Goal: Task Accomplishment & Management: Manage account settings

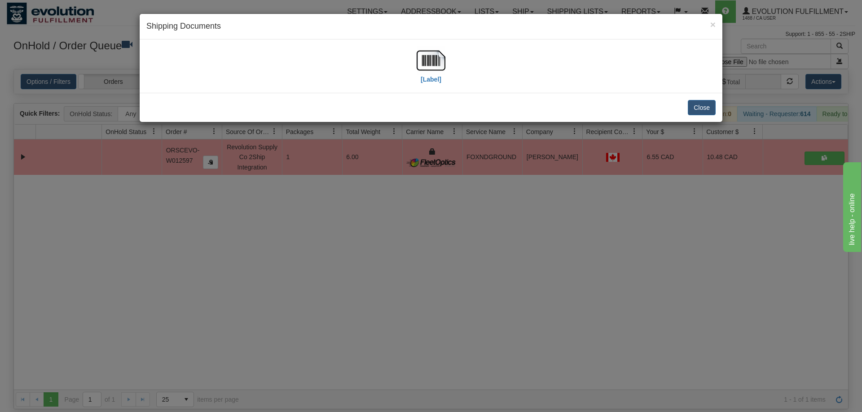
click at [421, 239] on div "× Shipping Documents [Label] Close" at bounding box center [431, 206] width 862 height 412
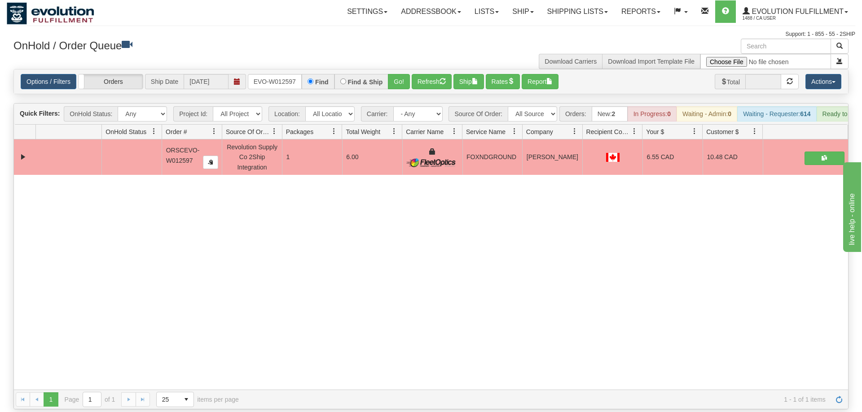
click at [294, 53] on div "OnHold / Order Queue" at bounding box center [219, 48] width 424 height 18
click at [282, 74] on input "ORSCEVO-W012597" at bounding box center [275, 81] width 54 height 15
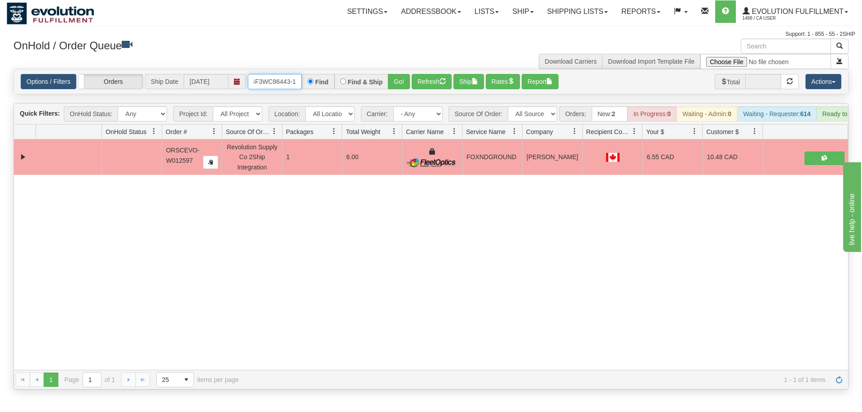
scroll to position [0, 9]
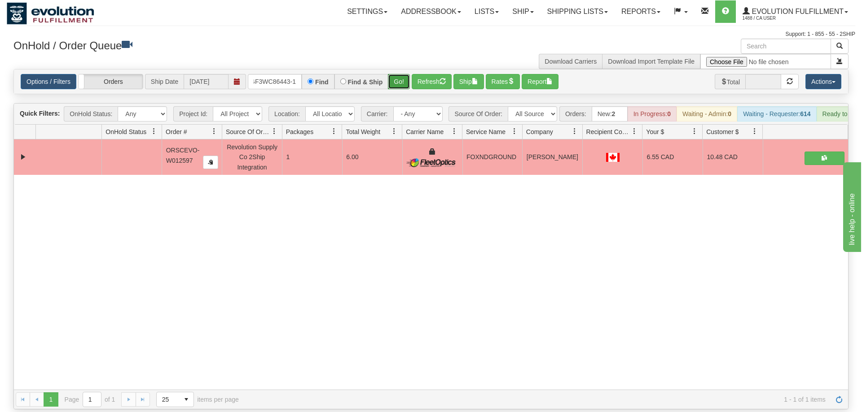
click at [391, 88] on div "Is equal to Is not equal to Contains Does not contains CAD USD EUR ZAR [PERSON_…" at bounding box center [431, 239] width 848 height 341
click at [399, 75] on button "Go!" at bounding box center [399, 81] width 22 height 15
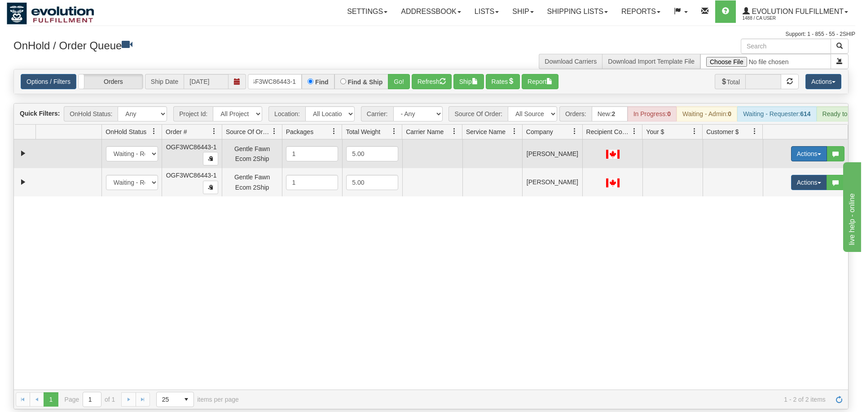
click at [810, 146] on button "Actions" at bounding box center [809, 153] width 36 height 15
click at [811, 191] on span "Rate All Services" at bounding box center [790, 194] width 54 height 7
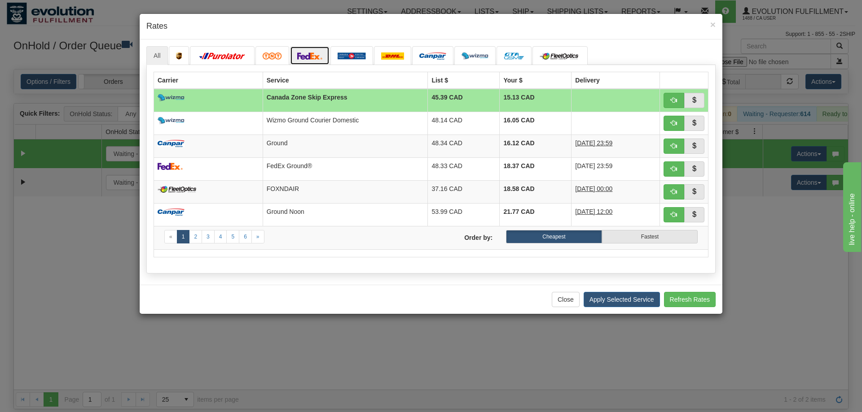
click at [310, 57] on img at bounding box center [309, 56] width 25 height 7
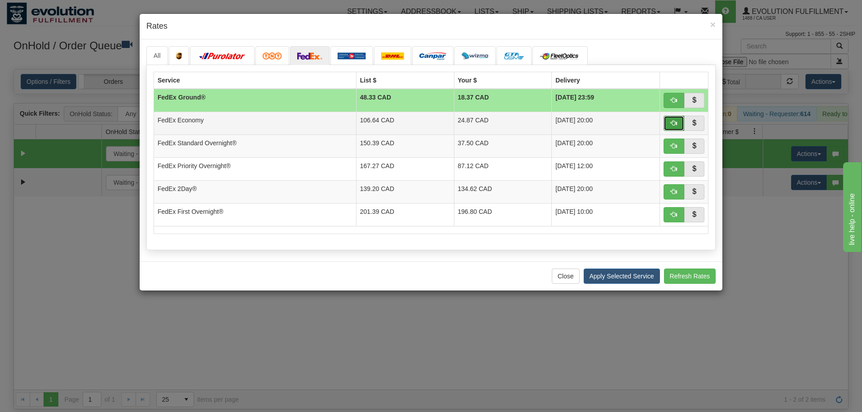
click at [677, 123] on button "button" at bounding box center [673, 123] width 21 height 15
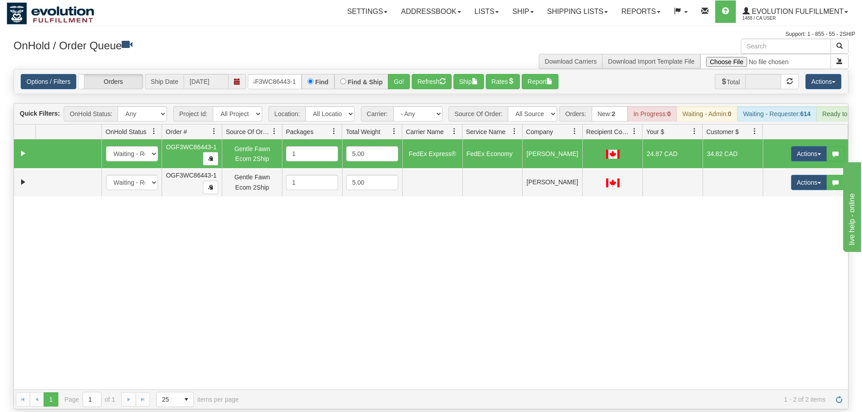
click at [788, 140] on td "Actions Open Refresh Rates Rate All Services Ship Delete Edit Items" at bounding box center [805, 154] width 85 height 29
click at [795, 146] on button "Actions" at bounding box center [809, 153] width 36 height 15
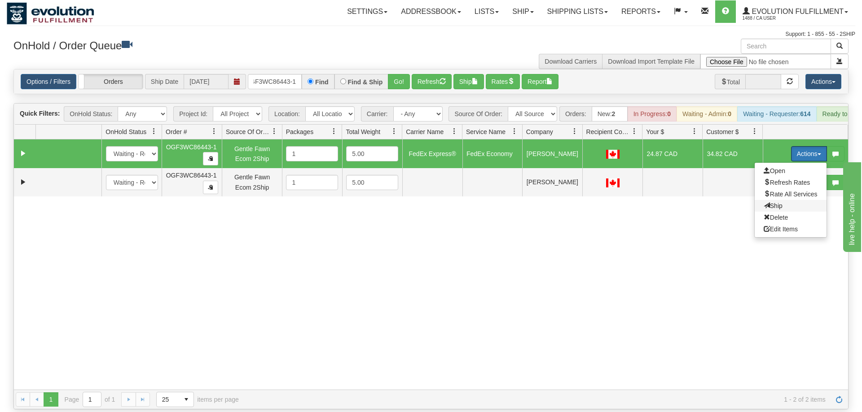
click at [773, 202] on span "Ship" at bounding box center [772, 205] width 19 height 7
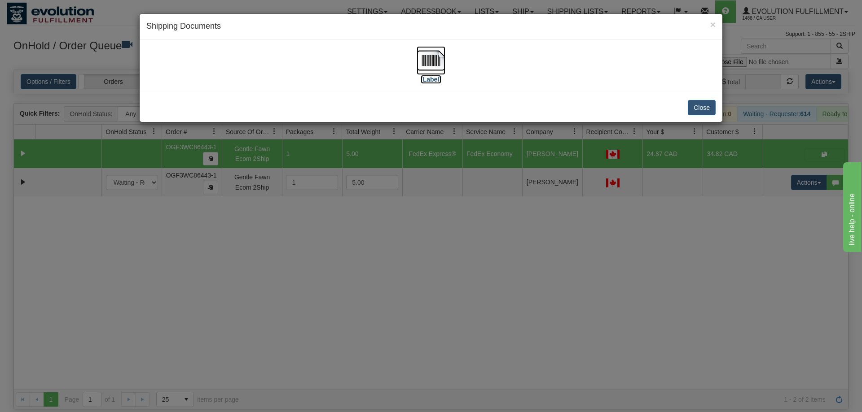
click at [425, 63] on img at bounding box center [430, 60] width 29 height 29
drag, startPoint x: 586, startPoint y: 276, endPoint x: 707, endPoint y: 226, distance: 131.2
click at [588, 274] on div "× Shipping Documents [Label] Close" at bounding box center [431, 206] width 862 height 412
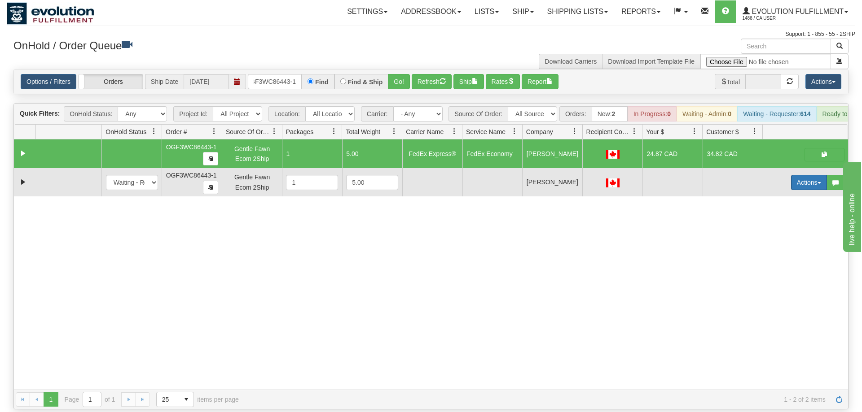
click at [795, 175] on button "Actions" at bounding box center [809, 182] width 36 height 15
click at [777, 243] on span "Delete" at bounding box center [775, 246] width 24 height 7
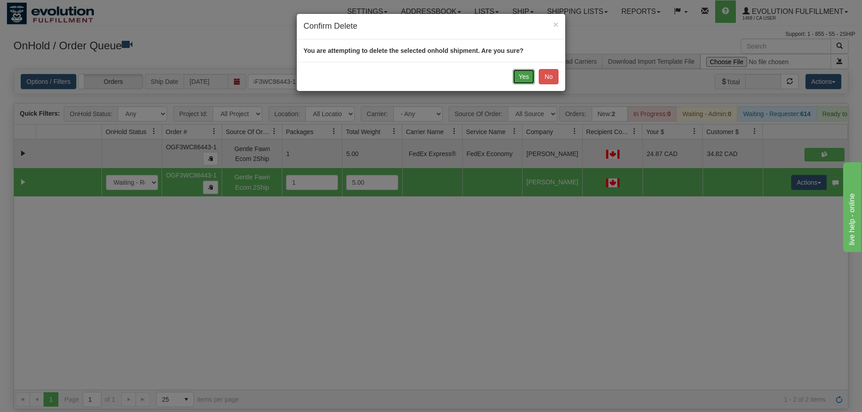
click at [522, 75] on button "Yes" at bounding box center [524, 76] width 22 height 15
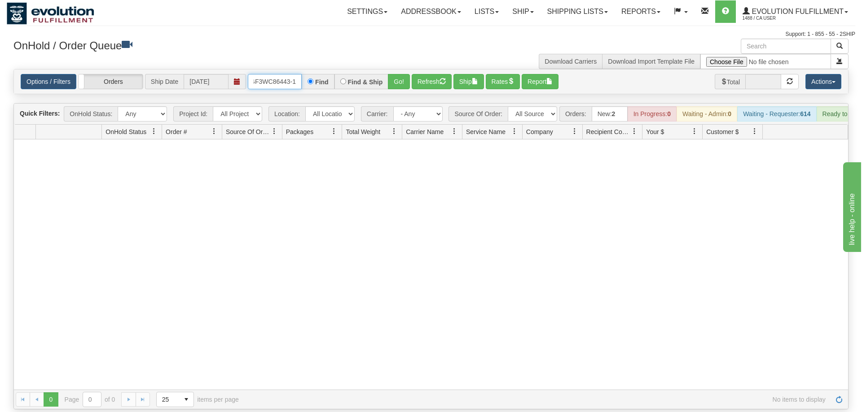
click at [271, 74] on input "OGF3WC86443-1" at bounding box center [275, 81] width 54 height 15
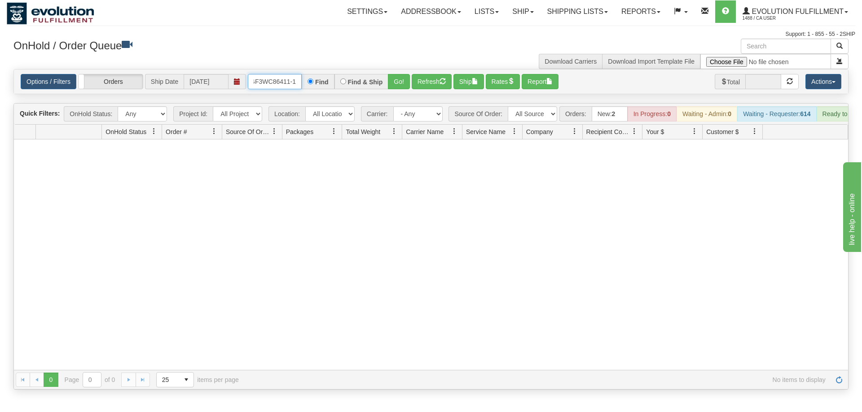
scroll to position [0, 8]
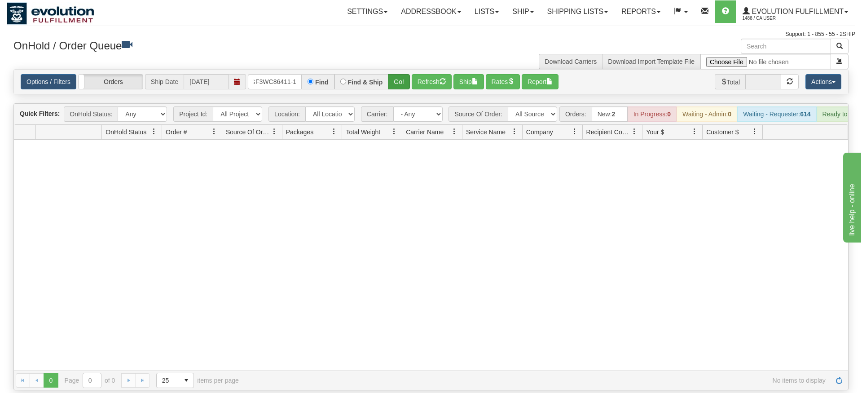
click at [404, 97] on div "Is equal to Is not equal to Contains Does not contains CAD USD EUR ZAR [PERSON_…" at bounding box center [431, 229] width 848 height 321
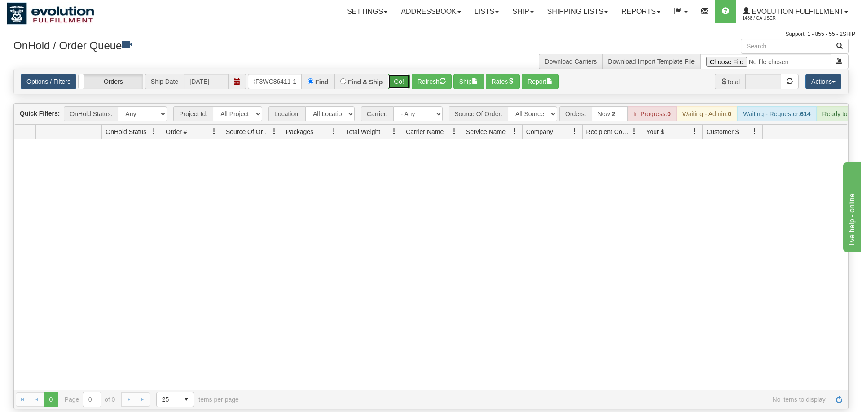
click at [401, 74] on button "Go!" at bounding box center [399, 81] width 22 height 15
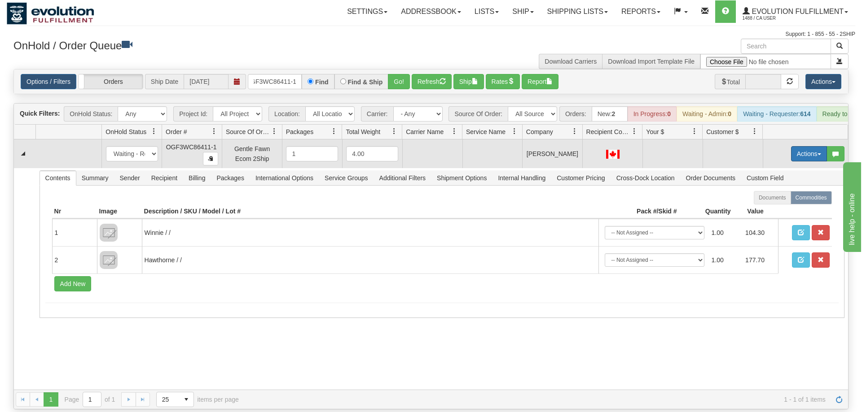
click at [809, 146] on button "Actions" at bounding box center [809, 153] width 36 height 15
click at [796, 191] on span "Rate All Services" at bounding box center [790, 194] width 54 height 7
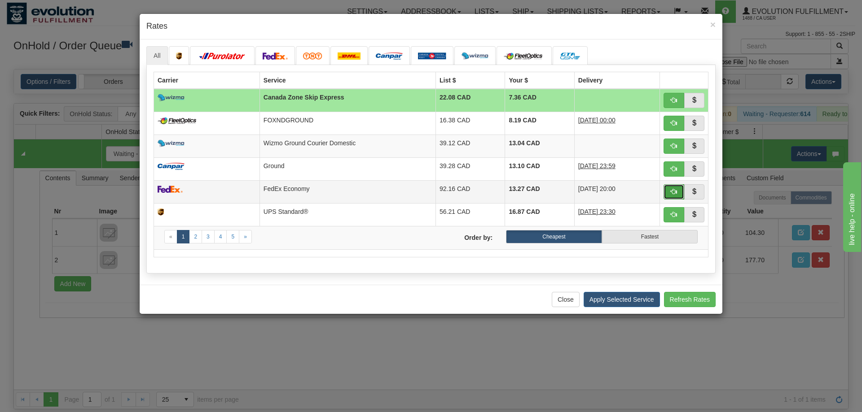
click at [672, 191] on span "button" at bounding box center [674, 191] width 6 height 6
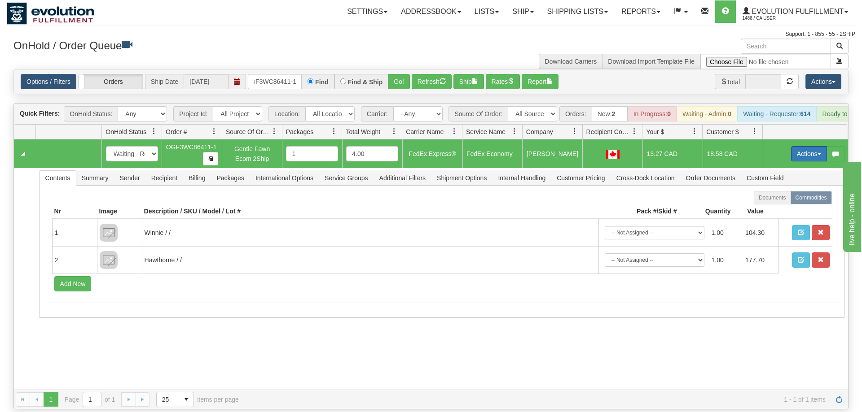
click at [802, 146] on button "Actions" at bounding box center [809, 153] width 36 height 15
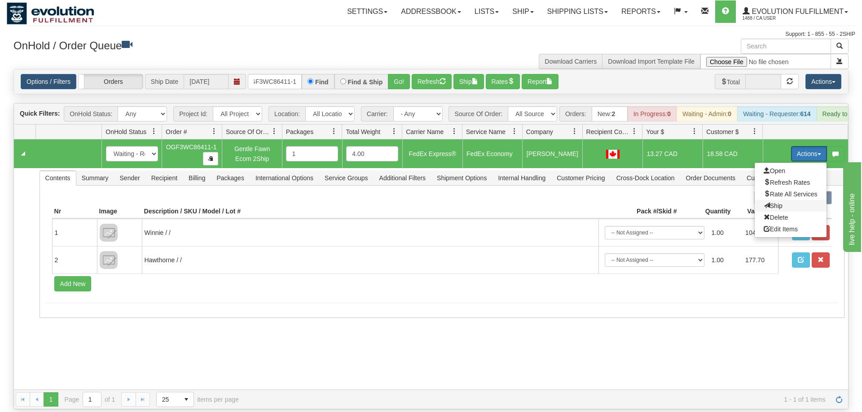
click at [773, 202] on span "Ship" at bounding box center [772, 205] width 19 height 7
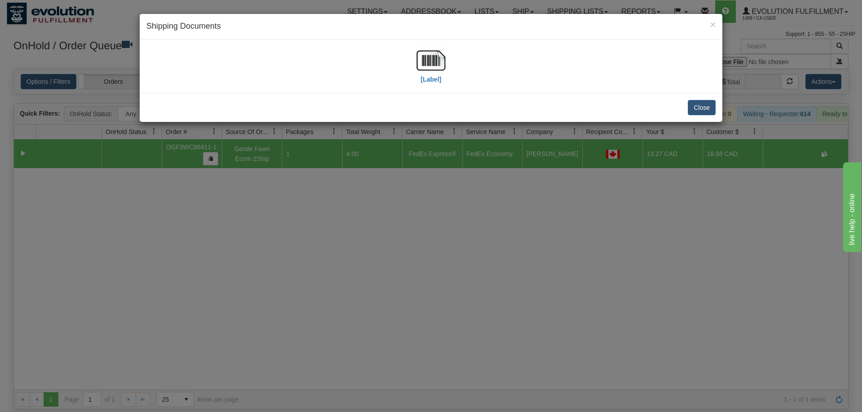
click at [472, 68] on div "[Label]" at bounding box center [430, 66] width 569 height 40
click at [449, 57] on div "[Label]" at bounding box center [430, 66] width 569 height 40
click at [440, 59] on img at bounding box center [430, 60] width 29 height 29
drag, startPoint x: 310, startPoint y: 256, endPoint x: 302, endPoint y: 247, distance: 11.5
click at [305, 250] on div "× Shipping Documents [Label] Close" at bounding box center [431, 206] width 862 height 412
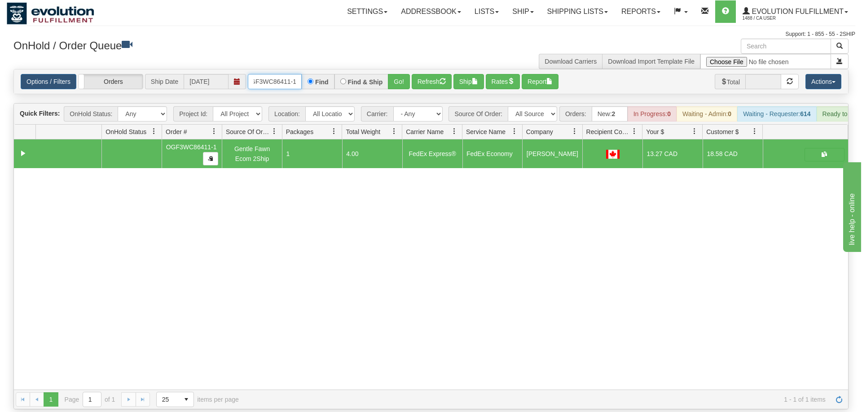
click at [275, 74] on input "OGF3WC86411-1" at bounding box center [275, 81] width 54 height 15
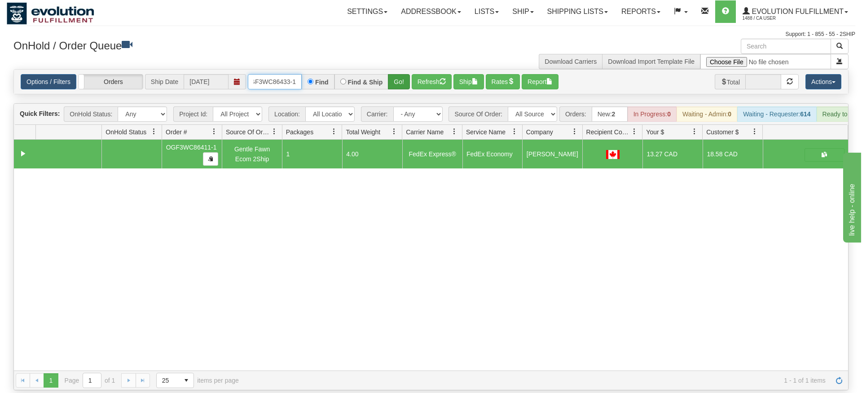
type input "OGF3WC86433-1"
click at [401, 83] on div "Is equal to Is not equal to Contains Does not contains CAD USD EUR ZAR [PERSON_…" at bounding box center [431, 229] width 848 height 321
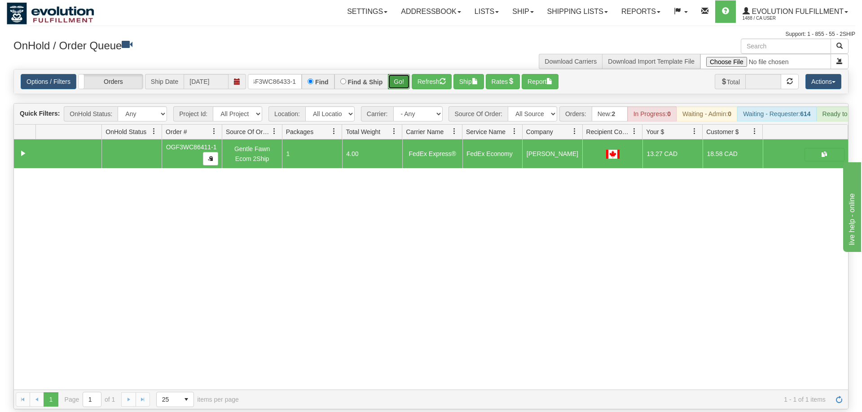
click at [398, 74] on button "Go!" at bounding box center [399, 81] width 22 height 15
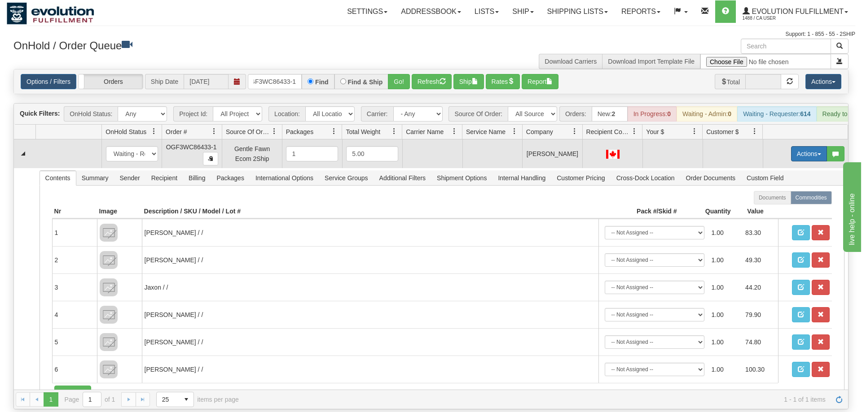
click at [802, 146] on button "Actions" at bounding box center [809, 153] width 36 height 15
click at [802, 191] on span "Rate All Services" at bounding box center [790, 194] width 54 height 7
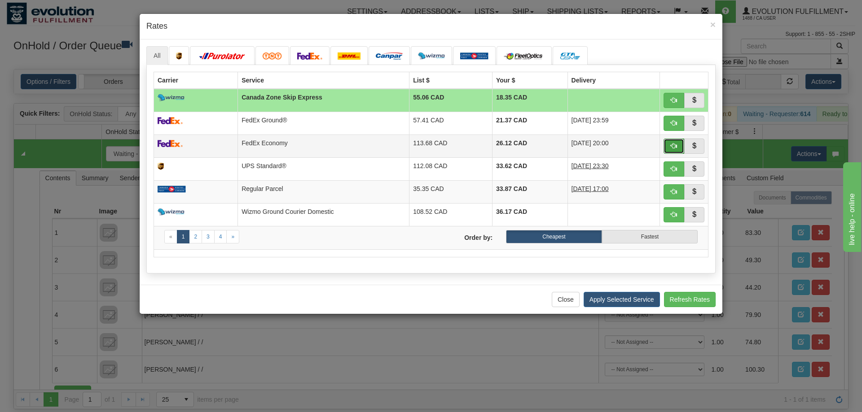
click at [667, 147] on button "button" at bounding box center [673, 146] width 21 height 15
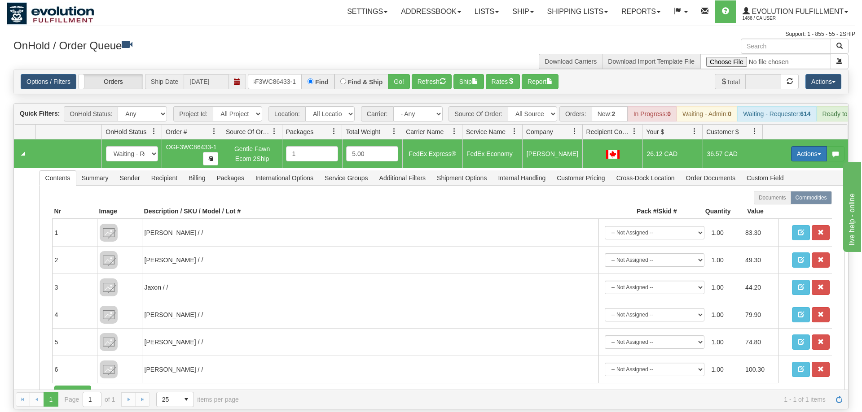
click at [802, 146] on button "Actions" at bounding box center [809, 153] width 36 height 15
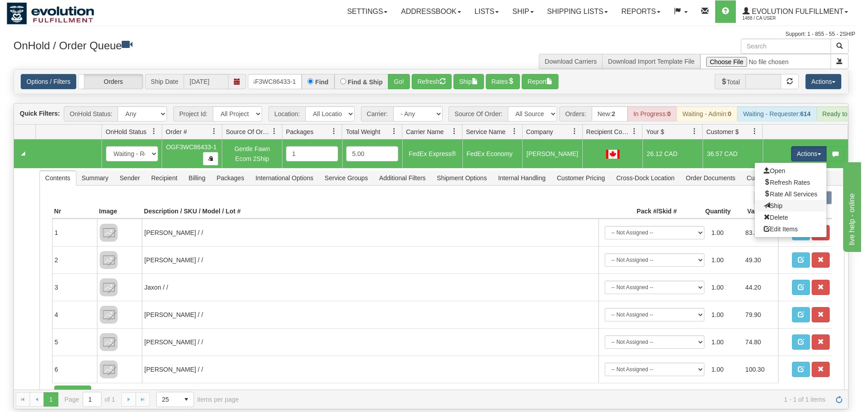
click at [788, 200] on link "Ship" at bounding box center [790, 206] width 72 height 12
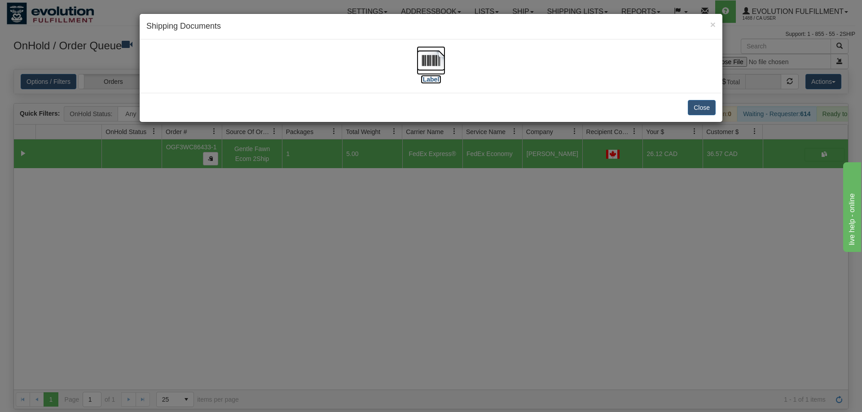
click at [432, 71] on img at bounding box center [430, 60] width 29 height 29
click at [200, 230] on div "× Shipping Documents [Label] Close" at bounding box center [431, 206] width 862 height 412
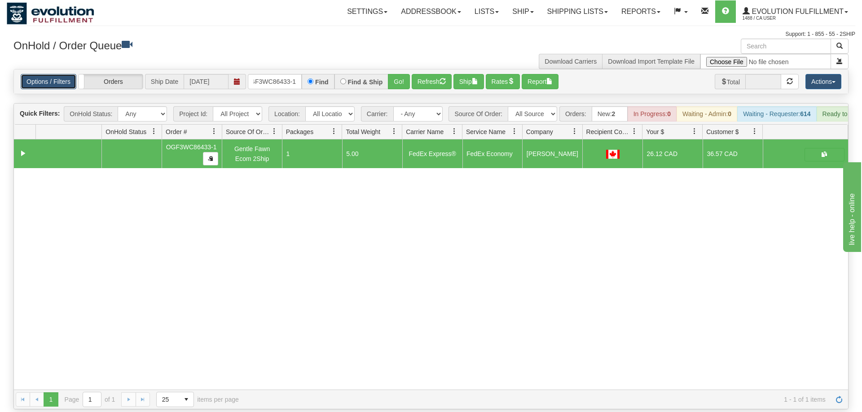
click at [33, 74] on link "Options / Filters" at bounding box center [49, 81] width 56 height 15
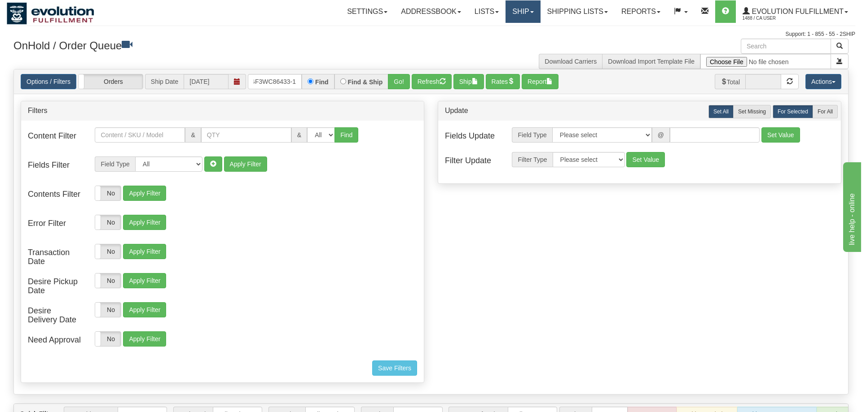
click at [505, 7] on link "Ship" at bounding box center [522, 11] width 35 height 22
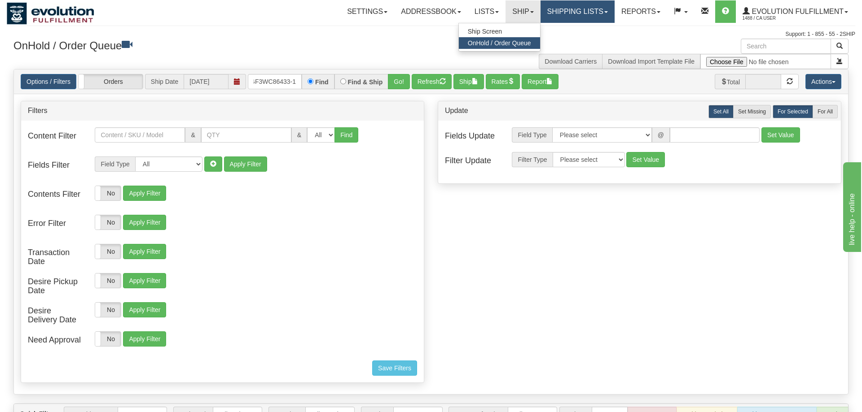
click at [577, 13] on link "Shipping lists" at bounding box center [577, 11] width 74 height 22
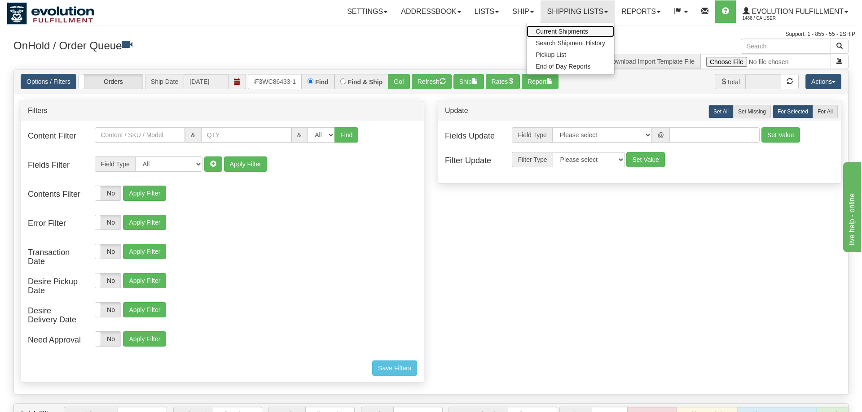
click at [566, 34] on span "Current Shipments" at bounding box center [561, 31] width 53 height 7
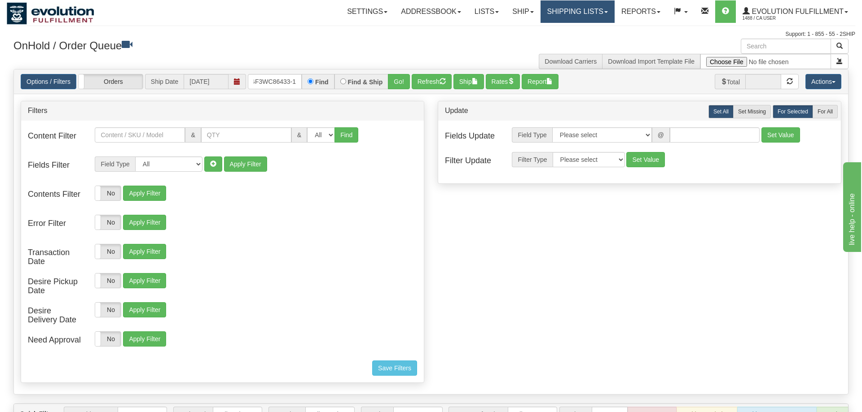
click at [552, 16] on link "Shipping lists" at bounding box center [577, 11] width 74 height 22
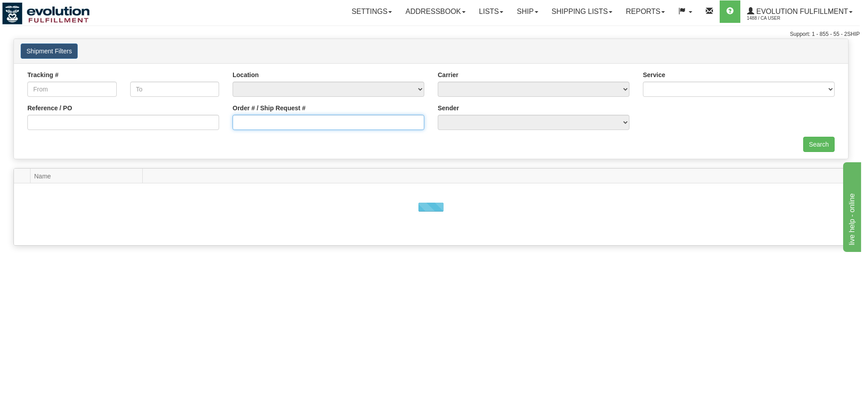
click at [329, 123] on input "Order # / Ship Request #" at bounding box center [328, 122] width 192 height 15
paste input "012590"
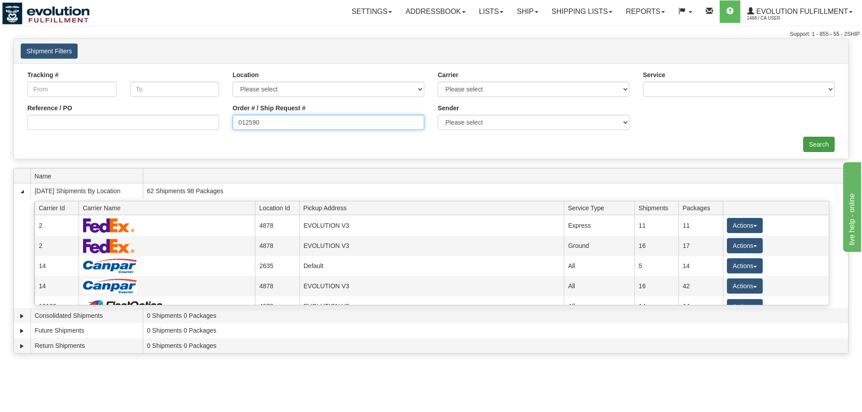
type input "012590"
click at [811, 144] on input "Search" at bounding box center [818, 144] width 31 height 15
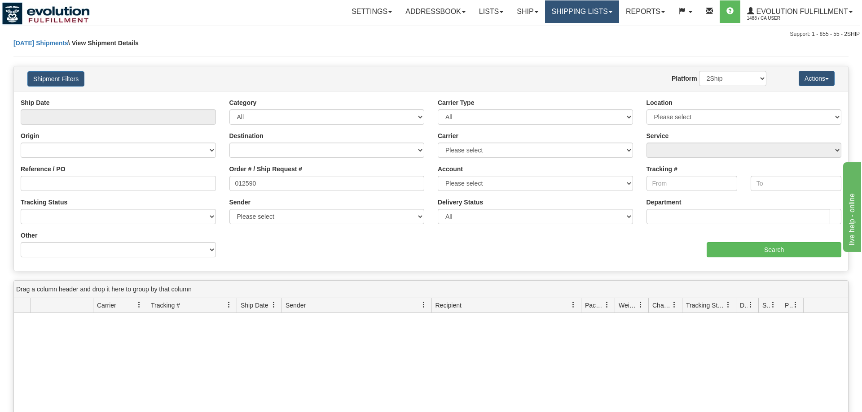
click at [576, 12] on link "Shipping lists" at bounding box center [582, 11] width 74 height 22
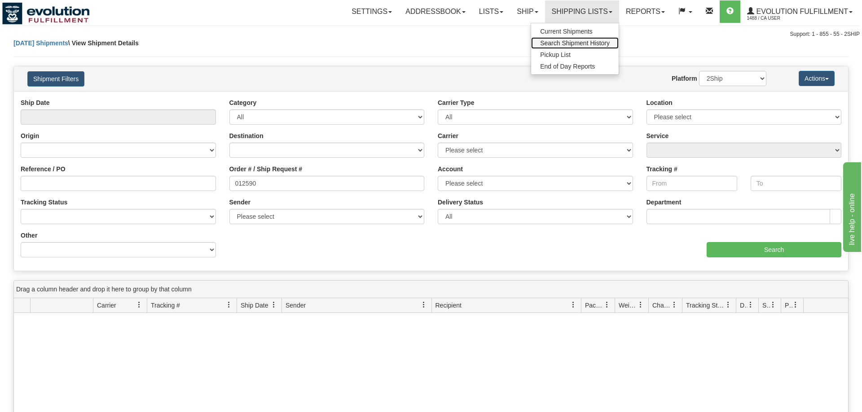
click at [579, 44] on span "Search Shipment History" at bounding box center [575, 42] width 70 height 7
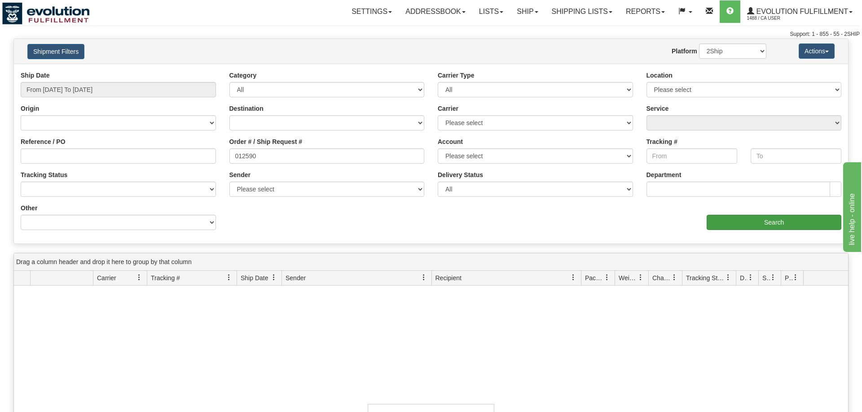
type input "012590"
click at [736, 226] on input "Search" at bounding box center [773, 222] width 135 height 15
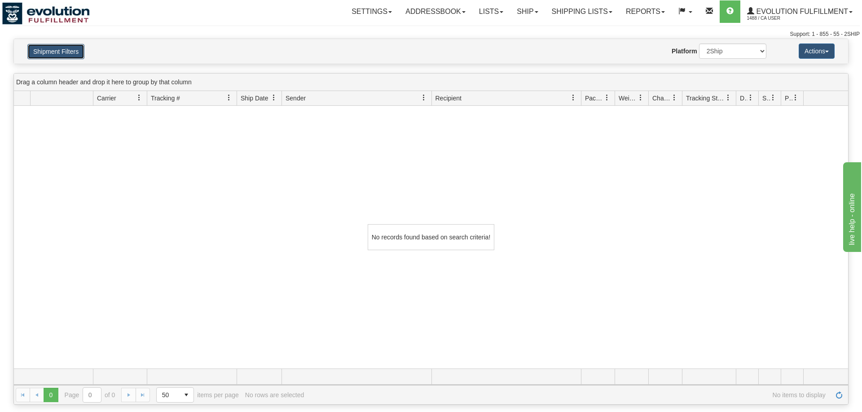
click at [62, 51] on button "Shipment Filters" at bounding box center [55, 51] width 57 height 15
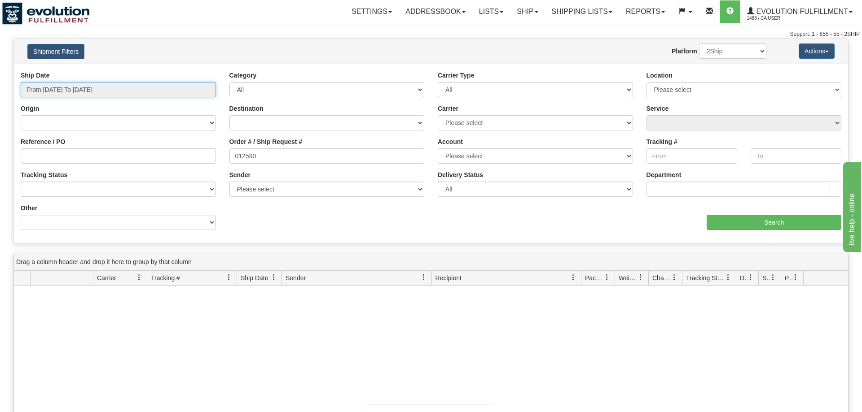
click at [102, 91] on input "From 09/07/2025 To 09/08/2025" at bounding box center [118, 89] width 195 height 15
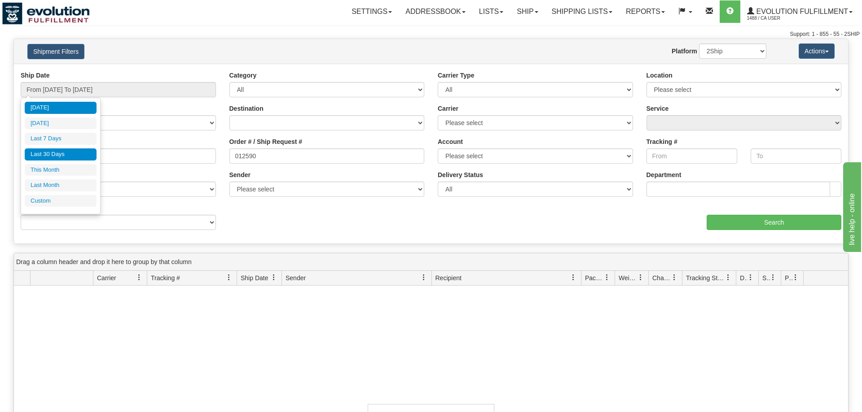
click at [64, 151] on li "Last 30 Days" at bounding box center [61, 155] width 72 height 12
type input "From 08/10/2025 To 09/08/2025"
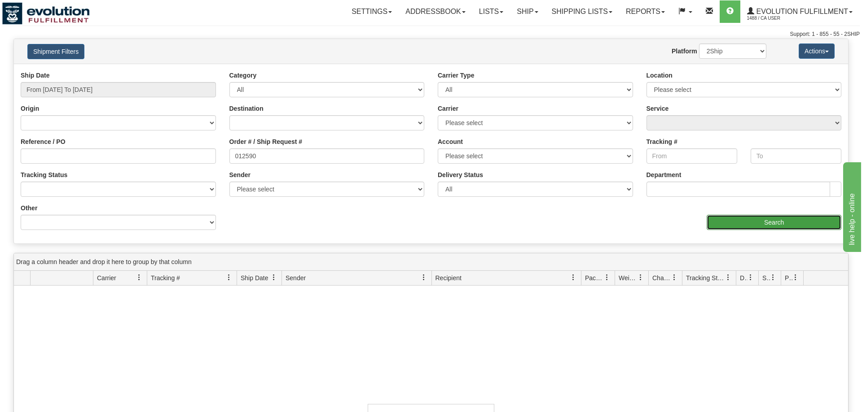
click at [784, 223] on input "Search" at bounding box center [773, 222] width 135 height 15
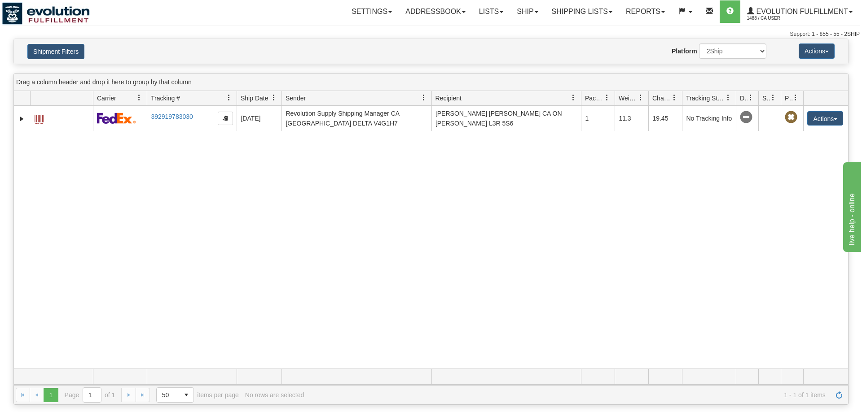
click at [327, 229] on div "31579733 1488 392919783030 09/05/2025 09/05/2025 07:22:04 PM Revolution Supply …" at bounding box center [431, 237] width 834 height 263
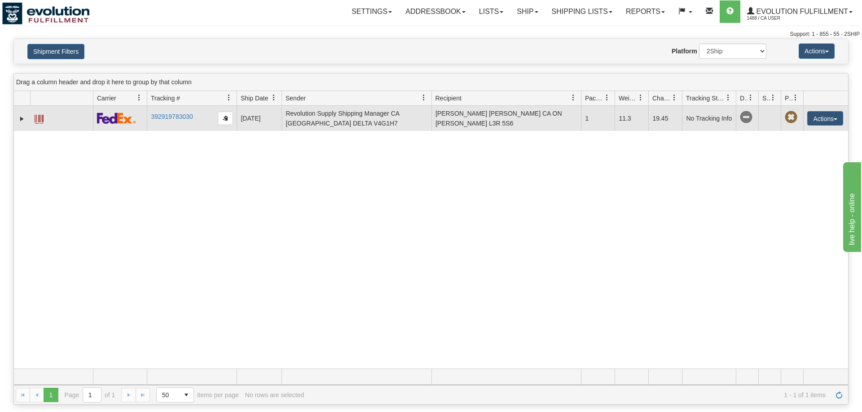
drag, startPoint x: 195, startPoint y: 115, endPoint x: 147, endPoint y: 121, distance: 47.9
click at [147, 121] on td "392919783030" at bounding box center [192, 118] width 90 height 25
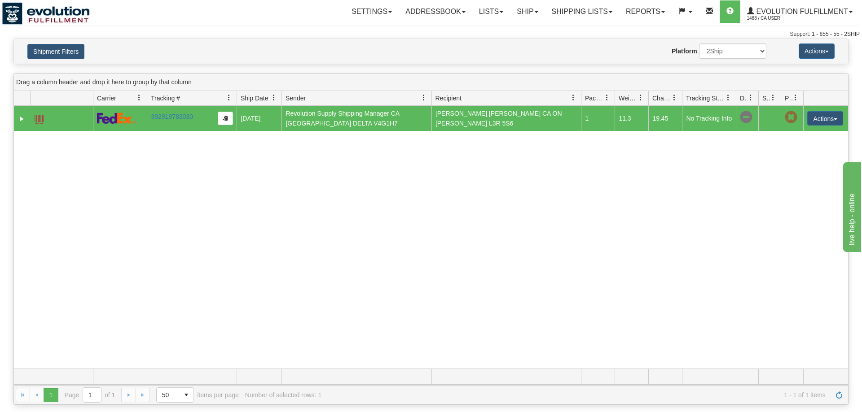
click at [188, 172] on div "31579733 1488 392919783030 09/05/2025 09/05/2025 07:22:04 PM Revolution Supply …" at bounding box center [431, 237] width 834 height 263
click at [231, 130] on td "392919783030" at bounding box center [192, 118] width 90 height 25
click at [587, 113] on td "1" at bounding box center [598, 118] width 34 height 25
click at [226, 115] on button "button" at bounding box center [225, 118] width 15 height 13
drag, startPoint x: 681, startPoint y: 96, endPoint x: 714, endPoint y: 104, distance: 33.6
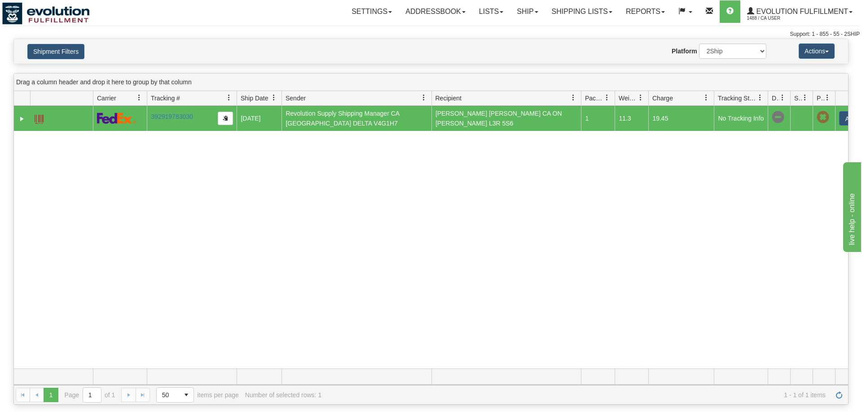
click at [714, 104] on div "Id Client Id Carrier Tracking # Pro Number Ship Date Label Generation Date Send…" at bounding box center [431, 98] width 834 height 14
click at [503, 28] on div "Toggle navigation Settings Shipping Preferences Fields Preferences New" at bounding box center [431, 19] width 862 height 39
click at [527, 13] on link "Ship" at bounding box center [527, 11] width 35 height 22
click at [507, 45] on span "OnHold / Order Queue" at bounding box center [503, 42] width 63 height 7
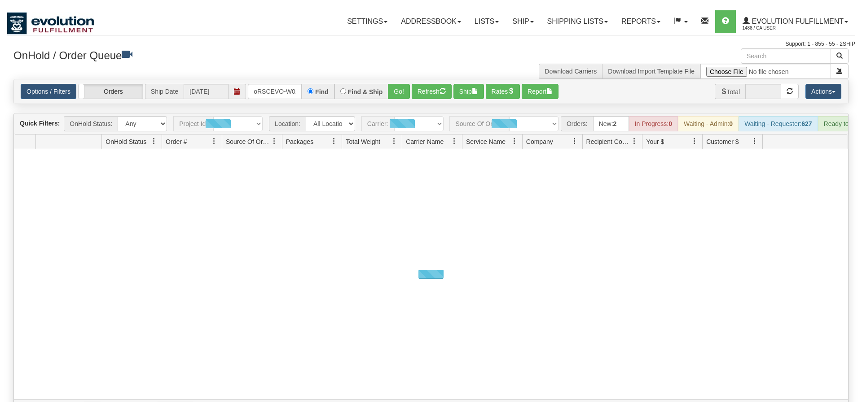
scroll to position [0, 17]
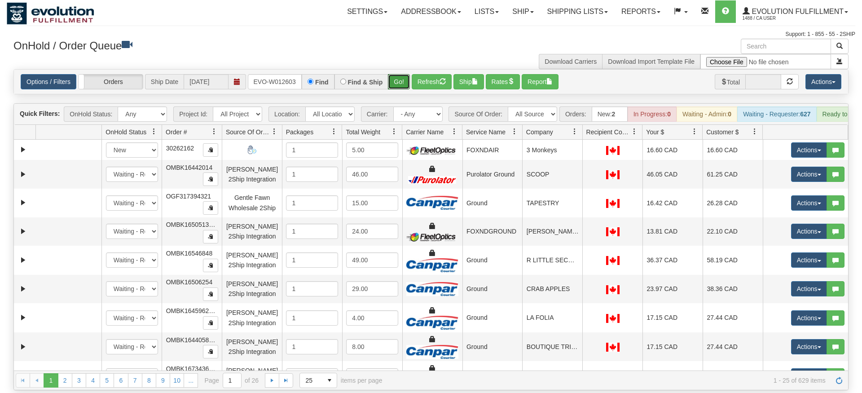
click at [401, 85] on div "Is equal to Is not equal to Contains Does not contains CAD USD EUR ZAR [PERSON_…" at bounding box center [431, 229] width 848 height 321
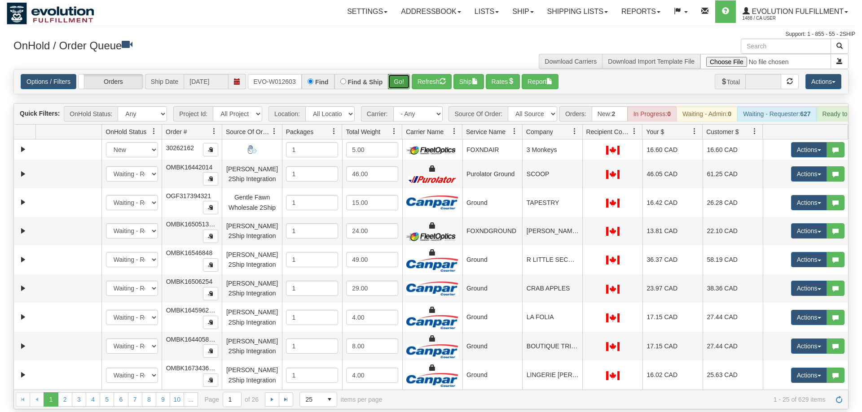
click at [405, 74] on button "Go!" at bounding box center [399, 81] width 22 height 15
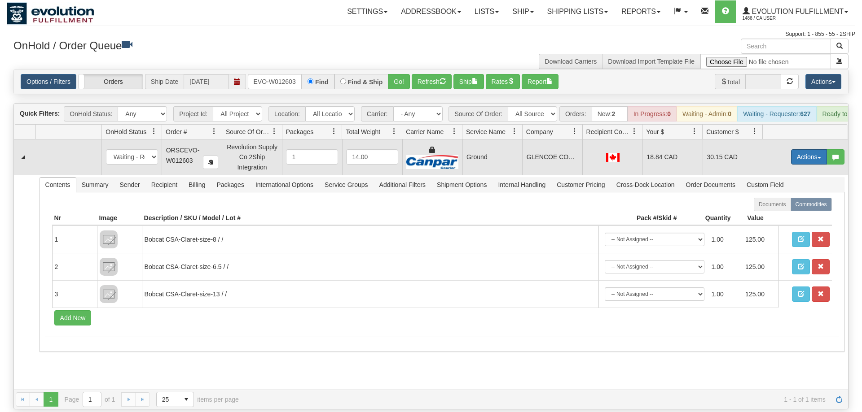
click at [791, 149] on button "Actions" at bounding box center [809, 156] width 36 height 15
click at [800, 203] on link "Ship" at bounding box center [790, 209] width 72 height 12
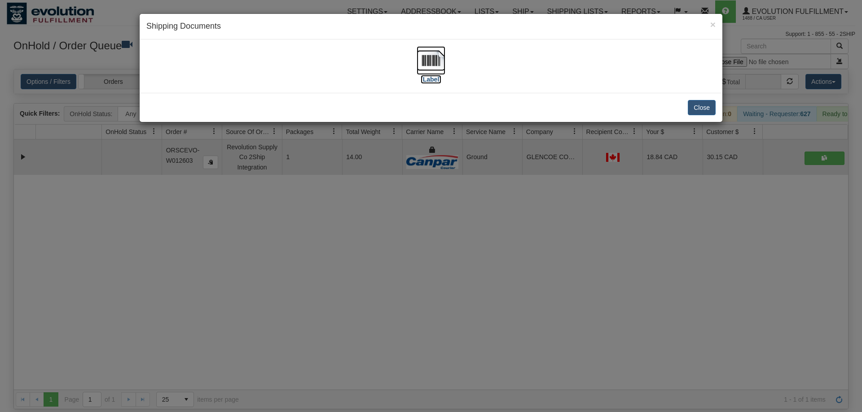
click at [420, 66] on img at bounding box center [430, 60] width 29 height 29
click at [283, 218] on div "× Shipping Documents [Label] Close" at bounding box center [431, 206] width 862 height 412
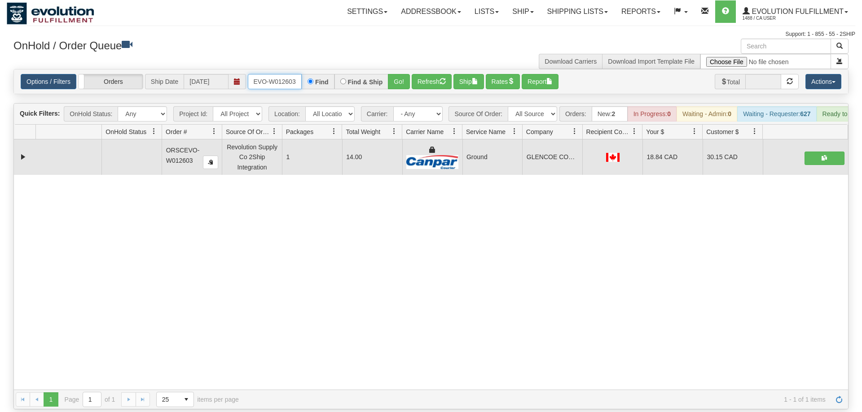
click at [273, 74] on input "oRSCEVO-W012603" at bounding box center [275, 81] width 54 height 15
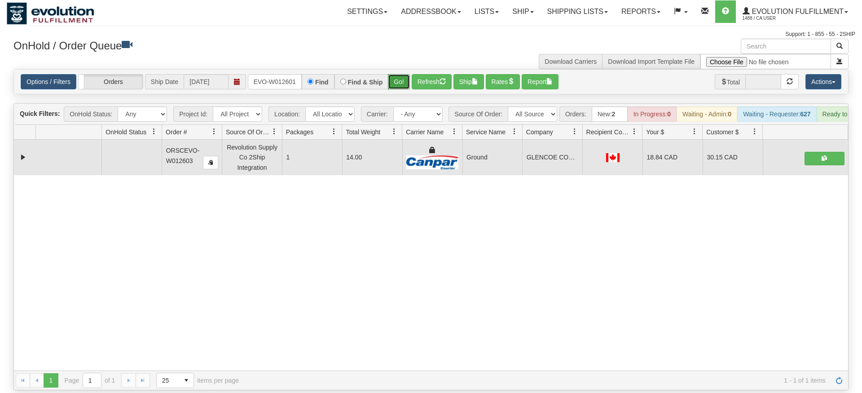
click at [397, 81] on div "Options / Filters Group Shipments Orders Ship Date 09/08/2025 ORSCEVO-W012601 F…" at bounding box center [430, 81] width 835 height 25
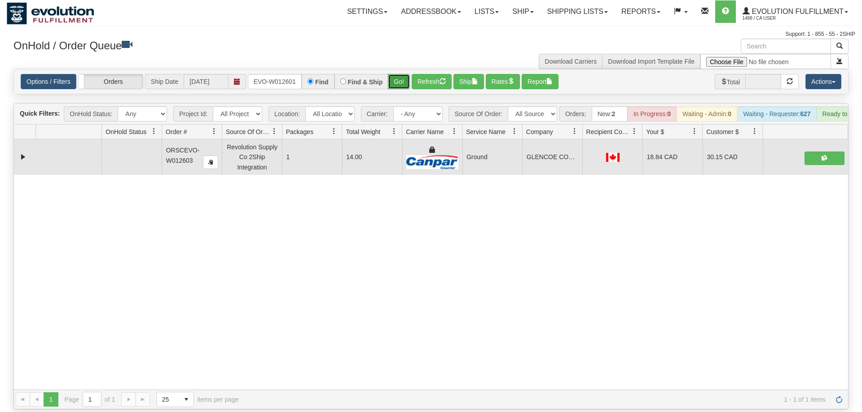
click at [398, 74] on button "Go!" at bounding box center [399, 81] width 22 height 15
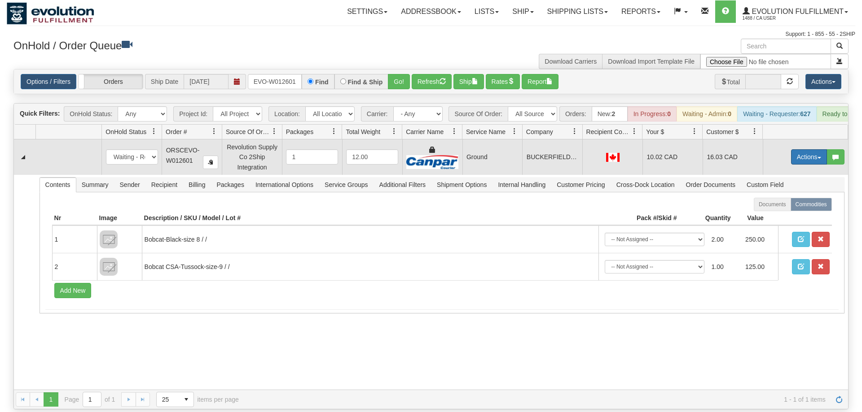
click at [813, 149] on button "Actions" at bounding box center [809, 156] width 36 height 15
click at [763, 203] on link "Ship" at bounding box center [790, 209] width 72 height 12
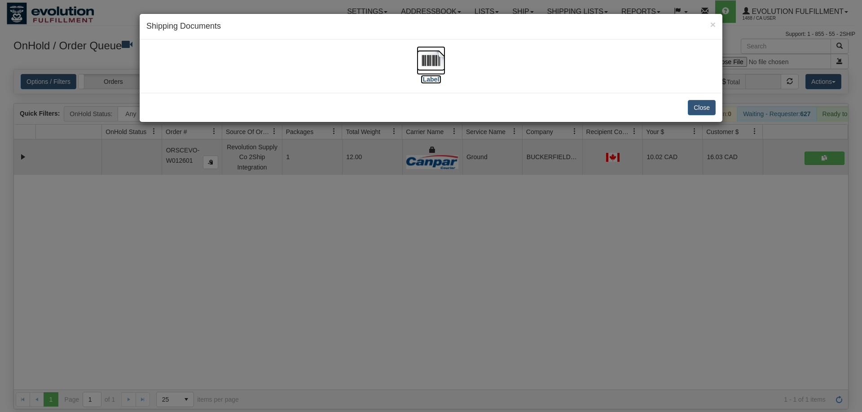
click at [430, 62] on img at bounding box center [430, 60] width 29 height 29
drag, startPoint x: 461, startPoint y: 359, endPoint x: 336, endPoint y: 172, distance: 224.9
click at [457, 352] on div "× Shipping Documents [Label] Close" at bounding box center [431, 206] width 862 height 412
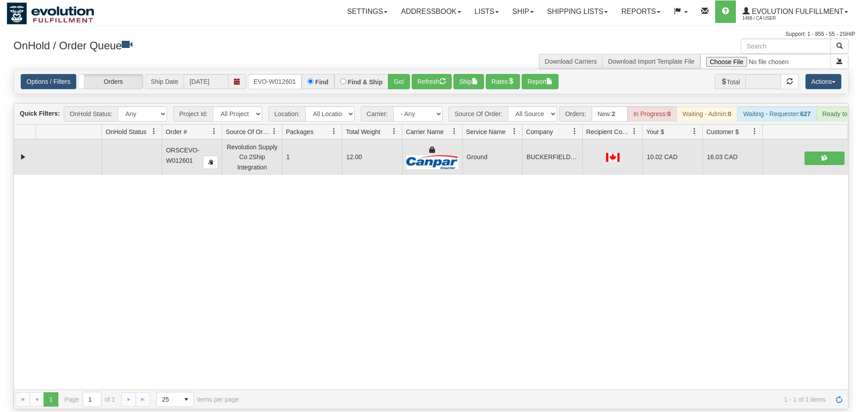
drag, startPoint x: 262, startPoint y: 49, endPoint x: 281, endPoint y: 68, distance: 27.3
click at [262, 50] on h3 "OnHold / Order Queue" at bounding box center [218, 45] width 411 height 13
click at [284, 74] on input "ORSCEVO-W012601" at bounding box center [275, 81] width 54 height 15
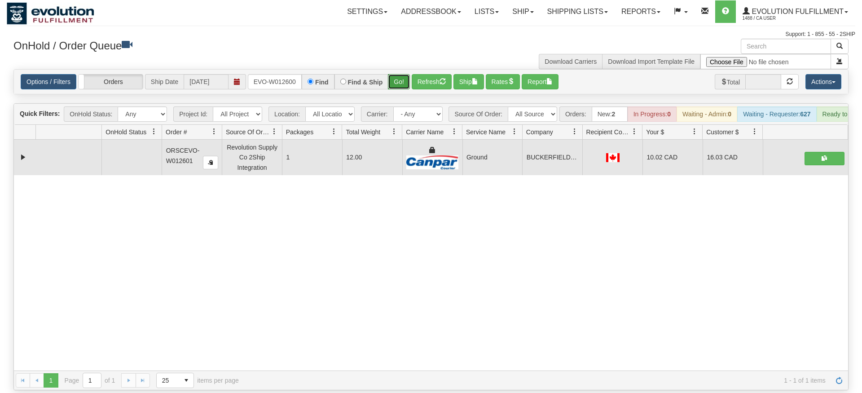
click at [399, 84] on div "Is equal to Is not equal to Contains Does not contains CAD USD EUR ZAR [PERSON_…" at bounding box center [431, 229] width 848 height 321
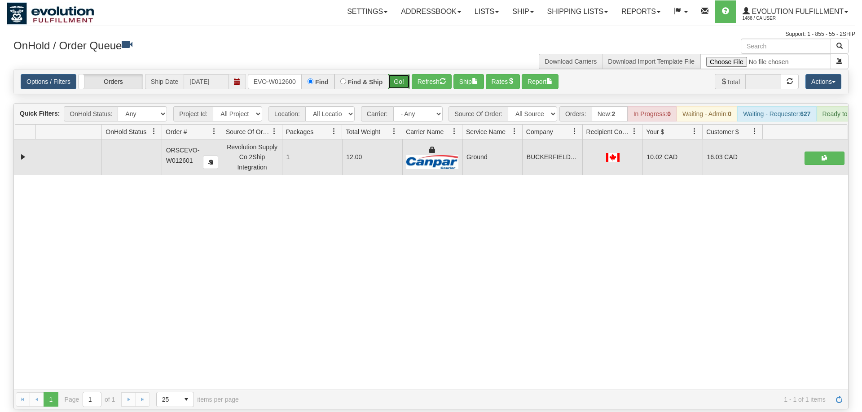
click at [400, 74] on button "Go!" at bounding box center [399, 81] width 22 height 15
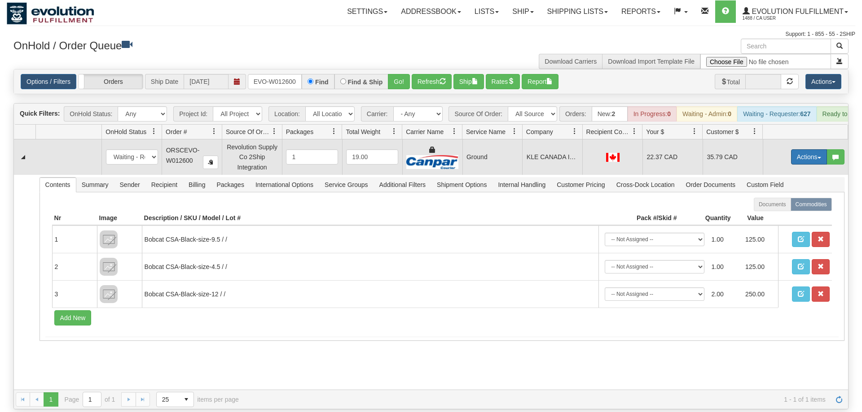
click at [818, 149] on button "Actions" at bounding box center [809, 156] width 36 height 15
click at [779, 203] on link "Ship" at bounding box center [790, 209] width 72 height 12
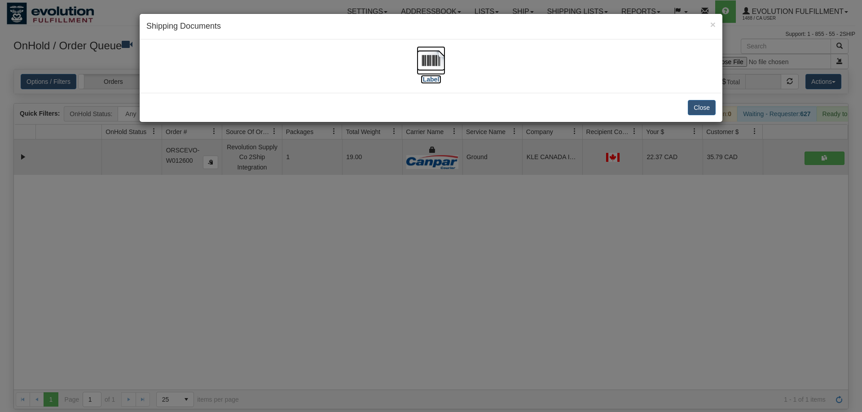
click at [423, 60] on img at bounding box center [430, 60] width 29 height 29
click at [226, 291] on div "× Shipping Documents [Label] Close" at bounding box center [431, 206] width 862 height 412
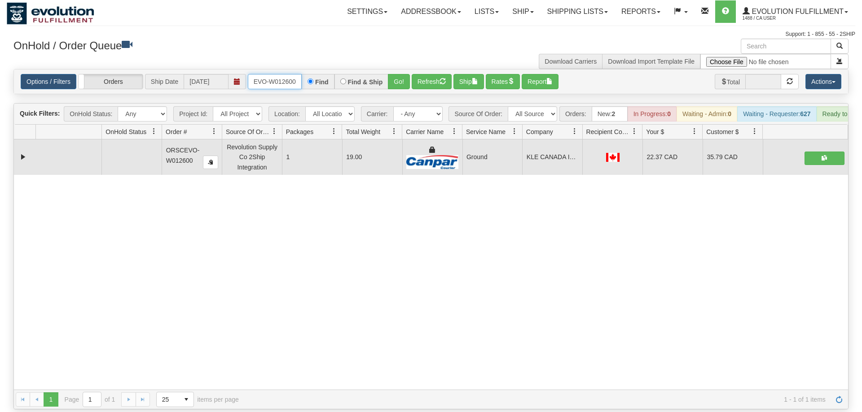
click at [279, 74] on input "ORSCEVO-W012600" at bounding box center [275, 81] width 54 height 15
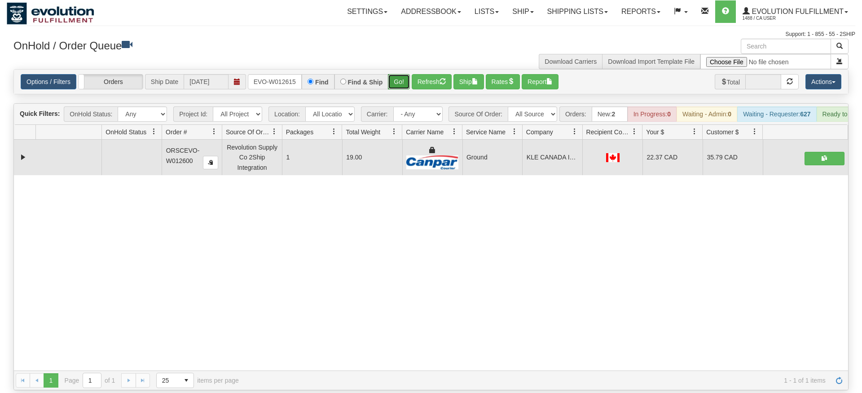
click at [391, 86] on div "Is equal to Is not equal to Contains Does not contains CAD USD EUR ZAR [PERSON_…" at bounding box center [431, 229] width 848 height 321
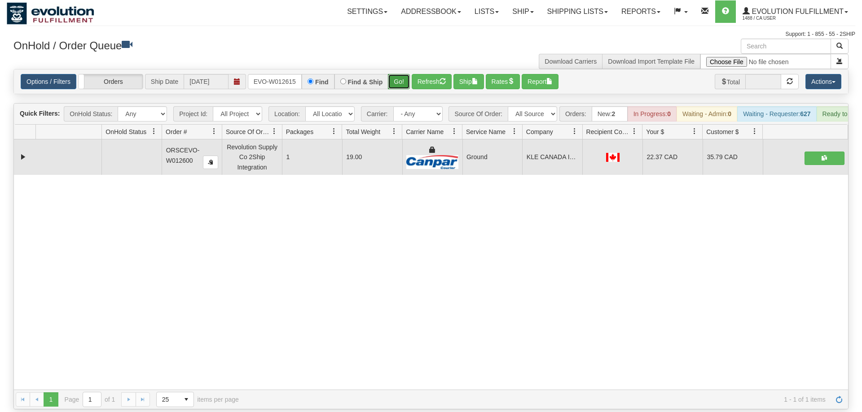
click at [399, 75] on button "Go!" at bounding box center [399, 81] width 22 height 15
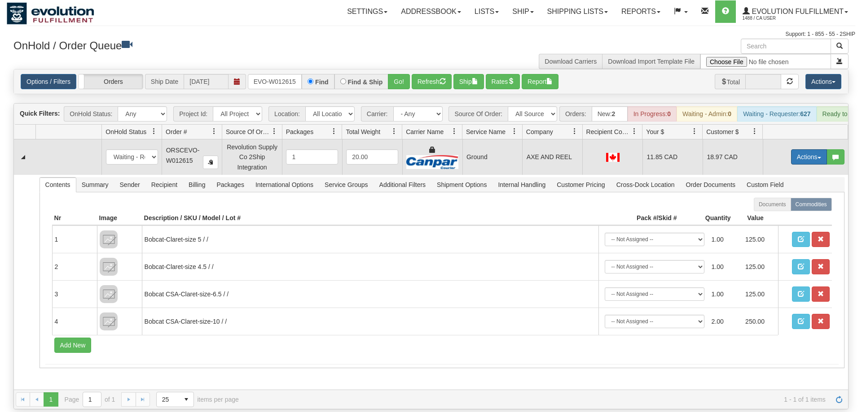
click at [800, 149] on button "Actions" at bounding box center [809, 156] width 36 height 15
click at [779, 206] on span "Ship" at bounding box center [772, 209] width 19 height 7
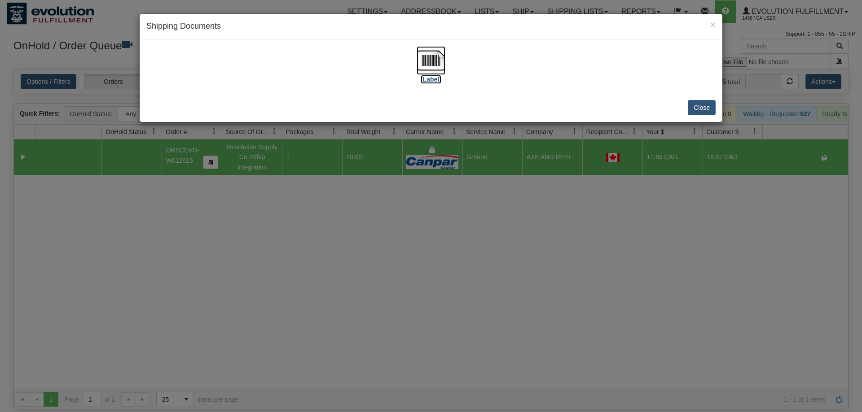
click at [436, 72] on img at bounding box center [430, 60] width 29 height 29
drag, startPoint x: 359, startPoint y: 242, endPoint x: 224, endPoint y: 19, distance: 260.8
click at [353, 229] on div "× Shipping Documents [Label] Close" at bounding box center [431, 206] width 862 height 412
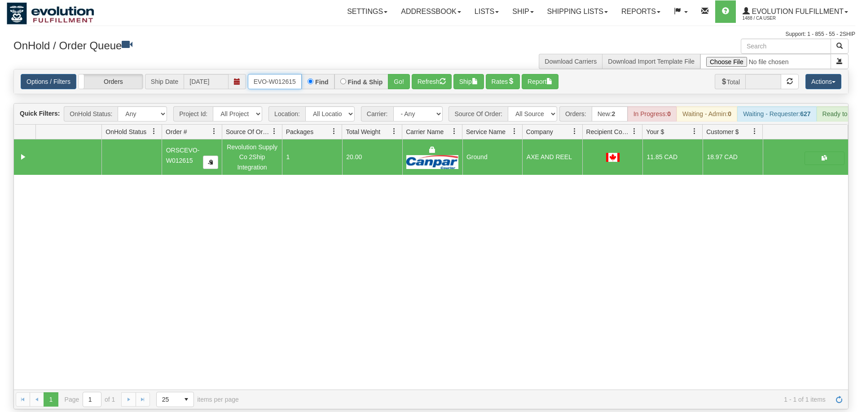
click at [276, 74] on input "ORSCEVO-W012615" at bounding box center [275, 81] width 54 height 15
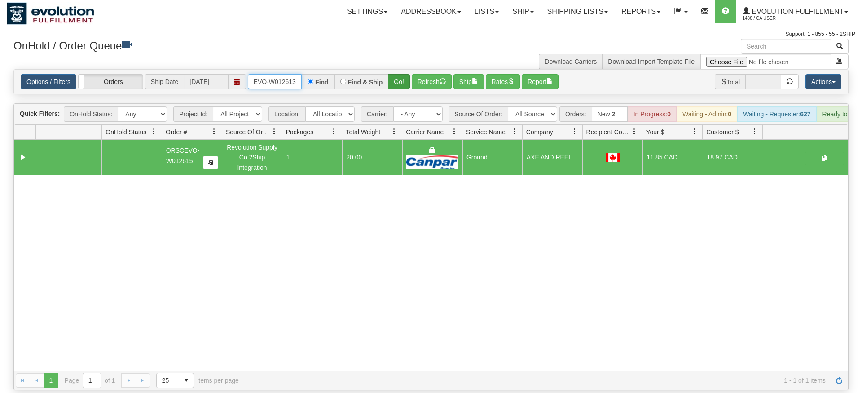
type input "ORSCEVO-W012613"
click at [410, 84] on div "Is equal to Is not equal to Contains Does not contains CAD USD EUR ZAR [PERSON_…" at bounding box center [431, 229] width 848 height 321
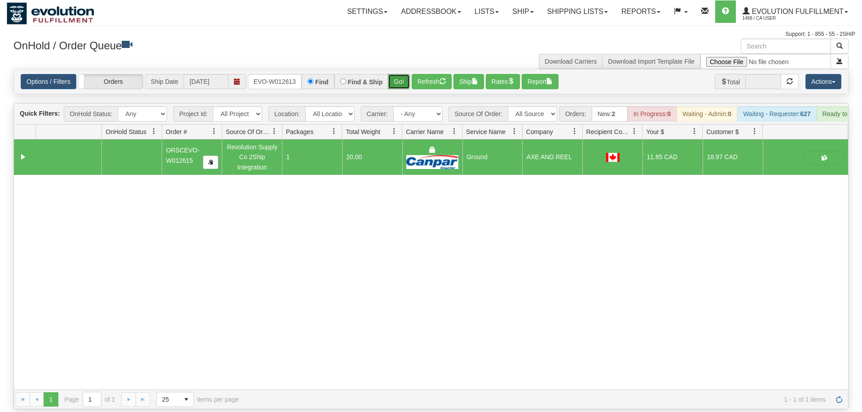
click at [405, 74] on button "Go!" at bounding box center [399, 81] width 22 height 15
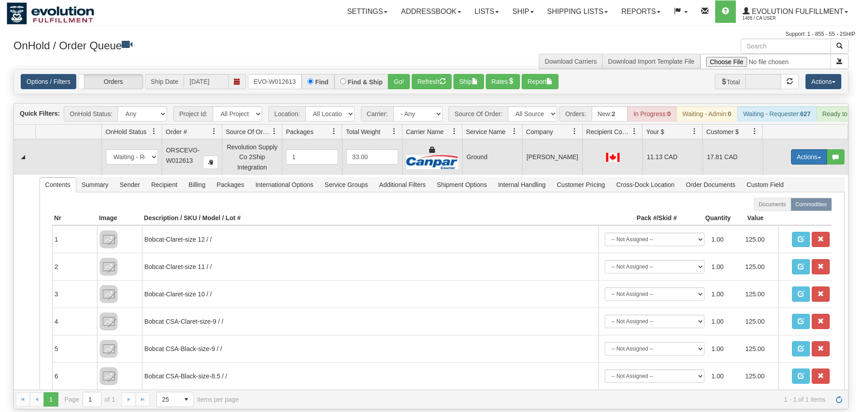
click at [802, 149] on button "Actions" at bounding box center [809, 156] width 36 height 15
click at [782, 203] on link "Ship" at bounding box center [790, 209] width 72 height 12
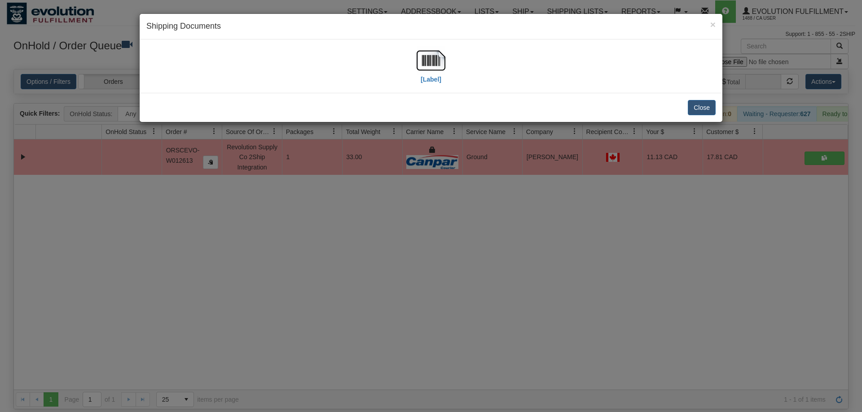
scroll to position [0, 0]
click at [407, 57] on div "[Label]" at bounding box center [430, 66] width 569 height 40
click at [419, 57] on img at bounding box center [430, 60] width 29 height 29
drag, startPoint x: 227, startPoint y: 286, endPoint x: 200, endPoint y: 91, distance: 196.7
click at [227, 278] on div "× Shipping Documents [Label] Close" at bounding box center [431, 206] width 862 height 412
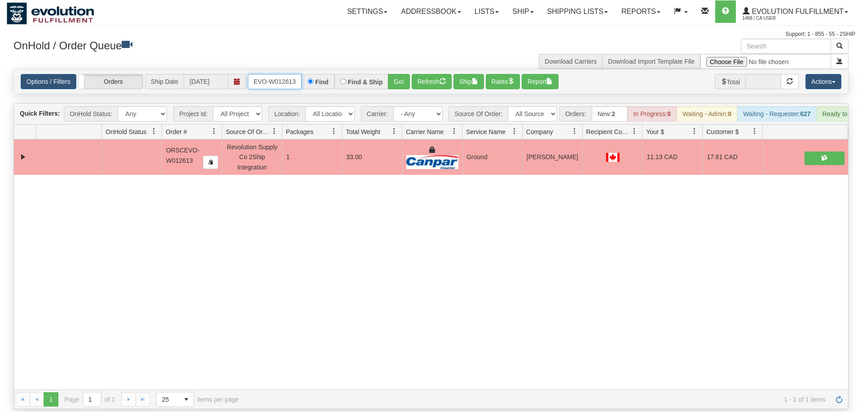
click at [283, 74] on input "ORSCEVO-W012613" at bounding box center [275, 81] width 54 height 15
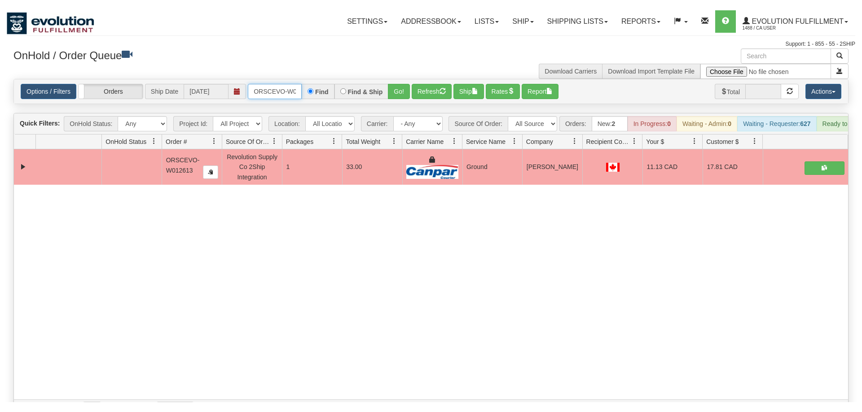
scroll to position [0, 18]
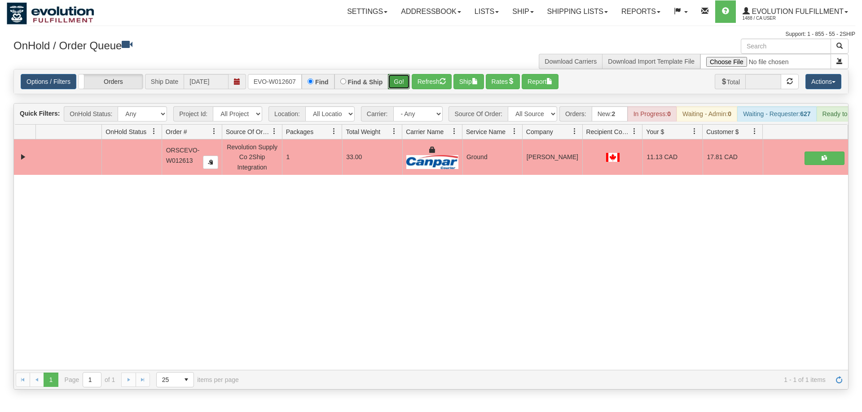
drag, startPoint x: 391, startPoint y: 70, endPoint x: 391, endPoint y: 90, distance: 19.8
click at [391, 90] on div "Is equal to Is not equal to Contains Does not contains CAD USD EUR ZAR [PERSON_…" at bounding box center [431, 229] width 848 height 321
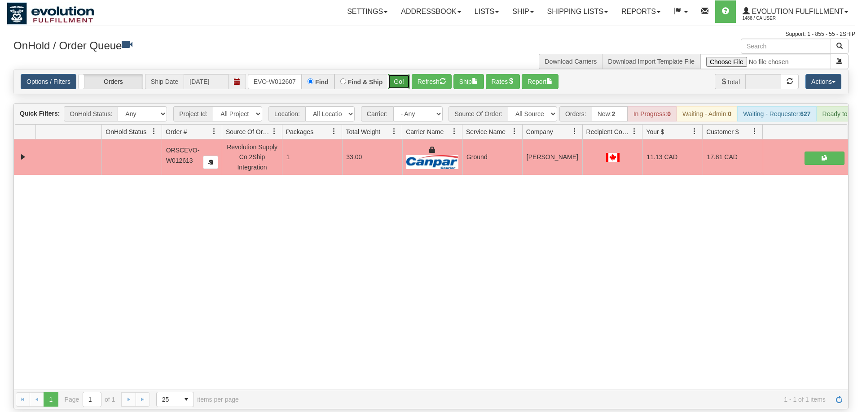
click at [395, 75] on button "Go!" at bounding box center [399, 81] width 22 height 15
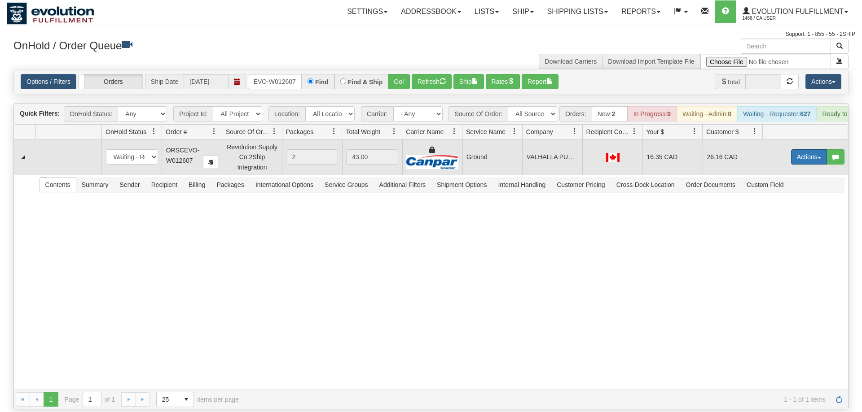
click at [806, 149] on button "Actions" at bounding box center [809, 156] width 36 height 15
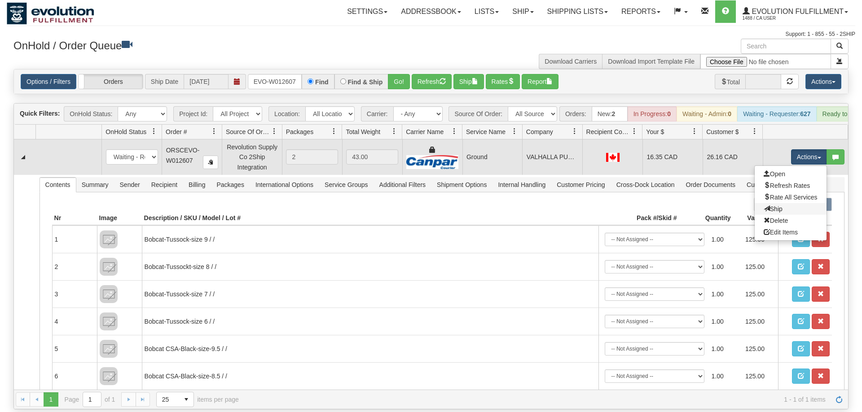
click at [775, 203] on link "Ship" at bounding box center [790, 209] width 72 height 12
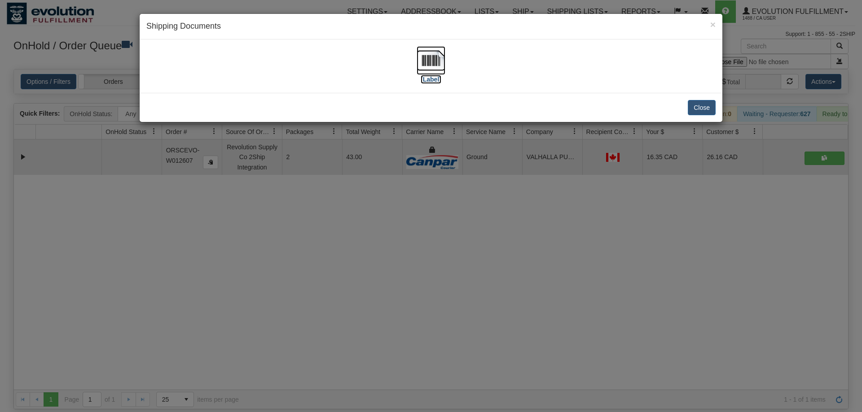
click at [431, 57] on img at bounding box center [430, 60] width 29 height 29
click at [291, 211] on div "× Shipping Documents [Label] Close" at bounding box center [431, 206] width 862 height 412
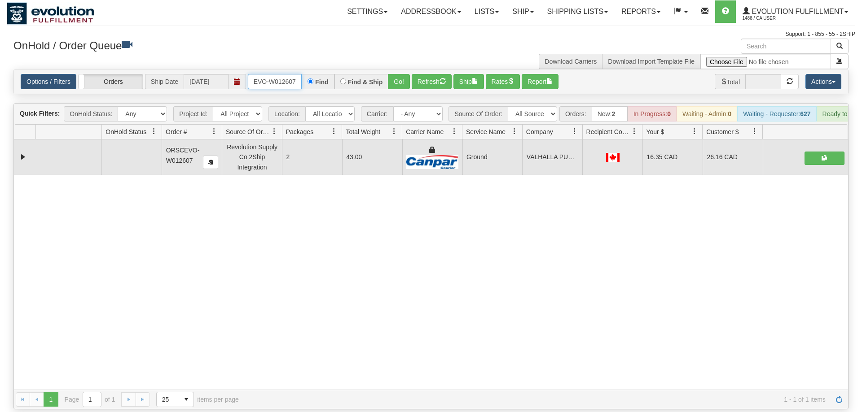
click at [272, 74] on input "ORSCEVO-W012607" at bounding box center [275, 81] width 54 height 15
click at [401, 92] on div "Is equal to Is not equal to Contains Does not contains CAD USD EUR ZAR [PERSON_…" at bounding box center [431, 239] width 848 height 341
drag, startPoint x: 400, startPoint y: 79, endPoint x: 398, endPoint y: 74, distance: 4.8
click at [399, 77] on div "Options / Filters Group Shipments Orders Ship Date 09/08/2025 ORSCEVO-W012614 F…" at bounding box center [431, 82] width 834 height 24
click at [398, 74] on button "Go!" at bounding box center [399, 81] width 22 height 15
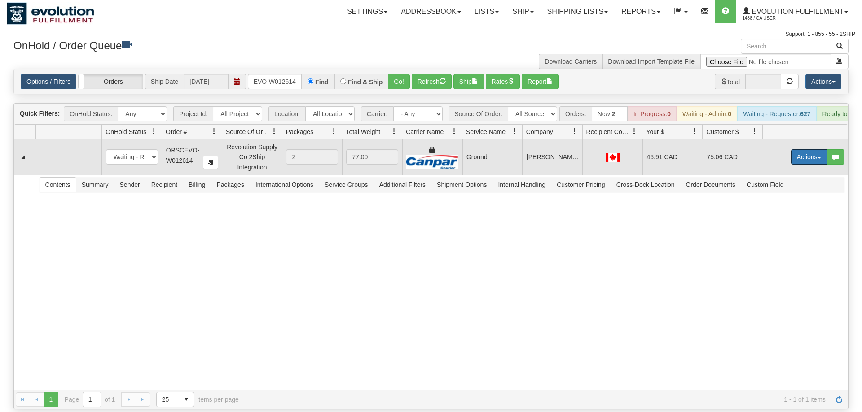
click at [815, 149] on button "Actions" at bounding box center [809, 156] width 36 height 15
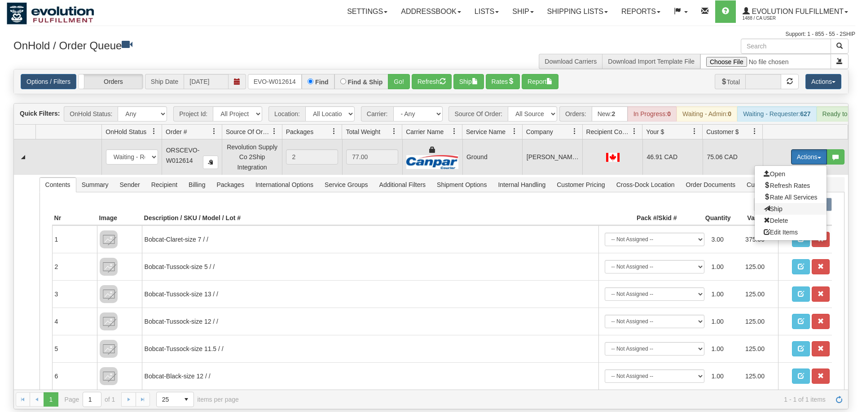
click at [771, 206] on span "Ship" at bounding box center [772, 209] width 19 height 7
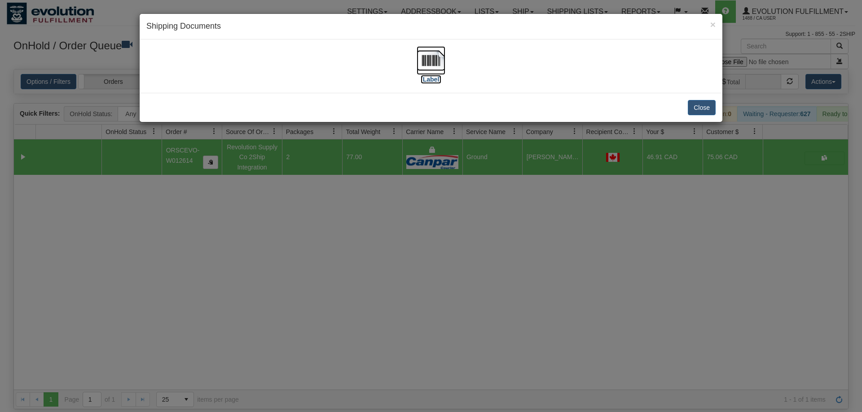
click at [430, 58] on img at bounding box center [430, 60] width 29 height 29
click at [400, 193] on div "× Shipping Documents [Label] Close" at bounding box center [431, 206] width 862 height 412
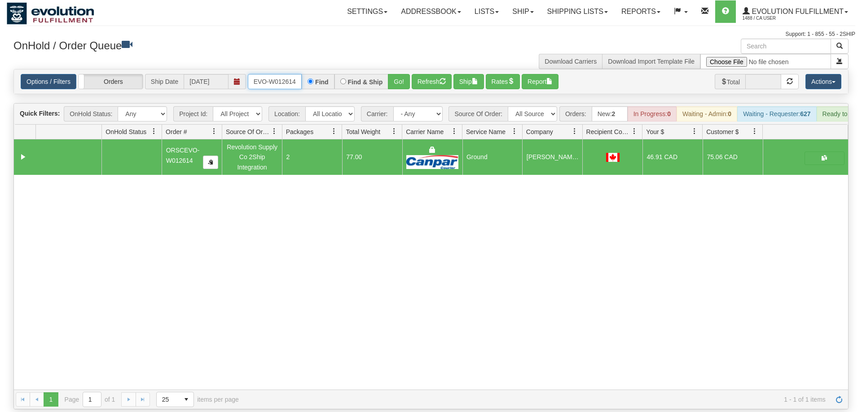
click at [286, 74] on input "ORSCEVO-W012614" at bounding box center [275, 81] width 54 height 15
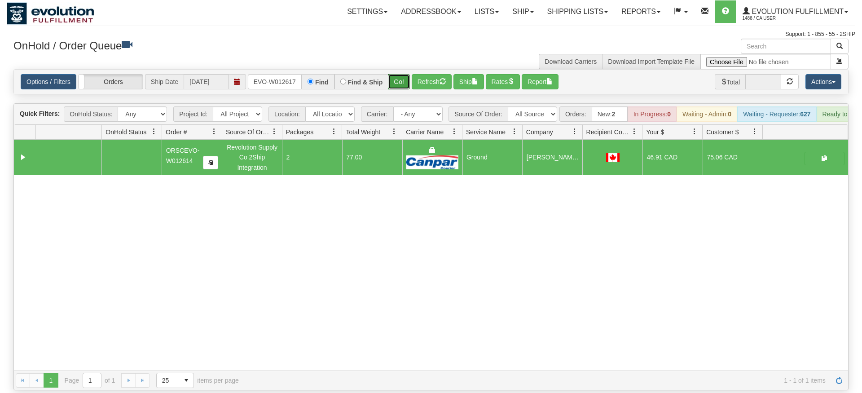
click at [390, 81] on div "Is equal to Is not equal to Contains Does not contains CAD USD EUR ZAR [PERSON_…" at bounding box center [431, 229] width 848 height 321
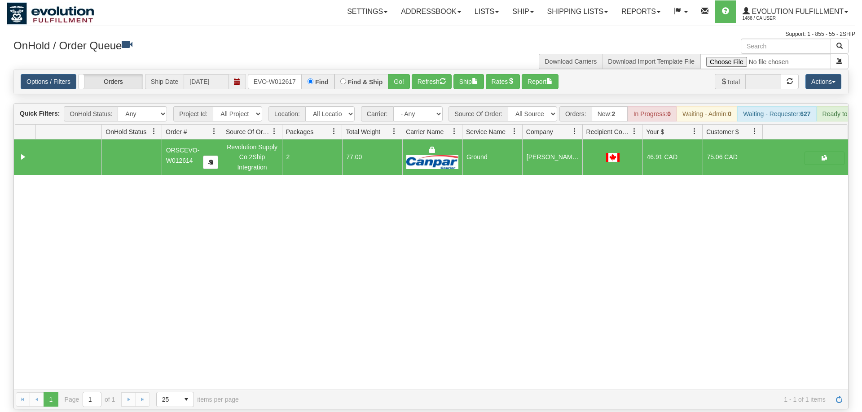
click at [397, 70] on div "Options / Filters Group Shipments Orders Ship Date 09/08/2025 ORSCEVO-W012617 F…" at bounding box center [431, 82] width 834 height 24
click at [396, 70] on div "Options / Filters Group Shipments Orders Ship Date 09/08/2025 ORSCEVO-W012617 F…" at bounding box center [431, 82] width 834 height 24
click at [399, 74] on button "Go!" at bounding box center [399, 81] width 22 height 15
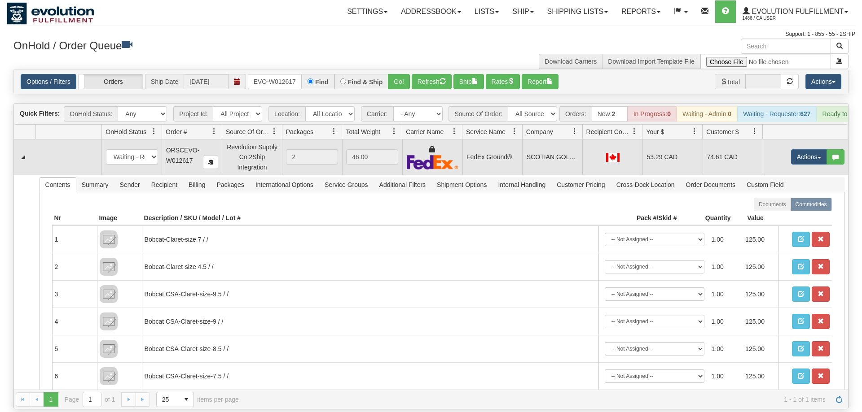
click at [803, 140] on td "Actions Open Refresh Rates Rate All Services Ship Delete Edit Items" at bounding box center [805, 157] width 85 height 35
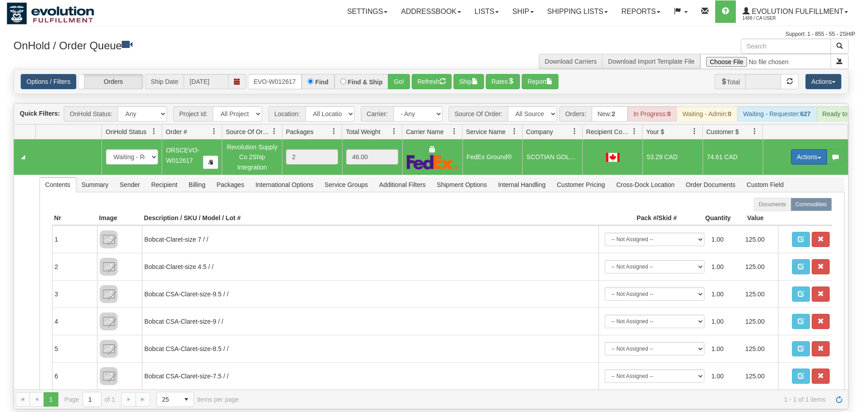
click at [810, 149] on button "Actions" at bounding box center [809, 156] width 36 height 15
click at [780, 206] on span "Ship" at bounding box center [772, 209] width 19 height 7
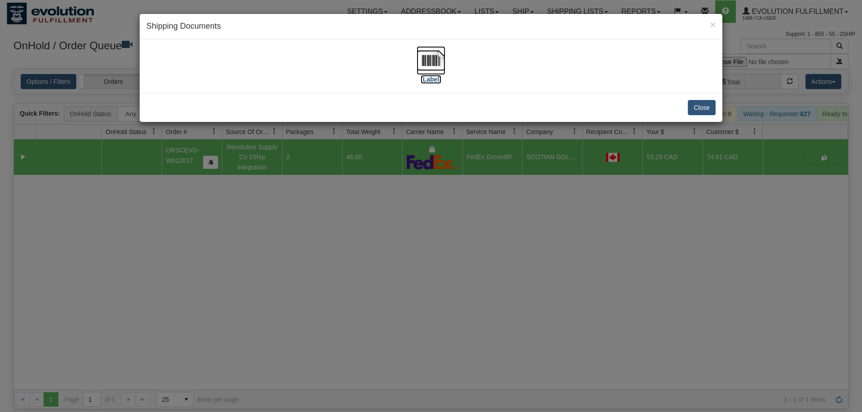
click at [422, 75] on img at bounding box center [430, 60] width 29 height 29
click at [343, 241] on div "× Shipping Documents [Label] Close" at bounding box center [431, 206] width 862 height 412
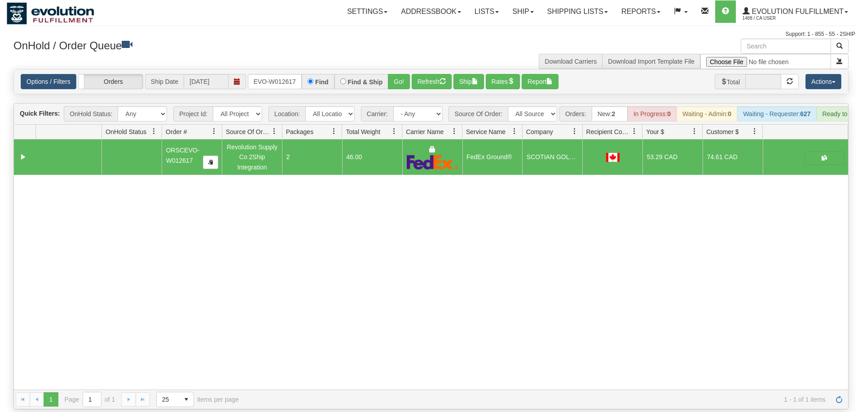
click at [260, 76] on div "Options / Filters Group Shipments Orders Ship Date 09/08/2025 ORSCEVO-W012617 F…" at bounding box center [431, 82] width 834 height 24
click at [262, 74] on input "ORSCEVO-W012617" at bounding box center [275, 81] width 54 height 15
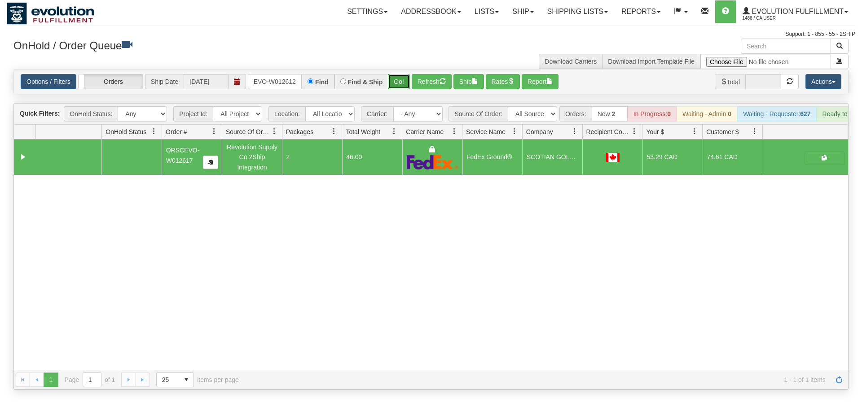
click at [399, 86] on div "Is equal to Is not equal to Contains Does not contains CAD USD EUR ZAR [PERSON_…" at bounding box center [431, 229] width 848 height 321
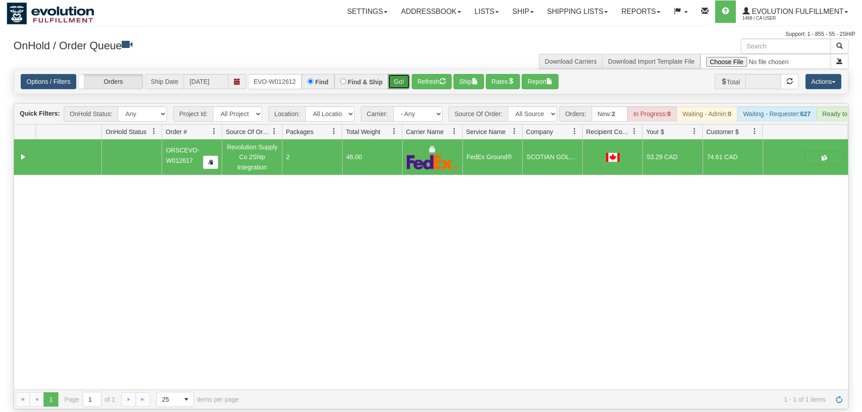
click at [394, 74] on button "Go!" at bounding box center [399, 81] width 22 height 15
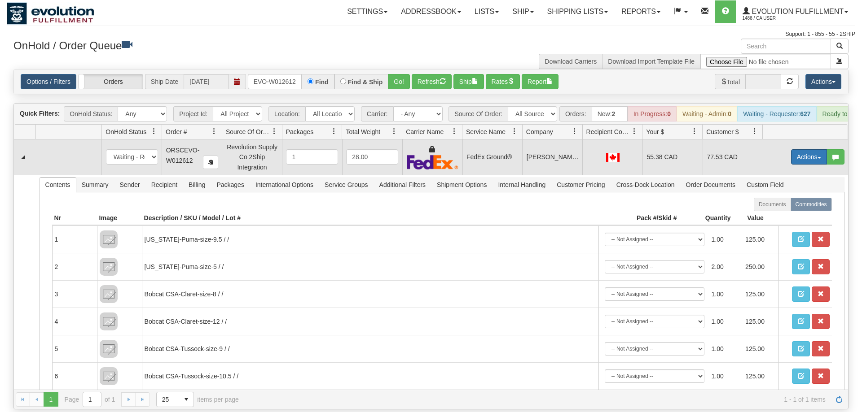
click at [817, 149] on button "Actions" at bounding box center [809, 156] width 36 height 15
click at [782, 203] on link "Ship" at bounding box center [790, 209] width 72 height 12
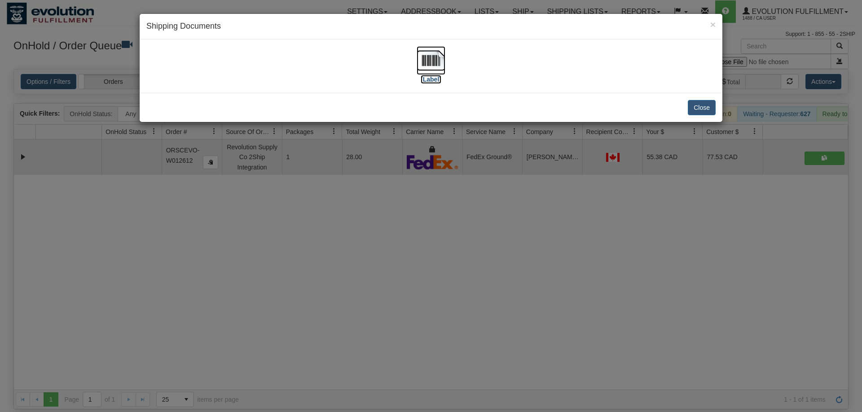
drag, startPoint x: 420, startPoint y: 66, endPoint x: 424, endPoint y: 72, distance: 7.2
click at [421, 67] on img at bounding box center [430, 60] width 29 height 29
click at [222, 353] on div "× Shipping Documents [Label] Close" at bounding box center [431, 206] width 862 height 412
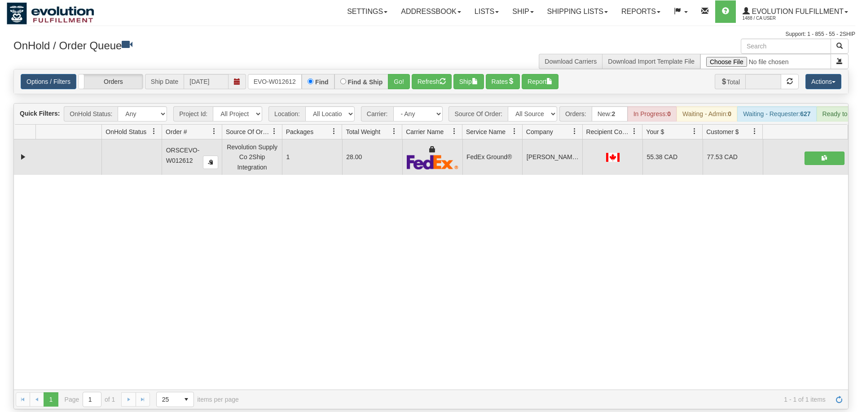
click at [274, 77] on div "Options / Filters Group Shipments Orders Ship Date 09/08/2025 ORSCEVO-W012612 F…" at bounding box center [431, 82] width 834 height 24
click at [277, 74] on input "ORSCEVO-W012612" at bounding box center [275, 81] width 54 height 15
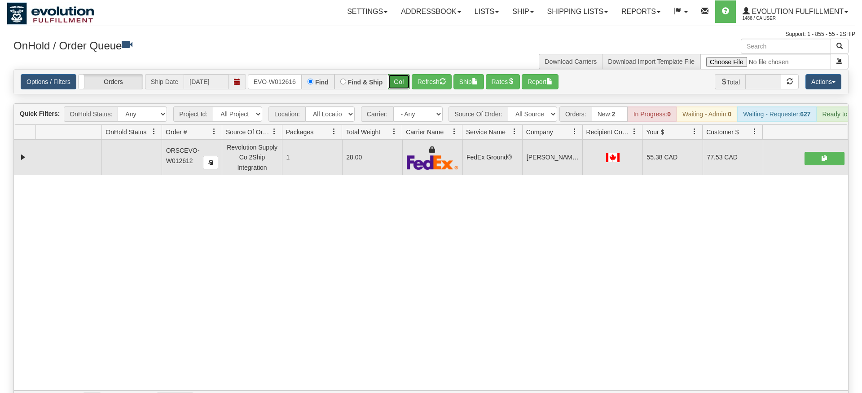
click at [400, 87] on div "Is equal to Is not equal to Contains Does not contains CAD USD EUR ZAR [PERSON_…" at bounding box center [431, 239] width 848 height 341
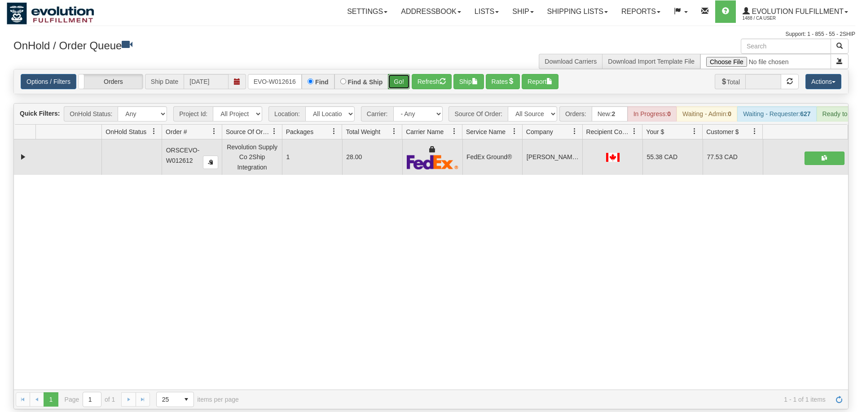
click at [399, 74] on button "Go!" at bounding box center [399, 81] width 22 height 15
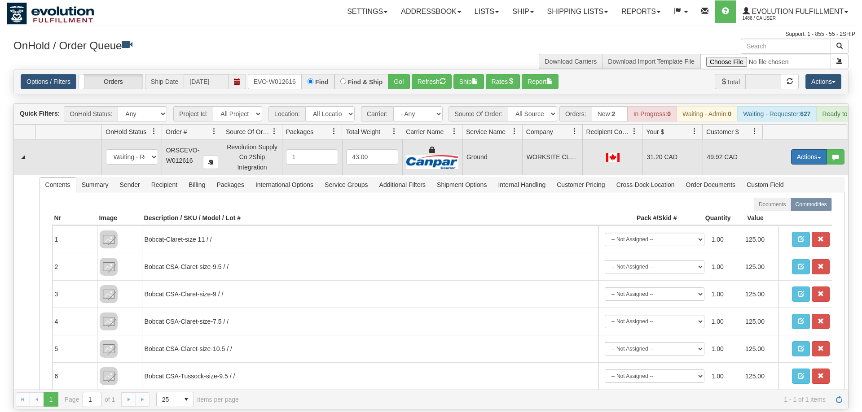
click at [808, 149] on button "Actions" at bounding box center [809, 156] width 36 height 15
click at [785, 203] on link "Ship" at bounding box center [790, 209] width 72 height 12
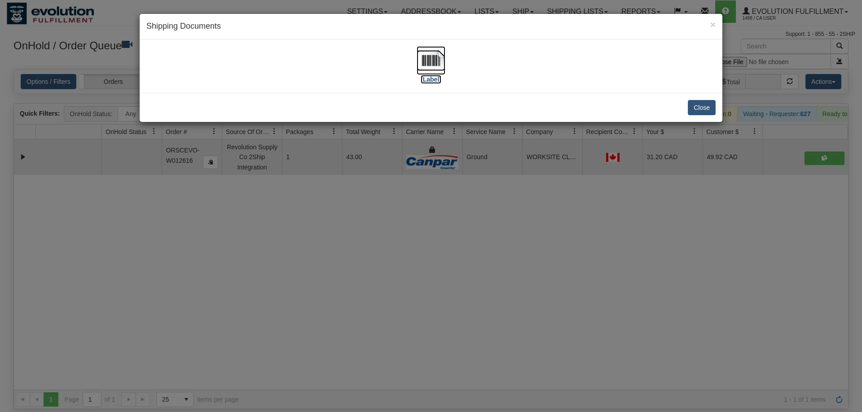
click at [444, 58] on img at bounding box center [430, 60] width 29 height 29
drag, startPoint x: 401, startPoint y: 150, endPoint x: 324, endPoint y: 23, distance: 148.9
click at [401, 149] on div "× Shipping Documents [Label] Close" at bounding box center [431, 206] width 862 height 412
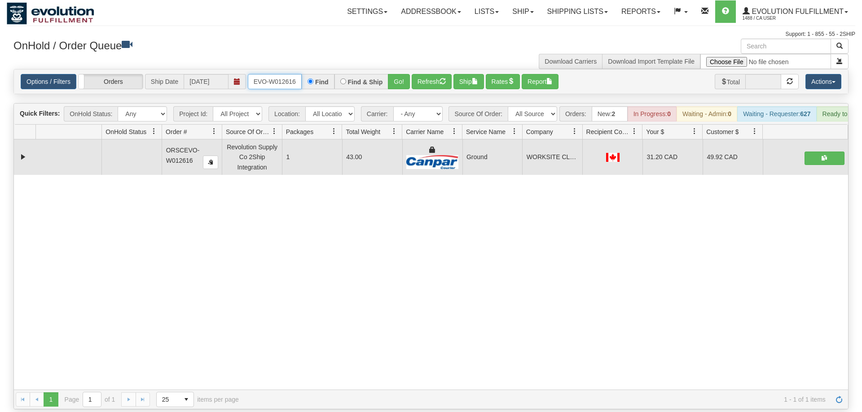
click at [293, 74] on input "ORSCEVO-W012616" at bounding box center [275, 81] width 54 height 15
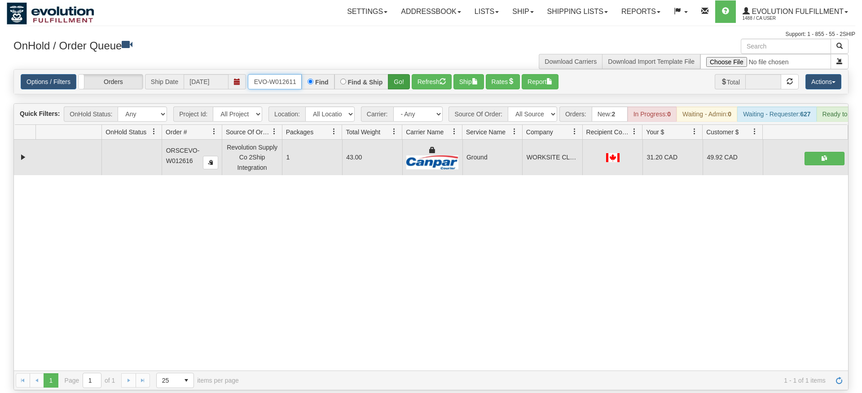
type input "ORSCEVO-W012611"
click at [399, 83] on div "Is equal to Is not equal to Contains Does not contains CAD USD EUR ZAR [PERSON_…" at bounding box center [431, 229] width 848 height 321
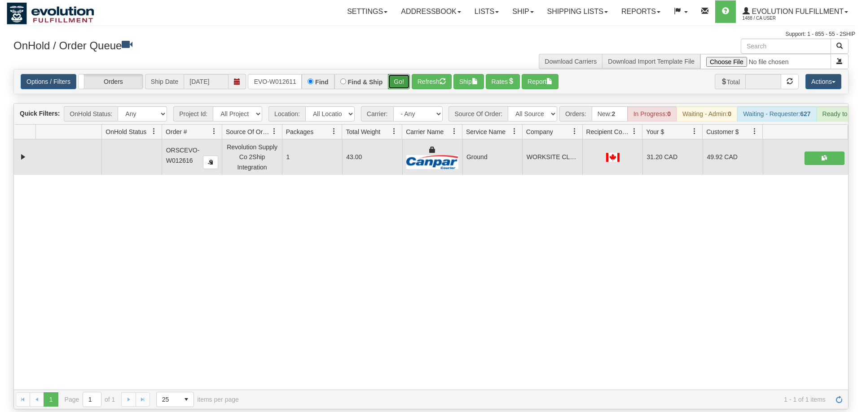
click at [398, 74] on button "Go!" at bounding box center [399, 81] width 22 height 15
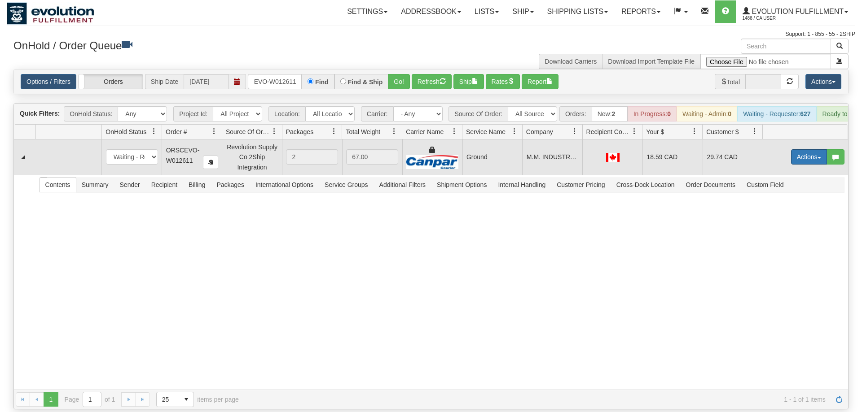
click at [809, 149] on button "Actions" at bounding box center [809, 156] width 36 height 15
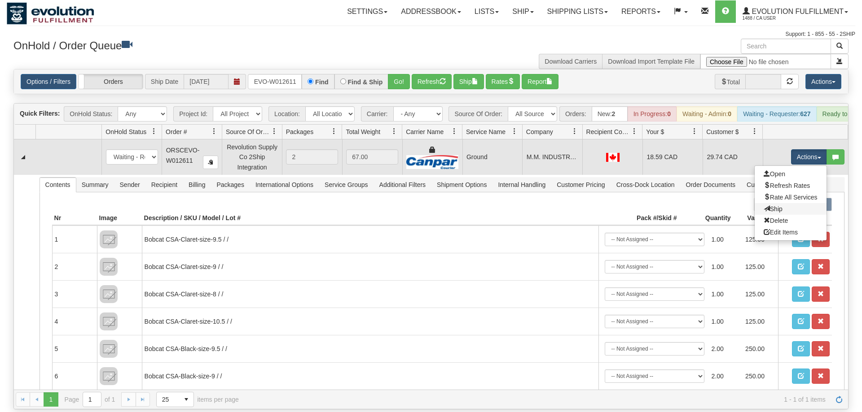
click at [786, 203] on link "Ship" at bounding box center [790, 209] width 72 height 12
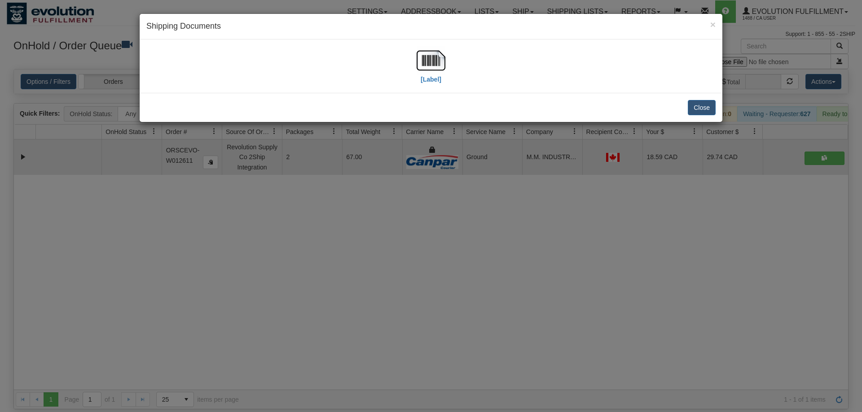
click at [416, 74] on div "[Label]" at bounding box center [430, 66] width 569 height 40
click at [434, 71] on img at bounding box center [430, 60] width 29 height 29
click at [376, 206] on div "× Shipping Documents [Label] Close" at bounding box center [431, 206] width 862 height 412
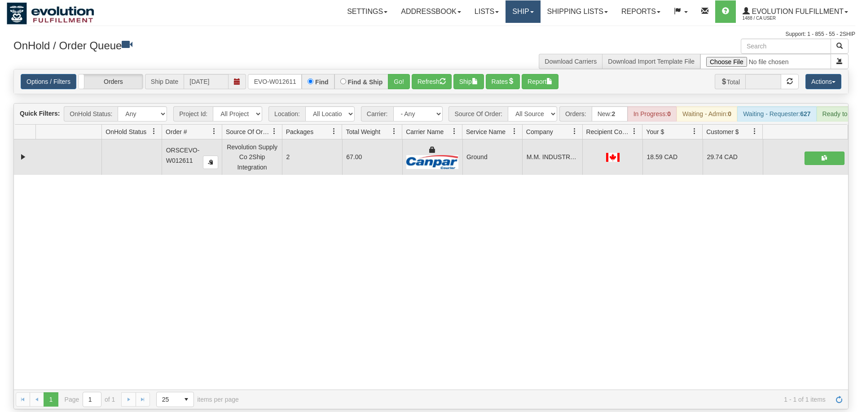
click at [525, 10] on link "Ship" at bounding box center [522, 11] width 35 height 22
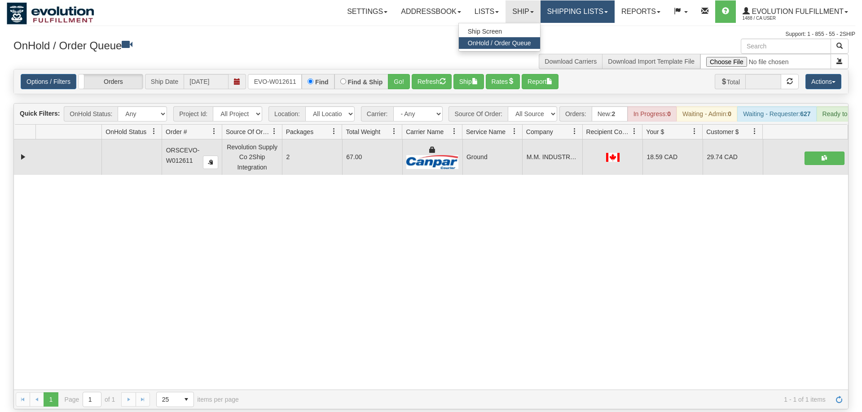
click at [561, 9] on link "Shipping lists" at bounding box center [577, 11] width 74 height 22
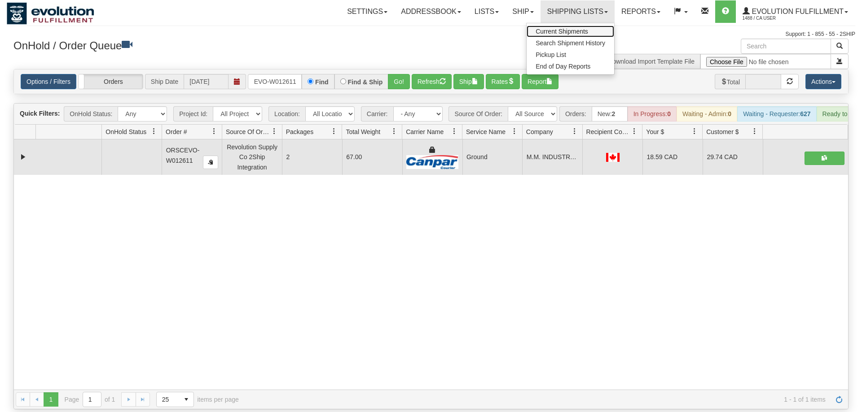
click at [551, 35] on span "Current Shipments" at bounding box center [561, 31] width 53 height 7
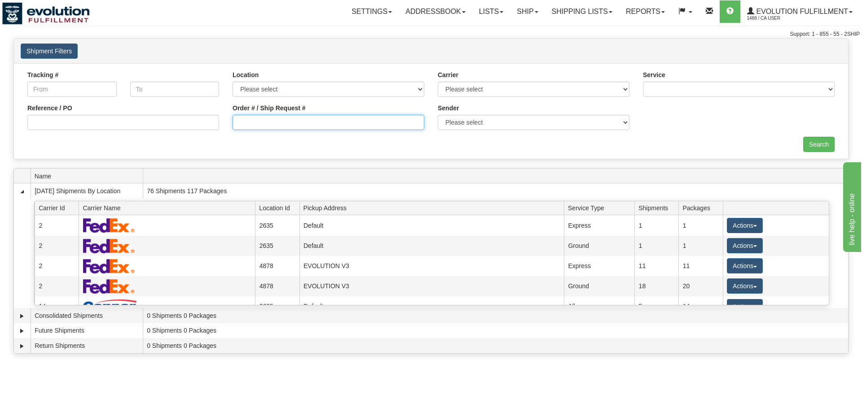
click at [254, 128] on input "Order # / Ship Request #" at bounding box center [328, 122] width 192 height 15
type input "12617"
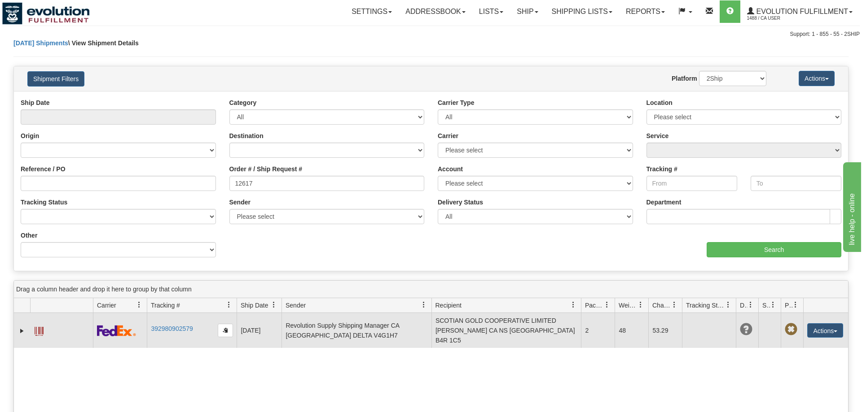
click at [45, 329] on td at bounding box center [61, 330] width 63 height 35
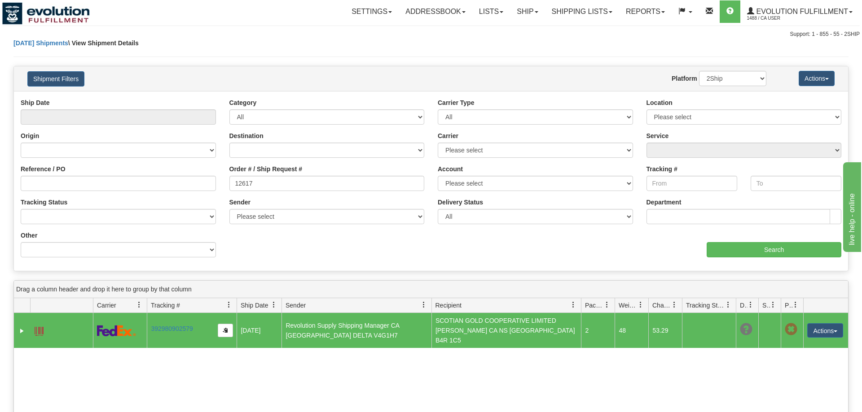
click at [36, 328] on span at bounding box center [39, 331] width 9 height 9
click at [528, 18] on link "Ship" at bounding box center [527, 11] width 35 height 22
click at [589, 22] on link "Shipping lists" at bounding box center [582, 11] width 74 height 22
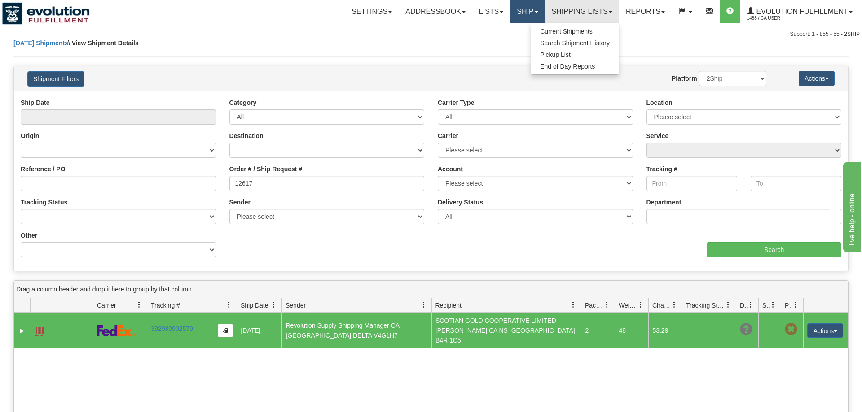
click at [520, 8] on link "Ship" at bounding box center [527, 11] width 35 height 22
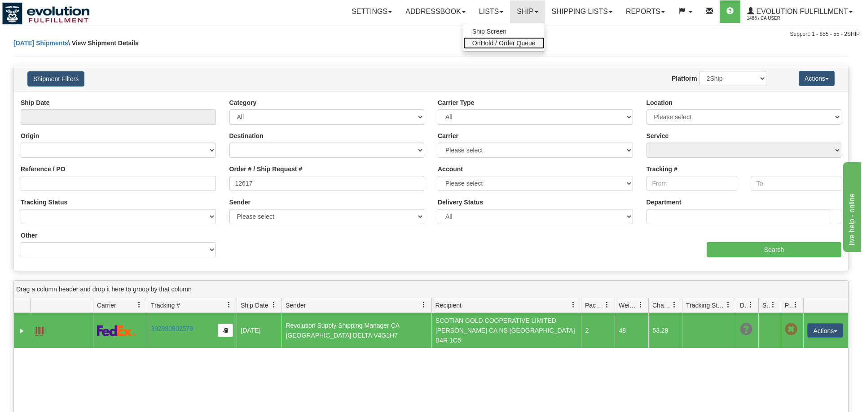
click at [525, 45] on span "OnHold / Order Queue" at bounding box center [503, 42] width 63 height 7
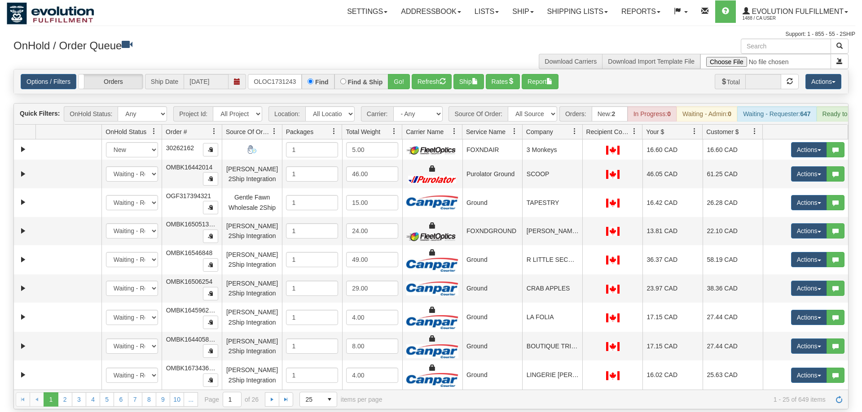
scroll to position [0, 4]
click at [406, 87] on div "Is equal to Is not equal to Contains Does not contains CAD USD EUR ZAR [PERSON_…" at bounding box center [431, 239] width 848 height 341
click at [403, 74] on button "Go!" at bounding box center [399, 81] width 22 height 15
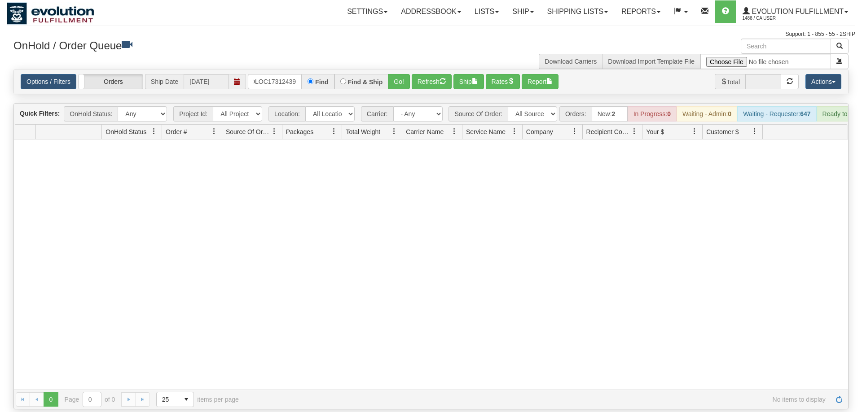
click at [248, 153] on div at bounding box center [431, 265] width 834 height 250
click at [280, 74] on input "OLOC17312439" at bounding box center [275, 81] width 54 height 15
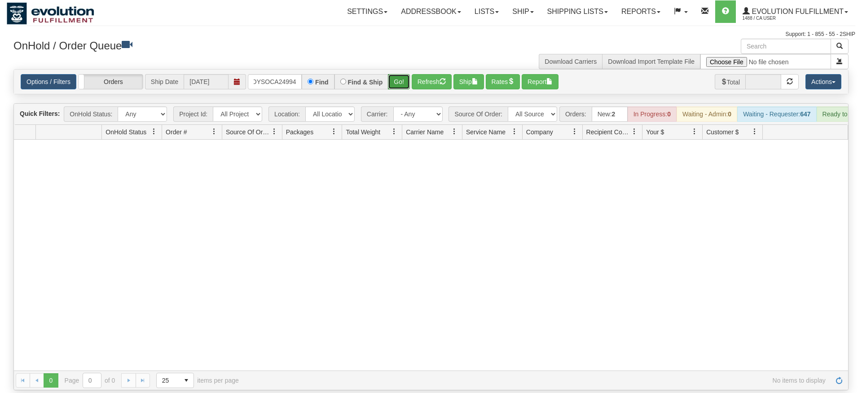
click at [398, 85] on div "Is equal to Is not equal to Contains Does not contains CAD USD EUR ZAR [PERSON_…" at bounding box center [431, 229] width 848 height 321
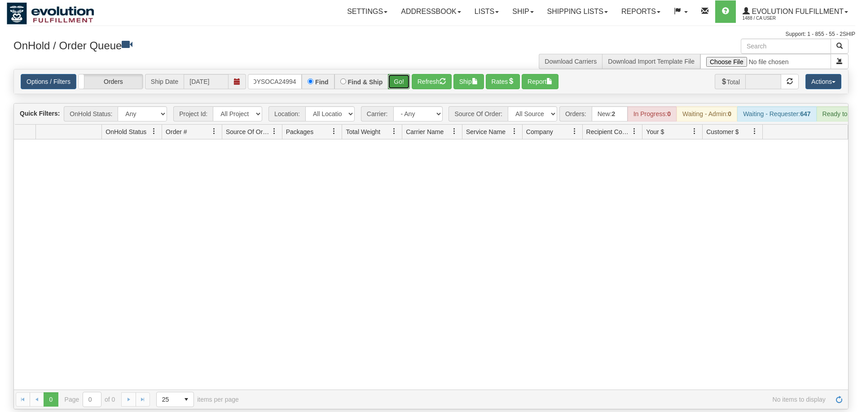
click at [398, 74] on button "Go!" at bounding box center [399, 81] width 22 height 15
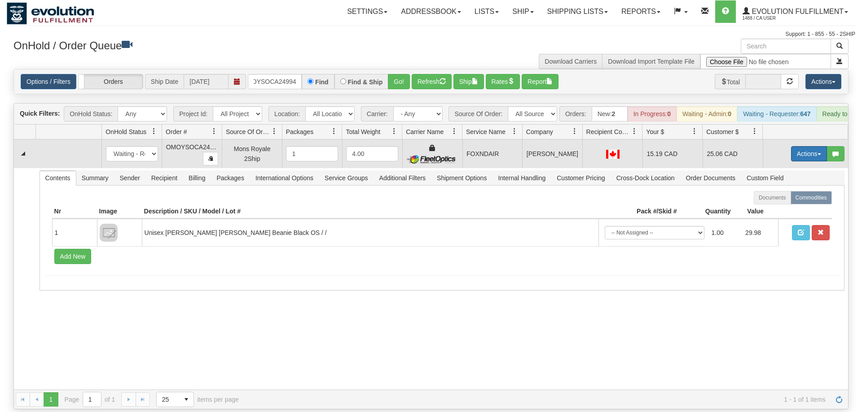
click at [805, 146] on button "Actions" at bounding box center [809, 153] width 36 height 15
click at [776, 202] on span "Ship" at bounding box center [772, 205] width 19 height 7
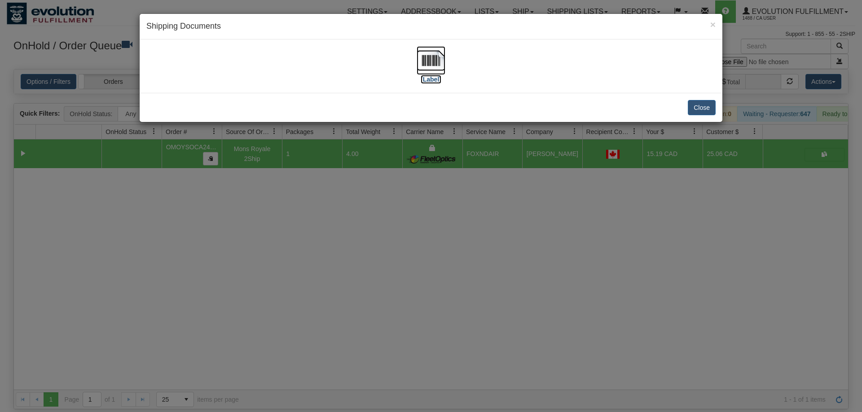
click at [437, 58] on img at bounding box center [430, 60] width 29 height 29
click at [237, 132] on div "× Shipping Documents [Label] Close" at bounding box center [431, 206] width 862 height 412
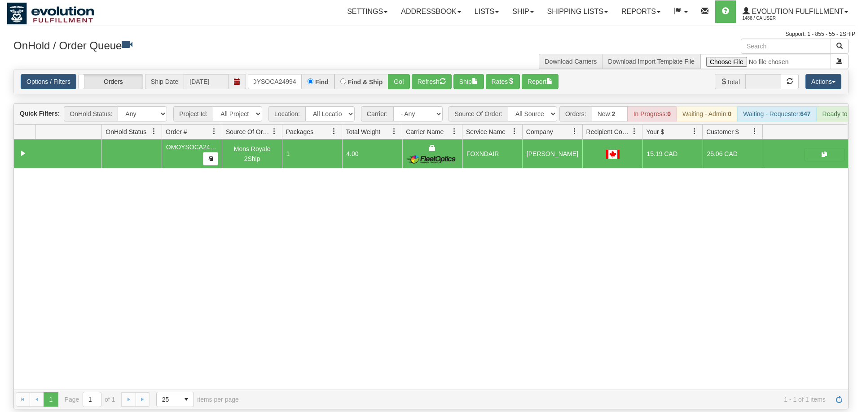
click at [275, 76] on div "Options / Filters Group Shipments Orders Ship Date [DATE] OMOYSOCA24994 Find Fi…" at bounding box center [431, 82] width 834 height 24
click at [280, 74] on input "OMOYSOCA24994" at bounding box center [275, 81] width 54 height 15
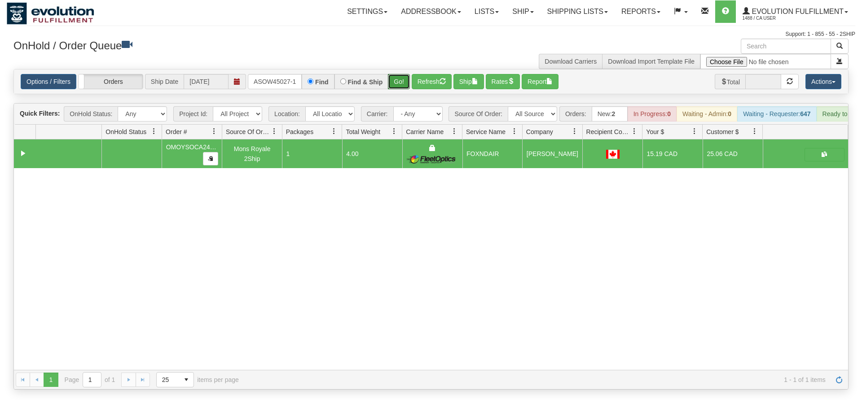
click at [399, 90] on div "Is equal to Is not equal to Contains Does not contains CAD USD EUR ZAR [PERSON_…" at bounding box center [431, 229] width 848 height 321
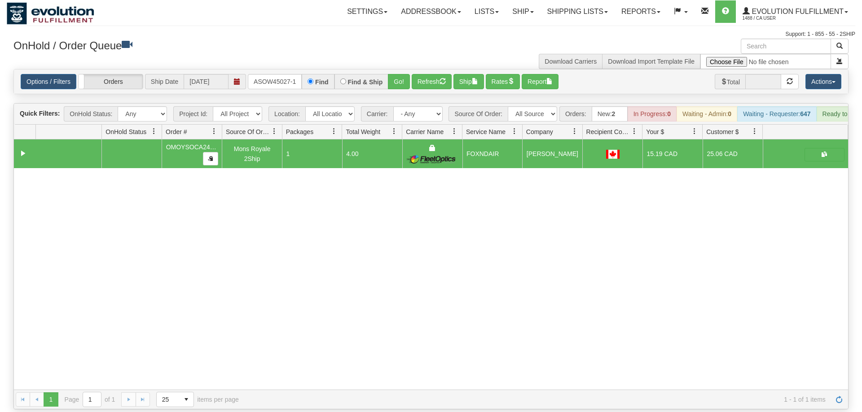
click at [412, 70] on div "Options / Filters Group Shipments Orders Ship Date [DATE] OASOW45027-1 Find Fin…" at bounding box center [431, 82] width 834 height 24
click at [399, 74] on button "Go!" at bounding box center [399, 81] width 22 height 15
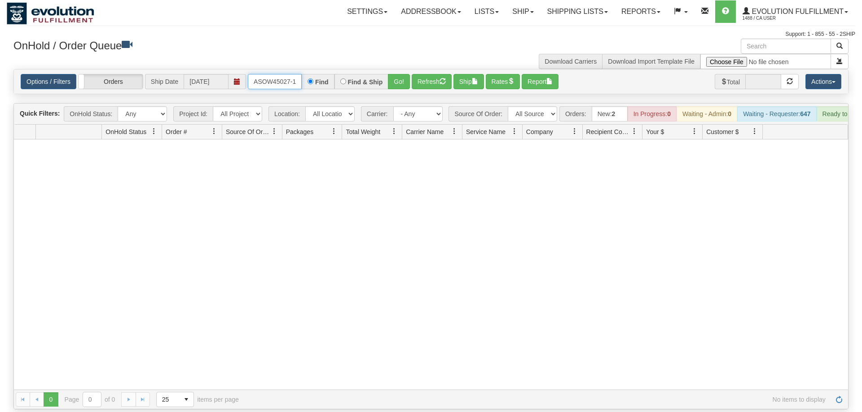
click at [269, 74] on input "OASOW45027-1" at bounding box center [275, 81] width 54 height 15
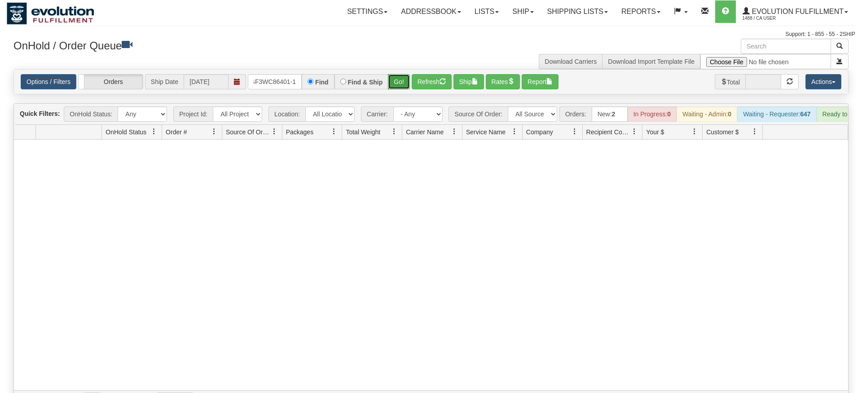
click at [403, 87] on div "Is equal to Is not equal to Contains Does not contains CAD USD EUR ZAR [PERSON_…" at bounding box center [431, 239] width 848 height 341
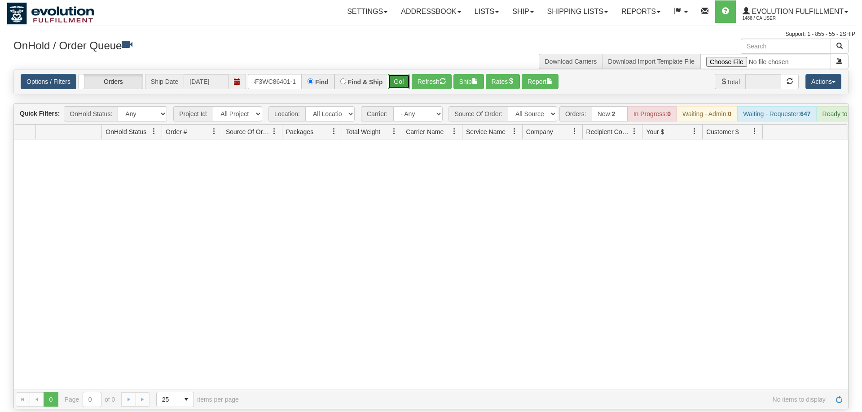
click at [401, 74] on button "Go!" at bounding box center [399, 81] width 22 height 15
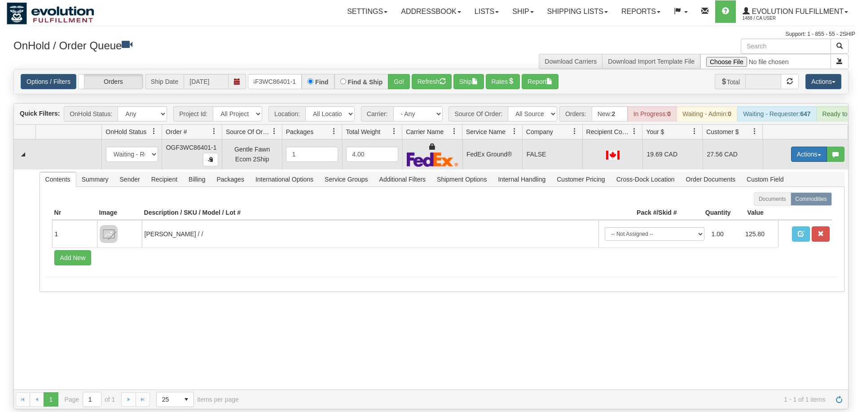
click at [795, 147] on button "Actions" at bounding box center [809, 154] width 36 height 15
click at [768, 203] on span "Ship" at bounding box center [772, 206] width 19 height 7
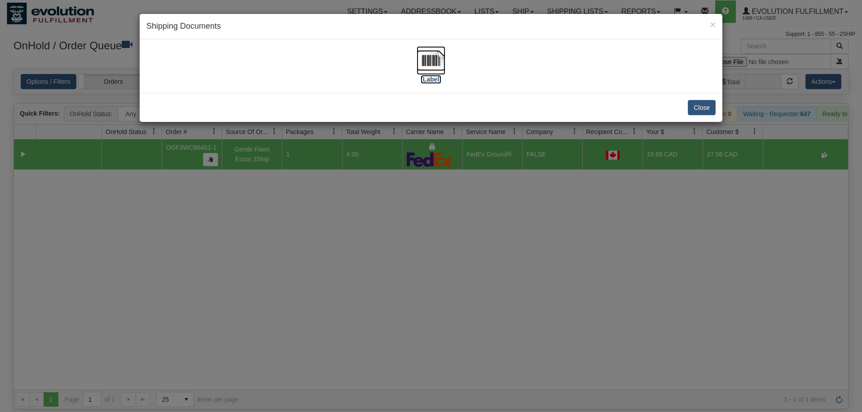
click at [423, 74] on img at bounding box center [430, 60] width 29 height 29
drag, startPoint x: 158, startPoint y: 258, endPoint x: 221, endPoint y: 92, distance: 177.7
click at [164, 246] on div "× Shipping Documents [Label] Close" at bounding box center [431, 206] width 862 height 412
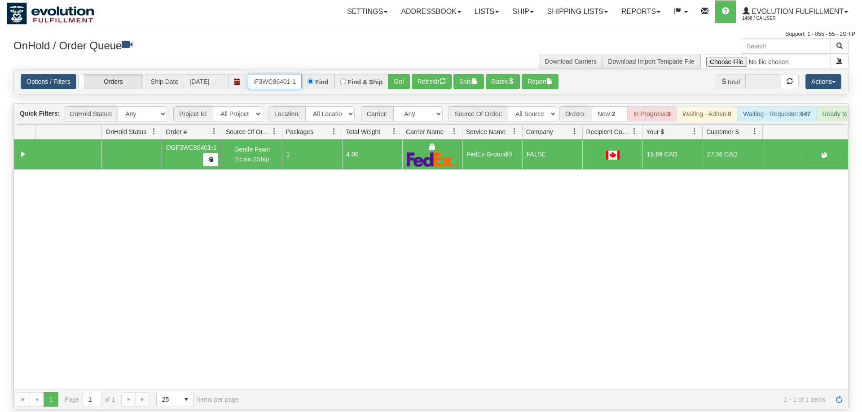
click at [269, 74] on input "OGF3WC86401-1" at bounding box center [275, 81] width 54 height 15
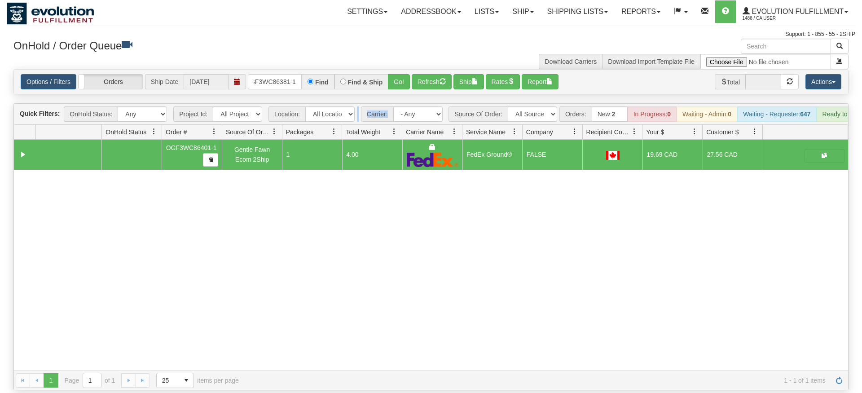
drag, startPoint x: 390, startPoint y: 90, endPoint x: 390, endPoint y: 79, distance: 11.7
click at [390, 89] on div "Is equal to Is not equal to Contains Does not contains CAD USD EUR ZAR [PERSON_…" at bounding box center [431, 229] width 848 height 321
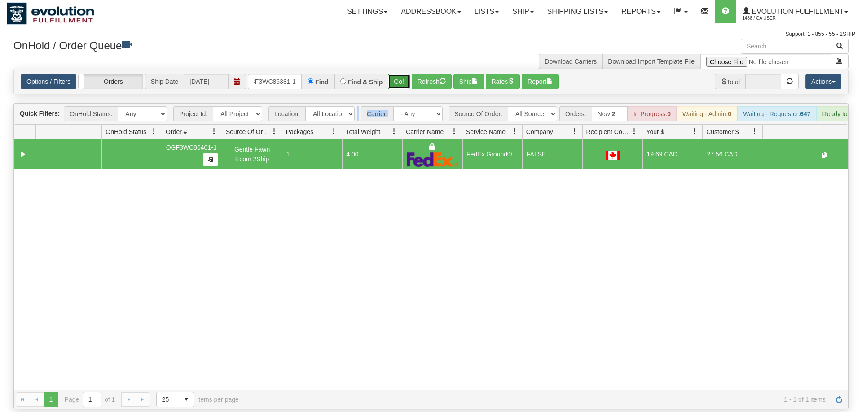
click at [390, 74] on button "Go!" at bounding box center [399, 81] width 22 height 15
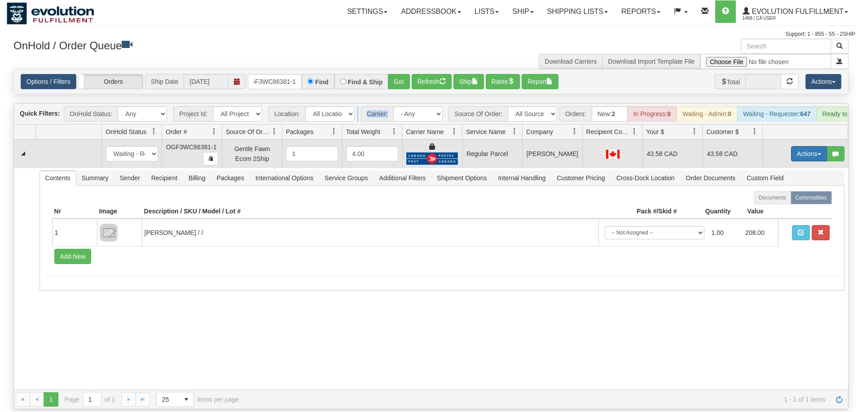
click at [799, 146] on button "Actions" at bounding box center [809, 153] width 36 height 15
click at [781, 191] on span "Rate All Services" at bounding box center [790, 194] width 54 height 7
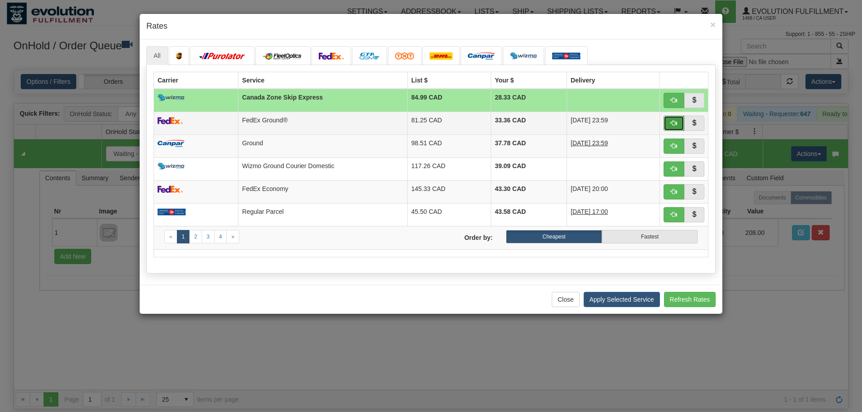
click at [675, 124] on span "button" at bounding box center [674, 123] width 6 height 6
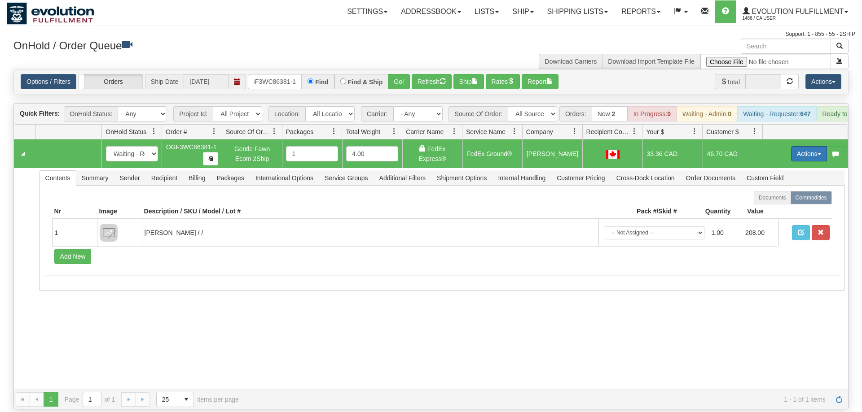
click at [807, 146] on button "Actions" at bounding box center [809, 153] width 36 height 15
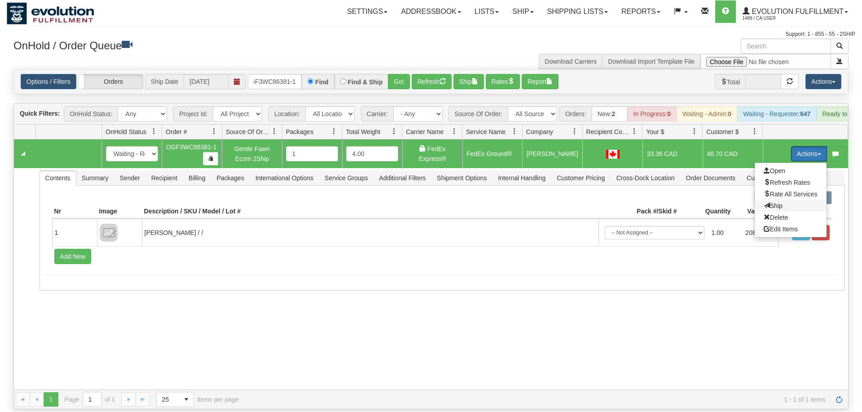
click at [763, 202] on span at bounding box center [766, 205] width 6 height 6
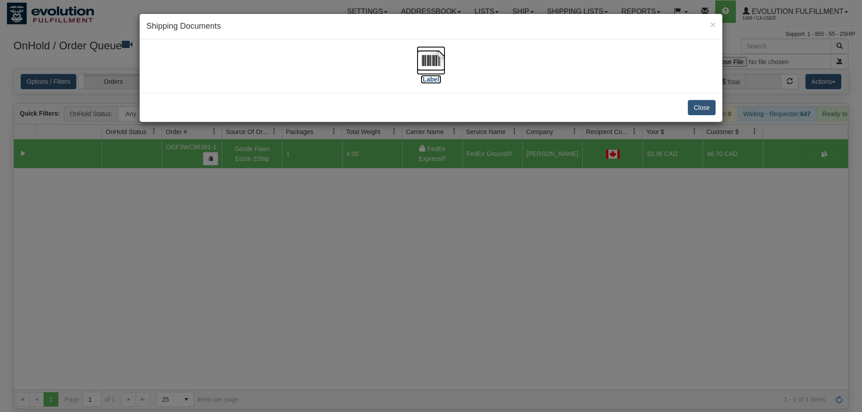
click at [431, 55] on img at bounding box center [430, 60] width 29 height 29
drag, startPoint x: 341, startPoint y: 348, endPoint x: 303, endPoint y: 121, distance: 230.1
click at [341, 346] on div "× Shipping Documents [Label] Close" at bounding box center [431, 206] width 862 height 412
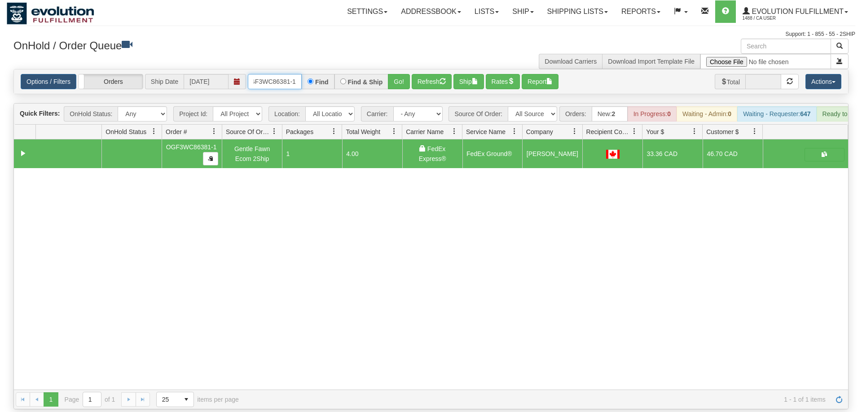
click at [291, 74] on input "oGF3WC86381-1" at bounding box center [275, 81] width 54 height 15
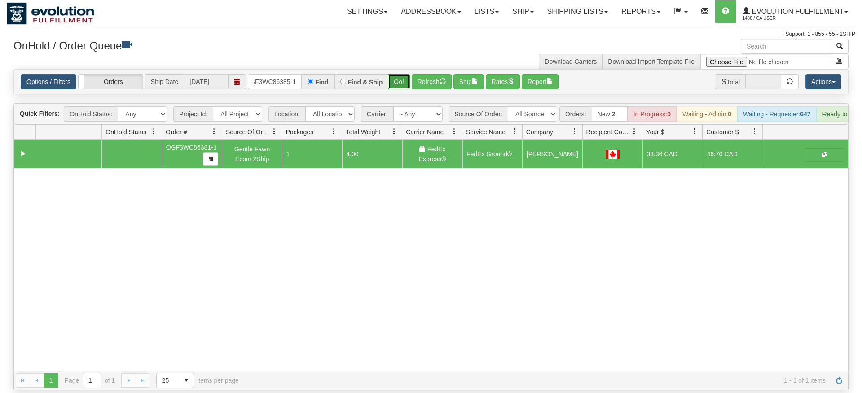
click at [401, 84] on div "Is equal to Is not equal to Contains Does not contains CAD USD EUR ZAR [PERSON_…" at bounding box center [431, 229] width 848 height 321
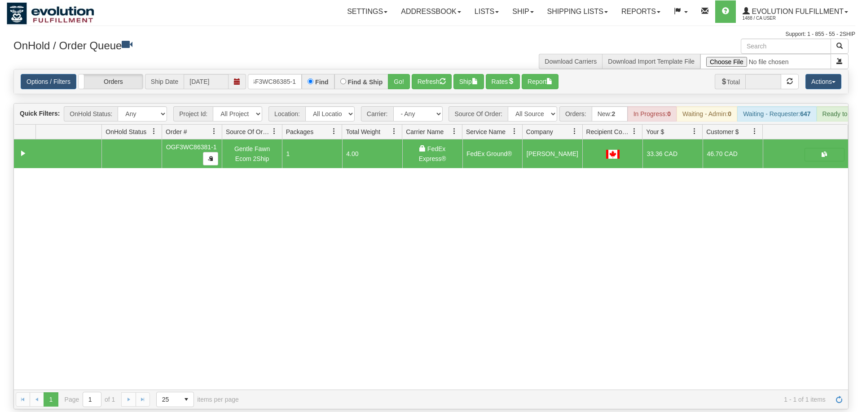
click at [405, 70] on div "Options / Filters Group Shipments Orders Ship Date [DATE] OGF3WC86385-1 Find Fi…" at bounding box center [431, 82] width 834 height 24
click at [405, 74] on button "Go!" at bounding box center [399, 81] width 22 height 15
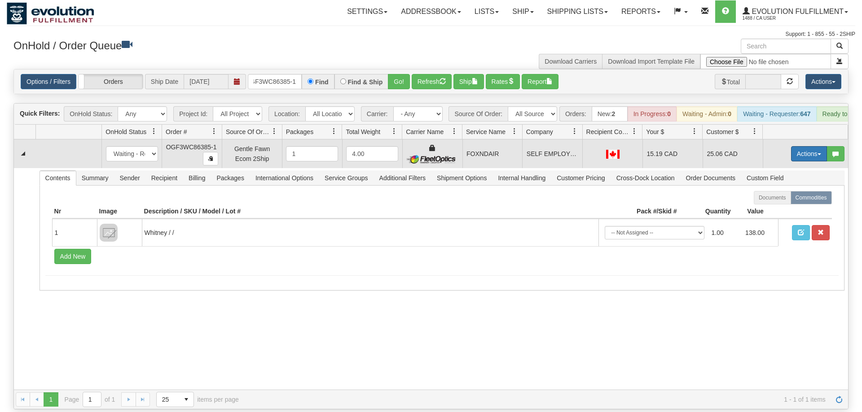
click at [811, 146] on button "Actions" at bounding box center [809, 153] width 36 height 15
click at [778, 202] on span "Ship" at bounding box center [772, 205] width 19 height 7
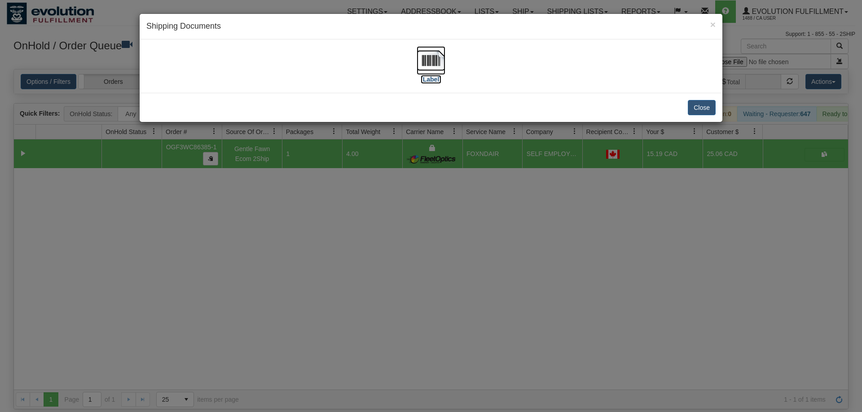
click at [434, 69] on img at bounding box center [430, 60] width 29 height 29
click at [431, 177] on div "× Shipping Documents [Label] Close" at bounding box center [431, 206] width 862 height 412
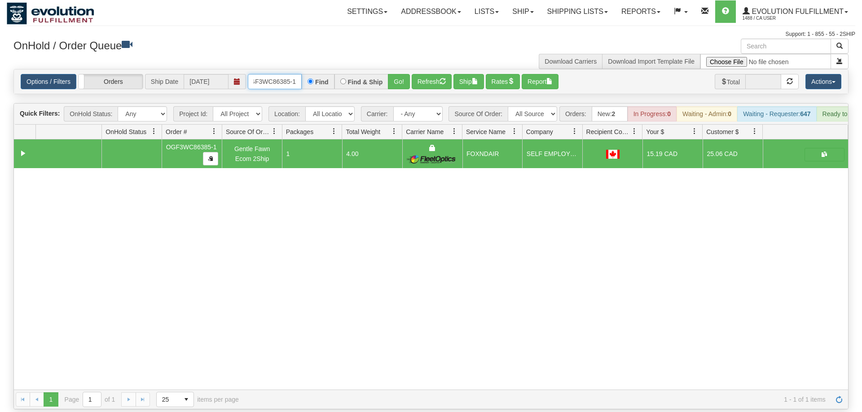
click at [302, 74] on input "OGF3WC86385-1" at bounding box center [275, 81] width 54 height 15
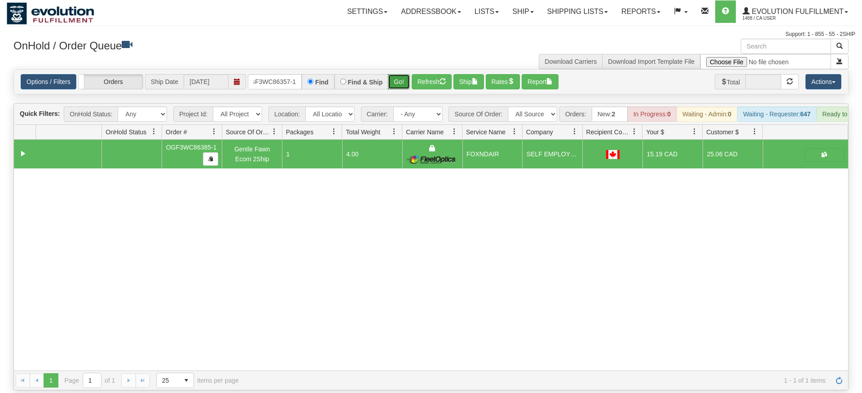
click at [394, 83] on div "Is equal to Is not equal to Contains Does not contains CAD USD EUR ZAR [PERSON_…" at bounding box center [431, 229] width 848 height 321
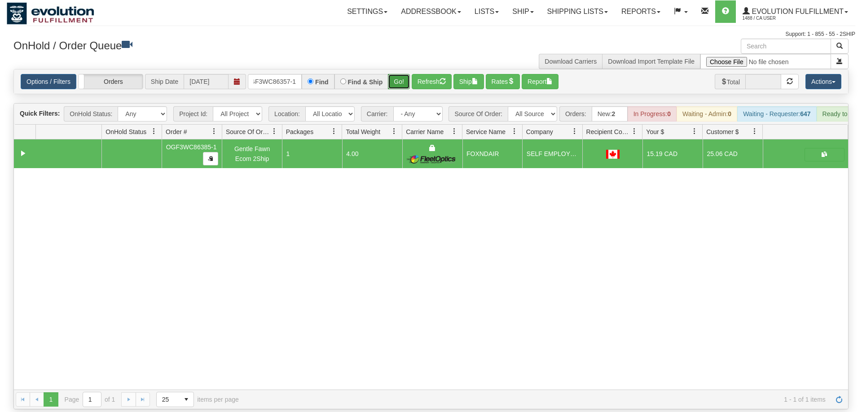
click at [392, 74] on button "Go!" at bounding box center [399, 81] width 22 height 15
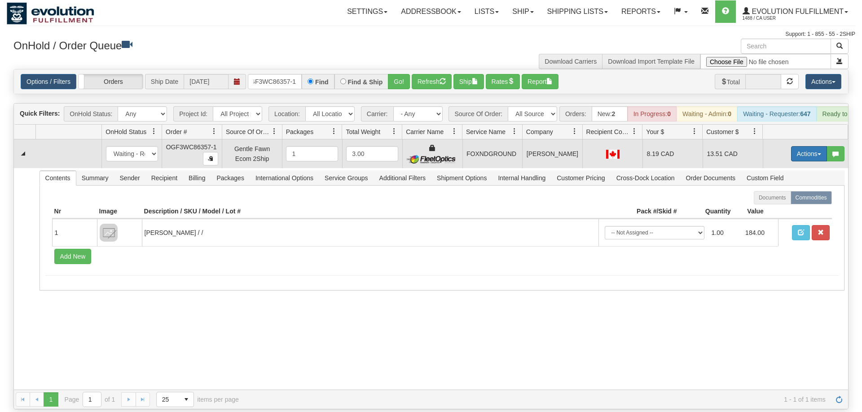
click at [793, 146] on button "Actions" at bounding box center [809, 153] width 36 height 15
click at [776, 202] on span "Ship" at bounding box center [772, 205] width 19 height 7
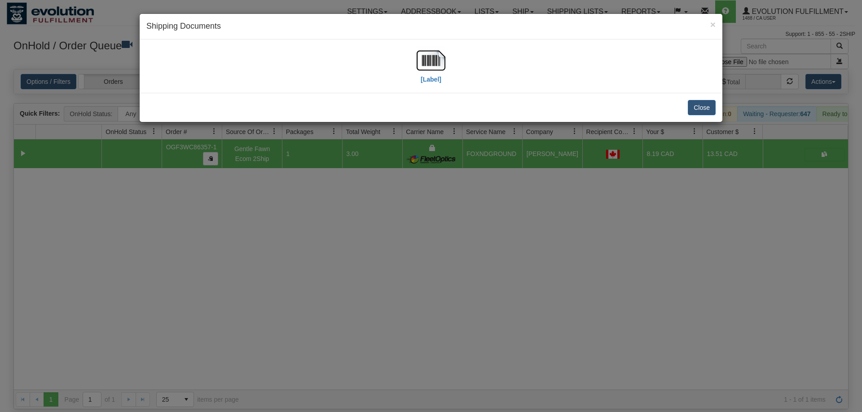
click at [446, 67] on div "[Label]" at bounding box center [430, 66] width 569 height 40
click at [405, 66] on div "[Label]" at bounding box center [430, 66] width 569 height 40
click at [418, 58] on img at bounding box center [430, 60] width 29 height 29
click at [239, 221] on div "× Shipping Documents [Label] Close" at bounding box center [431, 206] width 862 height 412
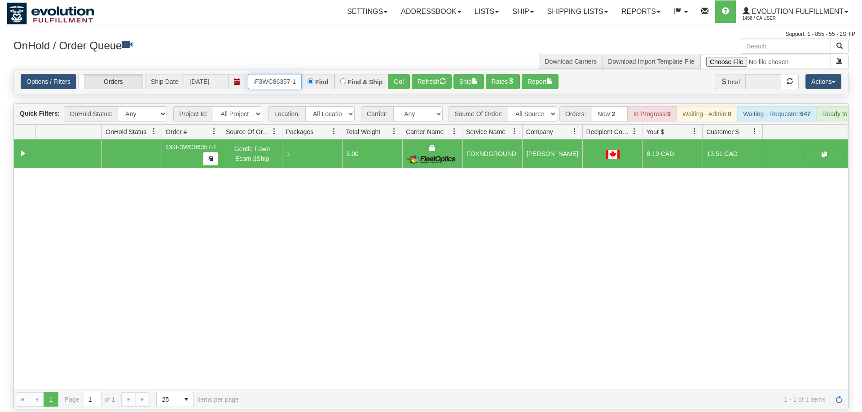
click at [268, 74] on input "OGF3WC86357-1" at bounding box center [275, 81] width 54 height 15
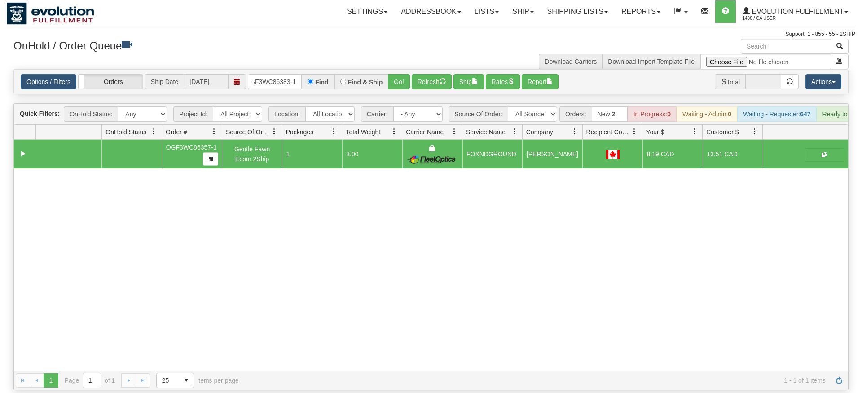
drag, startPoint x: 411, startPoint y: 65, endPoint x: 410, endPoint y: 79, distance: 13.5
click at [411, 84] on div "Is equal to Is not equal to Contains Does not contains CAD USD EUR ZAR [PERSON_…" at bounding box center [431, 229] width 848 height 321
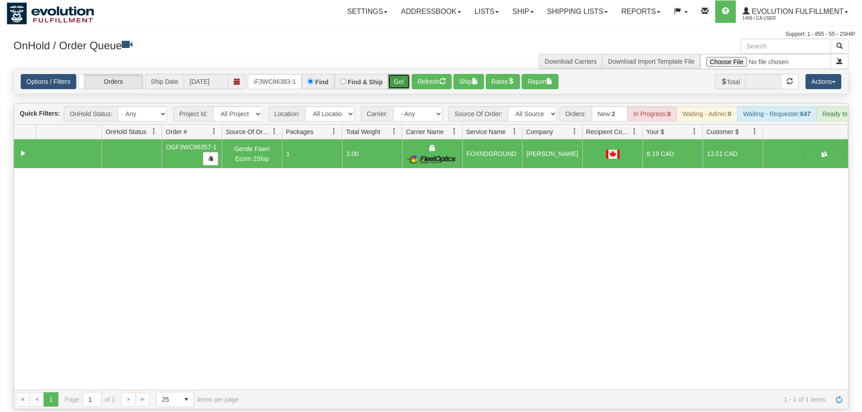
click at [407, 74] on button "Go!" at bounding box center [399, 81] width 22 height 15
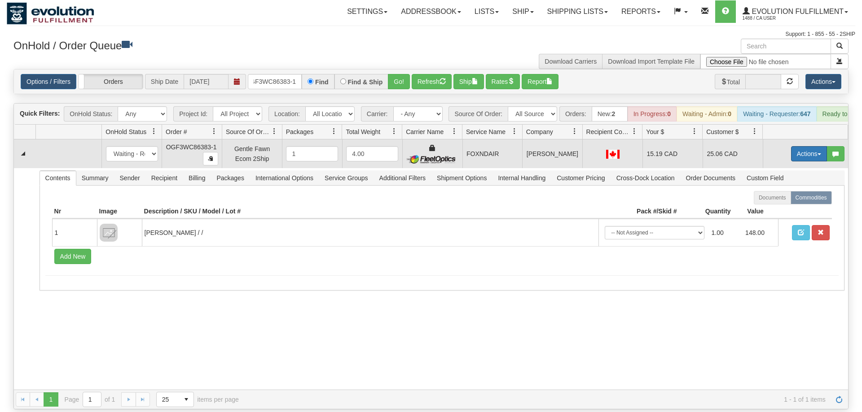
click at [796, 146] on button "Actions" at bounding box center [809, 153] width 36 height 15
click at [767, 202] on span "Ship" at bounding box center [772, 205] width 19 height 7
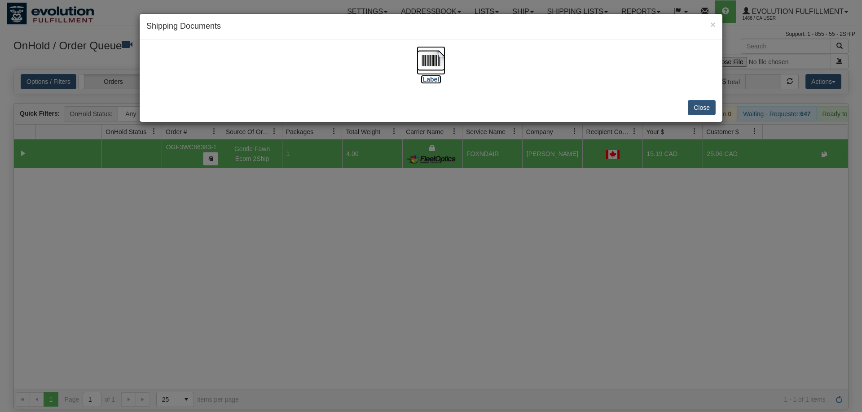
click at [421, 52] on img at bounding box center [430, 60] width 29 height 29
drag, startPoint x: 268, startPoint y: 252, endPoint x: 141, endPoint y: 29, distance: 256.5
click at [267, 235] on div "× Shipping Documents [Label] Close" at bounding box center [431, 206] width 862 height 412
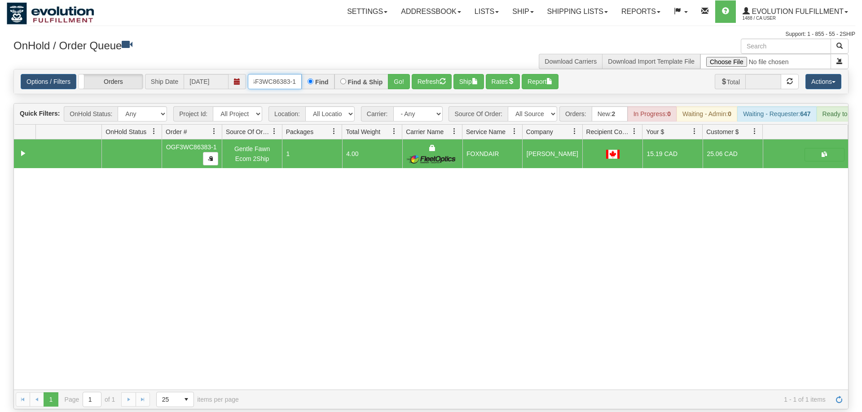
click at [277, 74] on input "OGF3WC86383-1" at bounding box center [275, 81] width 54 height 15
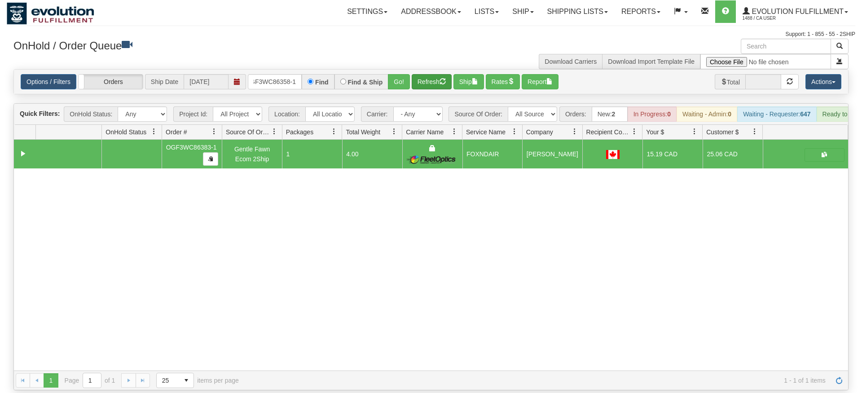
click at [416, 73] on div "× Get OnHold Shipments fields - load dt: 545 Get OnHold Shipments fields - tran…" at bounding box center [431, 214] width 848 height 351
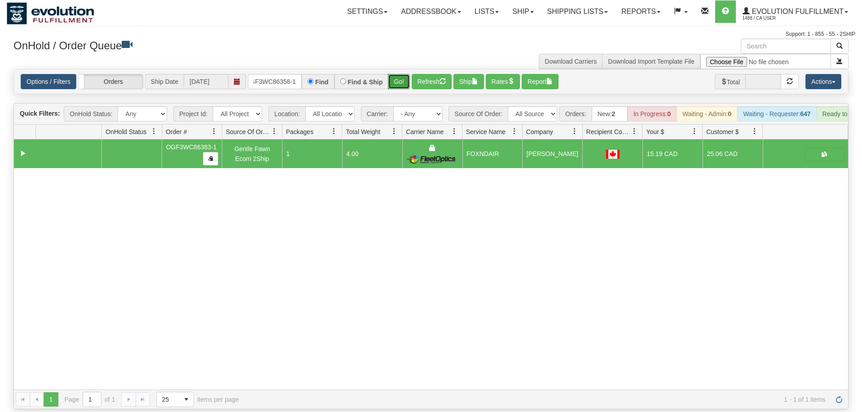
click at [399, 74] on button "Go!" at bounding box center [399, 81] width 22 height 15
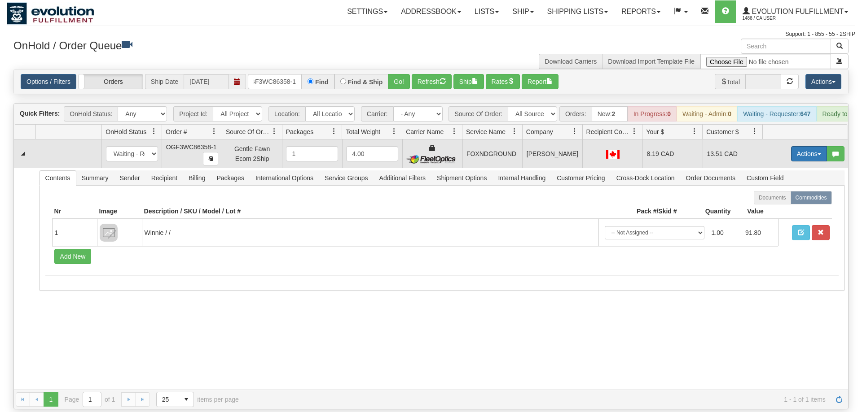
click at [805, 146] on button "Actions" at bounding box center [809, 153] width 36 height 15
click at [783, 200] on link "Ship" at bounding box center [790, 206] width 72 height 12
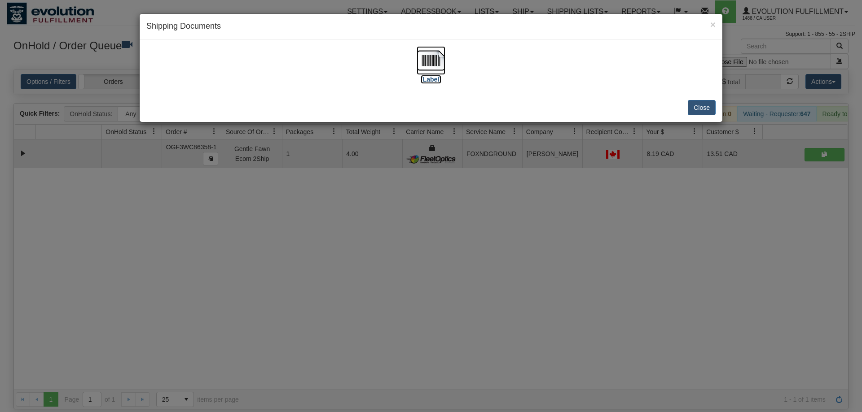
click at [440, 78] on label "[Label]" at bounding box center [431, 79] width 21 height 9
click at [434, 73] on img at bounding box center [430, 60] width 29 height 29
drag, startPoint x: 228, startPoint y: 273, endPoint x: 210, endPoint y: 64, distance: 209.8
click at [227, 271] on div "× Shipping Documents [Label] Close" at bounding box center [431, 206] width 862 height 412
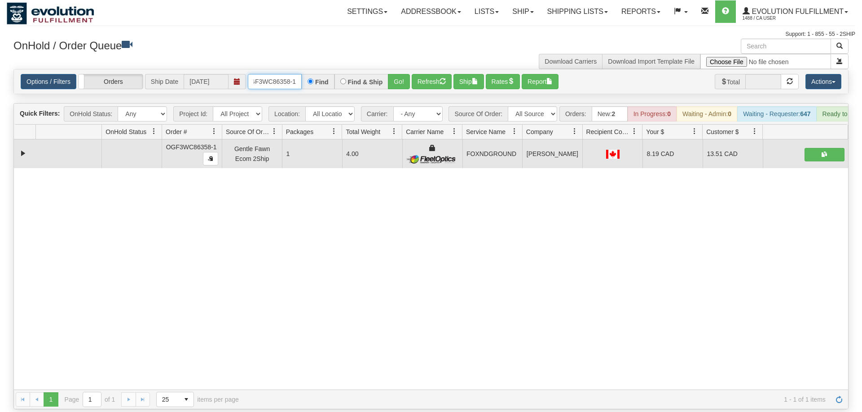
click at [267, 74] on input "OGF3WC86358-1" at bounding box center [275, 81] width 54 height 15
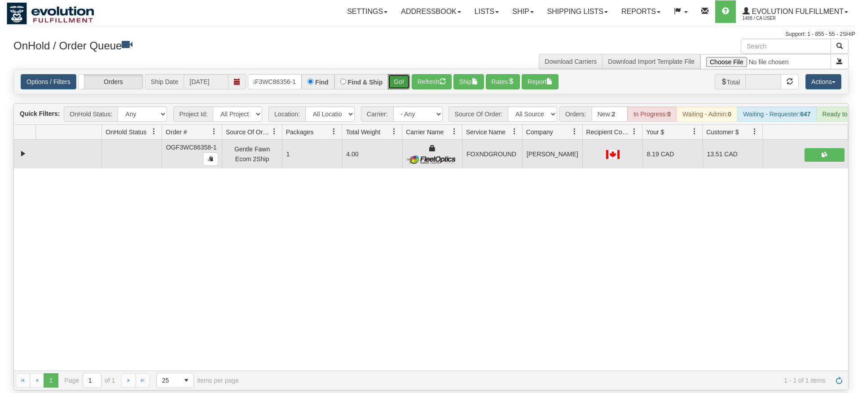
click at [401, 85] on div "Is equal to Is not equal to Contains Does not contains CAD USD EUR ZAR [PERSON_…" at bounding box center [431, 229] width 848 height 321
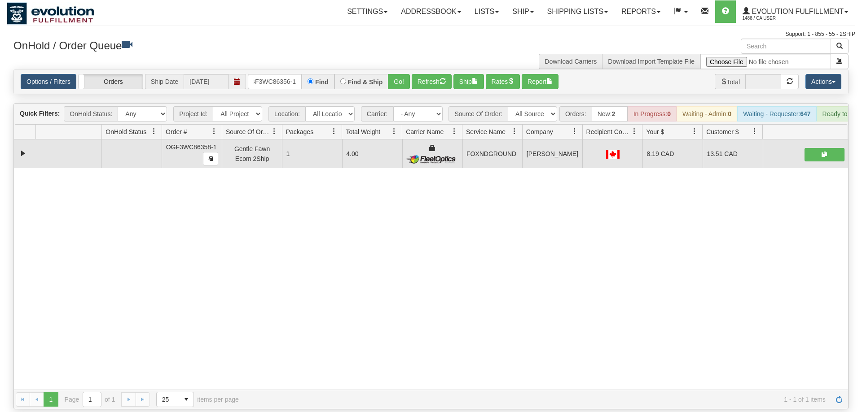
click at [401, 79] on div "Options / Filters Group Shipments Orders Ship Date [DATE] OGF3WC86356-1 Find Fi…" at bounding box center [431, 82] width 834 height 24
click at [402, 74] on button "Go!" at bounding box center [399, 81] width 22 height 15
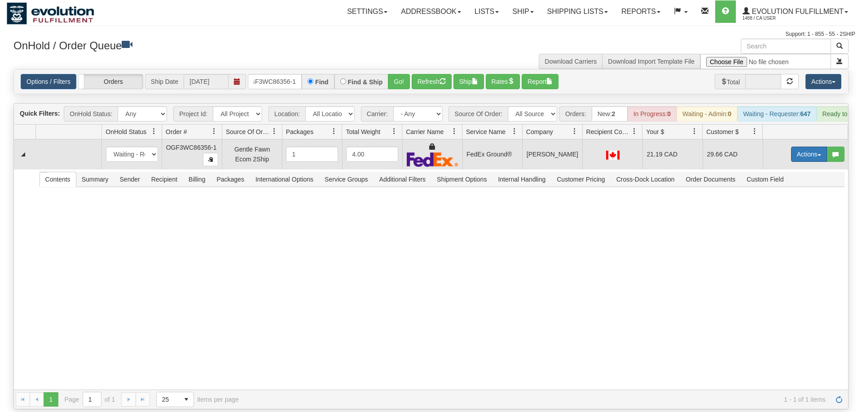
click at [818, 147] on button "Actions" at bounding box center [809, 154] width 36 height 15
click at [776, 201] on link "Ship" at bounding box center [790, 207] width 72 height 12
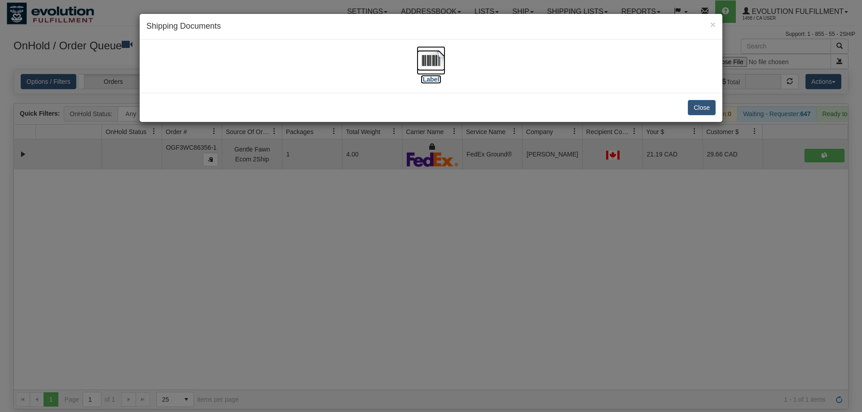
click at [436, 75] on img at bounding box center [430, 60] width 29 height 29
drag, startPoint x: 197, startPoint y: 281, endPoint x: 209, endPoint y: 124, distance: 157.1
click at [201, 276] on div "× Shipping Documents [Label] Close" at bounding box center [431, 206] width 862 height 412
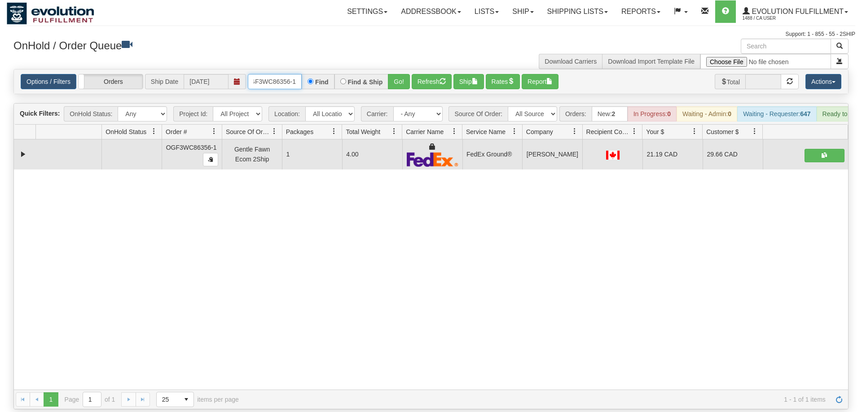
click at [280, 74] on input "OGF3WC86356-1" at bounding box center [275, 81] width 54 height 15
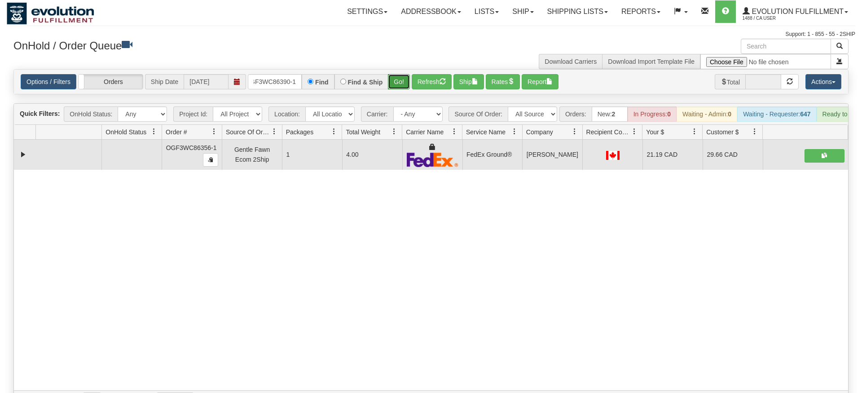
click at [401, 84] on div "Is equal to Is not equal to Contains Does not contains CAD USD EUR ZAR [PERSON_…" at bounding box center [431, 239] width 848 height 341
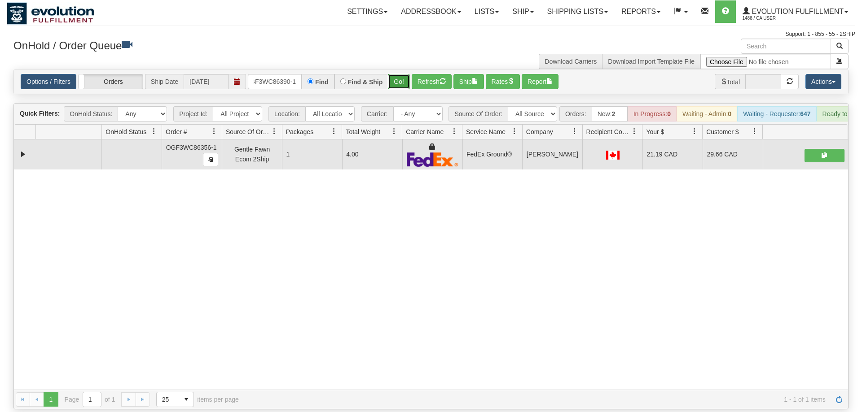
click at [401, 74] on button "Go!" at bounding box center [399, 81] width 22 height 15
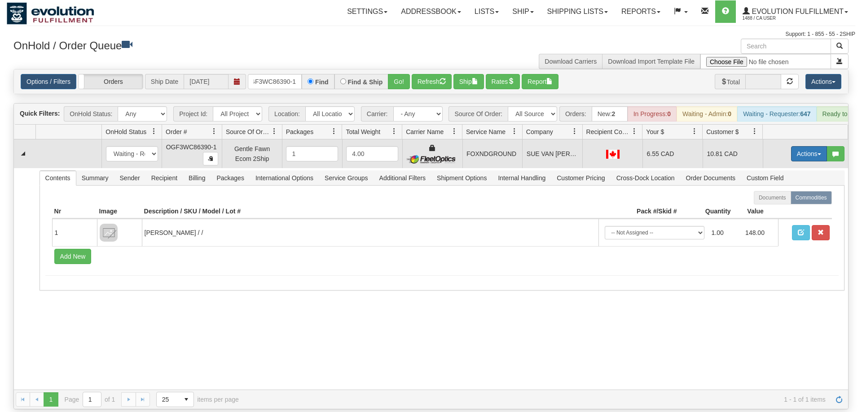
click at [805, 146] on button "Actions" at bounding box center [809, 153] width 36 height 15
click at [785, 200] on link "Ship" at bounding box center [790, 206] width 72 height 12
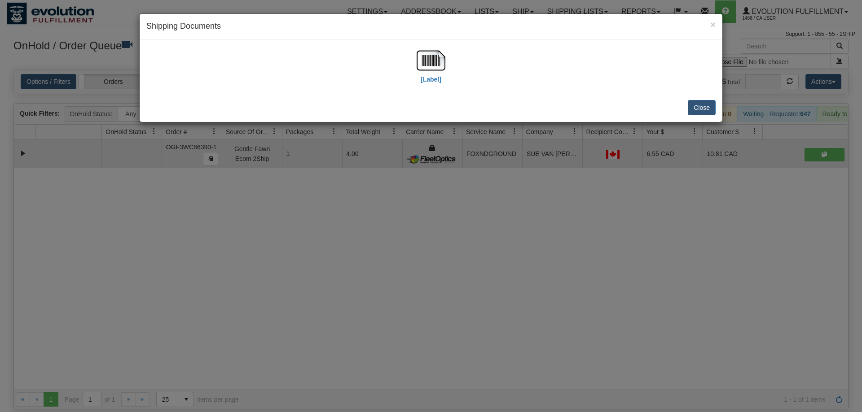
click at [459, 74] on div "[Label]" at bounding box center [430, 66] width 569 height 40
click at [434, 65] on img at bounding box center [430, 60] width 29 height 29
drag, startPoint x: 283, startPoint y: 273, endPoint x: 268, endPoint y: 39, distance: 234.3
click at [288, 259] on div "× Shipping Documents [Label] Close" at bounding box center [431, 206] width 862 height 412
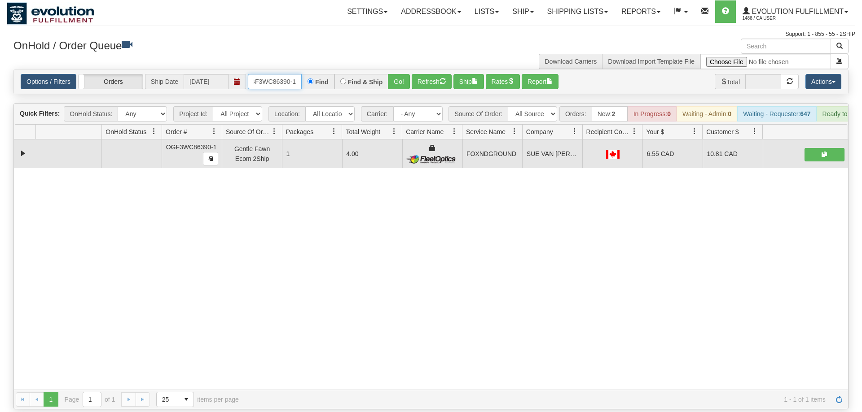
click at [294, 74] on input "OGF3WC86390-1" at bounding box center [275, 81] width 54 height 15
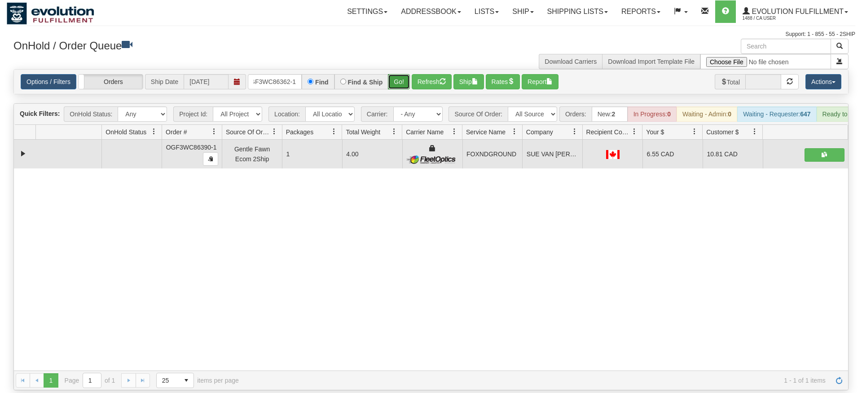
click at [399, 81] on div "Is equal to Is not equal to Contains Does not contains CAD USD EUR ZAR [PERSON_…" at bounding box center [431, 229] width 848 height 321
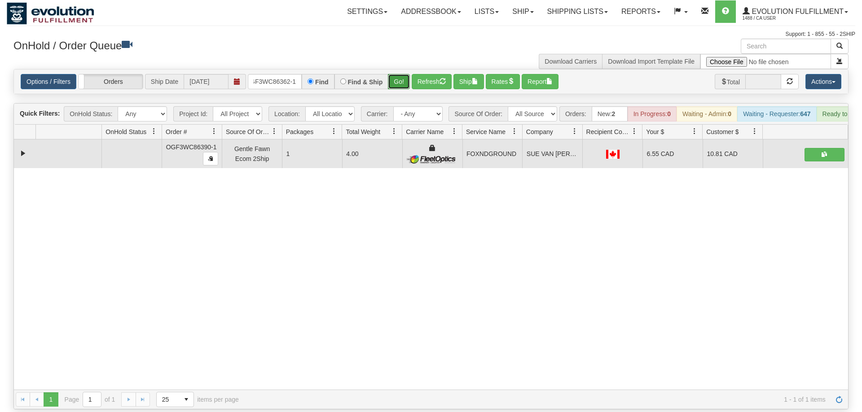
click at [408, 74] on button "Go!" at bounding box center [399, 81] width 22 height 15
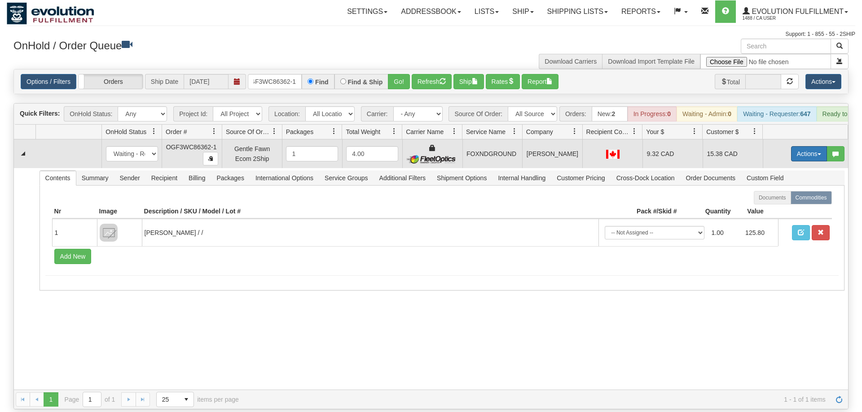
click at [805, 146] on button "Actions" at bounding box center [809, 153] width 36 height 15
click at [768, 202] on span "Ship" at bounding box center [772, 205] width 19 height 7
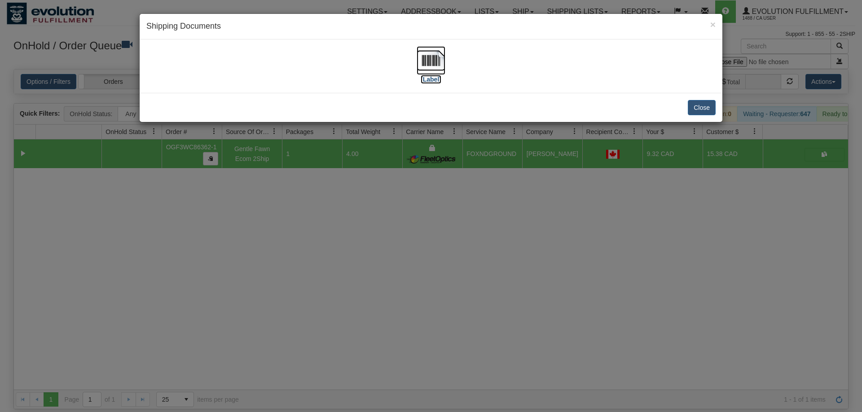
click at [432, 66] on img at bounding box center [430, 60] width 29 height 29
click at [282, 192] on div "× Shipping Documents [Label] Close" at bounding box center [431, 206] width 862 height 412
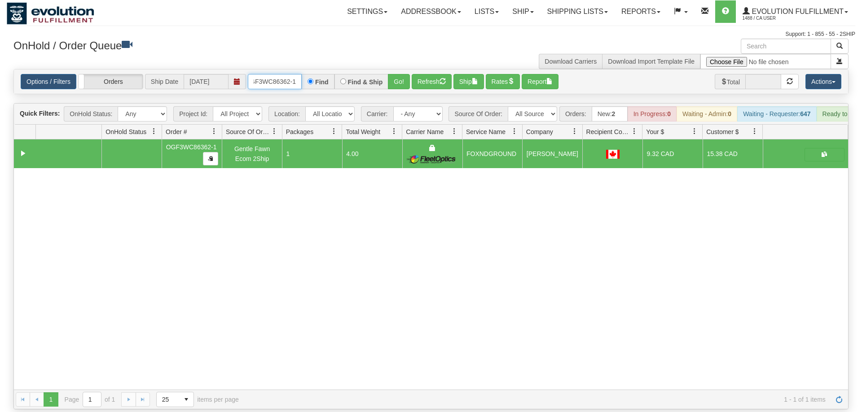
click at [286, 74] on input "OGF3WC86362-1" at bounding box center [275, 81] width 54 height 15
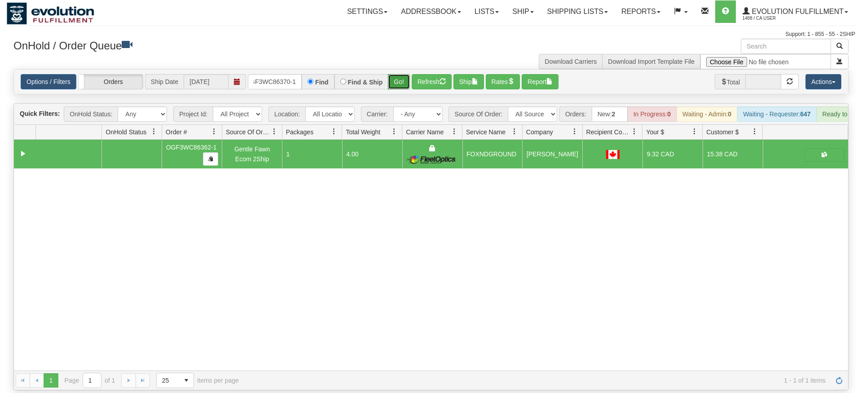
click at [401, 90] on div "Is equal to Is not equal to Contains Does not contains CAD USD EUR ZAR [PERSON_…" at bounding box center [431, 229] width 848 height 321
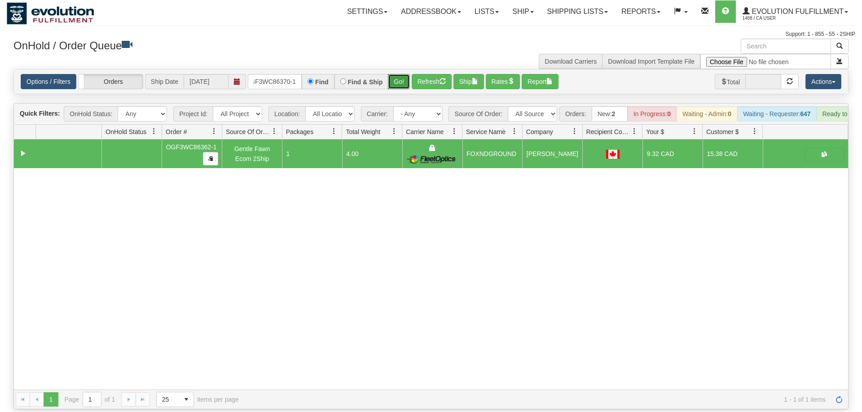
click at [402, 74] on button "Go!" at bounding box center [399, 81] width 22 height 15
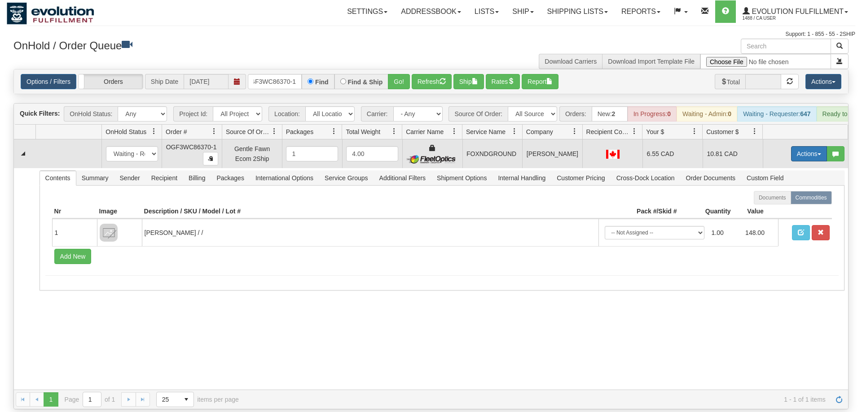
click at [808, 146] on button "Actions" at bounding box center [809, 153] width 36 height 15
click at [792, 200] on link "Ship" at bounding box center [790, 206] width 72 height 12
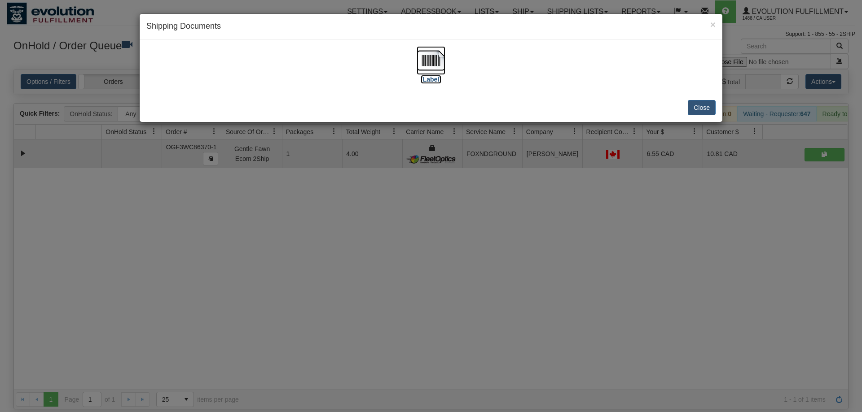
click at [434, 71] on img at bounding box center [430, 60] width 29 height 29
drag, startPoint x: 286, startPoint y: 215, endPoint x: 287, endPoint y: 172, distance: 42.7
click at [287, 202] on div "× Shipping Documents [Label] Close" at bounding box center [431, 206] width 862 height 412
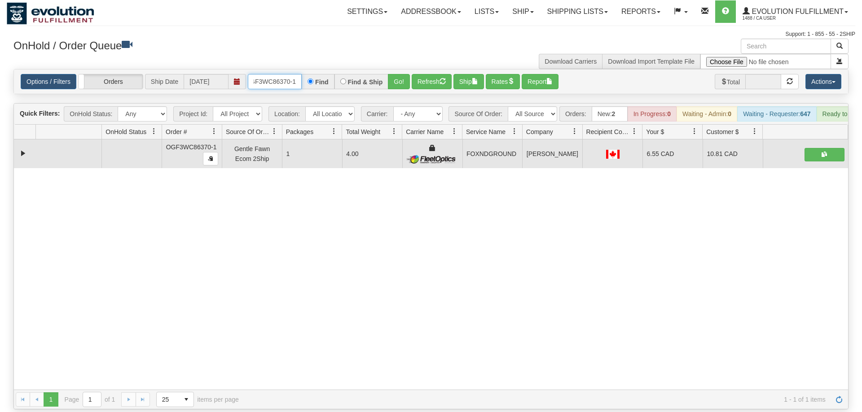
click at [290, 74] on input "OGF3WC86370-1" at bounding box center [275, 81] width 54 height 15
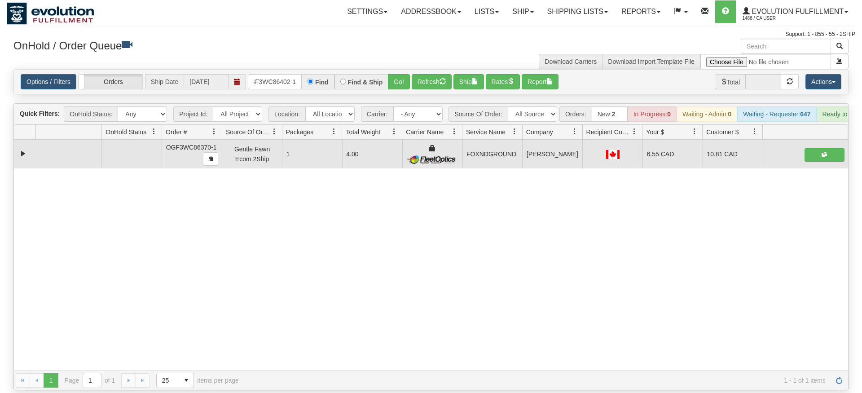
click at [402, 78] on div "Options / Filters Group Shipments Orders Ship Date [DATE] OGF3WC86402-1 Find Fi…" at bounding box center [431, 82] width 834 height 24
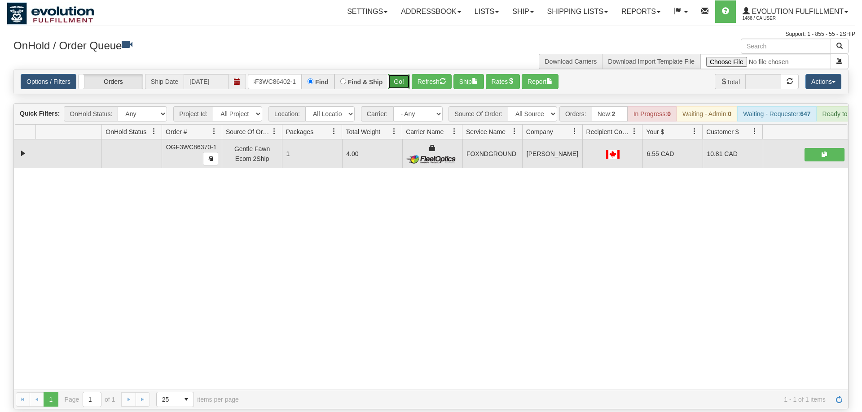
click at [402, 74] on button "Go!" at bounding box center [399, 81] width 22 height 15
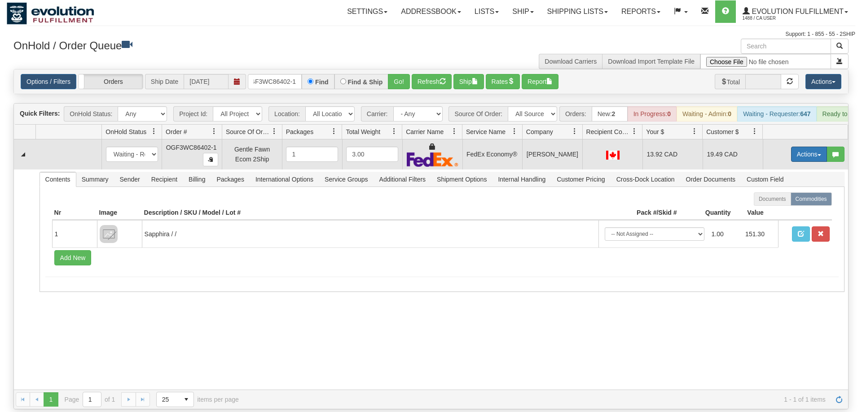
click at [813, 147] on button "Actions" at bounding box center [809, 154] width 36 height 15
click at [789, 201] on link "Ship" at bounding box center [790, 207] width 72 height 12
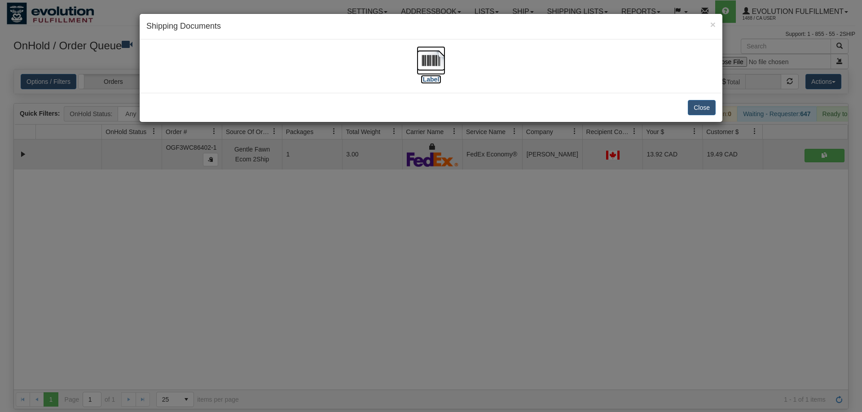
click at [436, 66] on img at bounding box center [430, 60] width 29 height 29
drag, startPoint x: 351, startPoint y: 219, endPoint x: 296, endPoint y: 123, distance: 110.6
click at [351, 218] on div "× Shipping Documents [Label] Close" at bounding box center [431, 206] width 862 height 412
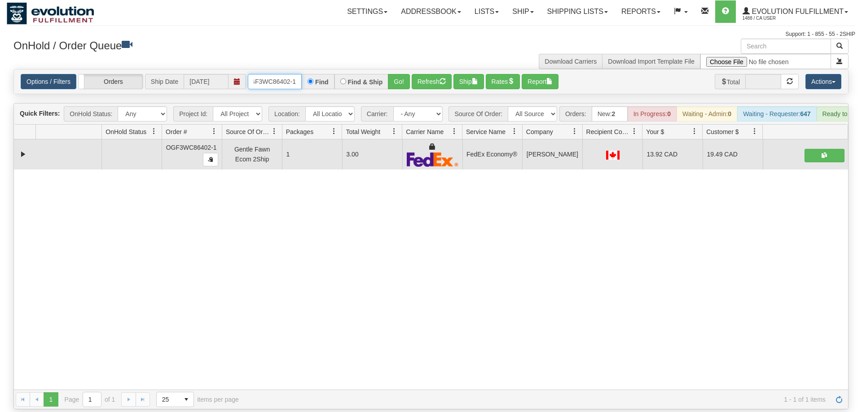
click at [284, 74] on input "OGF3WC86402-1" at bounding box center [275, 81] width 54 height 15
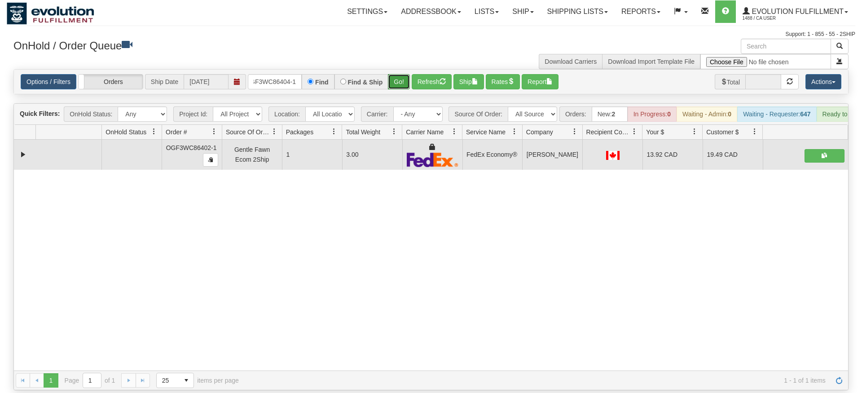
click at [401, 84] on div "Is equal to Is not equal to Contains Does not contains CAD USD EUR ZAR [PERSON_…" at bounding box center [431, 229] width 848 height 321
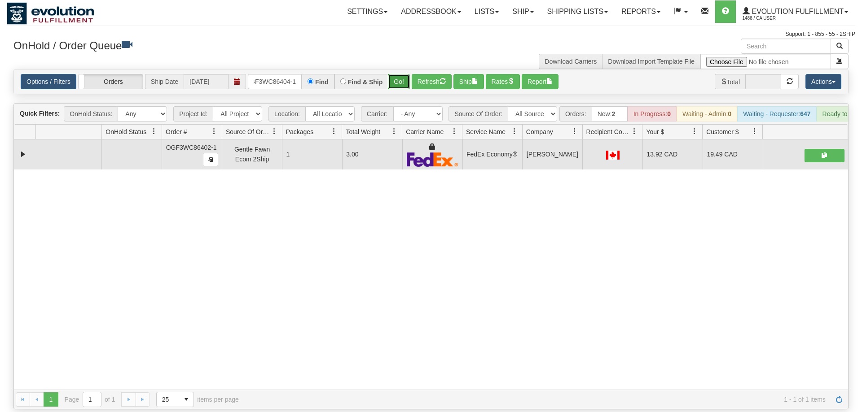
click at [399, 74] on button "Go!" at bounding box center [399, 81] width 22 height 15
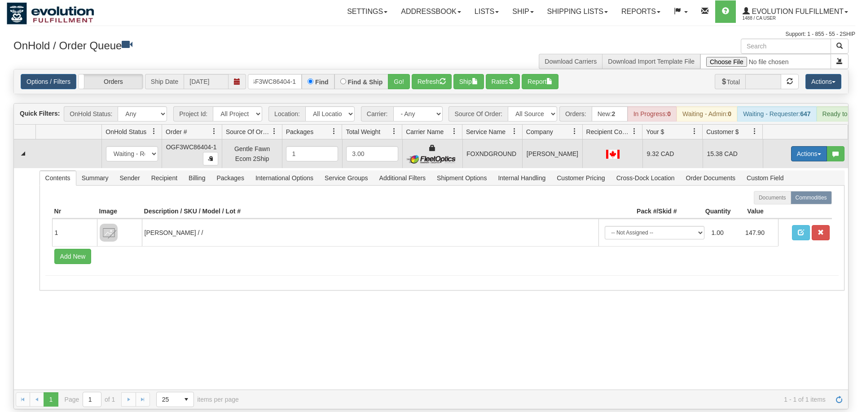
click at [795, 146] on button "Actions" at bounding box center [809, 153] width 36 height 15
click at [763, 202] on span at bounding box center [766, 205] width 6 height 6
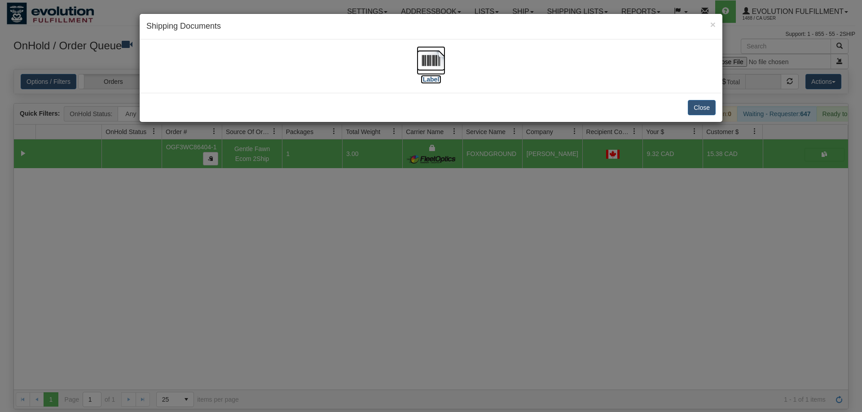
click at [430, 73] on img at bounding box center [430, 60] width 29 height 29
drag, startPoint x: 292, startPoint y: 214, endPoint x: 290, endPoint y: 77, distance: 137.3
click at [293, 214] on div "× Shipping Documents [Label] Close" at bounding box center [431, 206] width 862 height 412
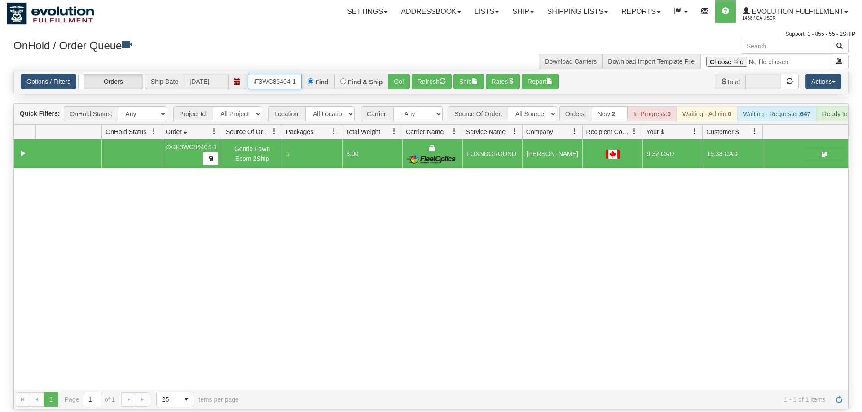
click at [291, 74] on input "OGF3WC86404-1" at bounding box center [275, 81] width 54 height 15
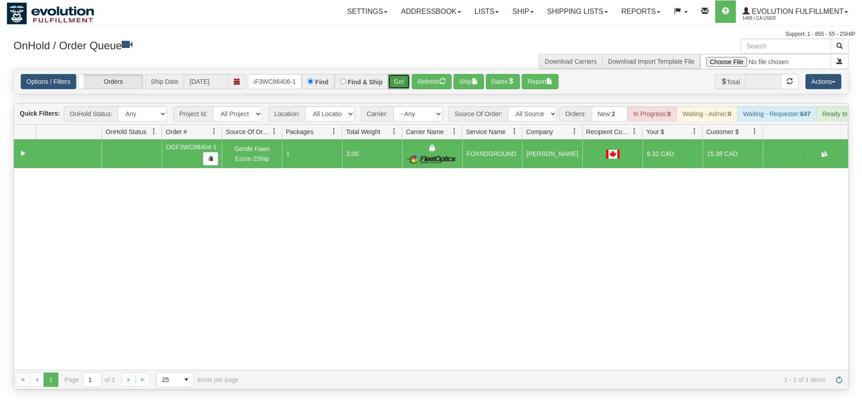
click at [398, 91] on div "Is equal to Is not equal to Contains Does not contains CAD USD EUR ZAR [PERSON_…" at bounding box center [431, 229] width 848 height 321
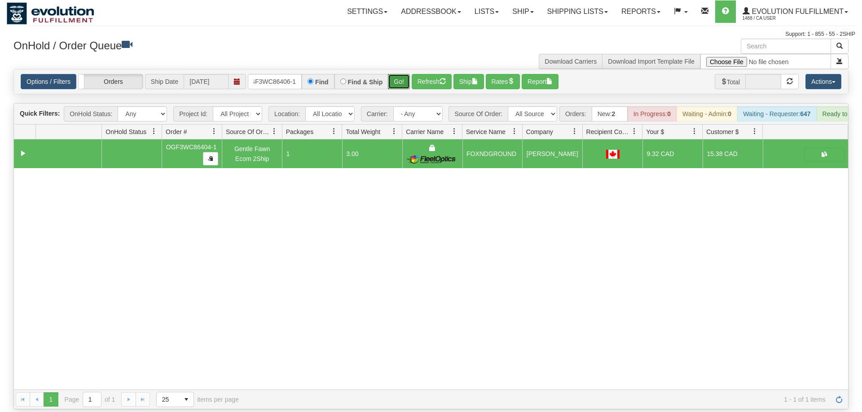
click at [402, 74] on button "Go!" at bounding box center [399, 81] width 22 height 15
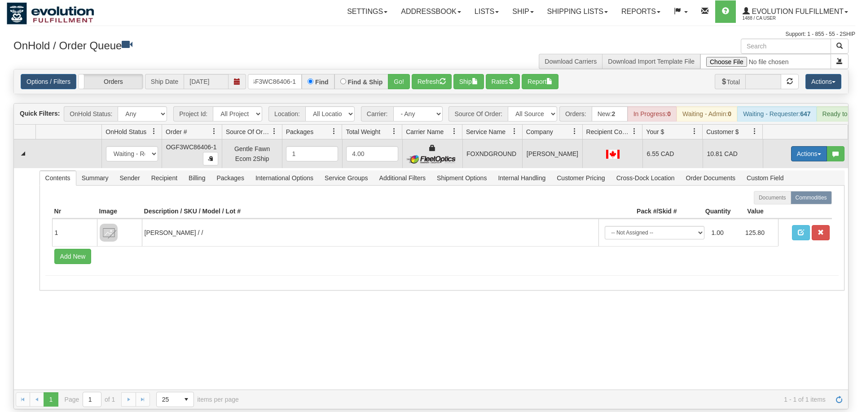
click at [803, 146] on button "Actions" at bounding box center [809, 153] width 36 height 15
click at [769, 202] on span "Ship" at bounding box center [772, 205] width 19 height 7
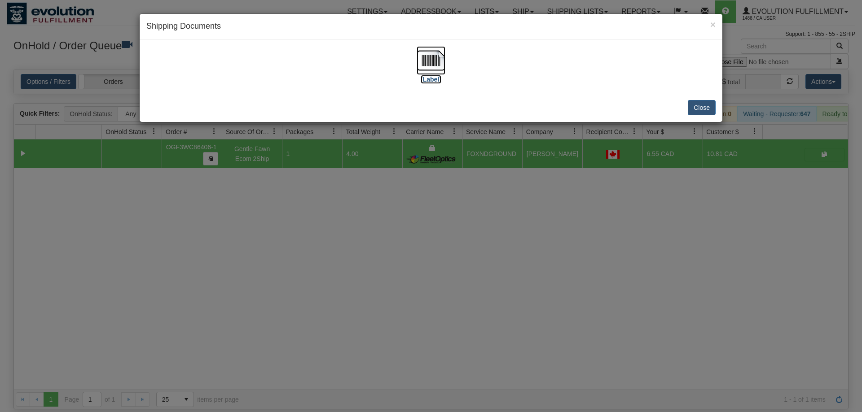
click at [439, 67] on img at bounding box center [430, 60] width 29 height 29
click at [380, 271] on div "× Shipping Documents [Label] Close" at bounding box center [431, 206] width 862 height 412
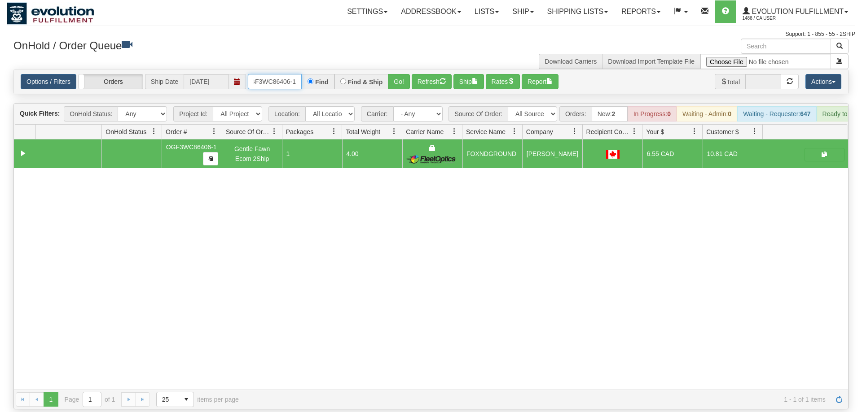
click at [266, 74] on input "OGF3WC86406-1" at bounding box center [275, 81] width 54 height 15
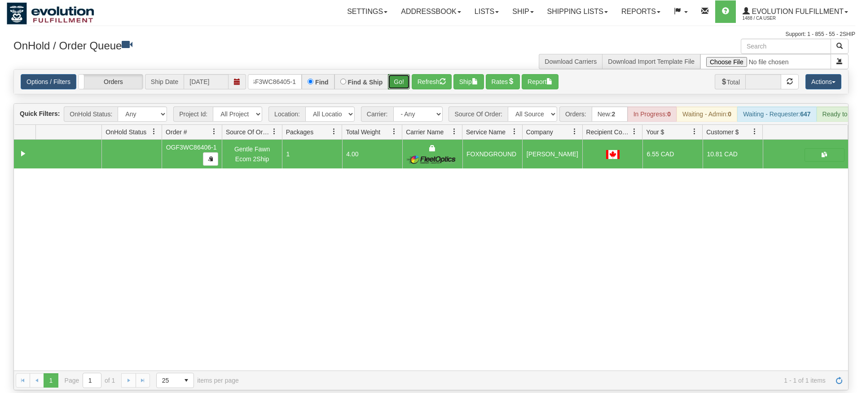
click at [407, 87] on div "Is equal to Is not equal to Contains Does not contains CAD USD EUR ZAR [PERSON_…" at bounding box center [431, 229] width 848 height 321
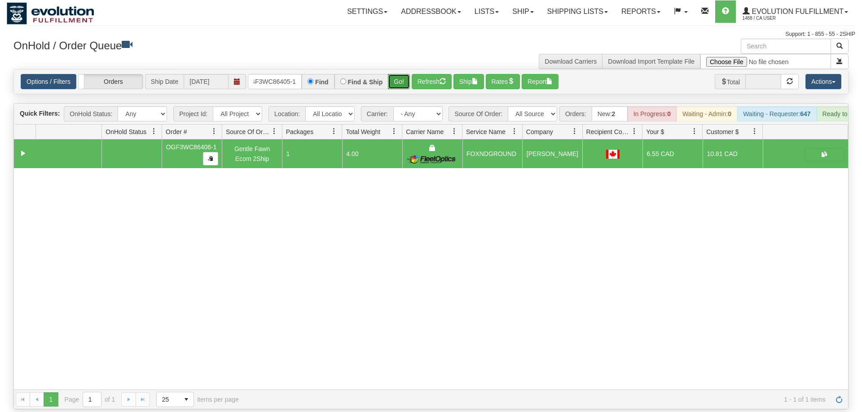
click at [404, 74] on button "Go!" at bounding box center [399, 81] width 22 height 15
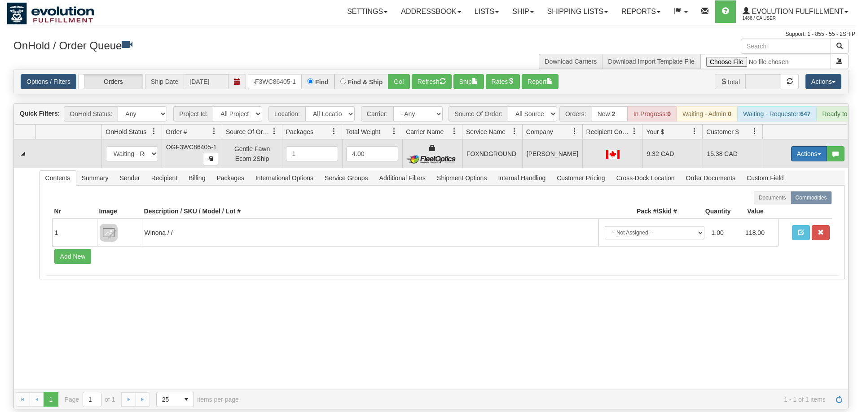
click at [809, 146] on button "Actions" at bounding box center [809, 153] width 36 height 15
click at [785, 200] on link "Ship" at bounding box center [790, 206] width 72 height 12
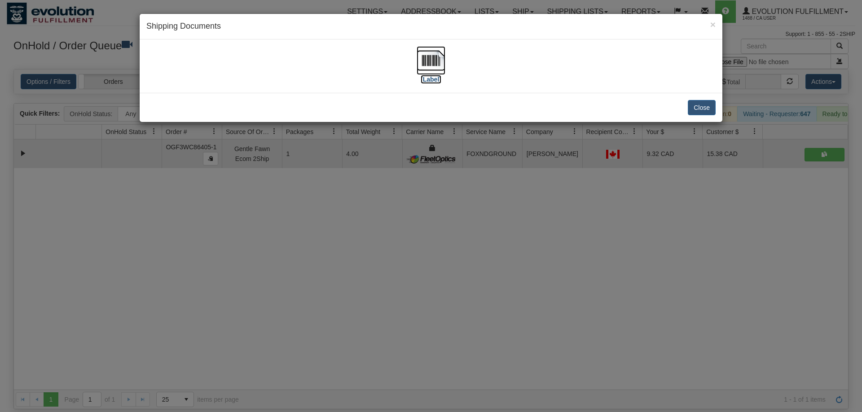
click at [429, 72] on img at bounding box center [430, 60] width 29 height 29
drag, startPoint x: 324, startPoint y: 218, endPoint x: 323, endPoint y: 204, distance: 14.4
click at [324, 215] on div "× Shipping Documents [Label] Close" at bounding box center [431, 206] width 862 height 412
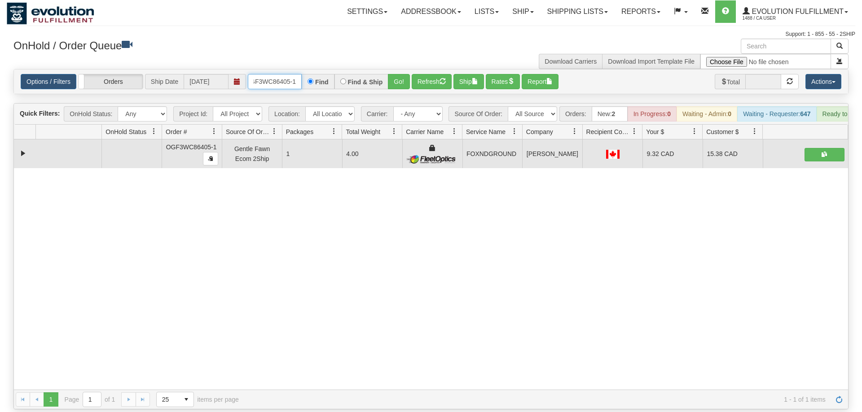
click at [276, 74] on input "OGF3WC86405-1" at bounding box center [275, 81] width 54 height 15
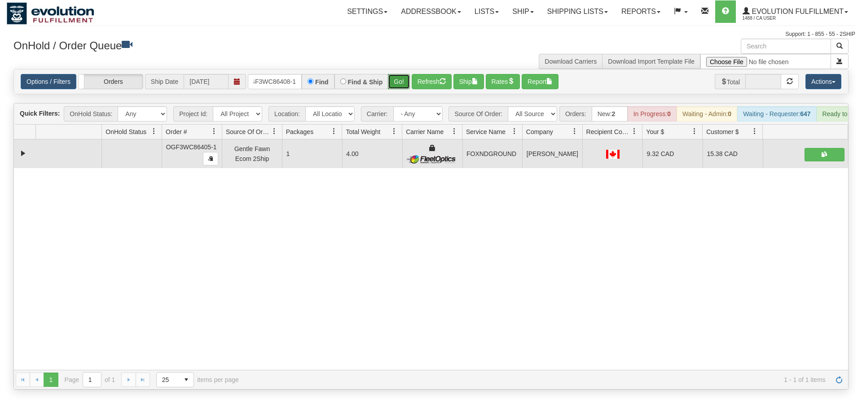
click at [399, 90] on div "Is equal to Is not equal to Contains Does not contains CAD USD EUR ZAR [PERSON_…" at bounding box center [431, 229] width 848 height 321
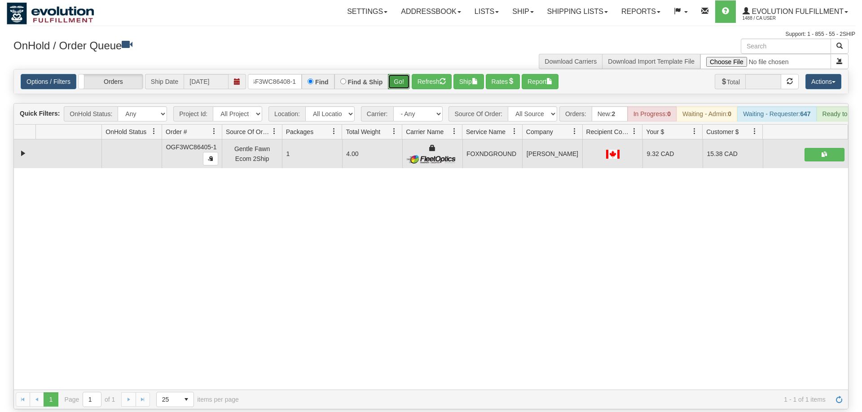
click at [408, 74] on button "Go!" at bounding box center [399, 81] width 22 height 15
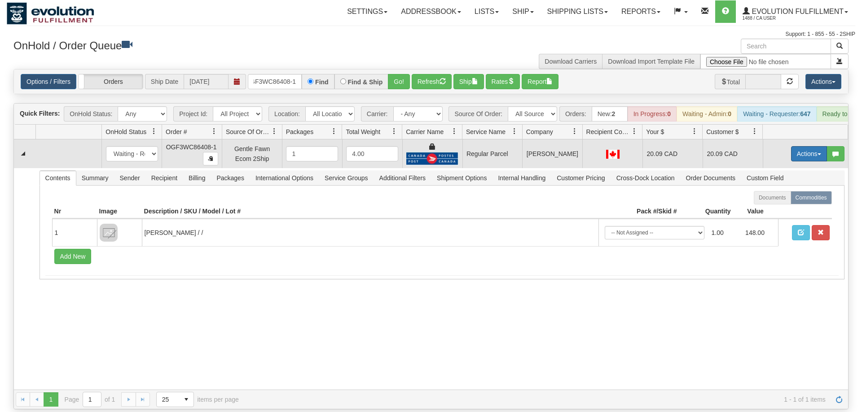
click at [797, 146] on button "Actions" at bounding box center [809, 153] width 36 height 15
click at [784, 191] on span "Rate All Services" at bounding box center [790, 194] width 54 height 7
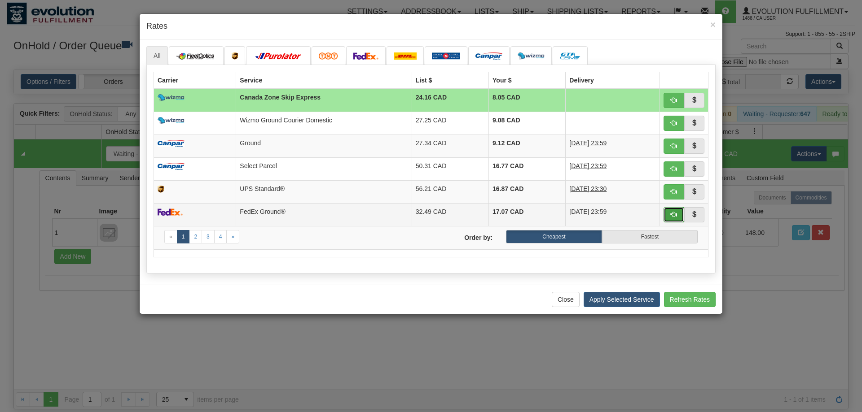
click at [673, 217] on span "button" at bounding box center [674, 214] width 6 height 6
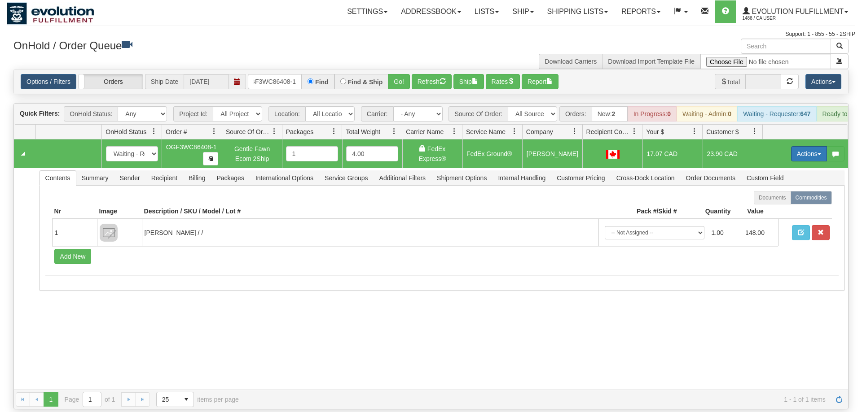
click at [806, 146] on button "Actions" at bounding box center [809, 153] width 36 height 15
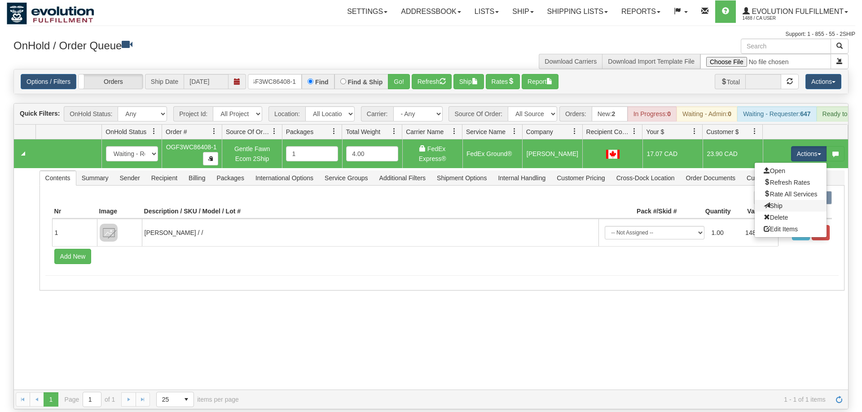
click at [785, 200] on link "Ship" at bounding box center [790, 206] width 72 height 12
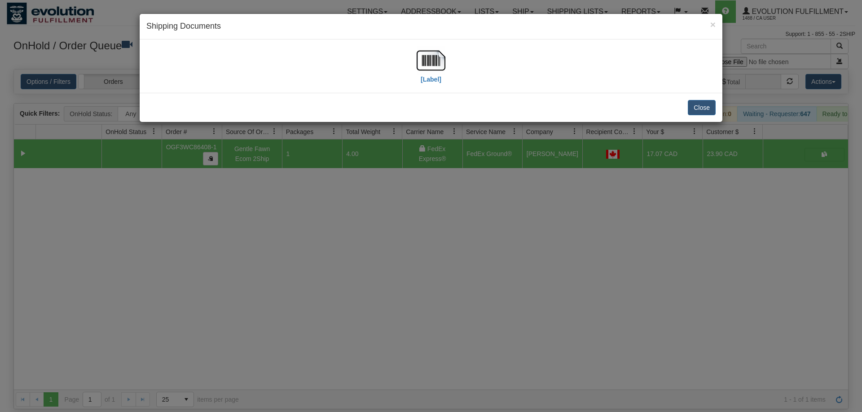
click at [415, 57] on div "[Label]" at bounding box center [430, 66] width 569 height 40
click at [424, 73] on img at bounding box center [430, 60] width 29 height 29
drag, startPoint x: 279, startPoint y: 267, endPoint x: 238, endPoint y: 68, distance: 203.5
click at [282, 261] on div "× Shipping Documents [Label] Close" at bounding box center [431, 206] width 862 height 412
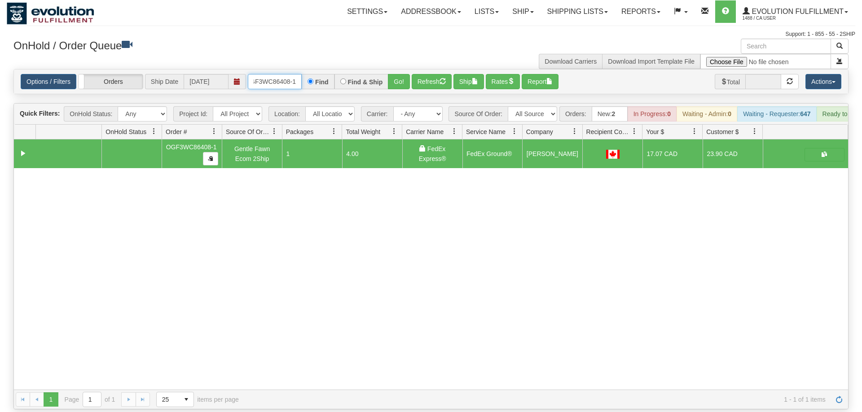
click at [263, 74] on input "OGF3WC86408-1" at bounding box center [275, 81] width 54 height 15
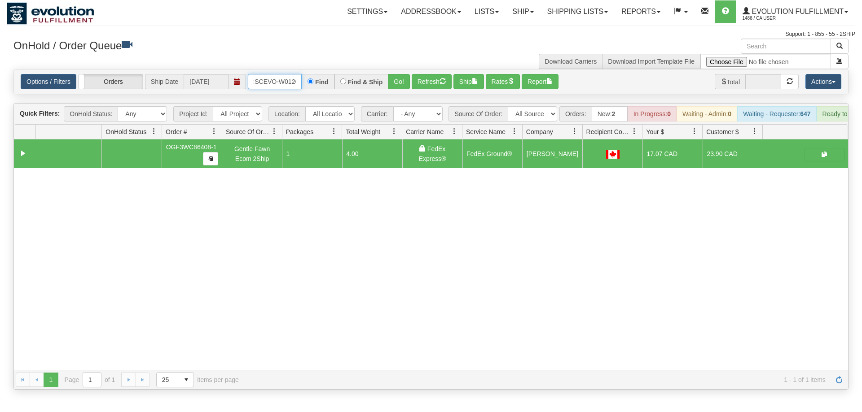
scroll to position [0, 18]
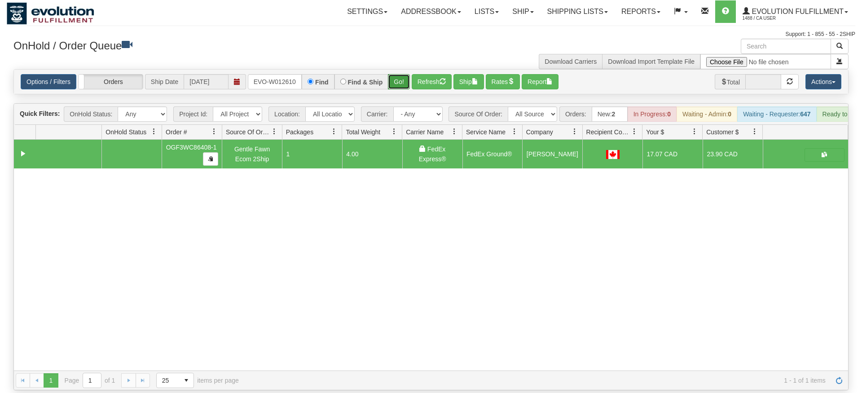
click at [394, 86] on div "Is equal to Is not equal to Contains Does not contains CAD USD EUR ZAR [PERSON_…" at bounding box center [431, 229] width 848 height 321
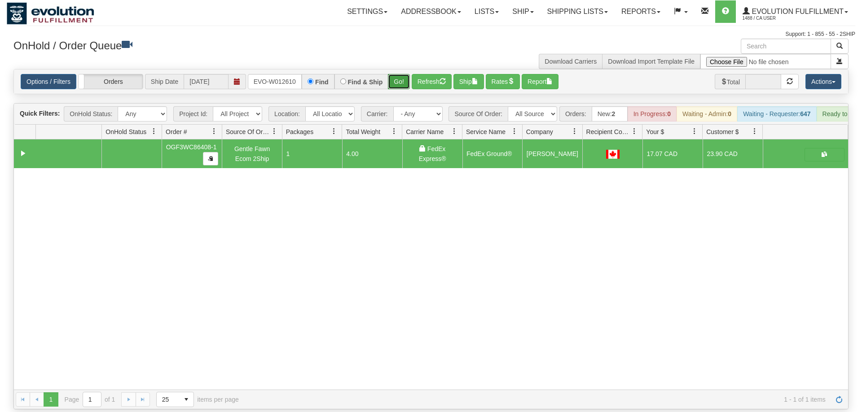
click at [398, 74] on button "Go!" at bounding box center [399, 81] width 22 height 15
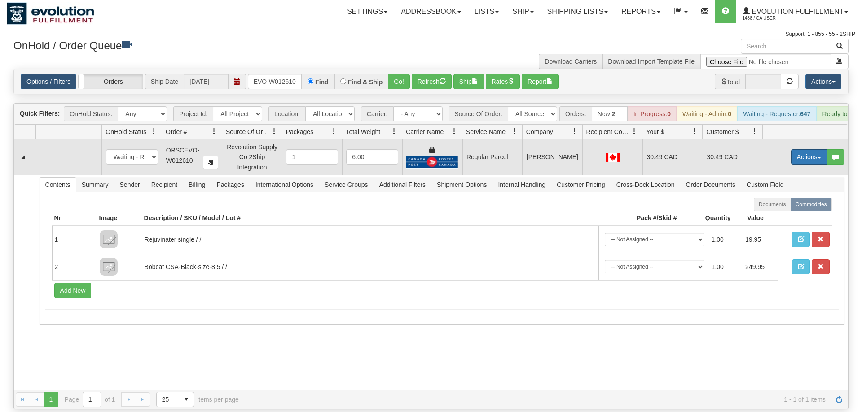
click at [800, 149] on button "Actions" at bounding box center [809, 156] width 36 height 15
click at [779, 194] on span "Rate All Services" at bounding box center [790, 197] width 54 height 7
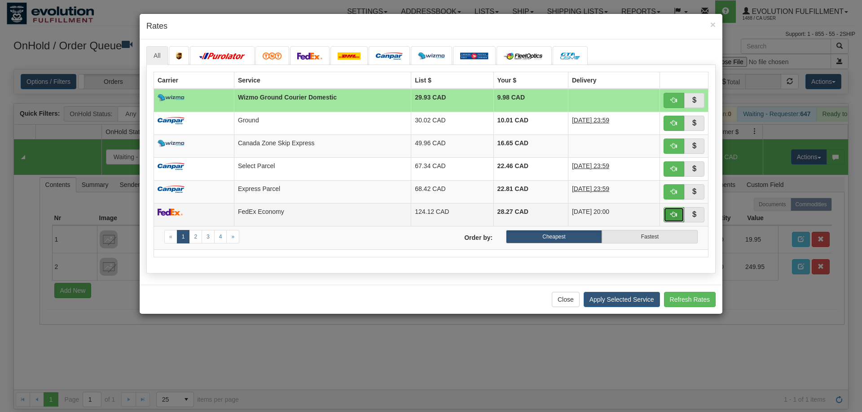
click at [683, 212] on button "button" at bounding box center [673, 214] width 21 height 15
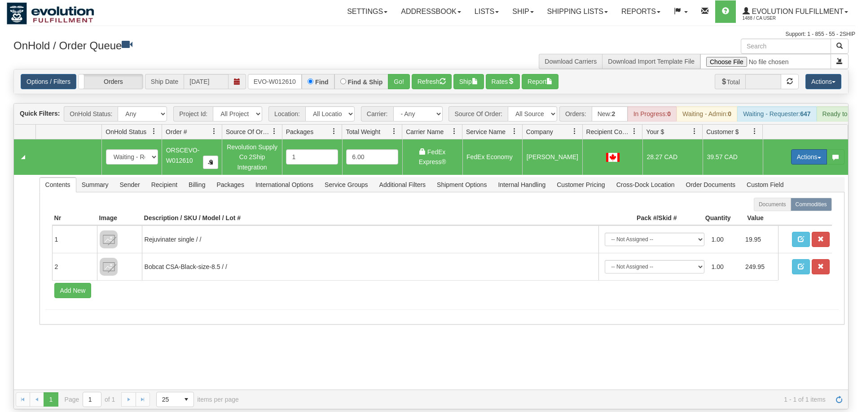
click at [825, 149] on button "Actions" at bounding box center [809, 156] width 36 height 15
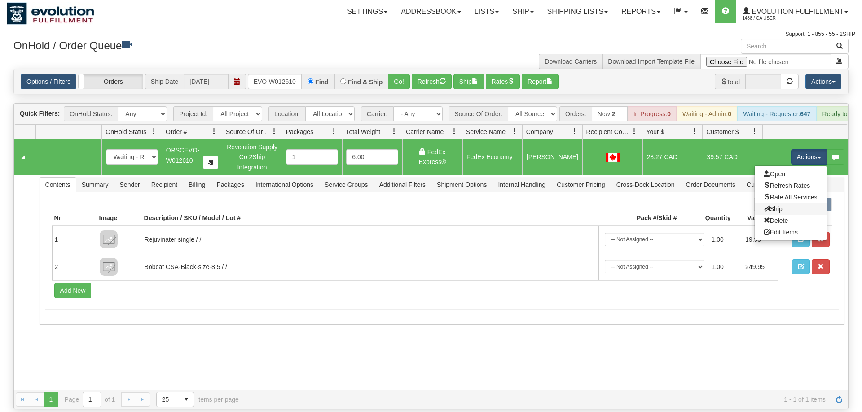
click at [785, 203] on link "Ship" at bounding box center [790, 209] width 72 height 12
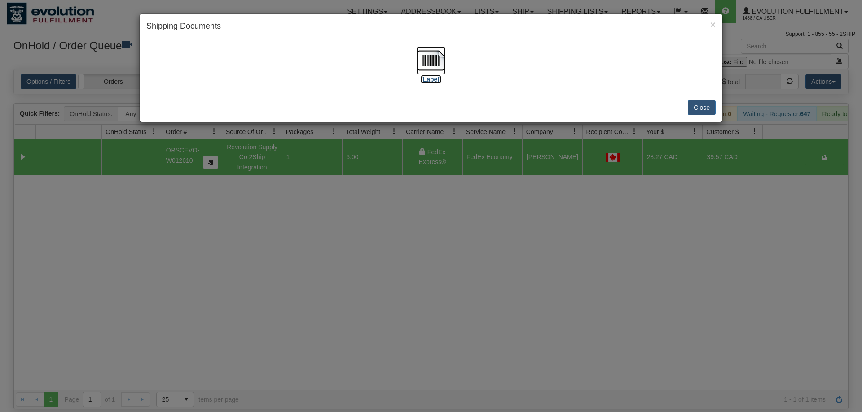
click at [439, 48] on img at bounding box center [430, 60] width 29 height 29
drag, startPoint x: 340, startPoint y: 303, endPoint x: 268, endPoint y: 78, distance: 236.6
click at [341, 294] on div "× Shipping Documents [Label] Close" at bounding box center [431, 206] width 862 height 412
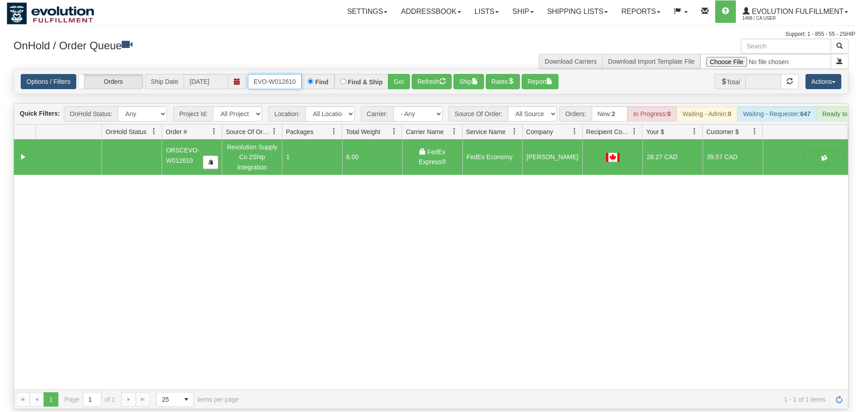
click at [274, 74] on input "ORSCEVO-W012610" at bounding box center [275, 81] width 54 height 15
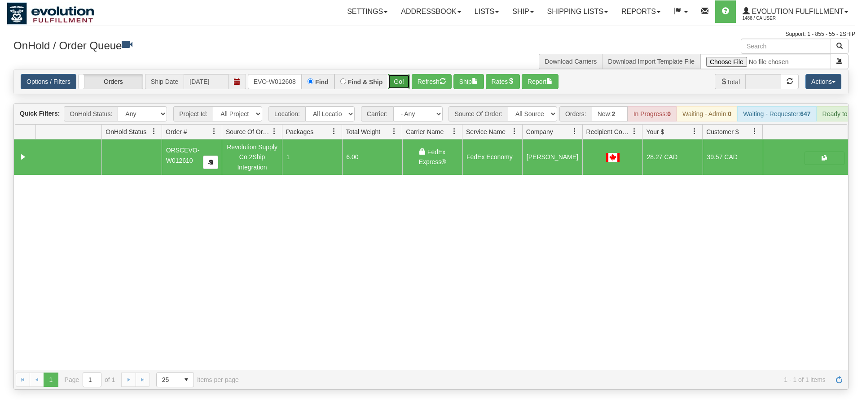
click at [394, 86] on div "Is equal to Is not equal to Contains Does not contains CAD USD EUR ZAR [PERSON_…" at bounding box center [431, 229] width 848 height 321
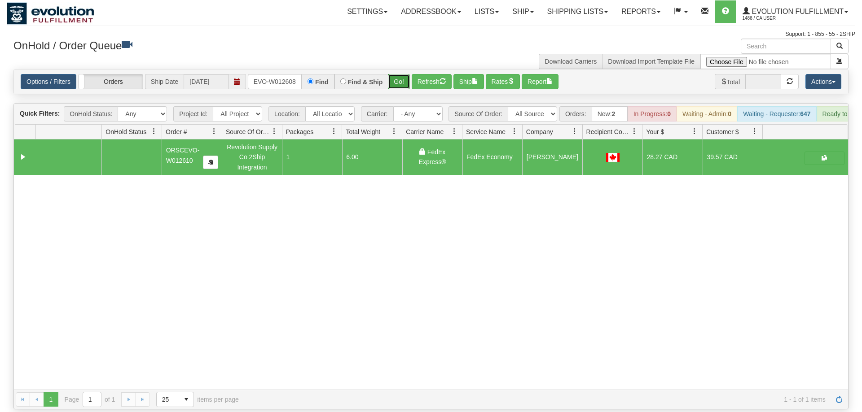
click at [396, 74] on button "Go!" at bounding box center [399, 81] width 22 height 15
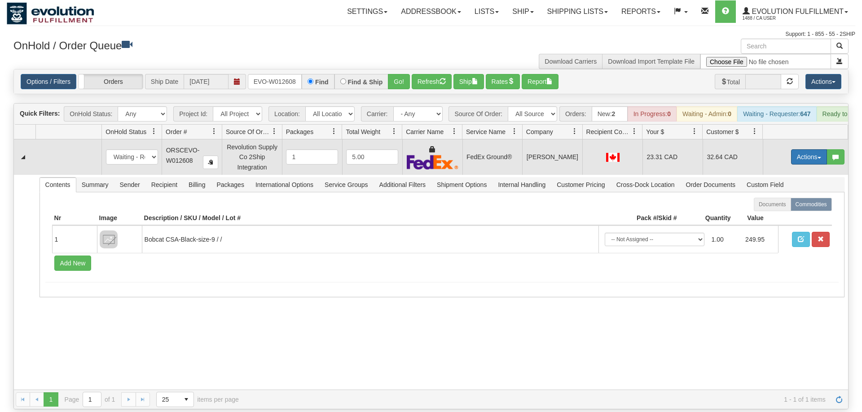
click at [802, 149] on button "Actions" at bounding box center [809, 156] width 36 height 15
click at [783, 203] on link "Ship" at bounding box center [790, 209] width 72 height 12
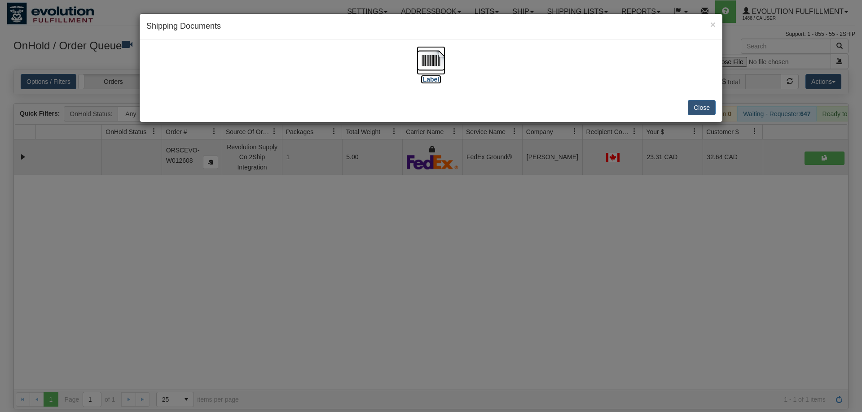
click at [430, 64] on img at bounding box center [430, 60] width 29 height 29
drag, startPoint x: 376, startPoint y: 251, endPoint x: 373, endPoint y: 226, distance: 25.3
click at [376, 251] on div "× Shipping Documents [Label] Close" at bounding box center [431, 206] width 862 height 412
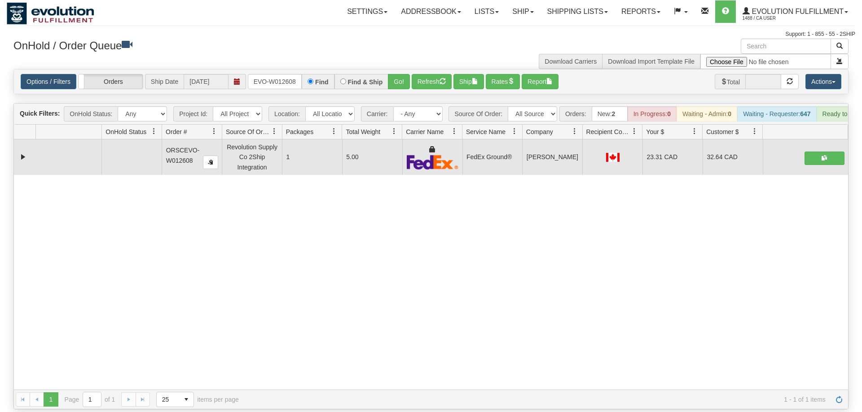
click at [283, 76] on div "Options / Filters Group Shipments Orders Ship Date [DATE] ORSCEVO-W012608 Find …" at bounding box center [431, 82] width 834 height 24
click at [289, 74] on input "ORSCEVO-W012608" at bounding box center [275, 81] width 54 height 15
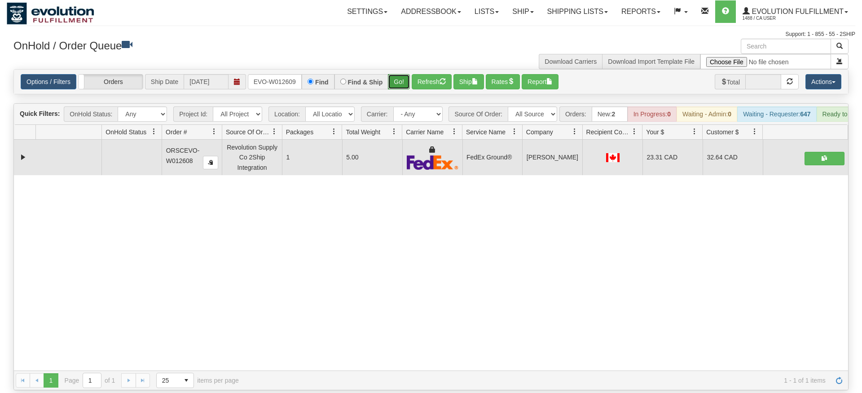
click at [398, 93] on div "Is equal to Is not equal to Contains Does not contains CAD USD EUR ZAR [PERSON_…" at bounding box center [431, 229] width 848 height 321
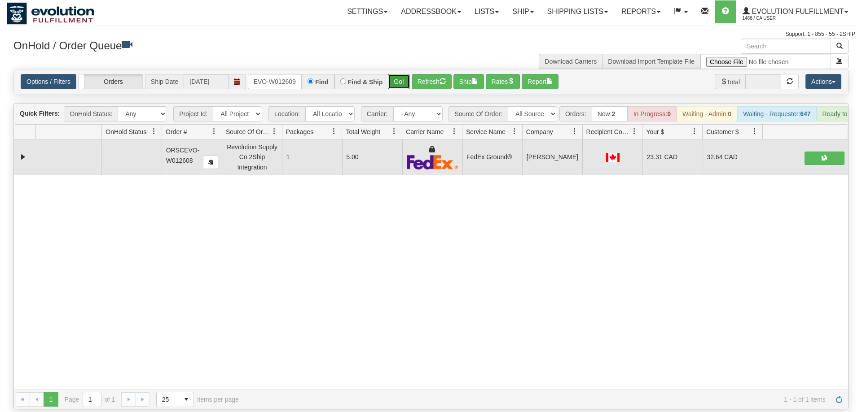
click at [401, 74] on button "Go!" at bounding box center [399, 81] width 22 height 15
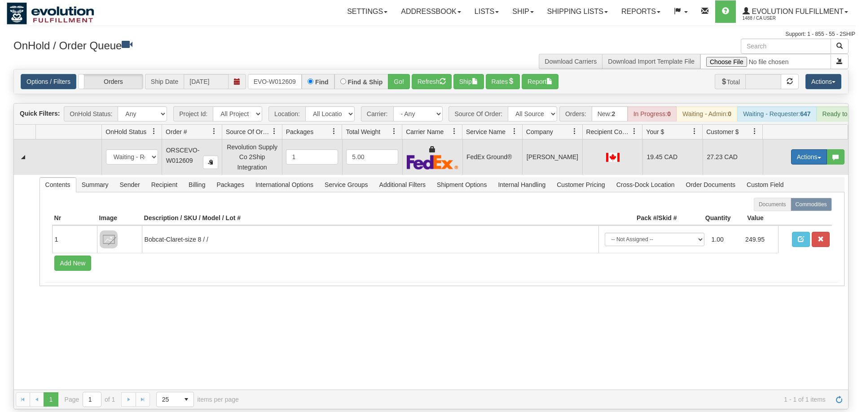
click at [803, 149] on button "Actions" at bounding box center [809, 156] width 36 height 15
click at [766, 206] on span "Ship" at bounding box center [772, 209] width 19 height 7
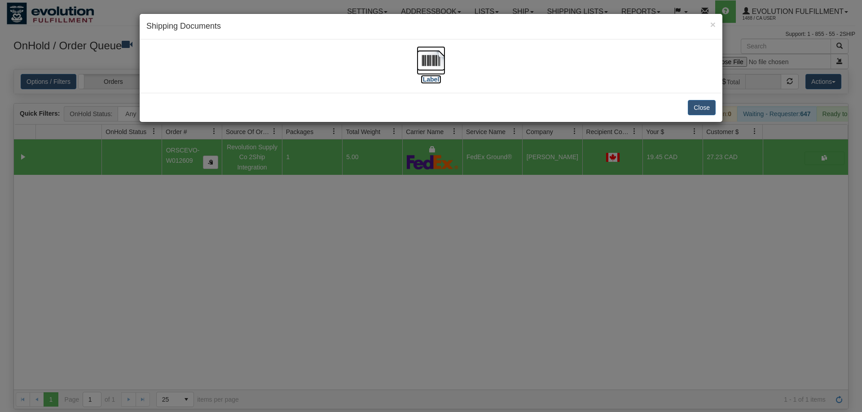
click at [432, 73] on img at bounding box center [430, 60] width 29 height 29
click at [355, 234] on div "× Shipping Documents [Label] Close" at bounding box center [431, 206] width 862 height 412
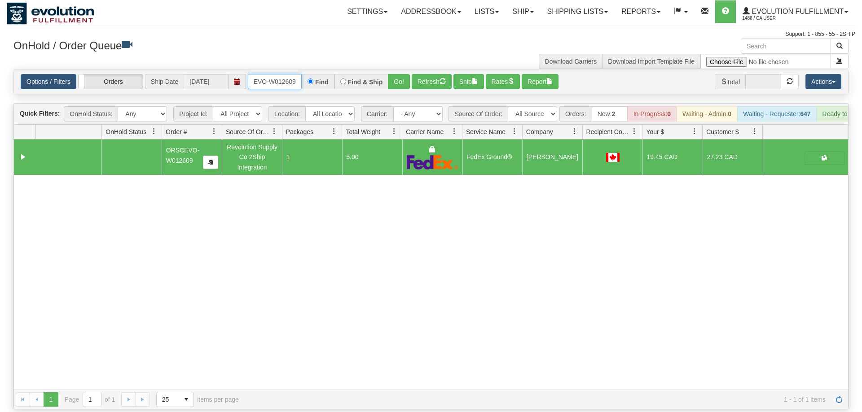
click at [273, 74] on input "ORSCEVO-W012609" at bounding box center [275, 81] width 54 height 15
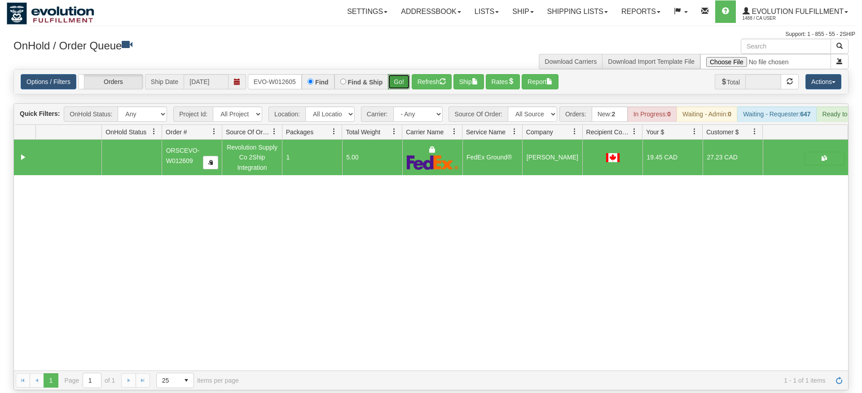
click at [390, 81] on div "Options / Filters Group Shipments Orders Ship Date [DATE] ORSCEVO-W012605 Find …" at bounding box center [430, 81] width 835 height 25
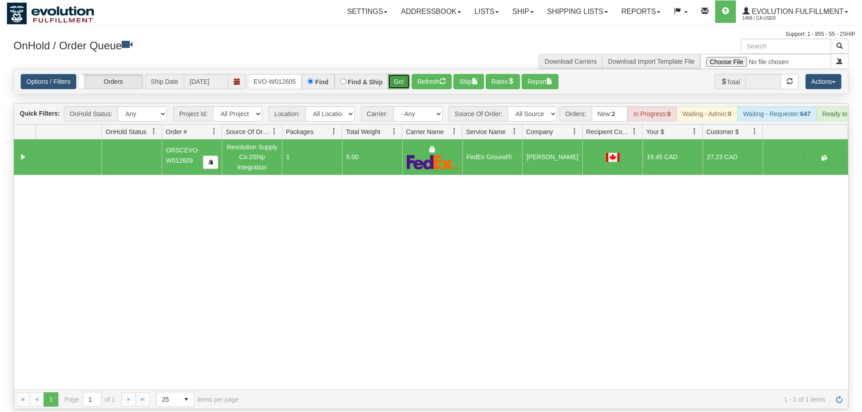
click at [399, 74] on button "Go!" at bounding box center [399, 81] width 22 height 15
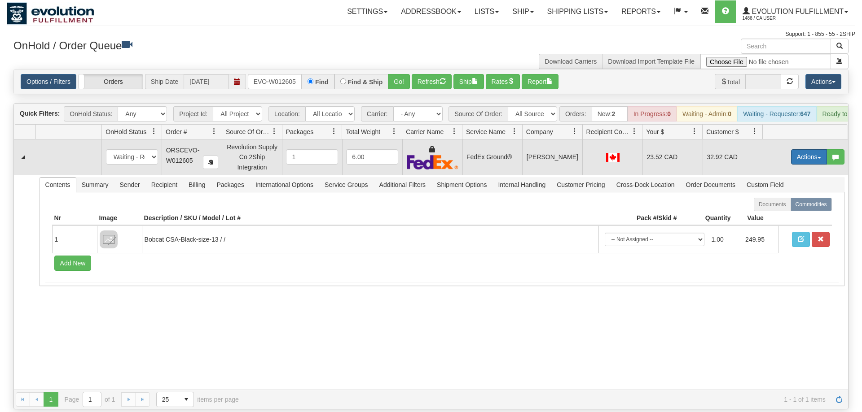
click at [804, 149] on button "Actions" at bounding box center [809, 156] width 36 height 15
click at [781, 203] on link "Ship" at bounding box center [790, 209] width 72 height 12
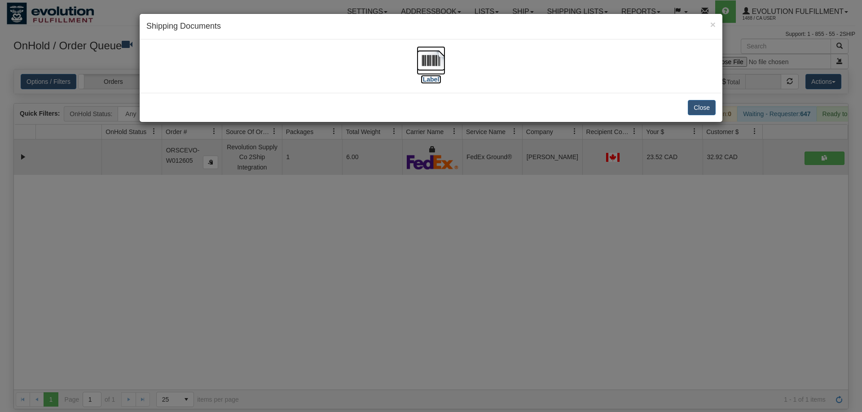
click at [434, 52] on img at bounding box center [430, 60] width 29 height 29
drag, startPoint x: 434, startPoint y: 336, endPoint x: 330, endPoint y: 9, distance: 343.9
click at [435, 336] on div "× Shipping Documents [Label] Close" at bounding box center [431, 206] width 862 height 412
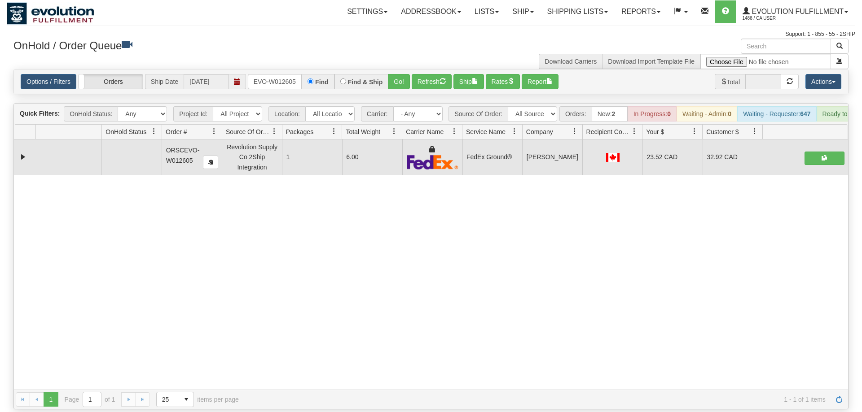
click at [404, 334] on div "31586936 EVOLUTION V3 91023230 91023231 ORSCEVO-W012605 Revolution Supply Co 2S…" at bounding box center [431, 265] width 834 height 250
click at [277, 75] on input "ORSCEVO-W012605" at bounding box center [275, 81] width 54 height 15
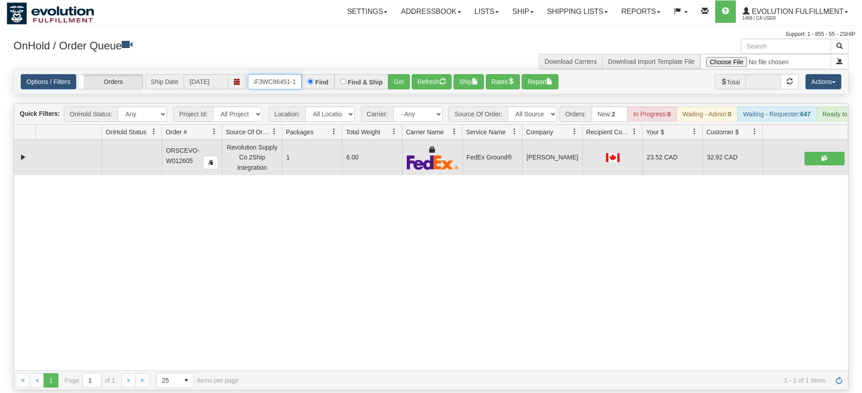
drag, startPoint x: 285, startPoint y: 74, endPoint x: 283, endPoint y: 94, distance: 19.8
click at [284, 89] on input "OGF3WC86451-1" at bounding box center [275, 81] width 54 height 15
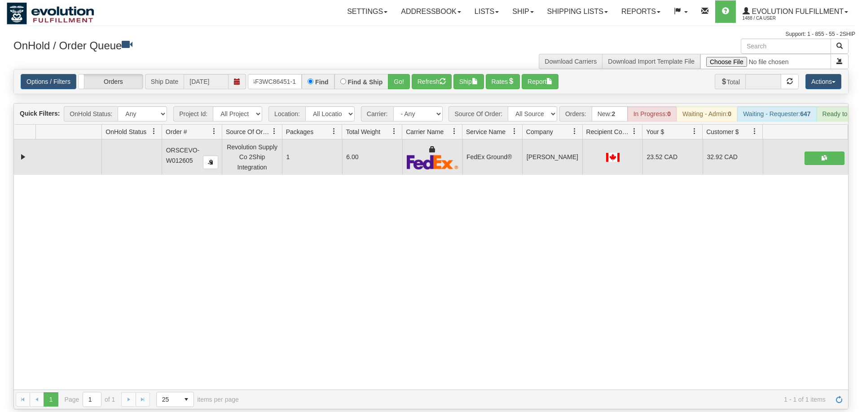
click at [281, 106] on span "Location:" at bounding box center [286, 113] width 37 height 15
click at [273, 74] on input "OGF3WC 86451-1" at bounding box center [275, 81] width 54 height 15
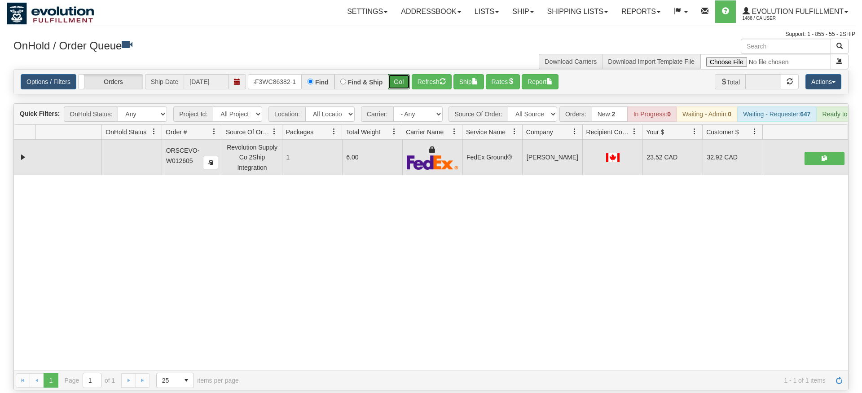
click at [394, 90] on div "Is equal to Is not equal to Contains Does not contains CAD USD EUR ZAR [PERSON_…" at bounding box center [431, 229] width 848 height 321
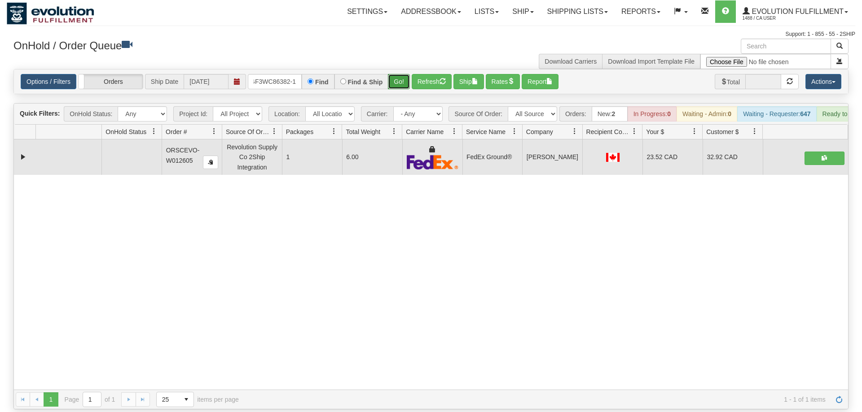
click at [405, 74] on button "Go!" at bounding box center [399, 81] width 22 height 15
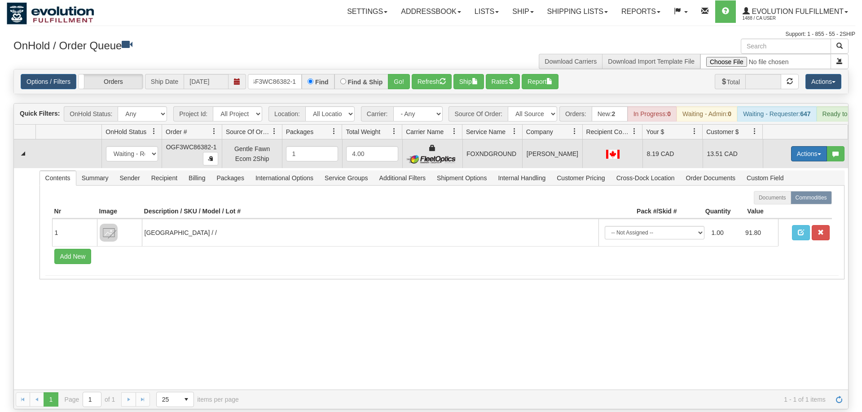
click at [817, 146] on button "Actions" at bounding box center [809, 153] width 36 height 15
click at [793, 200] on link "Ship" at bounding box center [790, 206] width 72 height 12
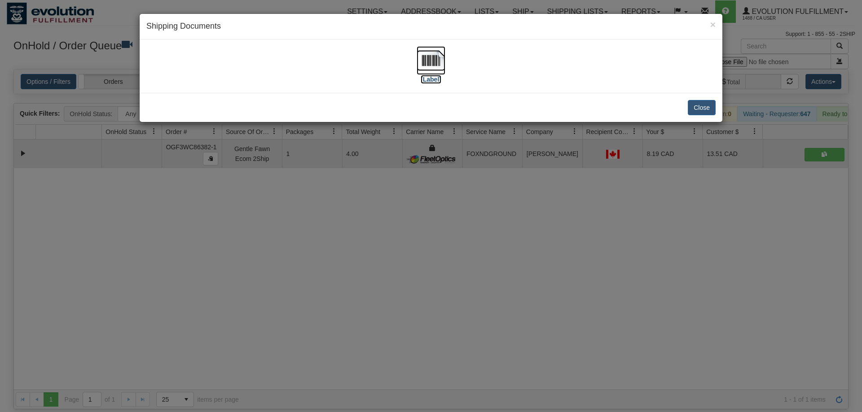
click at [434, 51] on img at bounding box center [430, 60] width 29 height 29
drag, startPoint x: 295, startPoint y: 338, endPoint x: 310, endPoint y: 19, distance: 319.0
click at [298, 318] on div "× Shipping Documents [Label] Close" at bounding box center [431, 206] width 862 height 412
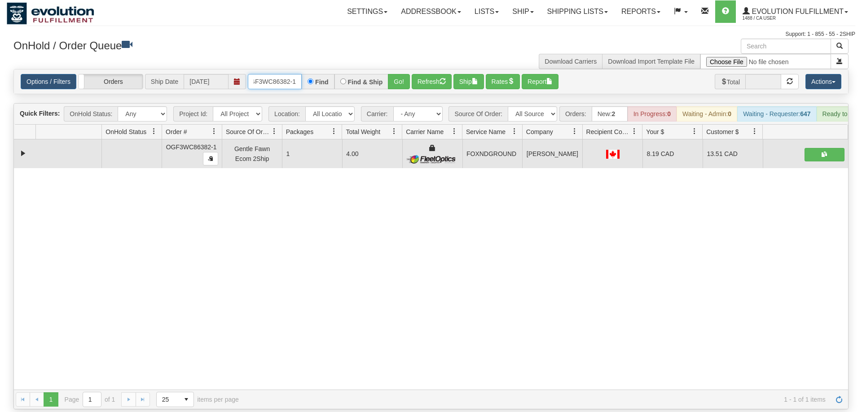
click at [290, 74] on input "OGF3WC86382-1" at bounding box center [275, 81] width 54 height 15
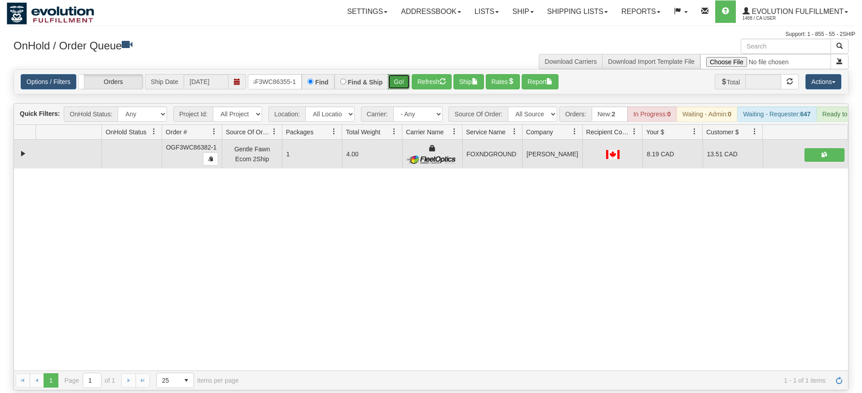
click at [410, 88] on div "Is equal to Is not equal to Contains Does not contains CAD USD EUR ZAR [PERSON_…" at bounding box center [431, 229] width 848 height 321
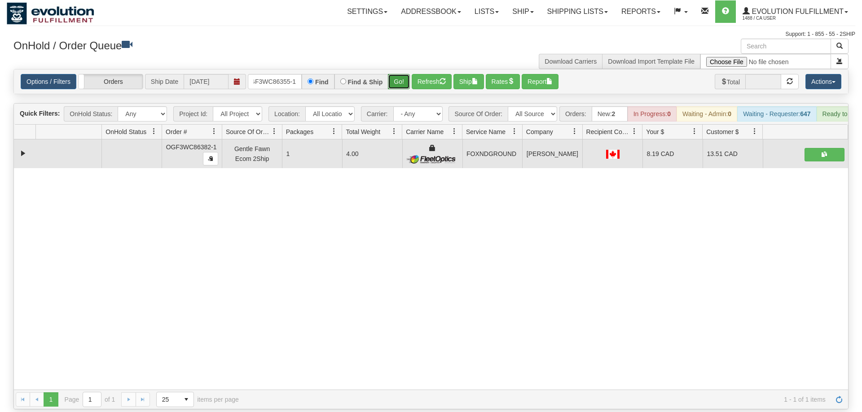
click at [404, 74] on button "Go!" at bounding box center [399, 81] width 22 height 15
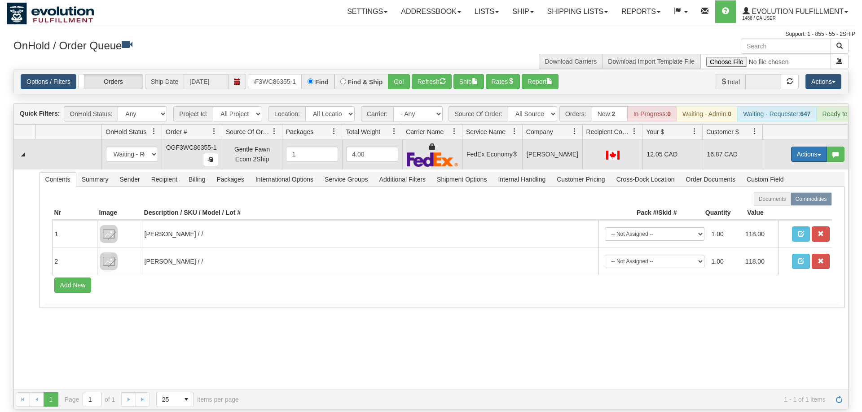
click at [802, 147] on button "Actions" at bounding box center [809, 154] width 36 height 15
click at [778, 203] on span "Ship" at bounding box center [772, 206] width 19 height 7
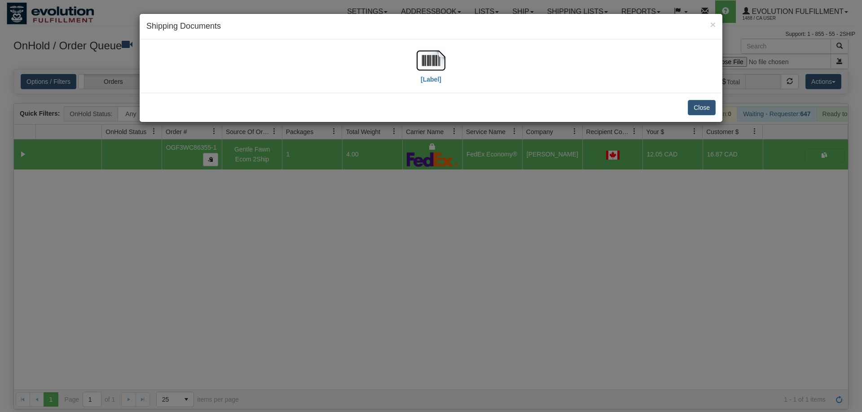
click at [421, 43] on div "[Label]" at bounding box center [431, 65] width 583 height 53
click at [424, 57] on img at bounding box center [430, 60] width 29 height 29
drag, startPoint x: 320, startPoint y: 247, endPoint x: 311, endPoint y: 120, distance: 126.8
click at [320, 233] on div "× Shipping Documents [Label] Close" at bounding box center [431, 206] width 862 height 412
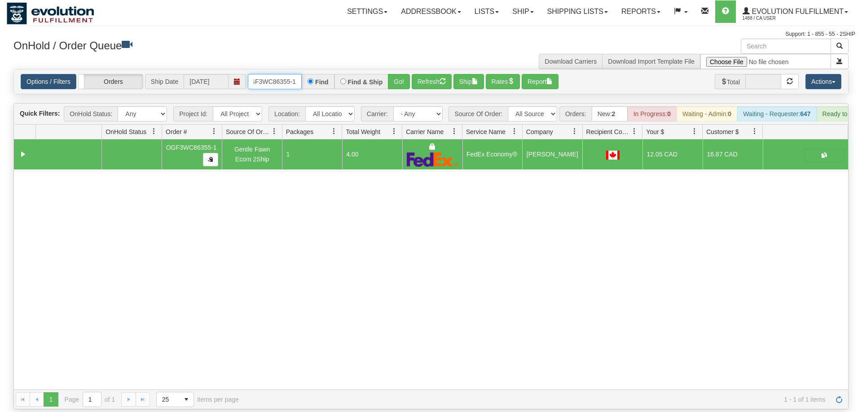
click at [290, 74] on input "OGF3WC86355-1" at bounding box center [275, 81] width 54 height 15
click at [439, 335] on div "31587233 EVOLUTION V3 91023959 91023960 OGF3WC86355-1 Gentle Fawn Ecom 2Ship 1 …" at bounding box center [431, 265] width 834 height 250
click at [281, 74] on input "OGF3WC86355-1" at bounding box center [275, 81] width 54 height 15
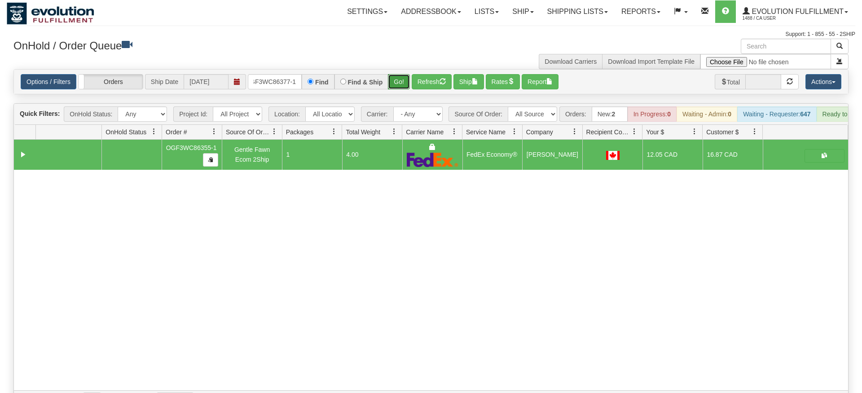
click at [403, 94] on div "Is equal to Is not equal to Contains Does not contains CAD USD EUR ZAR [PERSON_…" at bounding box center [431, 239] width 848 height 341
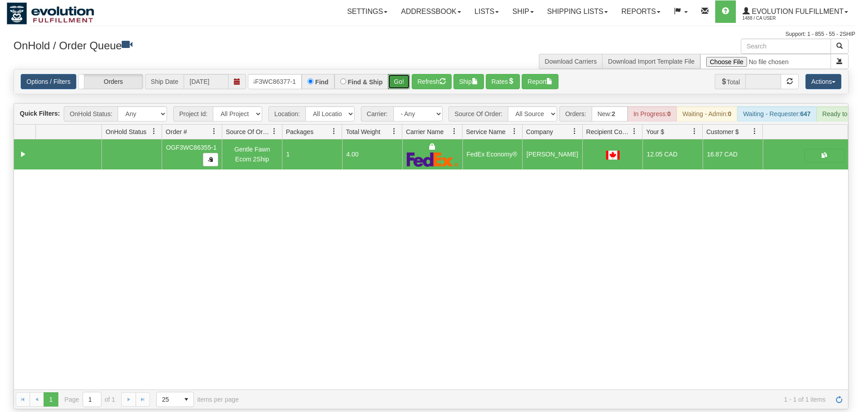
click at [404, 74] on button "Go!" at bounding box center [399, 81] width 22 height 15
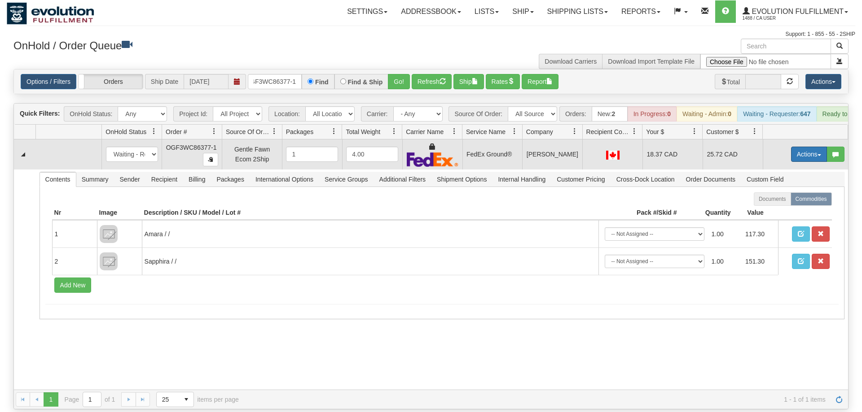
click at [791, 147] on button "Actions" at bounding box center [809, 154] width 36 height 15
click at [780, 203] on span "Ship" at bounding box center [772, 206] width 19 height 7
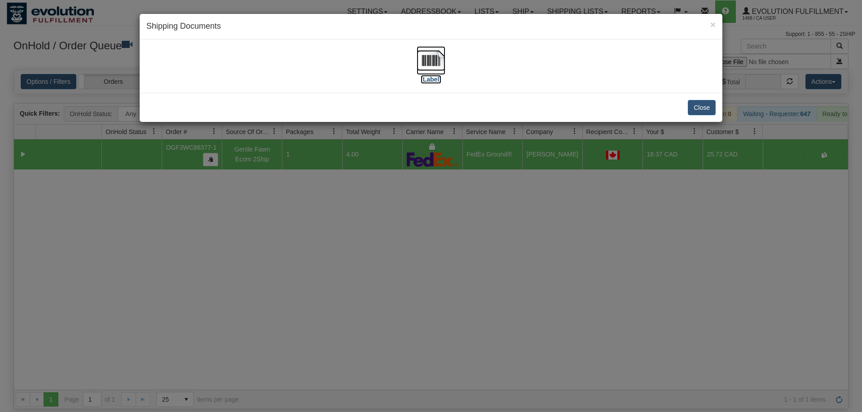
click at [426, 60] on img at bounding box center [430, 60] width 29 height 29
click at [265, 280] on div "× Shipping Documents [Label] Close" at bounding box center [431, 206] width 862 height 412
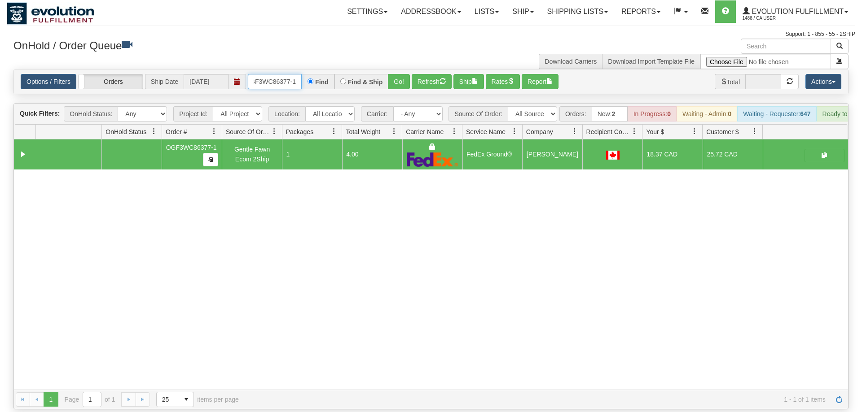
drag, startPoint x: 288, startPoint y: 69, endPoint x: 281, endPoint y: 68, distance: 6.3
click at [286, 74] on input "OGF3WC86377-1" at bounding box center [275, 81] width 54 height 15
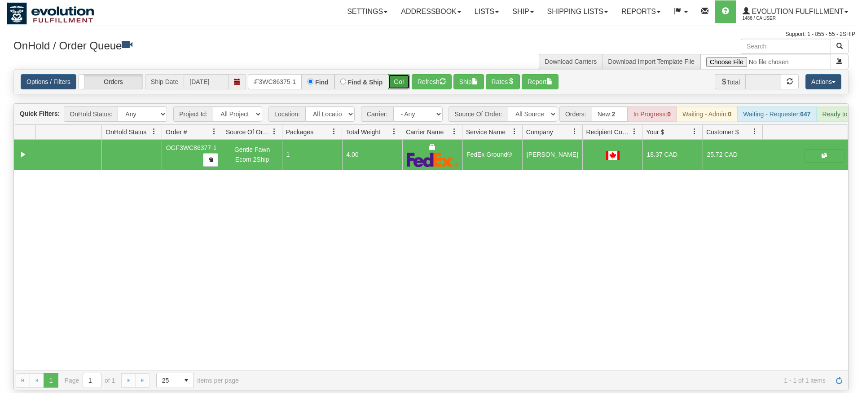
click at [407, 88] on div "Is equal to Is not equal to Contains Does not contains CAD USD EUR ZAR [PERSON_…" at bounding box center [431, 229] width 848 height 321
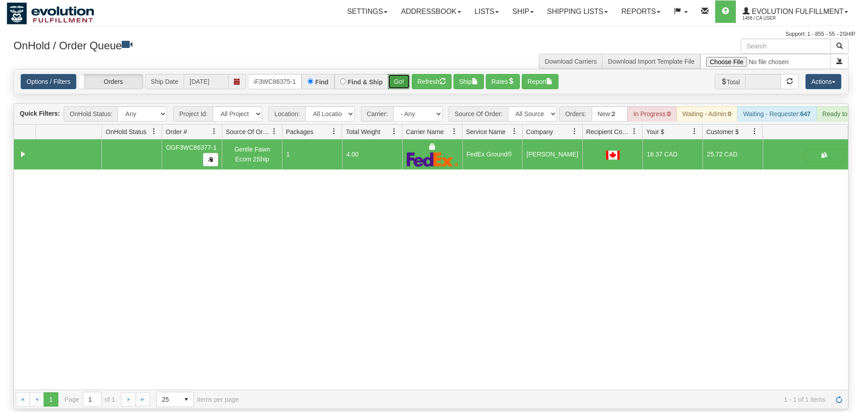
click at [399, 74] on button "Go!" at bounding box center [399, 81] width 22 height 15
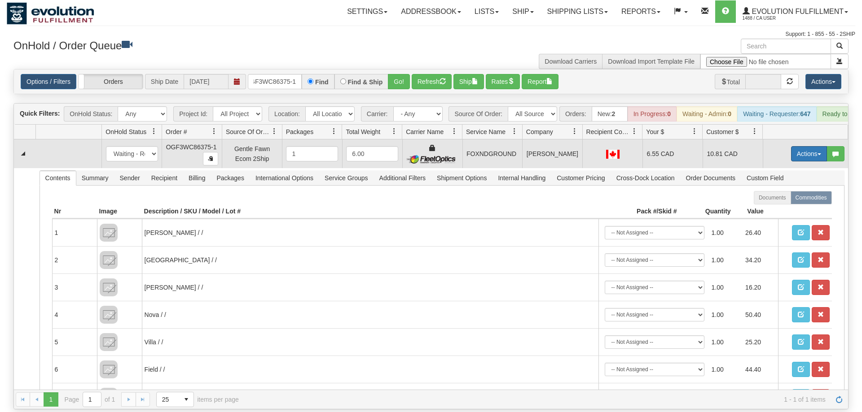
click at [813, 146] on button "Actions" at bounding box center [809, 153] width 36 height 15
click at [781, 200] on link "Ship" at bounding box center [790, 206] width 72 height 12
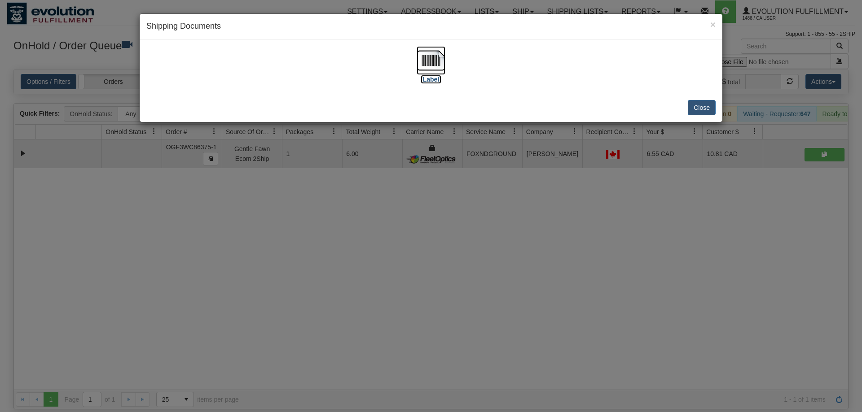
click at [431, 82] on label "[Label]" at bounding box center [431, 79] width 21 height 9
drag, startPoint x: 332, startPoint y: 286, endPoint x: 327, endPoint y: 245, distance: 40.7
click at [331, 266] on div "× Shipping Documents [Label] Close" at bounding box center [431, 206] width 862 height 412
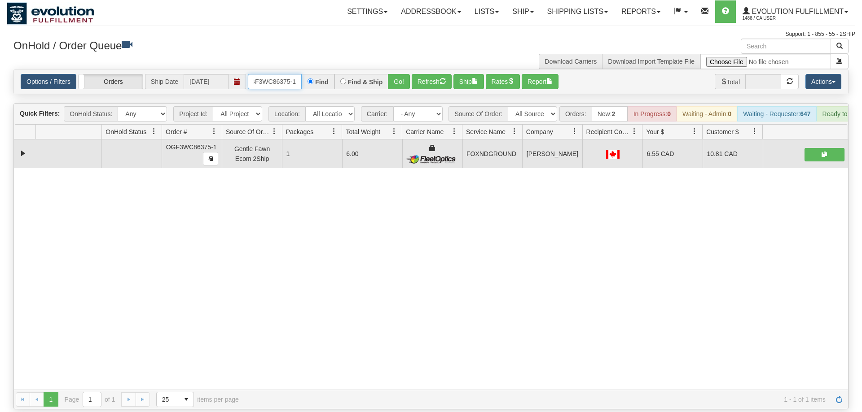
click at [283, 74] on input "OGF3WC86375-1" at bounding box center [275, 81] width 54 height 15
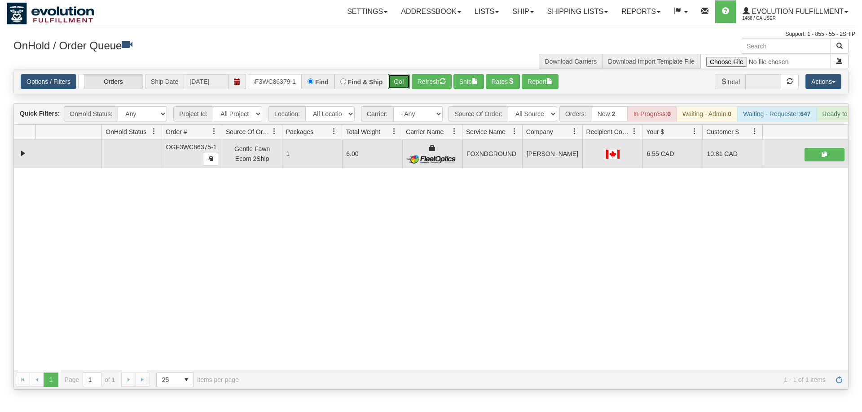
drag, startPoint x: 392, startPoint y: 67, endPoint x: 393, endPoint y: 86, distance: 18.4
click at [393, 86] on div "Is equal to Is not equal to Contains Does not contains CAD USD EUR ZAR [PERSON_…" at bounding box center [431, 229] width 848 height 321
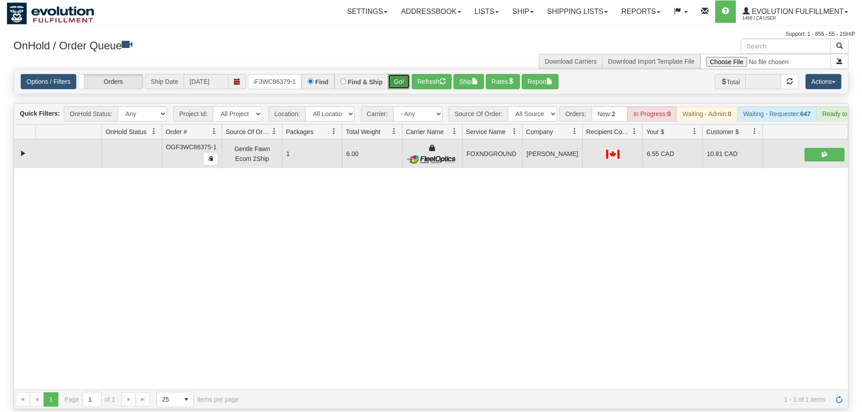
click at [401, 74] on button "Go!" at bounding box center [399, 81] width 22 height 15
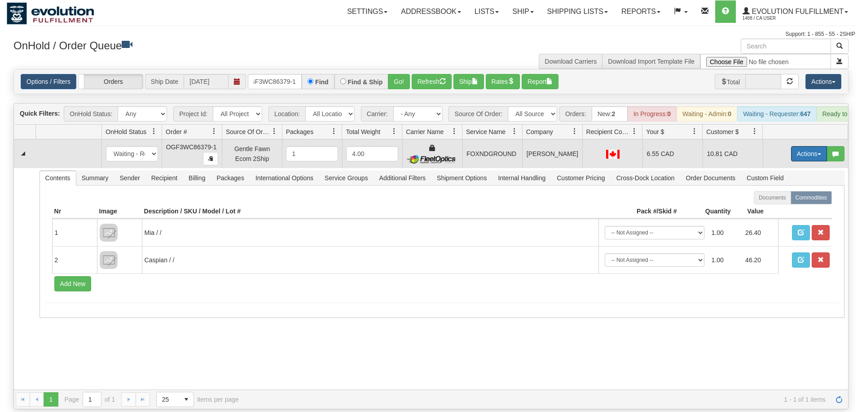
drag, startPoint x: 817, startPoint y: 147, endPoint x: 798, endPoint y: 151, distance: 18.8
click at [816, 147] on button "Actions" at bounding box center [809, 153] width 36 height 15
click at [765, 202] on span "Ship" at bounding box center [772, 205] width 19 height 7
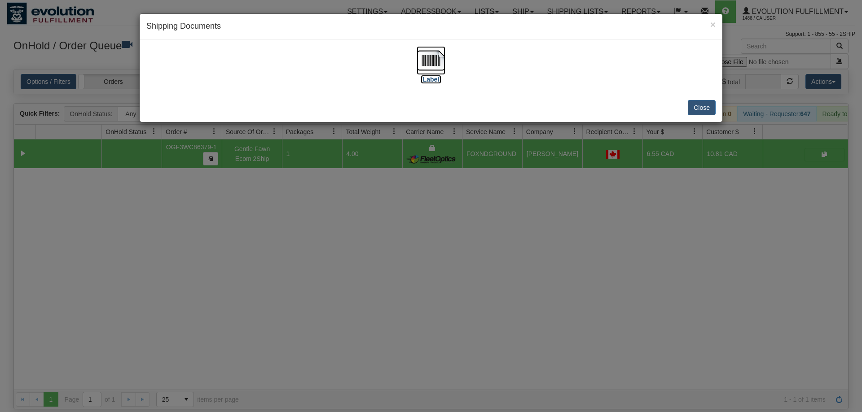
click at [421, 69] on img at bounding box center [430, 60] width 29 height 29
drag, startPoint x: 416, startPoint y: 158, endPoint x: 405, endPoint y: 130, distance: 30.2
click at [417, 157] on div "× Shipping Documents [Label] Close" at bounding box center [431, 206] width 862 height 412
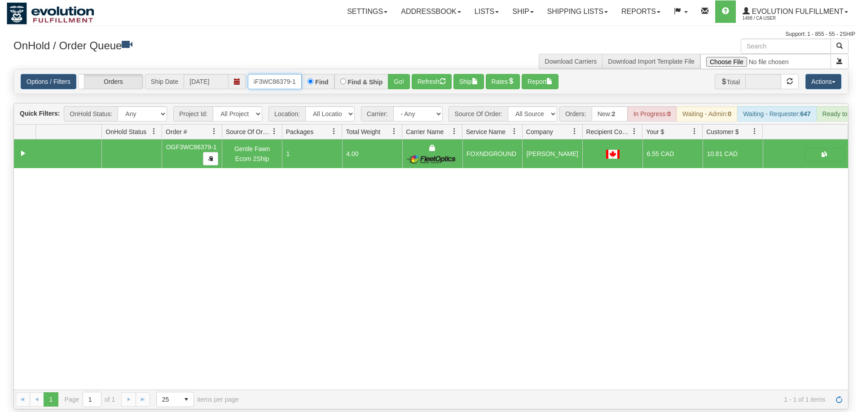
click at [279, 74] on input "oGF3WC86379-1" at bounding box center [275, 81] width 54 height 15
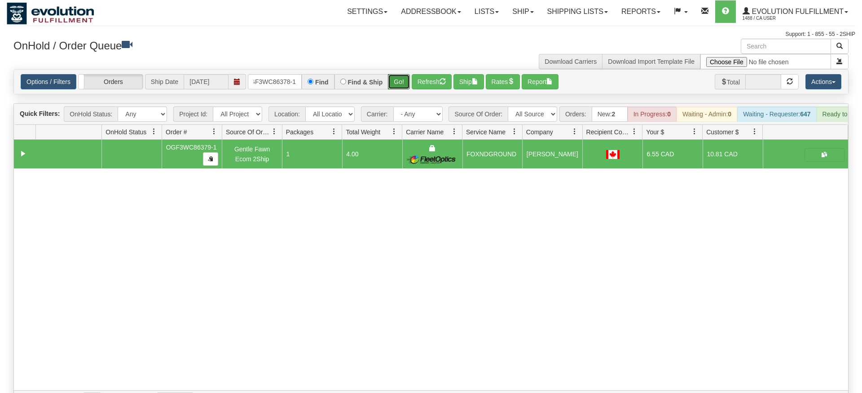
click at [397, 91] on div "Is equal to Is not equal to Contains Does not contains CAD USD EUR ZAR [PERSON_…" at bounding box center [431, 239] width 848 height 341
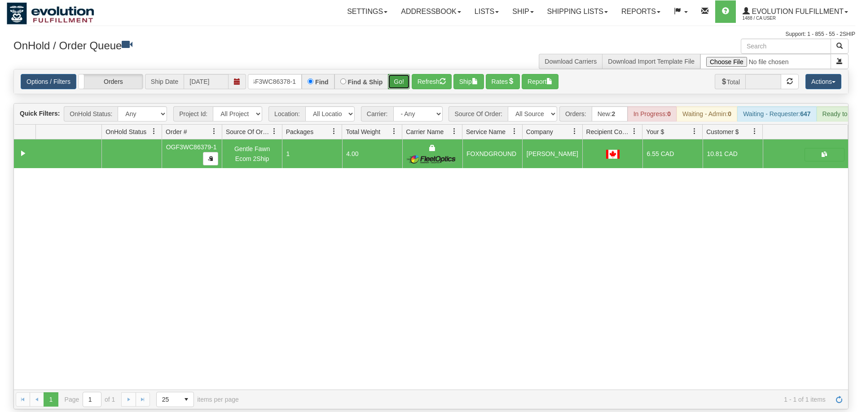
click at [404, 74] on button "Go!" at bounding box center [399, 81] width 22 height 15
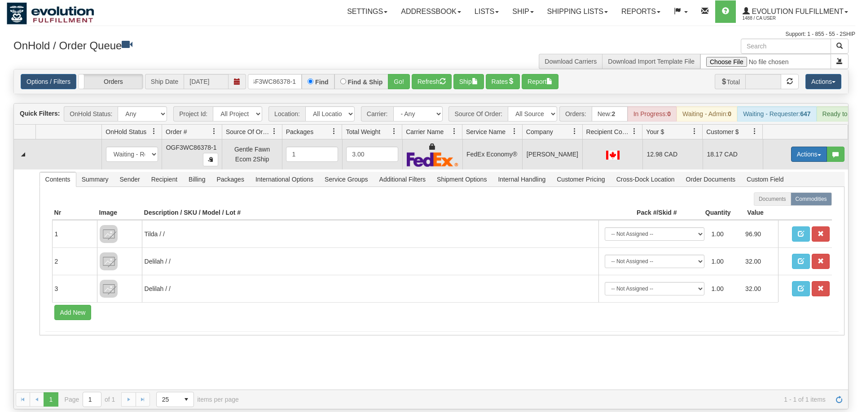
click at [798, 148] on button "Actions" at bounding box center [809, 154] width 36 height 15
click at [784, 201] on link "Ship" at bounding box center [790, 207] width 72 height 12
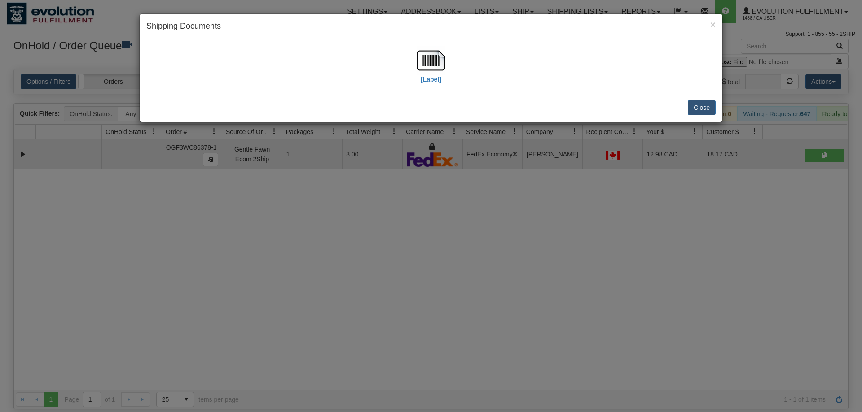
click at [449, 56] on div "[Label]" at bounding box center [430, 66] width 569 height 40
click at [430, 65] on img at bounding box center [430, 60] width 29 height 29
drag, startPoint x: 391, startPoint y: 223, endPoint x: 329, endPoint y: 44, distance: 189.5
click at [392, 218] on div "× Shipping Documents [Label] Close" at bounding box center [431, 206] width 862 height 412
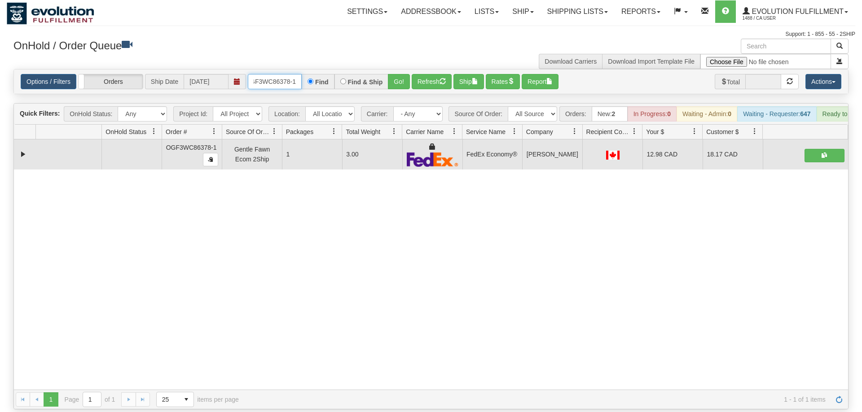
click at [289, 74] on input "OGF3WC86378-1" at bounding box center [275, 81] width 54 height 15
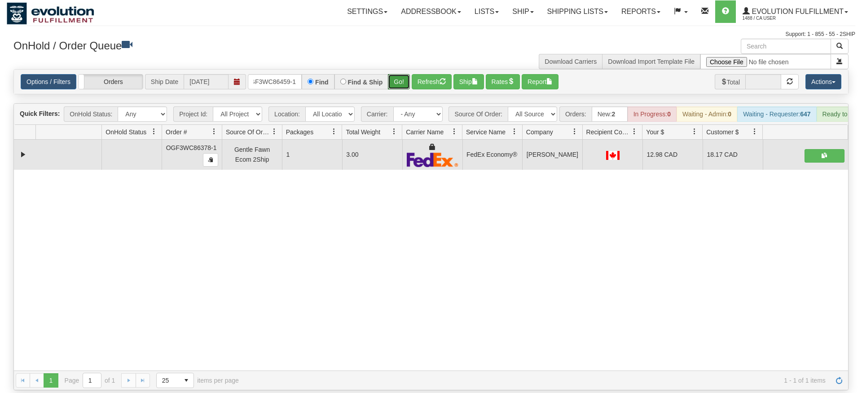
click at [393, 90] on div "Is equal to Is not equal to Contains Does not contains CAD USD EUR ZAR [PERSON_…" at bounding box center [431, 229] width 848 height 321
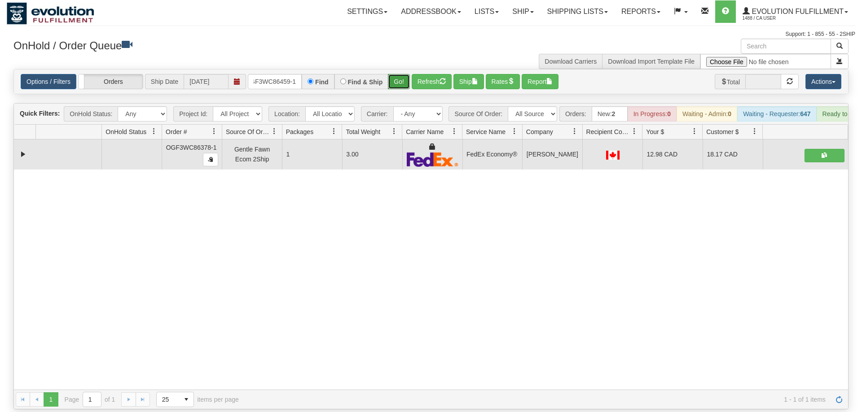
click at [400, 74] on button "Go!" at bounding box center [399, 81] width 22 height 15
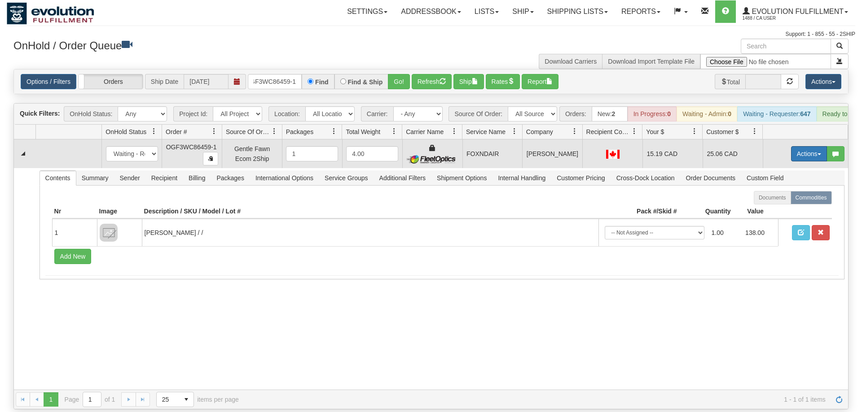
click at [801, 146] on button "Actions" at bounding box center [809, 153] width 36 height 15
click at [776, 202] on span "Ship" at bounding box center [772, 205] width 19 height 7
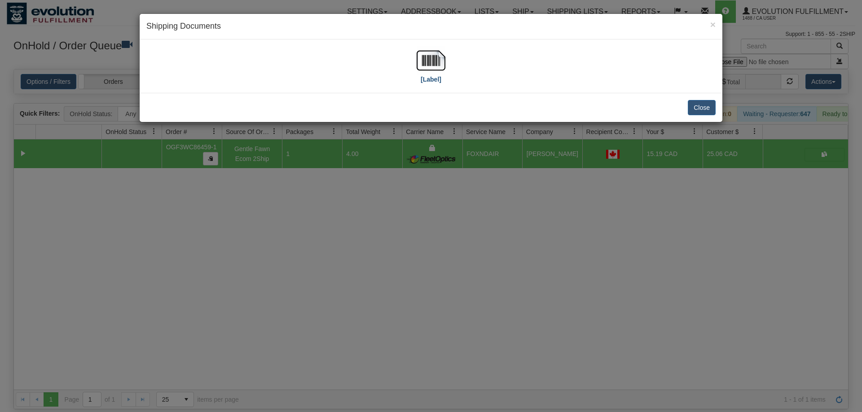
drag, startPoint x: 449, startPoint y: 67, endPoint x: 441, endPoint y: 62, distance: 9.6
click at [445, 65] on div "[Label]" at bounding box center [430, 66] width 569 height 40
click at [441, 62] on img at bounding box center [430, 60] width 29 height 29
drag, startPoint x: 281, startPoint y: 252, endPoint x: 305, endPoint y: 130, distance: 124.0
click at [286, 242] on div "× Shipping Documents [Label] Close" at bounding box center [431, 206] width 862 height 412
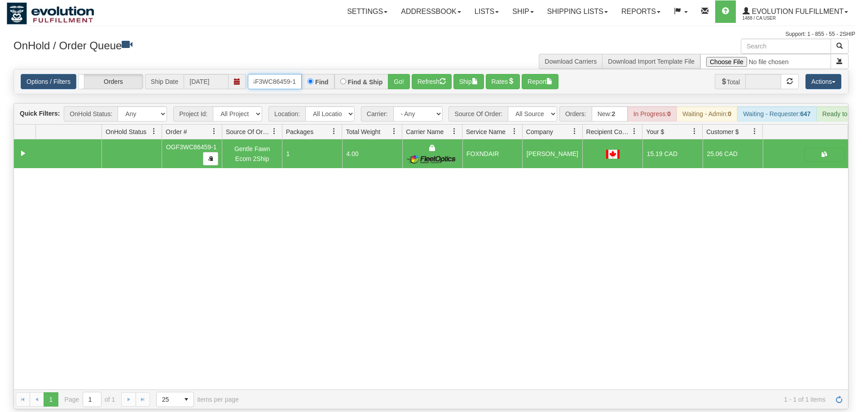
click at [280, 74] on input "OGF3WC86459-1" at bounding box center [275, 81] width 54 height 15
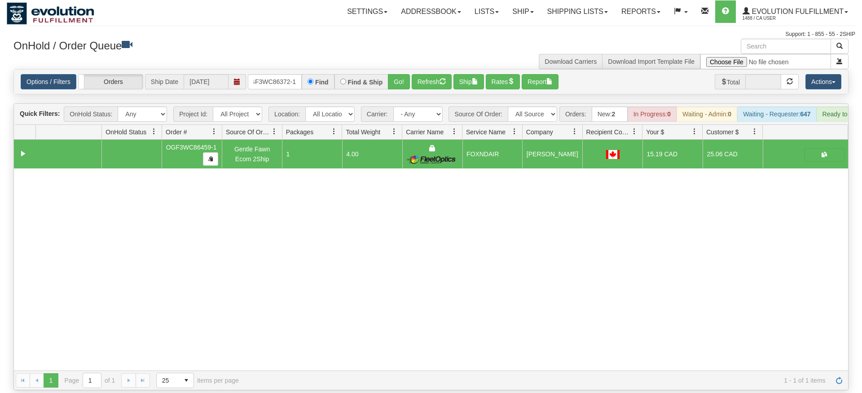
click at [408, 79] on div "Options / Filters Group Shipments Orders Ship Date [DATE] OGF3WC86372-1 Find Fi…" at bounding box center [431, 82] width 834 height 24
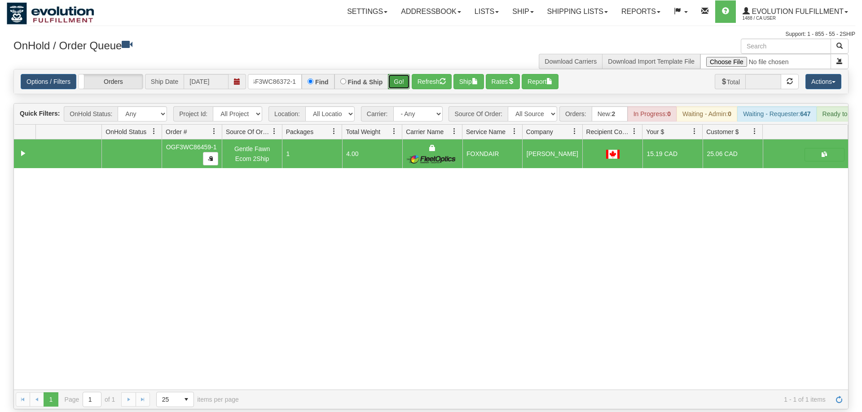
click at [404, 74] on button "Go!" at bounding box center [399, 81] width 22 height 15
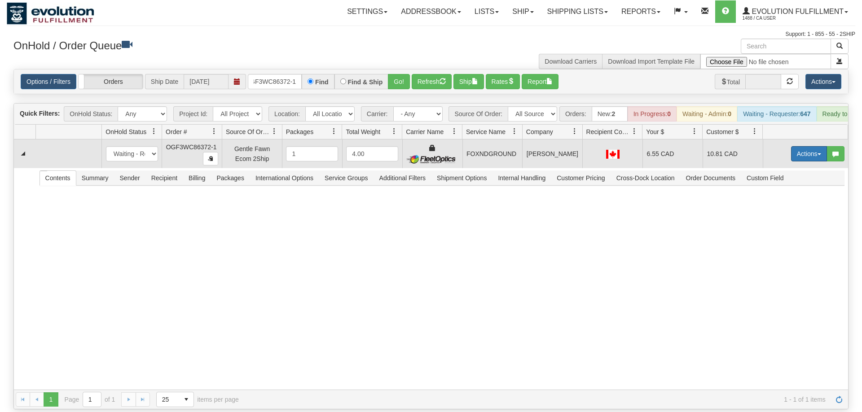
click at [818, 153] on span "button" at bounding box center [819, 154] width 4 height 2
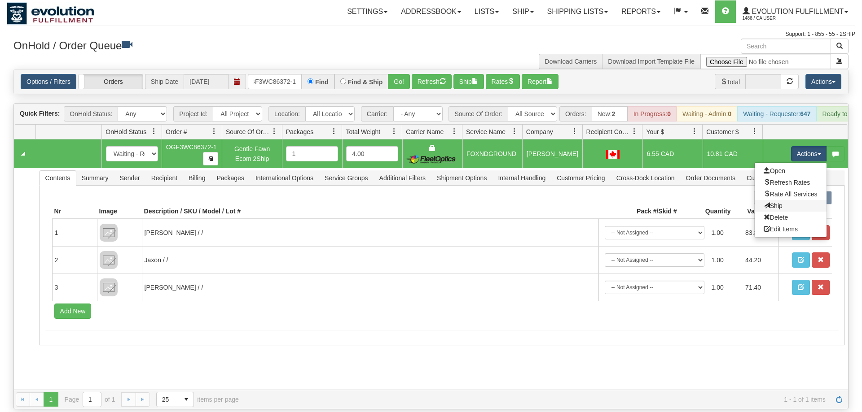
click at [792, 200] on link "Ship" at bounding box center [790, 206] width 72 height 12
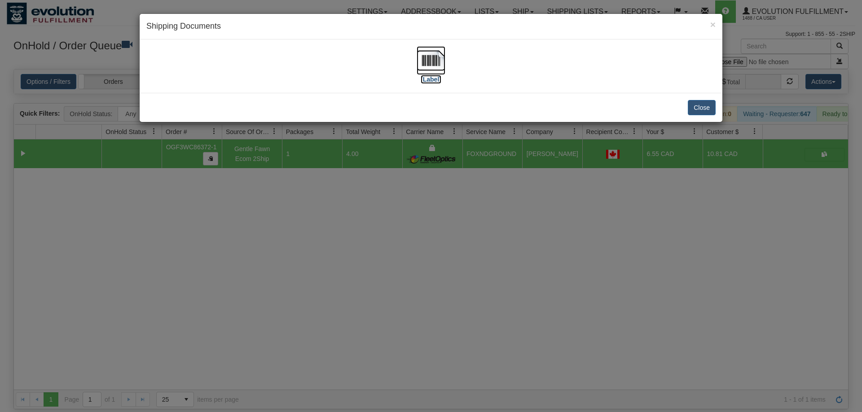
click at [439, 55] on img at bounding box center [430, 60] width 29 height 29
drag, startPoint x: 358, startPoint y: 219, endPoint x: 311, endPoint y: 70, distance: 156.3
click at [358, 218] on div "× Shipping Documents [Label] Close" at bounding box center [431, 206] width 862 height 412
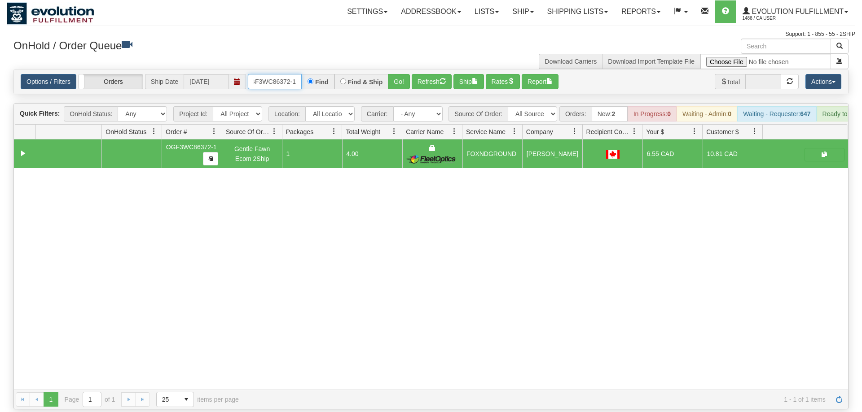
click at [274, 74] on input "OGF3WC86372-1" at bounding box center [275, 81] width 54 height 15
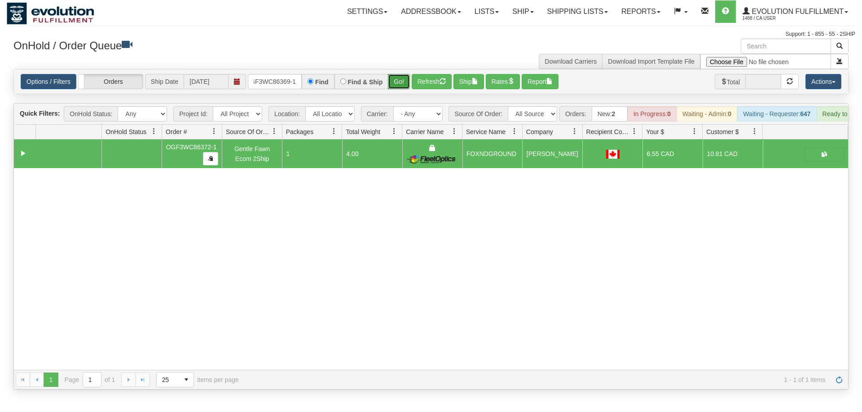
click at [402, 83] on div "Is equal to Is not equal to Contains Does not contains CAD USD EUR ZAR [PERSON_…" at bounding box center [431, 229] width 848 height 321
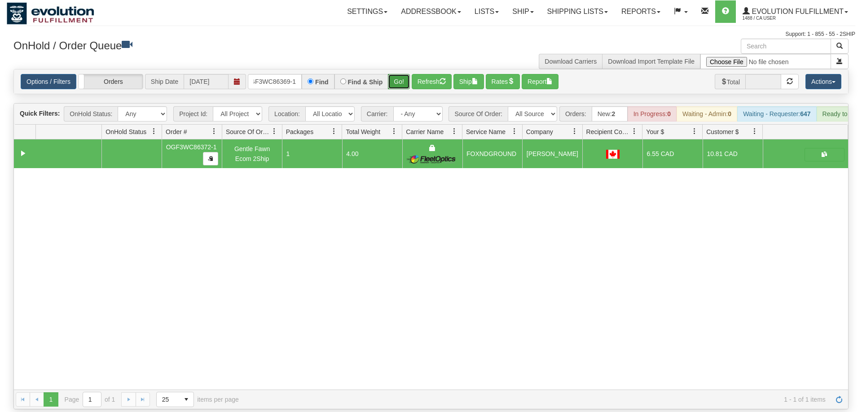
click at [397, 74] on button "Go!" at bounding box center [399, 81] width 22 height 15
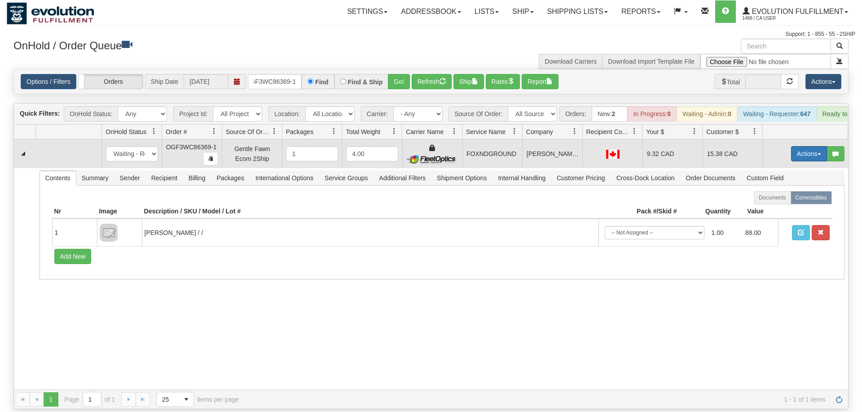
click at [795, 146] on button "Actions" at bounding box center [809, 153] width 36 height 15
click at [775, 202] on span "Ship" at bounding box center [772, 205] width 19 height 7
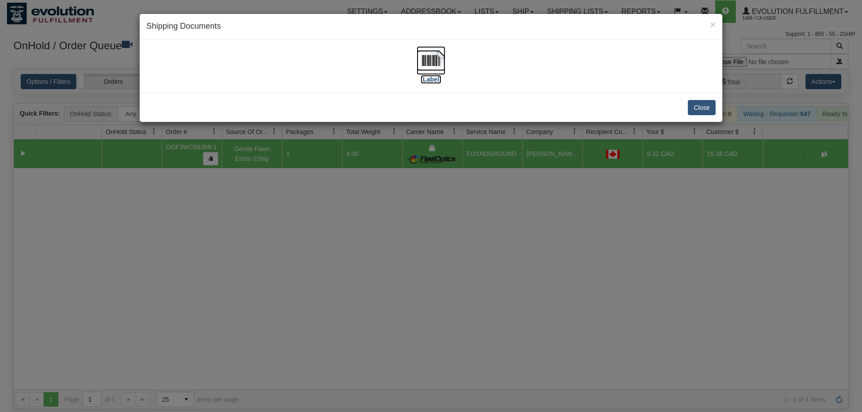
click at [430, 59] on img at bounding box center [430, 60] width 29 height 29
drag, startPoint x: 290, startPoint y: 338, endPoint x: 283, endPoint y: 155, distance: 182.8
click at [291, 324] on div "× Shipping Documents [Label] Close" at bounding box center [431, 206] width 862 height 412
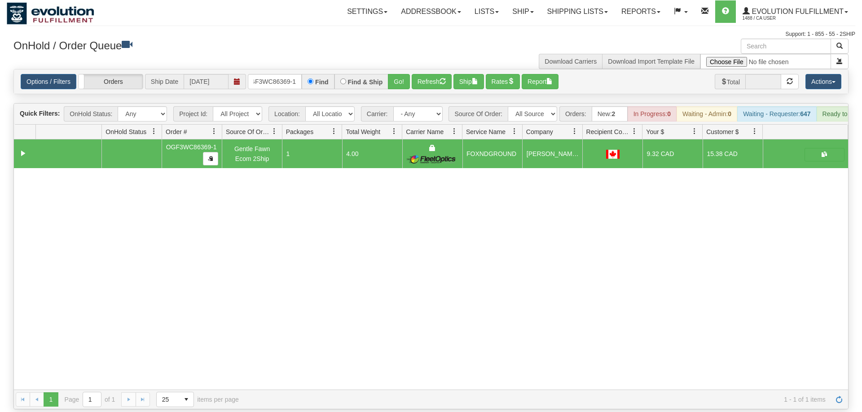
drag, startPoint x: 303, startPoint y: 322, endPoint x: 265, endPoint y: 88, distance: 237.3
click at [303, 321] on div "31587426 EVOLUTION V3 91024381 91024383 OGF3WC86369-1 Gentle Fawn Ecom 2Ship 1 …" at bounding box center [431, 265] width 834 height 250
click at [279, 74] on input "OGF3WC86369-1" at bounding box center [275, 81] width 54 height 15
click at [402, 89] on div "Is equal to Is not equal to Contains Does not contains CAD USD EUR ZAR [PERSON_…" at bounding box center [431, 239] width 848 height 341
click at [402, 74] on button "Go!" at bounding box center [399, 81] width 22 height 15
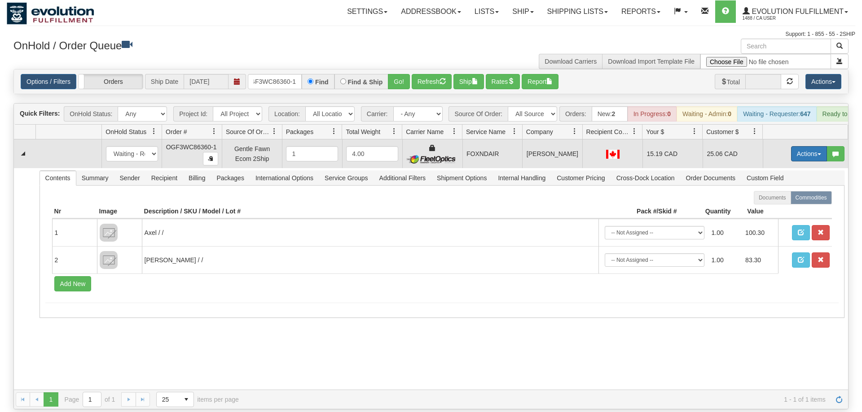
click at [791, 146] on button "Actions" at bounding box center [809, 153] width 36 height 15
click at [800, 200] on link "Ship" at bounding box center [790, 206] width 72 height 12
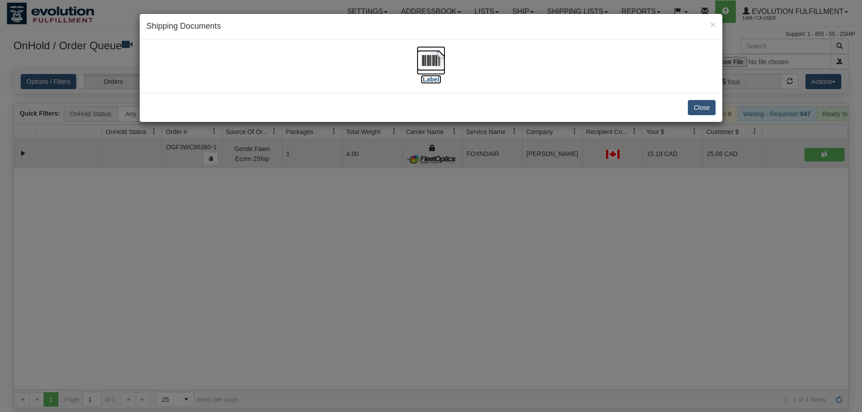
click at [422, 62] on img at bounding box center [430, 60] width 29 height 29
drag, startPoint x: 394, startPoint y: 312, endPoint x: 352, endPoint y: 74, distance: 242.3
click at [394, 307] on div "× Shipping Documents [Label] Close" at bounding box center [431, 206] width 862 height 412
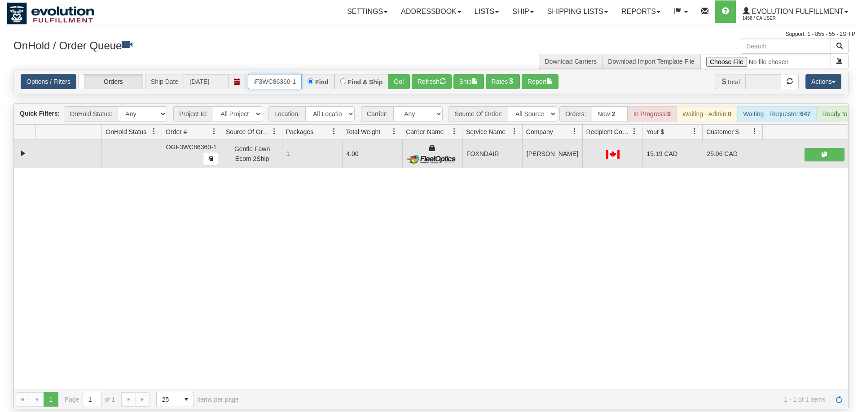
click at [287, 74] on input "OGF3WC86360-1" at bounding box center [275, 81] width 54 height 15
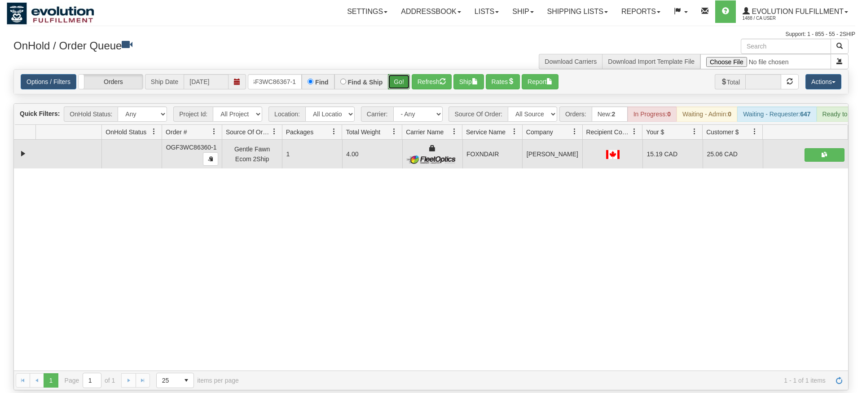
drag, startPoint x: 401, startPoint y: 66, endPoint x: 403, endPoint y: 72, distance: 6.7
click at [401, 84] on div "Is equal to Is not equal to Contains Does not contains CAD USD EUR ZAR [PERSON_…" at bounding box center [431, 229] width 848 height 321
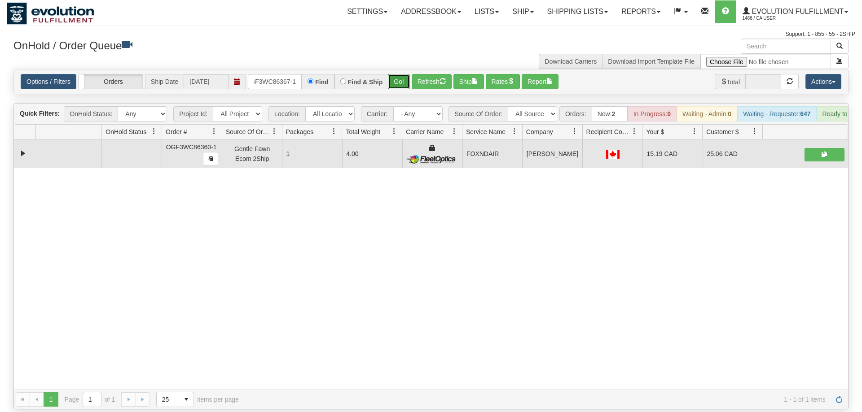
click at [403, 74] on button "Go!" at bounding box center [399, 81] width 22 height 15
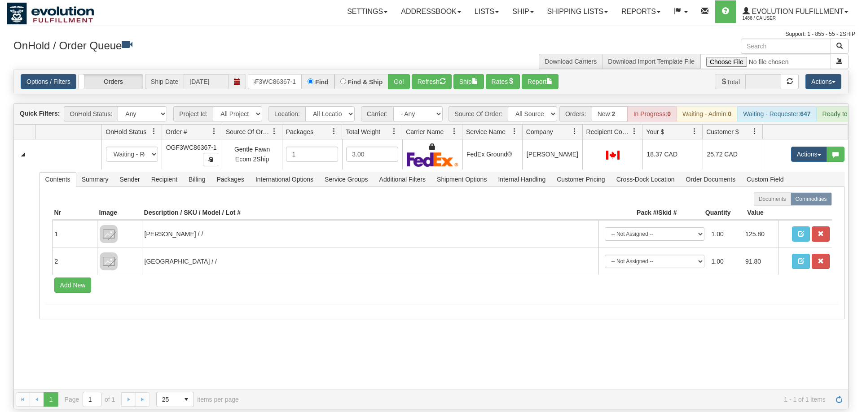
click at [461, 360] on div "31587207 EVOLUTION V3 91023927 91023928 New In Progress Waiting - Admin Waiting…" at bounding box center [431, 265] width 834 height 250
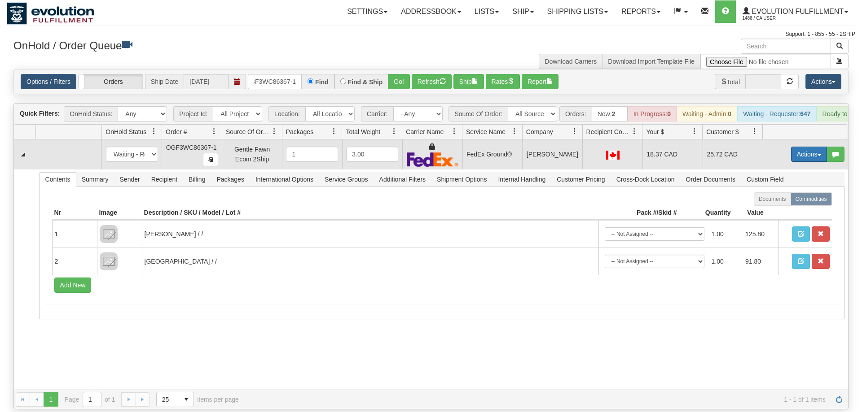
click at [808, 147] on button "Actions" at bounding box center [809, 154] width 36 height 15
click at [781, 201] on link "Ship" at bounding box center [790, 207] width 72 height 12
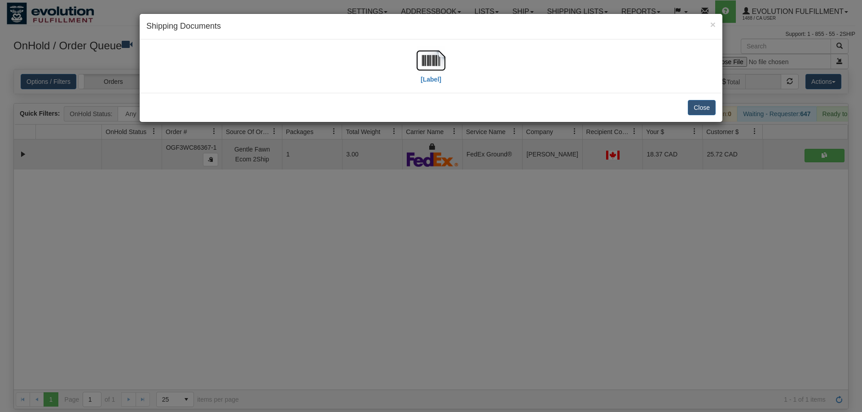
click at [450, 69] on div "[Label]" at bounding box center [430, 66] width 569 height 40
click at [436, 66] on img at bounding box center [430, 60] width 29 height 29
drag, startPoint x: 270, startPoint y: 249, endPoint x: 287, endPoint y: 132, distance: 117.6
click at [270, 248] on div "× Shipping Documents [Label] Close" at bounding box center [431, 206] width 862 height 412
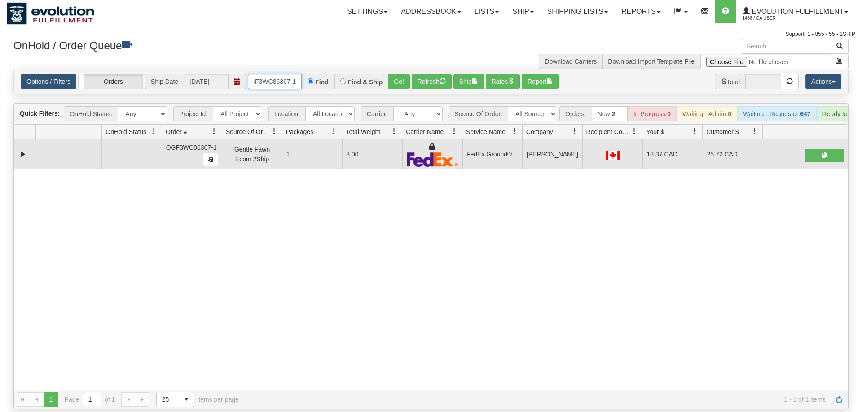
click at [295, 74] on input "OGF3WC86367-1" at bounding box center [275, 81] width 54 height 15
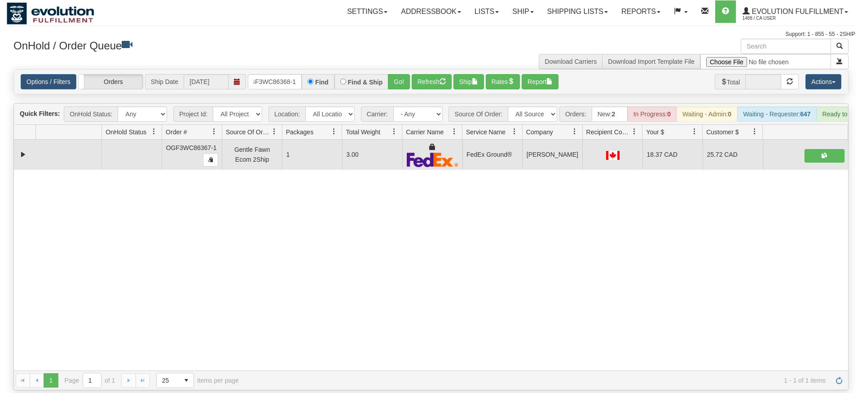
drag, startPoint x: 399, startPoint y: 60, endPoint x: 399, endPoint y: 81, distance: 21.1
click at [399, 80] on div "Options / Filters Group Shipments Orders Ship Date [DATE] OGF3WC86368-1 Find Fi…" at bounding box center [431, 82] width 834 height 24
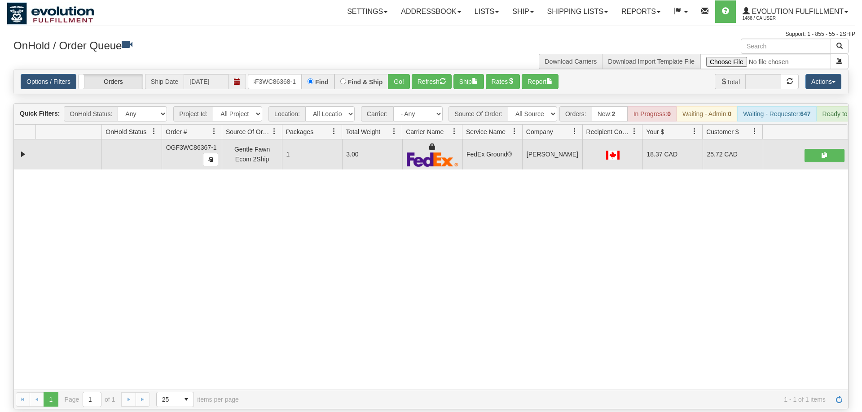
click at [396, 79] on div "Options / Filters Group Shipments Orders Ship Date [DATE] OGF3WC86368-1 Find Fi…" at bounding box center [430, 81] width 835 height 25
click at [404, 74] on button "Go!" at bounding box center [399, 81] width 22 height 15
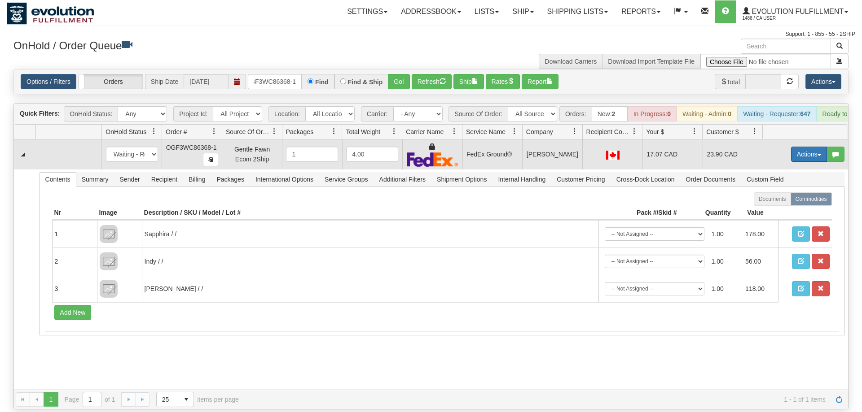
click at [808, 147] on button "Actions" at bounding box center [809, 154] width 36 height 15
click at [776, 201] on link "Ship" at bounding box center [790, 207] width 72 height 12
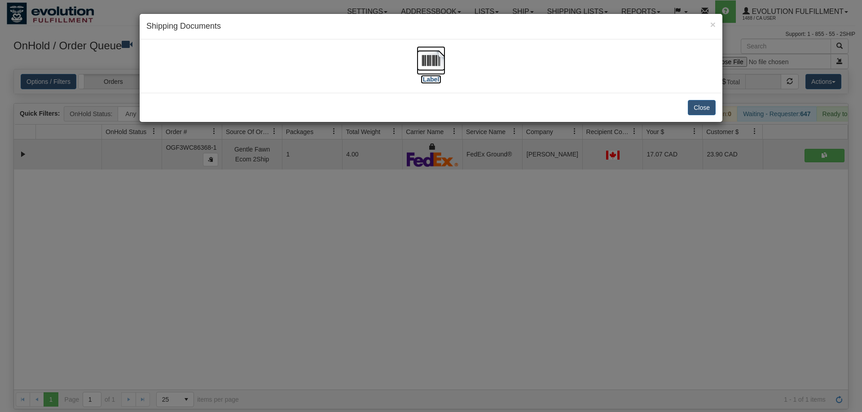
click at [431, 60] on img at bounding box center [430, 60] width 29 height 29
drag, startPoint x: 381, startPoint y: 131, endPoint x: 308, endPoint y: 60, distance: 101.6
click at [381, 131] on div "× Shipping Documents [Label] Close" at bounding box center [431, 206] width 862 height 412
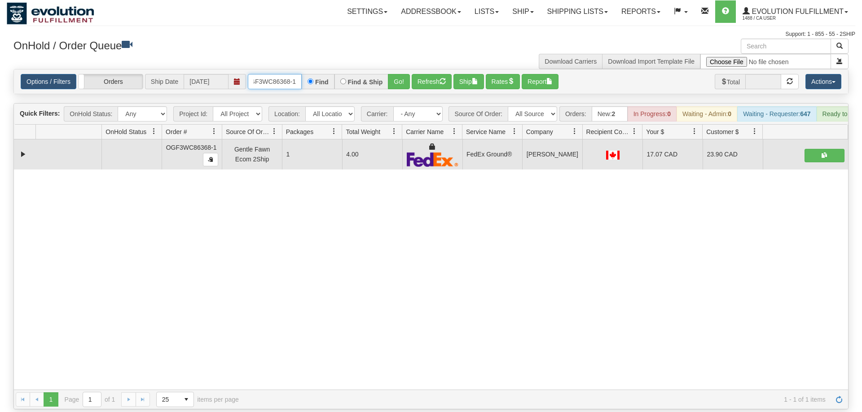
click at [294, 74] on input "OGF3WC86368-1" at bounding box center [275, 81] width 54 height 15
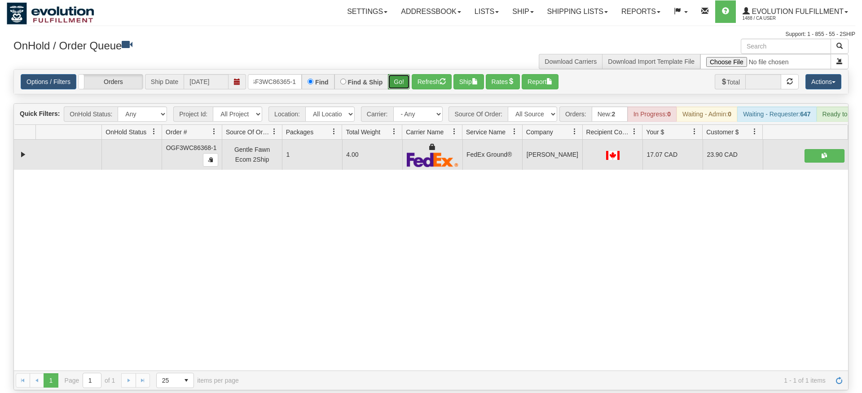
drag, startPoint x: 405, startPoint y: 71, endPoint x: 400, endPoint y: 80, distance: 10.1
click at [405, 91] on div "Is equal to Is not equal to Contains Does not contains CAD USD EUR ZAR [PERSON_…" at bounding box center [431, 229] width 848 height 321
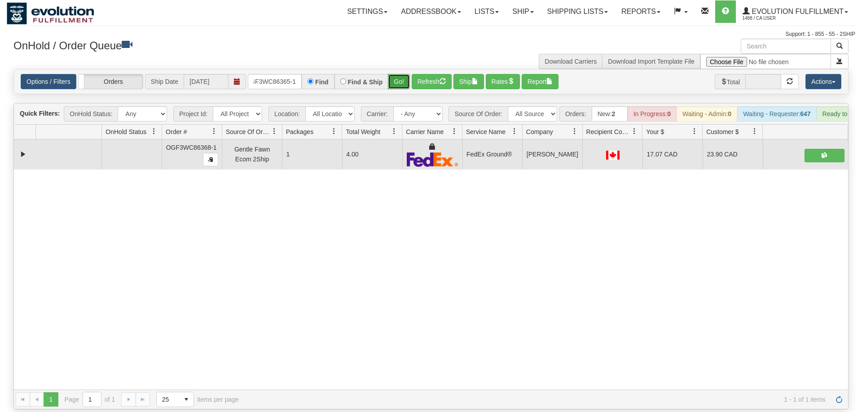
click at [400, 74] on button "Go!" at bounding box center [399, 81] width 22 height 15
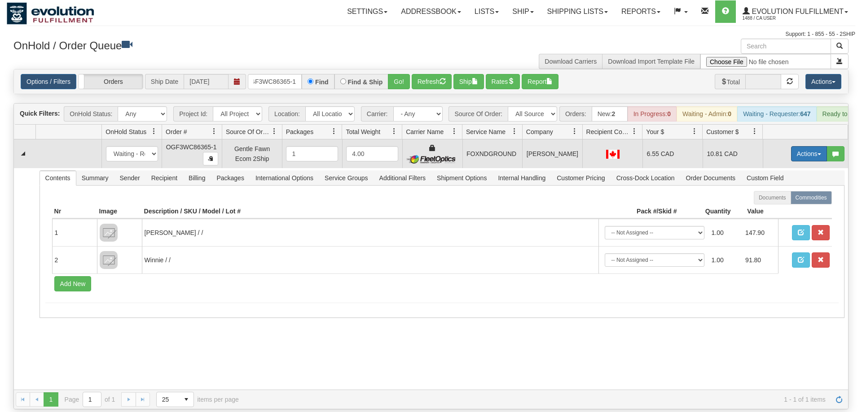
click at [804, 146] on button "Actions" at bounding box center [809, 153] width 36 height 15
click at [772, 202] on span "Ship" at bounding box center [772, 205] width 19 height 7
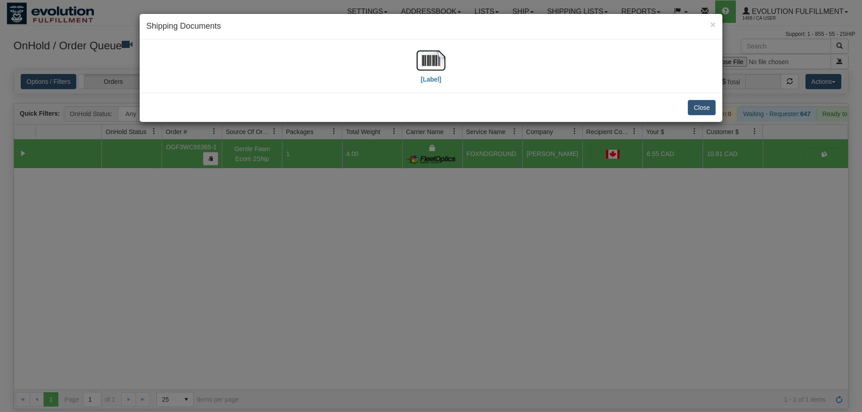
click at [447, 57] on div "[Label]" at bounding box center [430, 66] width 569 height 40
click at [443, 64] on img at bounding box center [430, 60] width 29 height 29
click at [393, 152] on div "× Shipping Documents [Label] Close" at bounding box center [431, 206] width 862 height 412
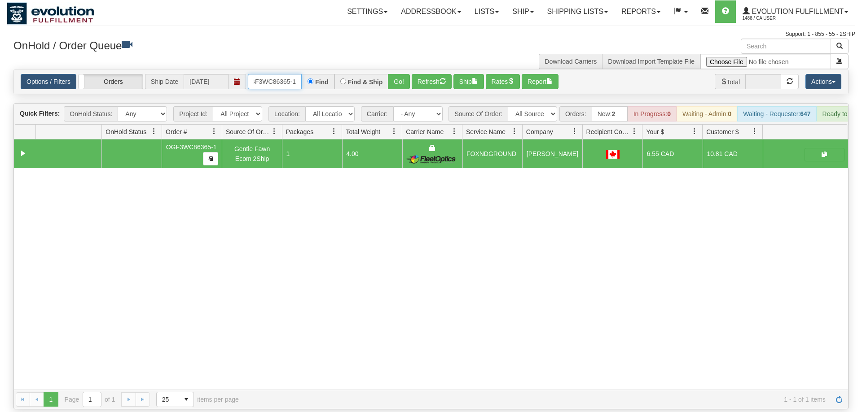
click at [278, 74] on input "OGF3WC86365-1" at bounding box center [275, 81] width 54 height 15
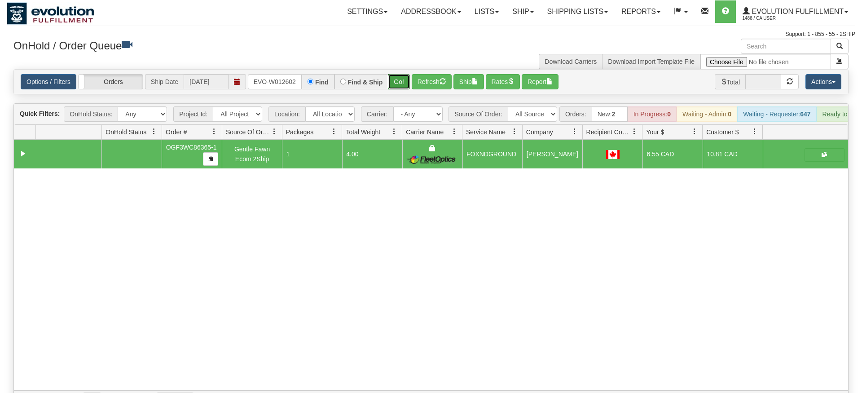
drag, startPoint x: 399, startPoint y: 66, endPoint x: 404, endPoint y: 81, distance: 15.9
click at [399, 86] on div "Is equal to Is not equal to Contains Does not contains CAD USD EUR ZAR [PERSON_…" at bounding box center [431, 239] width 848 height 341
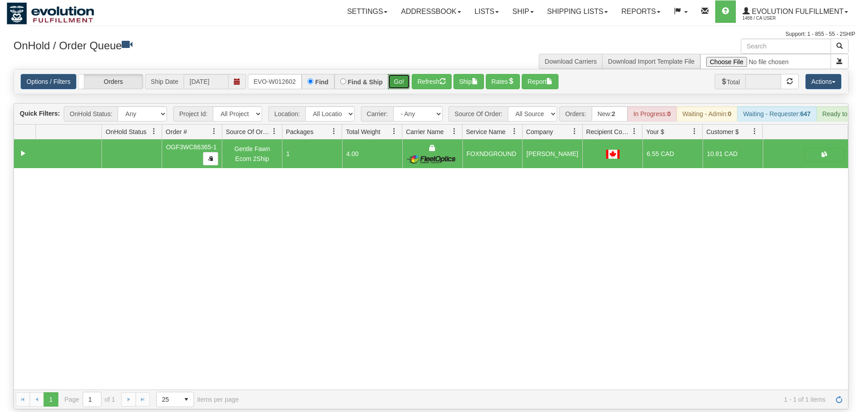
click at [408, 74] on button "Go!" at bounding box center [399, 81] width 22 height 15
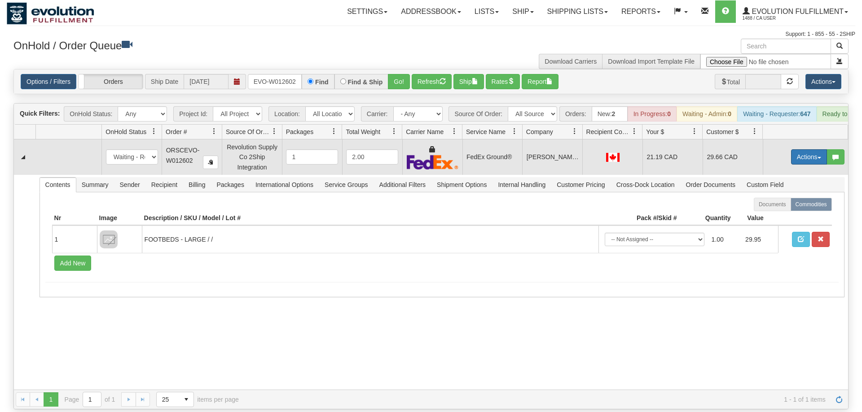
click at [805, 149] on button "Actions" at bounding box center [809, 156] width 36 height 15
click at [765, 206] on span "Ship" at bounding box center [772, 209] width 19 height 7
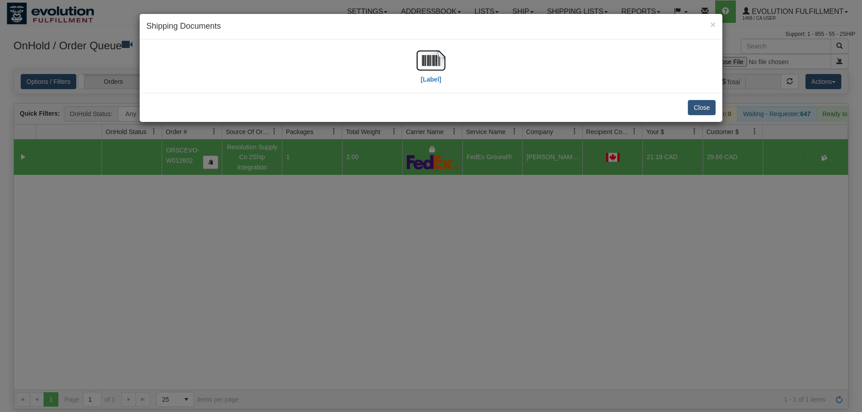
click at [409, 60] on div "[Label]" at bounding box center [430, 66] width 569 height 40
click at [433, 59] on img at bounding box center [430, 60] width 29 height 29
drag, startPoint x: 364, startPoint y: 311, endPoint x: 232, endPoint y: 60, distance: 284.1
click at [364, 307] on div "× Shipping Documents [Label] Close" at bounding box center [431, 206] width 862 height 412
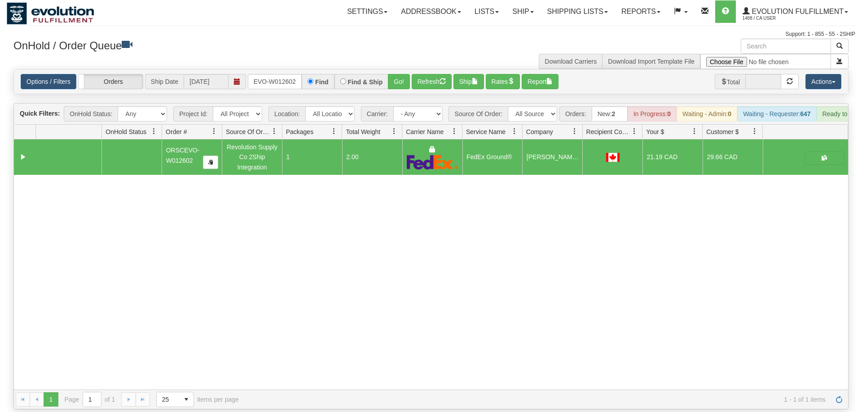
click at [272, 79] on div "Options / Filters Group Shipments Orders Ship Date [DATE] ORSCEVO-W012602 Find …" at bounding box center [431, 82] width 834 height 24
click at [281, 74] on input "ORSCEVO-W012602" at bounding box center [275, 81] width 54 height 15
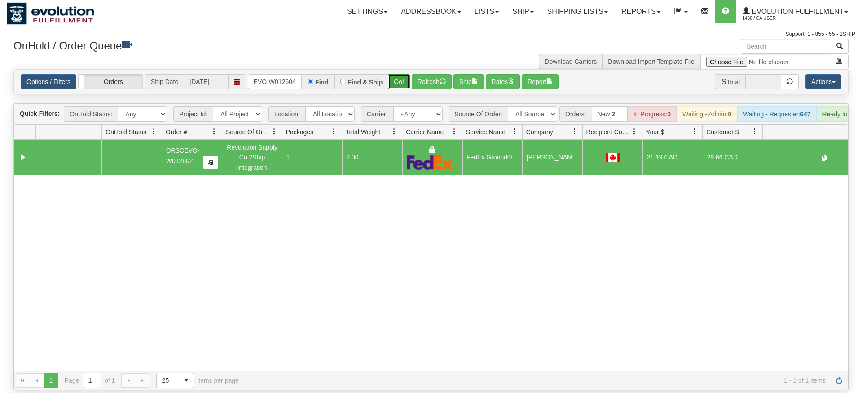
click at [408, 88] on div "Is equal to Is not equal to Contains Does not contains CAD USD EUR ZAR [PERSON_…" at bounding box center [431, 229] width 848 height 321
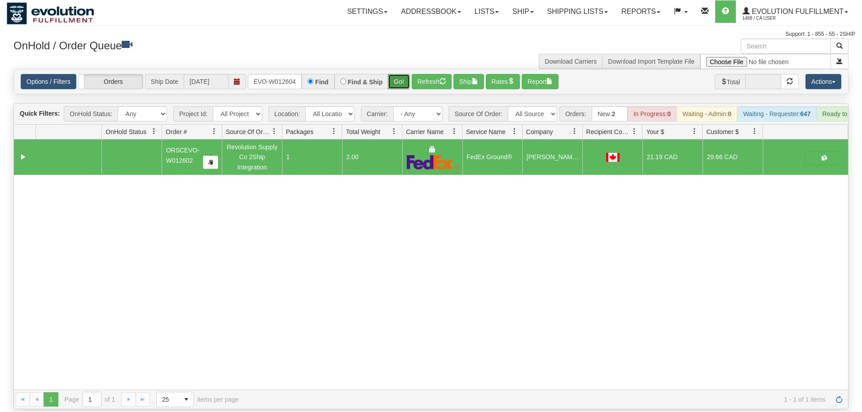
click at [403, 74] on button "Go!" at bounding box center [399, 81] width 22 height 15
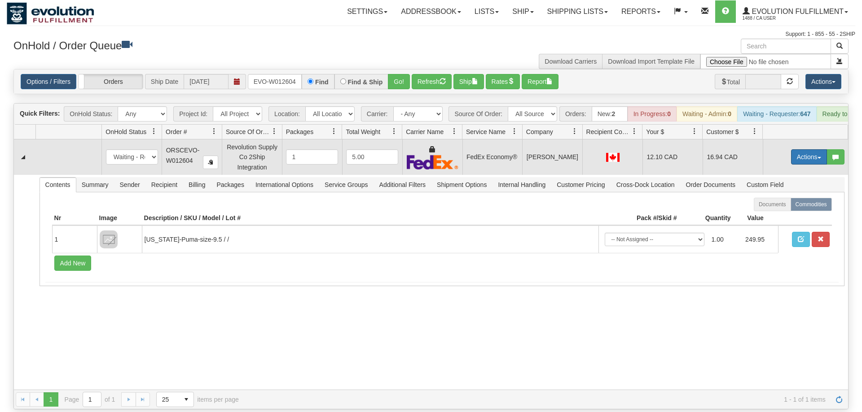
click at [794, 149] on button "Actions" at bounding box center [809, 156] width 36 height 15
click at [770, 206] on span "Ship" at bounding box center [772, 209] width 19 height 7
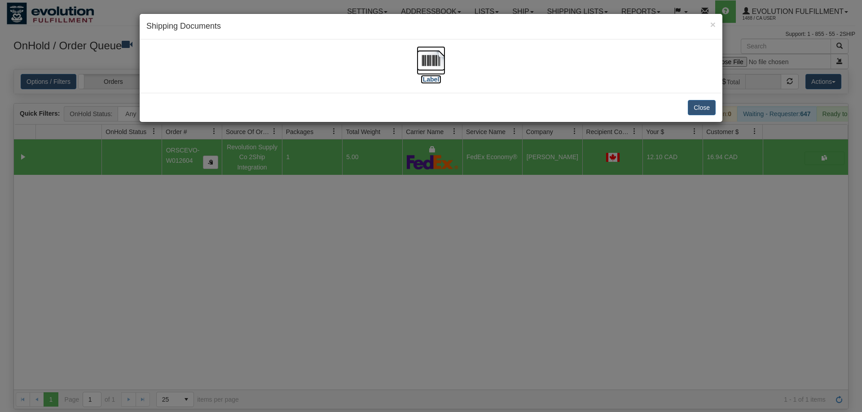
click at [441, 65] on img at bounding box center [430, 60] width 29 height 29
click at [419, 215] on div "× Shipping Documents [Label] Close" at bounding box center [431, 206] width 862 height 412
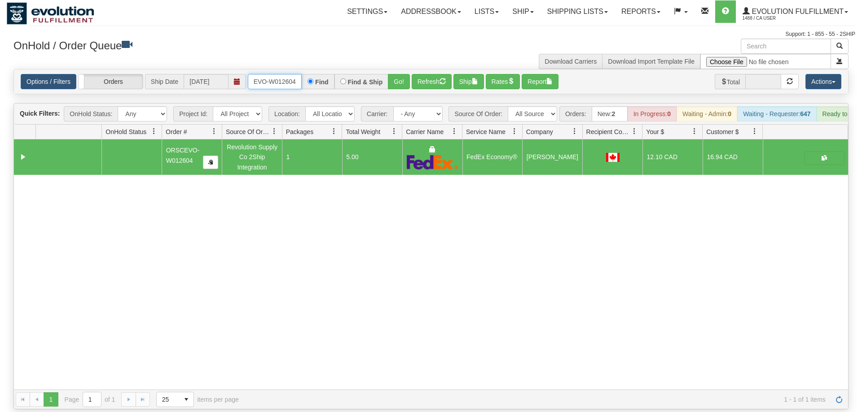
click at [282, 74] on input "ORSCEVO-W012604" at bounding box center [275, 81] width 54 height 15
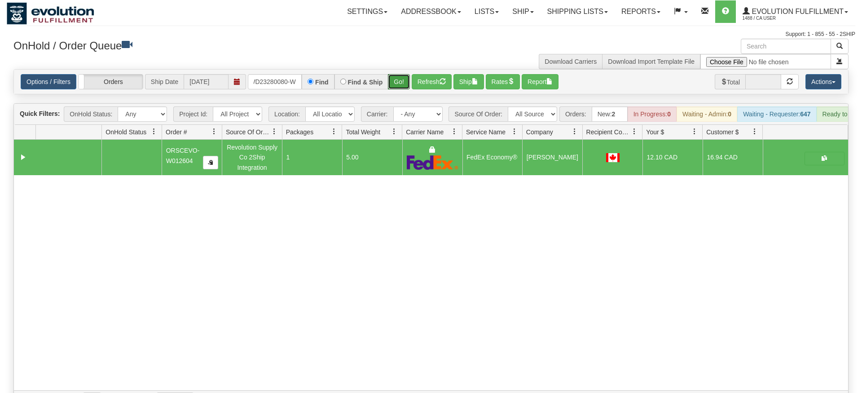
drag, startPoint x: 407, startPoint y: 72, endPoint x: 398, endPoint y: 79, distance: 11.2
click at [404, 88] on div "Is equal to Is not equal to Contains Does not contains CAD USD EUR ZAR [PERSON_…" at bounding box center [431, 239] width 848 height 341
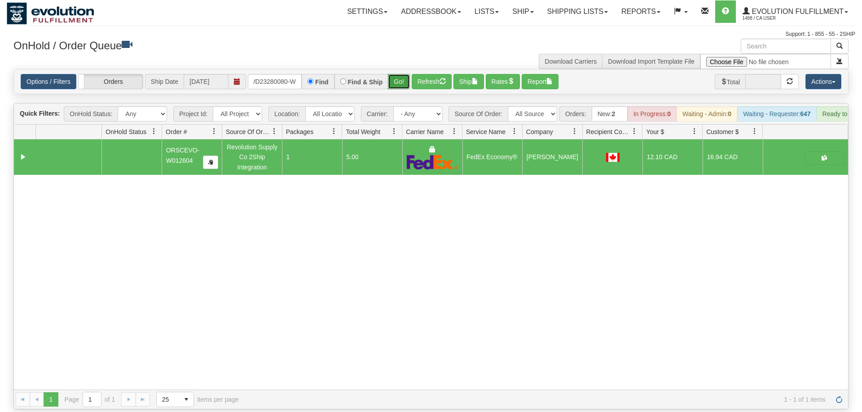
click at [397, 74] on button "Go!" at bounding box center [399, 81] width 22 height 15
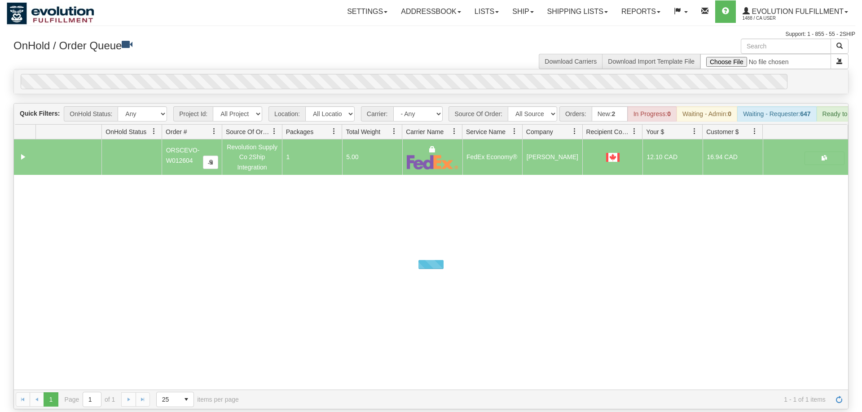
click at [397, 74] on div "0" at bounding box center [404, 81] width 767 height 15
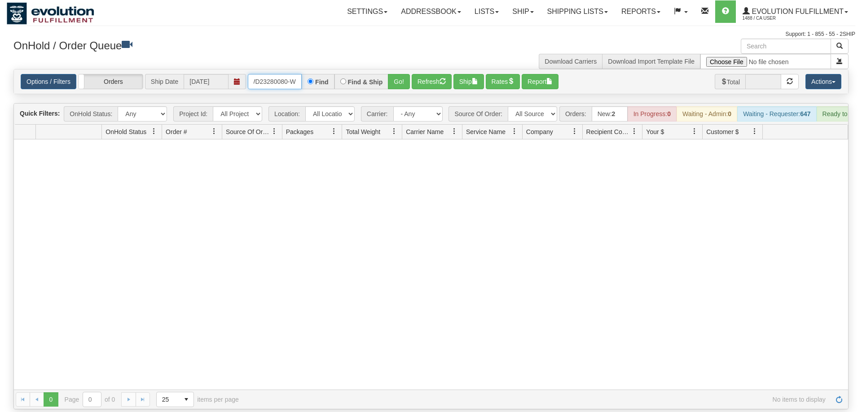
click at [281, 74] on input "ODWD23280080-W" at bounding box center [275, 81] width 54 height 15
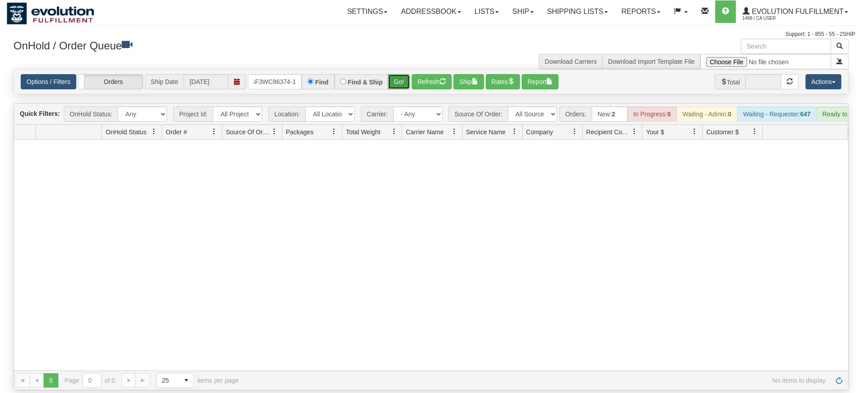
click at [393, 84] on div "Is equal to Is not equal to Contains Does not contains CAD USD EUR ZAR [PERSON_…" at bounding box center [431, 229] width 848 height 321
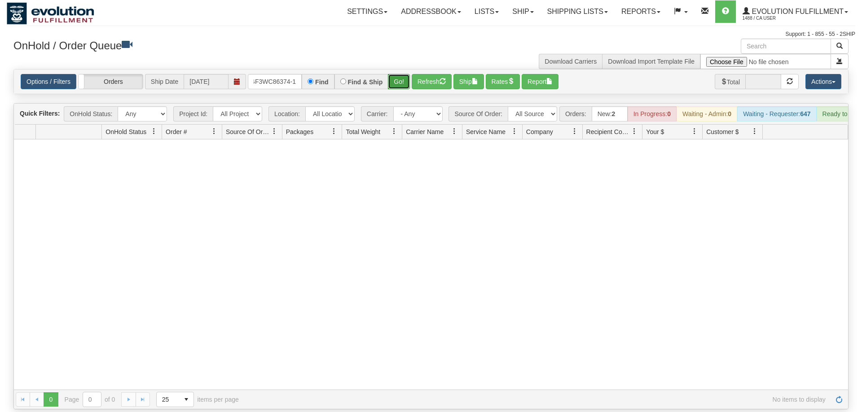
click at [396, 75] on button "Go!" at bounding box center [399, 81] width 22 height 15
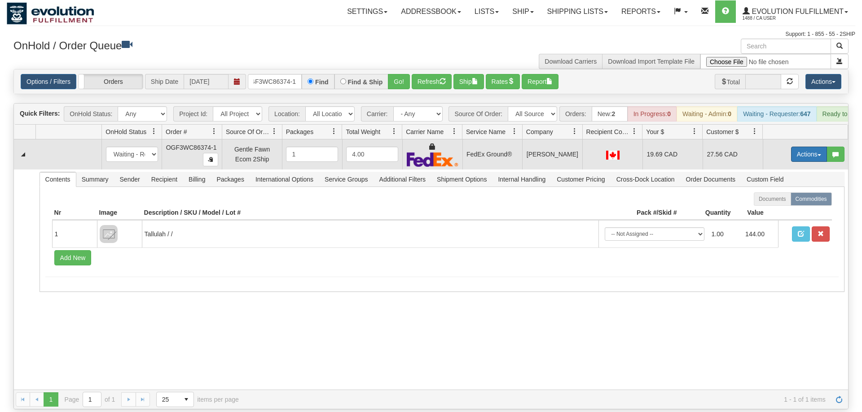
click at [797, 147] on button "Actions" at bounding box center [809, 154] width 36 height 15
click at [773, 203] on span "Ship" at bounding box center [772, 206] width 19 height 7
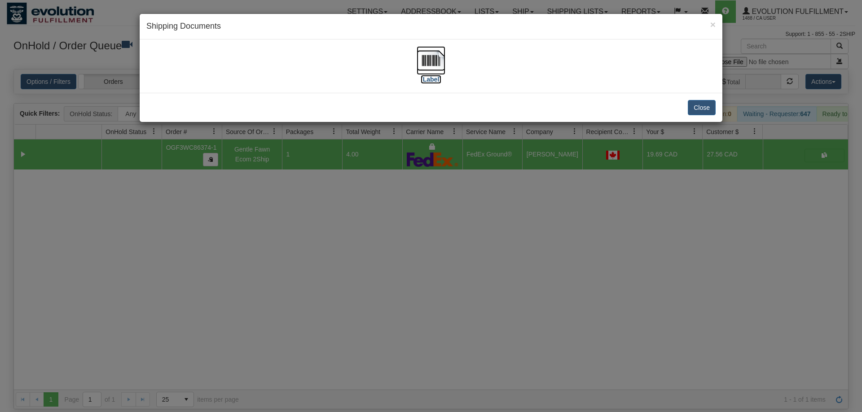
click at [420, 61] on img at bounding box center [430, 60] width 29 height 29
click at [359, 197] on div "× Shipping Documents [Label] Close" at bounding box center [431, 206] width 862 height 412
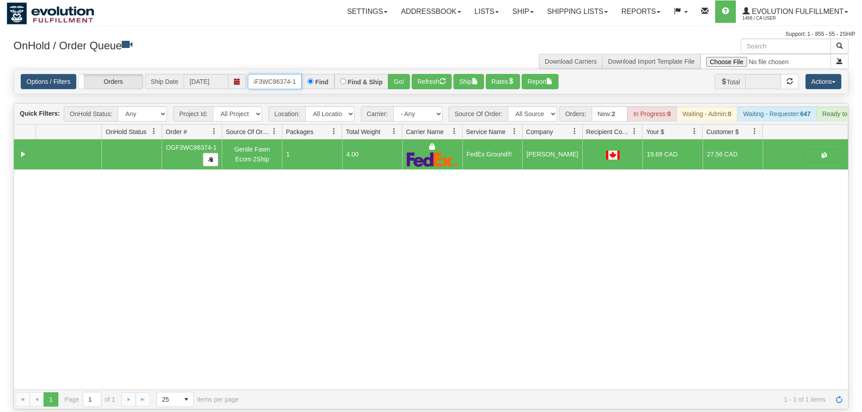
click at [292, 74] on input "OGF3WC86374-1" at bounding box center [275, 81] width 54 height 15
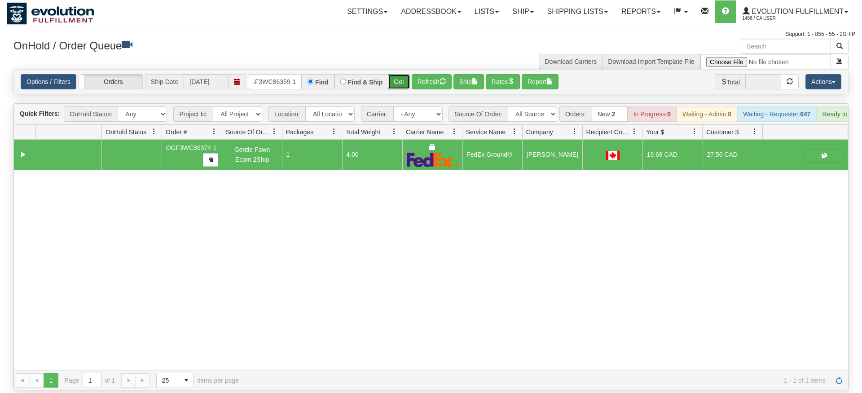
click at [392, 81] on div "Options / Filters Group Shipments Orders Ship Date [DATE] OGF3WC86359-1 Find Fi…" at bounding box center [430, 81] width 835 height 25
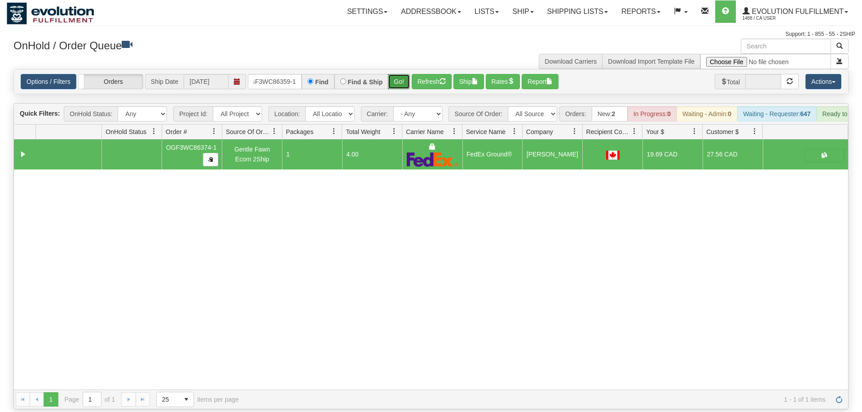
click at [403, 74] on button "Go!" at bounding box center [399, 81] width 22 height 15
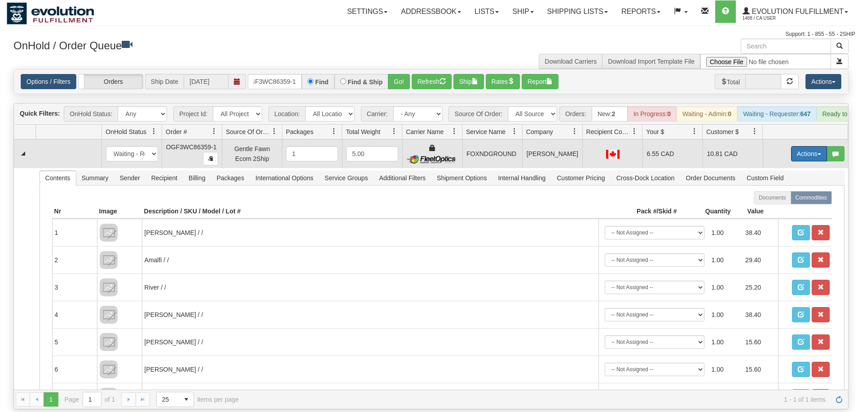
click at [799, 146] on button "Actions" at bounding box center [809, 153] width 36 height 15
click at [768, 202] on span "Ship" at bounding box center [772, 205] width 19 height 7
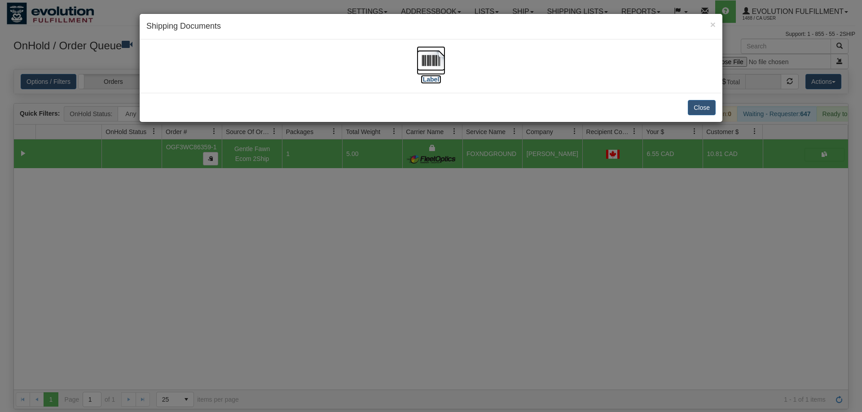
click at [434, 61] on img at bounding box center [430, 60] width 29 height 29
drag, startPoint x: 371, startPoint y: 226, endPoint x: 313, endPoint y: 85, distance: 151.9
click at [370, 222] on div "× Shipping Documents [Label] Close" at bounding box center [431, 206] width 862 height 412
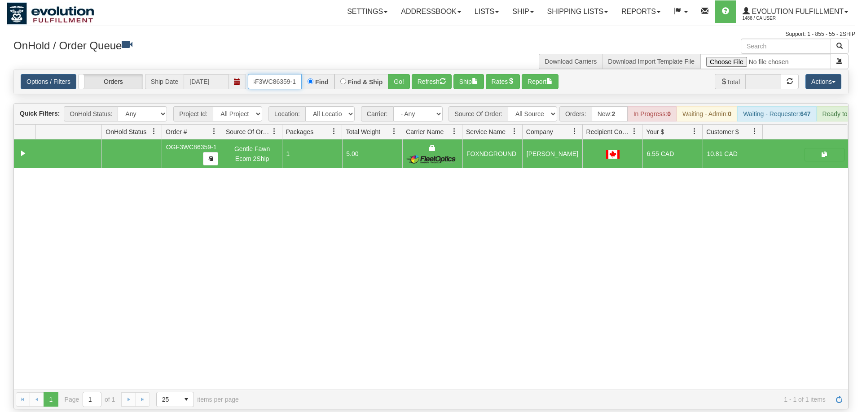
click at [286, 74] on input "OGF3WC86359-1" at bounding box center [275, 81] width 54 height 15
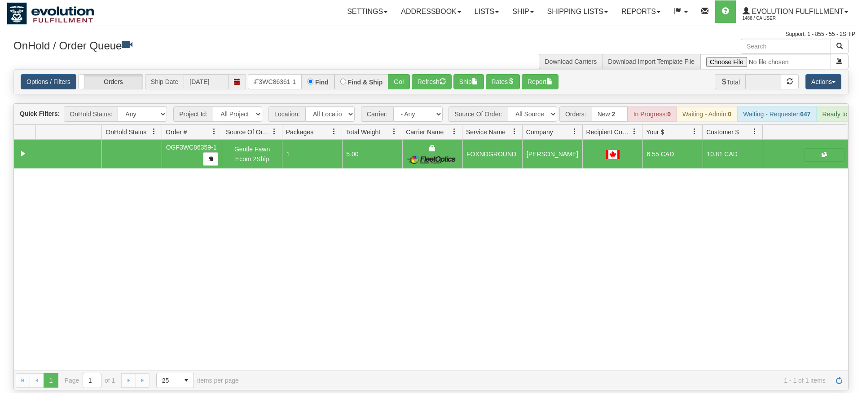
drag, startPoint x: 403, startPoint y: 58, endPoint x: 402, endPoint y: 79, distance: 20.7
click at [403, 78] on div "Options / Filters Group Shipments Orders Ship Date [DATE] OGF3WC86361-1 Find Fi…" at bounding box center [431, 82] width 834 height 24
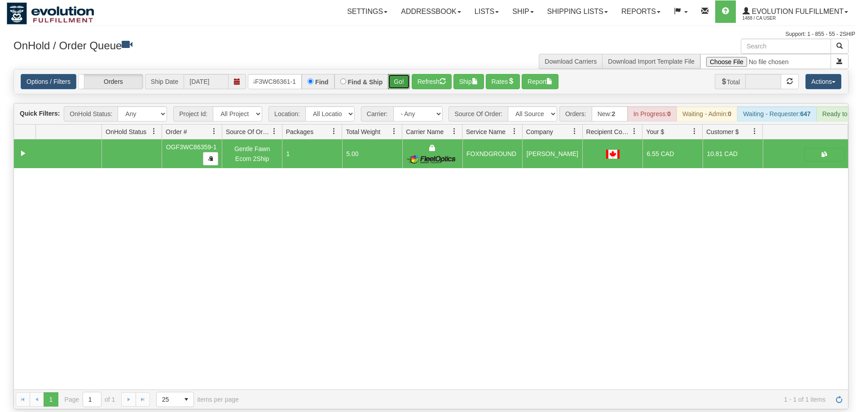
click at [400, 74] on button "Go!" at bounding box center [399, 81] width 22 height 15
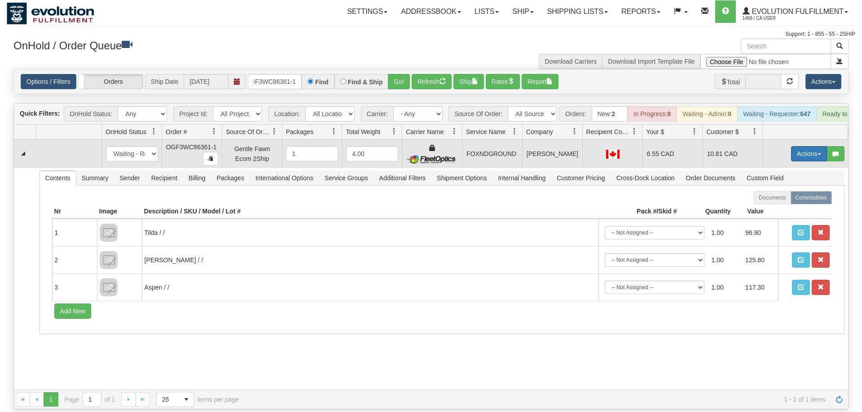
click at [814, 146] on button "Actions" at bounding box center [809, 153] width 36 height 15
click at [789, 200] on link "Ship" at bounding box center [790, 206] width 72 height 12
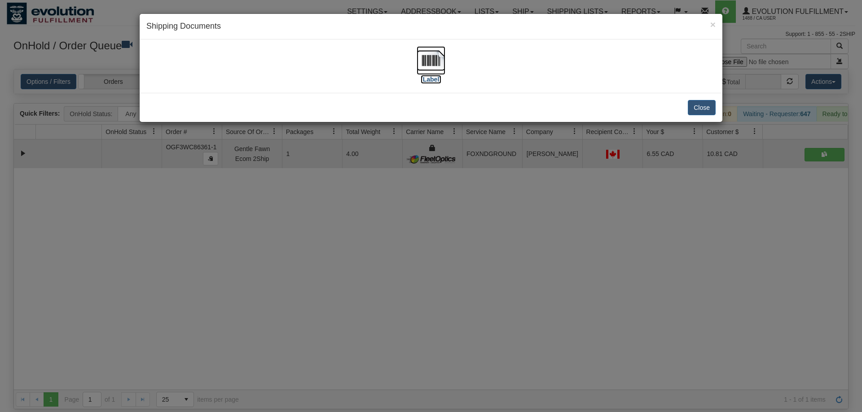
click at [423, 53] on img at bounding box center [430, 60] width 29 height 29
drag, startPoint x: 343, startPoint y: 254, endPoint x: 273, endPoint y: 93, distance: 175.5
click at [343, 252] on div "× Shipping Documents [Label] Close" at bounding box center [431, 206] width 862 height 412
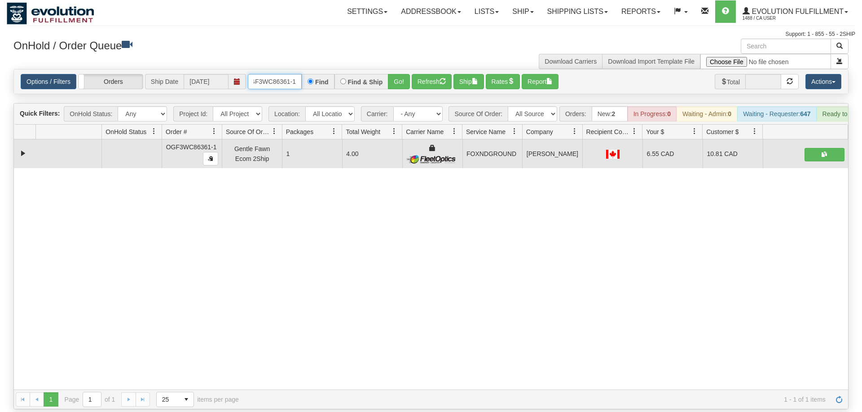
click at [272, 74] on input "OGF3WC86361-1" at bounding box center [275, 81] width 54 height 15
click at [409, 90] on div "Is equal to Is not equal to Contains Does not contains CAD USD EUR ZAR [PERSON_…" at bounding box center [431, 239] width 848 height 341
click at [403, 74] on button "Go!" at bounding box center [399, 81] width 22 height 15
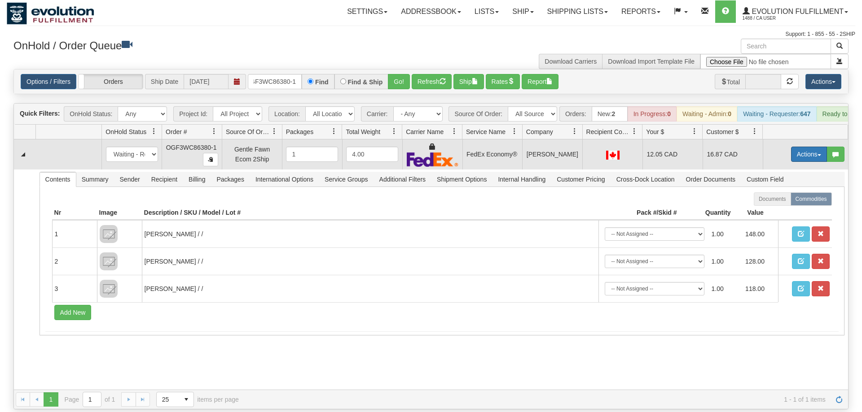
click at [797, 147] on button "Actions" at bounding box center [809, 154] width 36 height 15
click at [773, 203] on span "Ship" at bounding box center [772, 206] width 19 height 7
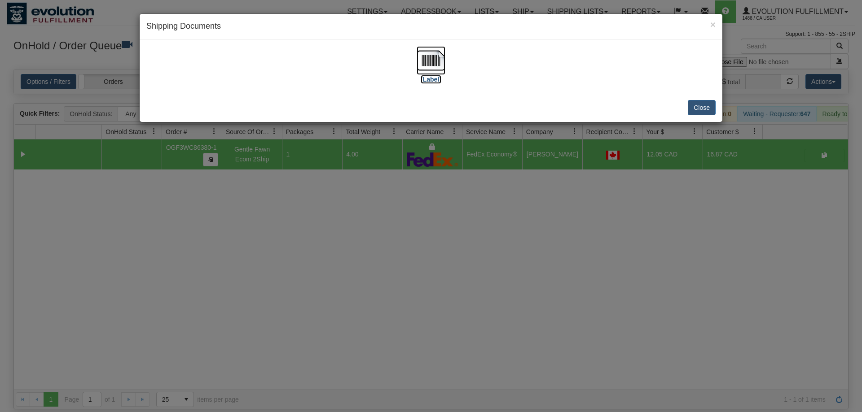
click at [439, 63] on img at bounding box center [430, 60] width 29 height 29
drag, startPoint x: 328, startPoint y: 259, endPoint x: 280, endPoint y: 9, distance: 254.5
click at [328, 258] on div "× Shipping Documents [Label] Close" at bounding box center [431, 206] width 862 height 412
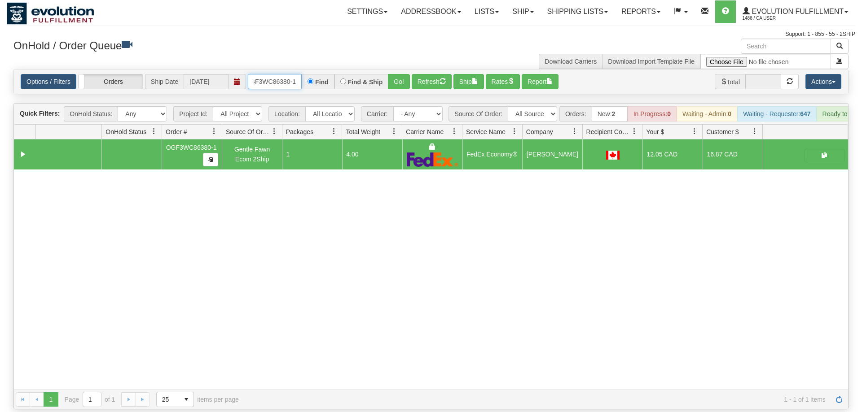
click at [291, 74] on input "OGF3WC86380-1" at bounding box center [275, 81] width 54 height 15
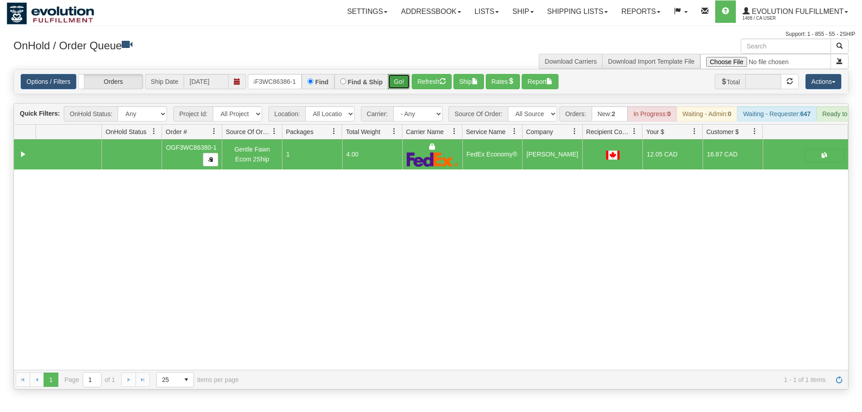
click at [401, 88] on div "Is equal to Is not equal to Contains Does not contains CAD USD EUR ZAR [PERSON_…" at bounding box center [431, 229] width 848 height 321
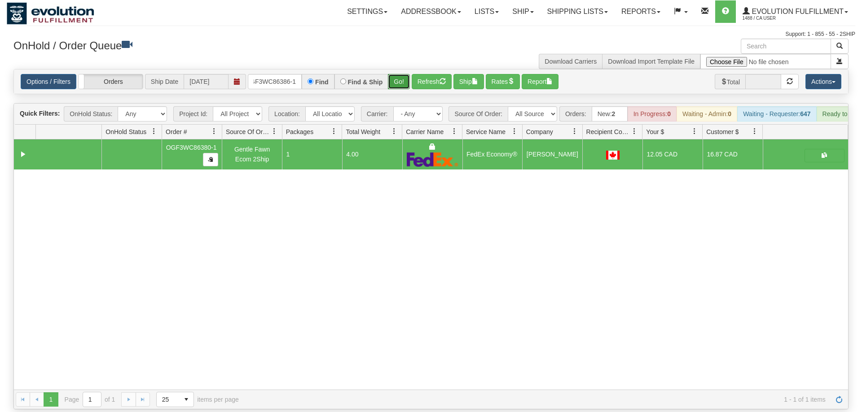
click at [403, 74] on button "Go!" at bounding box center [399, 81] width 22 height 15
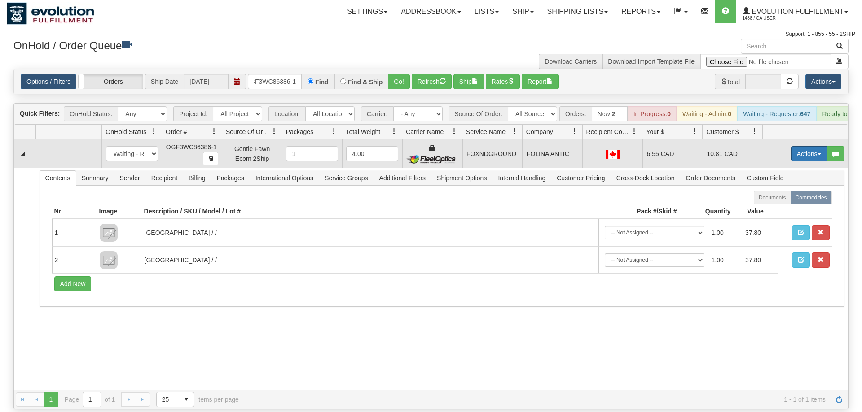
click at [816, 146] on button "Actions" at bounding box center [809, 153] width 36 height 15
click at [780, 202] on span "Ship" at bounding box center [772, 205] width 19 height 7
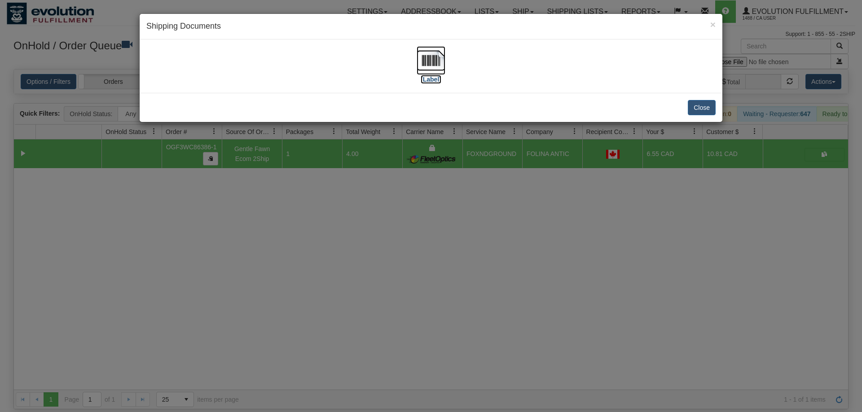
click at [434, 53] on img at bounding box center [430, 60] width 29 height 29
drag, startPoint x: 311, startPoint y: 344, endPoint x: 279, endPoint y: 164, distance: 183.3
click at [312, 335] on div "× Shipping Documents [Label] Close" at bounding box center [431, 206] width 862 height 412
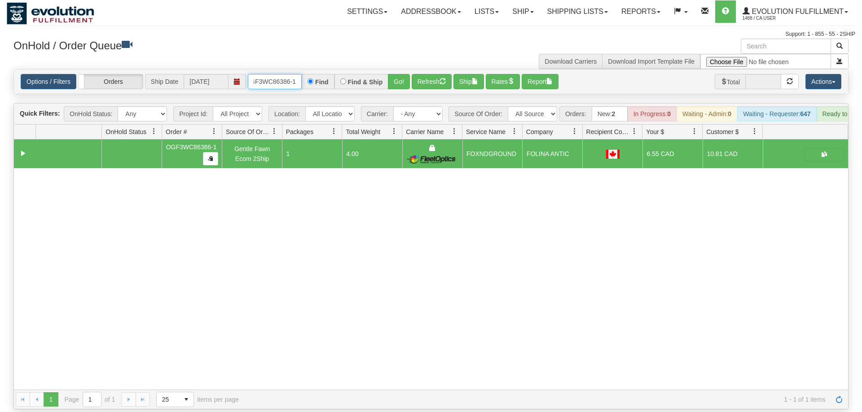
click at [291, 74] on input "OGF3WC86386-1" at bounding box center [275, 81] width 54 height 15
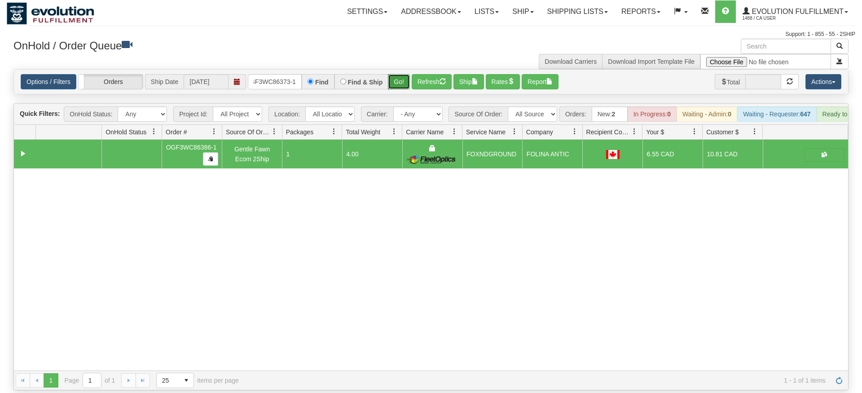
click at [406, 81] on div "Options / Filters Group Shipments Orders Ship Date [DATE] oGF3WC86373-1 Find Fi…" at bounding box center [430, 81] width 835 height 25
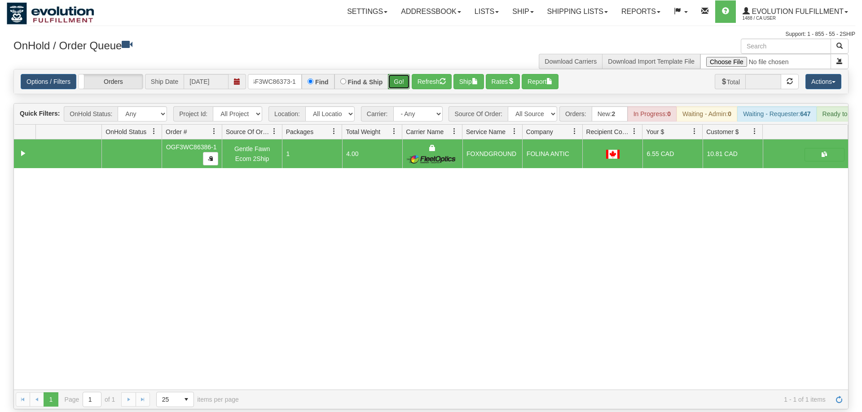
click at [403, 74] on button "Go!" at bounding box center [399, 81] width 22 height 15
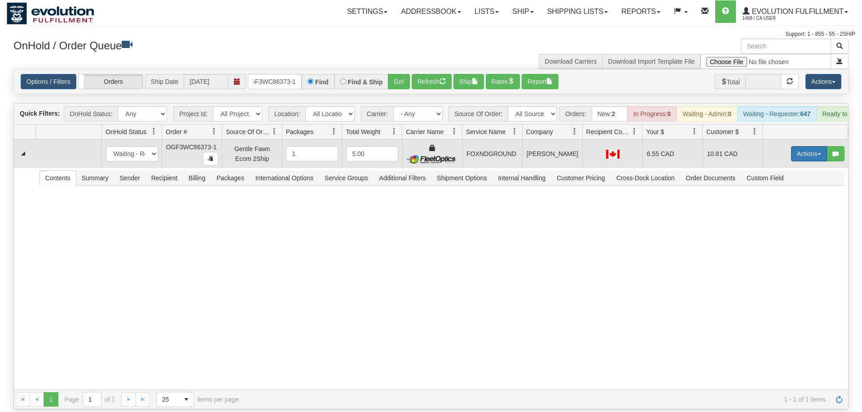
click at [811, 146] on button "Actions" at bounding box center [809, 153] width 36 height 15
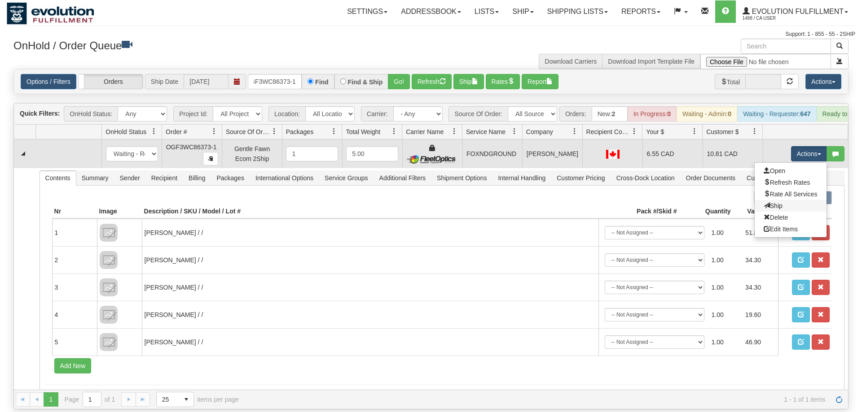
click at [784, 200] on link "Ship" at bounding box center [790, 206] width 72 height 12
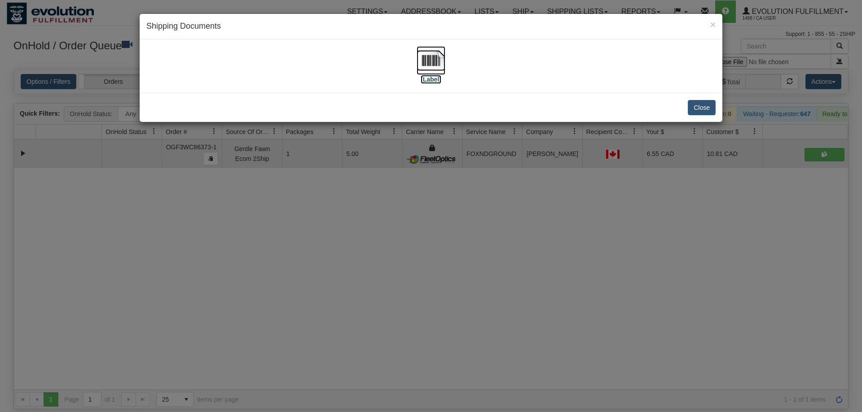
click at [436, 61] on img at bounding box center [430, 60] width 29 height 29
click at [317, 231] on div "× Shipping Documents [Label] Close" at bounding box center [431, 206] width 862 height 412
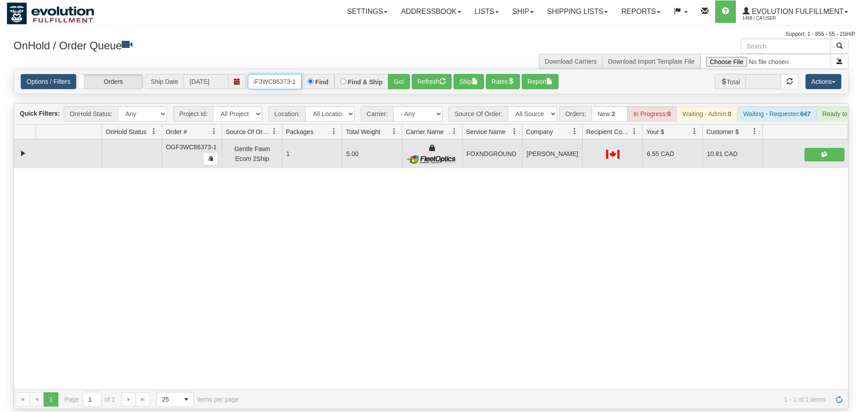
drag, startPoint x: 274, startPoint y: 69, endPoint x: 262, endPoint y: 90, distance: 24.3
click at [274, 74] on input "oGF3WC86373-1" at bounding box center [275, 81] width 54 height 15
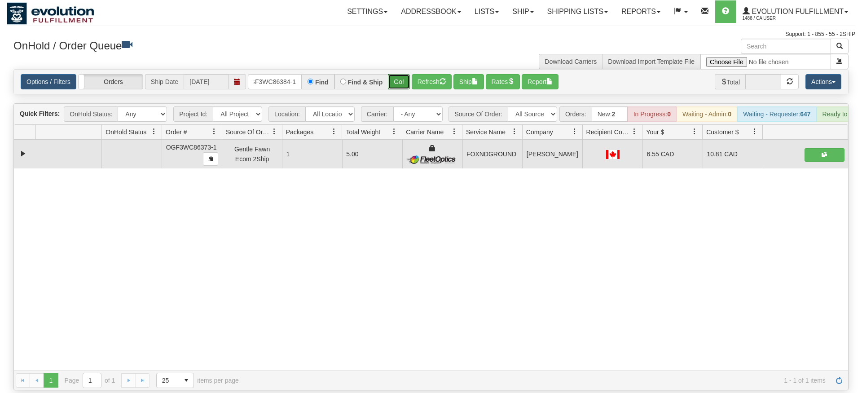
drag, startPoint x: 392, startPoint y: 67, endPoint x: 393, endPoint y: 85, distance: 17.5
click at [393, 87] on div "Is equal to Is not equal to Contains Does not contains CAD USD EUR ZAR [PERSON_…" at bounding box center [431, 229] width 848 height 321
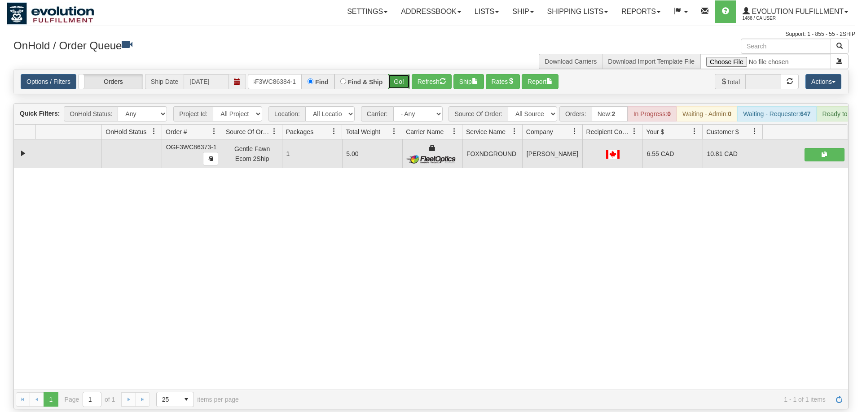
click at [397, 74] on button "Go!" at bounding box center [399, 81] width 22 height 15
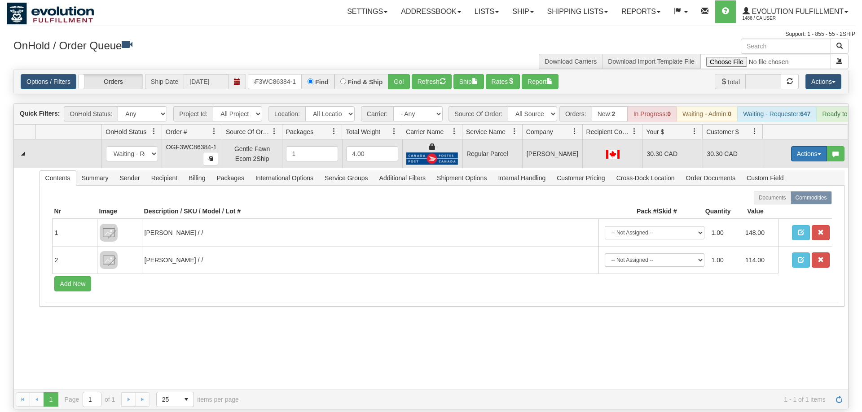
click at [802, 146] on button "Actions" at bounding box center [809, 153] width 36 height 15
click at [783, 191] on span "Rate All Services" at bounding box center [790, 194] width 54 height 7
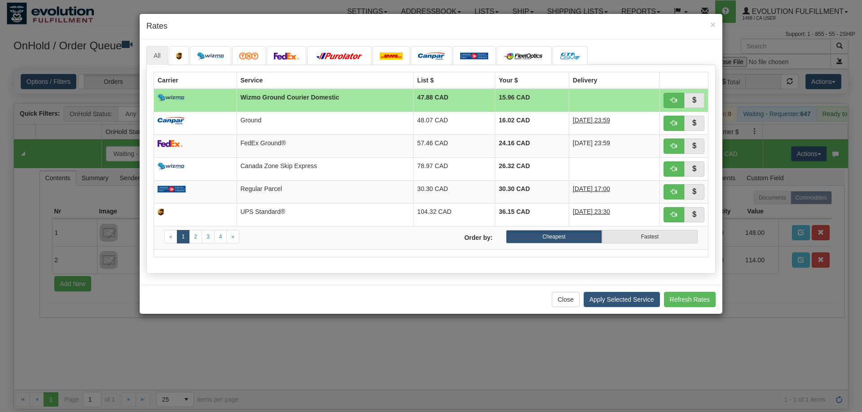
click at [419, 298] on div "Close Apply Selected Service Refresh Rates" at bounding box center [431, 299] width 583 height 29
click at [664, 142] on button "button" at bounding box center [673, 146] width 21 height 15
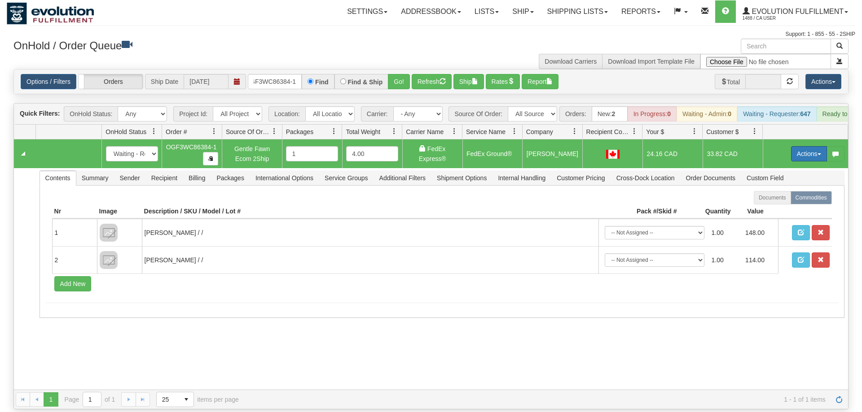
click at [806, 146] on button "Actions" at bounding box center [809, 153] width 36 height 15
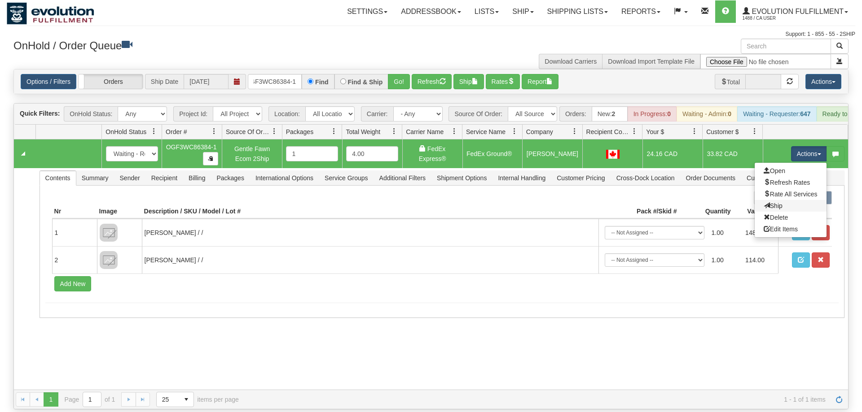
click at [790, 200] on link "Ship" at bounding box center [790, 206] width 72 height 12
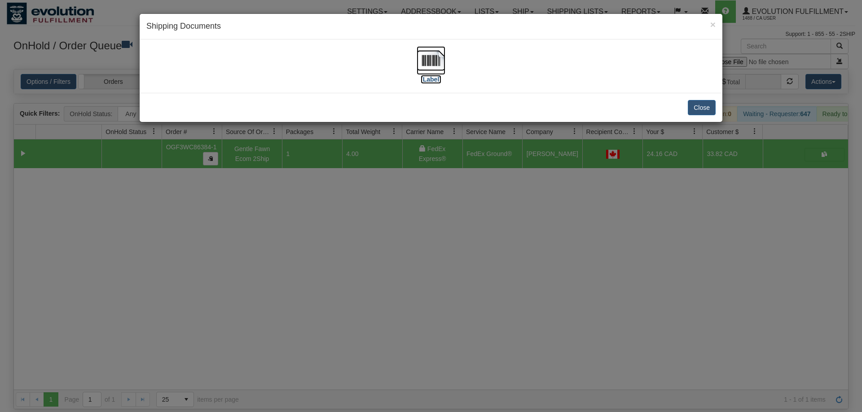
click at [431, 58] on img at bounding box center [430, 60] width 29 height 29
drag, startPoint x: 313, startPoint y: 197, endPoint x: 300, endPoint y: 167, distance: 33.2
click at [313, 197] on div "× Shipping Documents [Label] Close" at bounding box center [431, 206] width 862 height 412
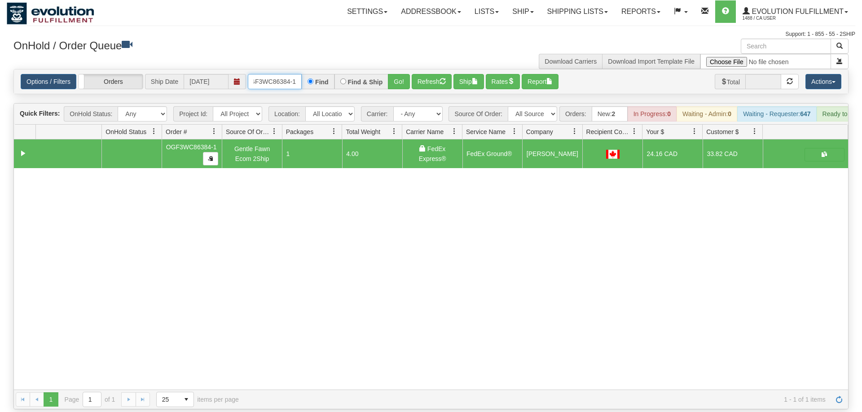
click at [285, 74] on input "OGF3WC86384-1" at bounding box center [275, 81] width 54 height 15
drag, startPoint x: 408, startPoint y: 65, endPoint x: 407, endPoint y: 80, distance: 15.3
click at [407, 85] on div "Is equal to Is not equal to Contains Does not contains CAD USD EUR ZAR [PERSON_…" at bounding box center [431, 239] width 848 height 341
click at [404, 74] on button "Go!" at bounding box center [399, 81] width 22 height 15
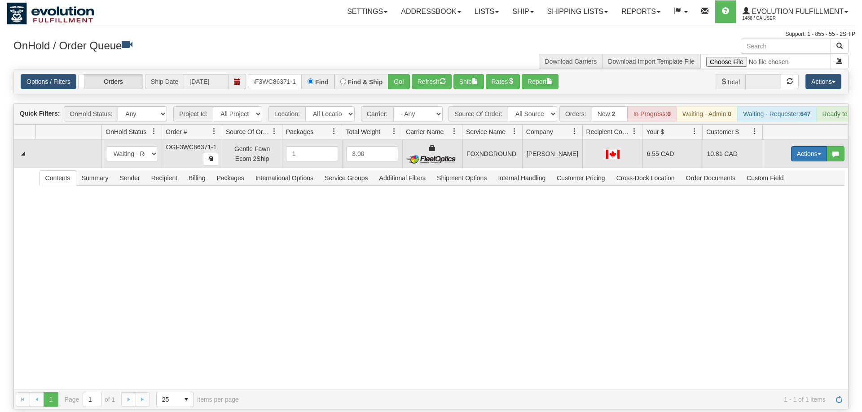
click at [793, 147] on button "Actions" at bounding box center [809, 153] width 36 height 15
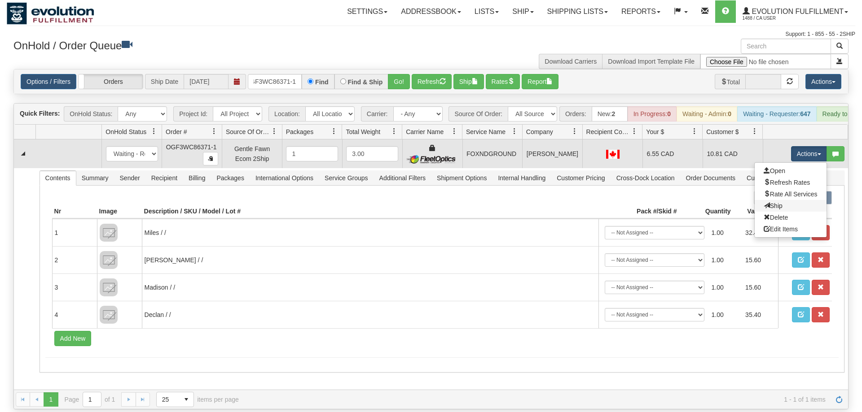
click at [776, 200] on link "Ship" at bounding box center [790, 206] width 72 height 12
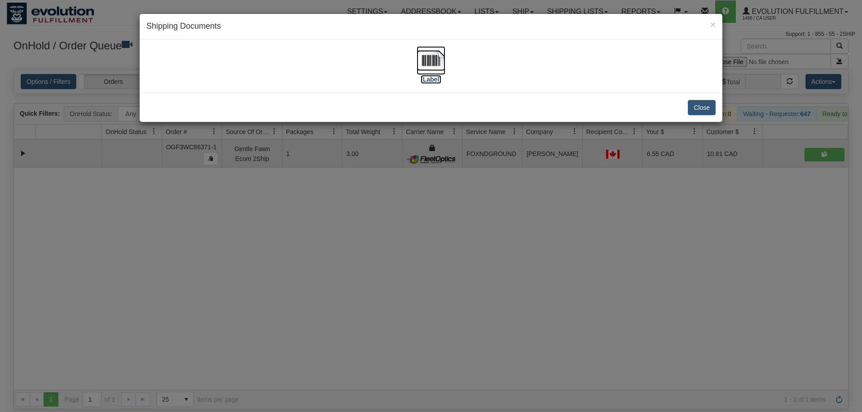
click at [434, 72] on img at bounding box center [430, 60] width 29 height 29
drag, startPoint x: 288, startPoint y: 295, endPoint x: 292, endPoint y: 282, distance: 13.3
click at [288, 295] on div "× Shipping Documents [Label] Close" at bounding box center [431, 206] width 862 height 412
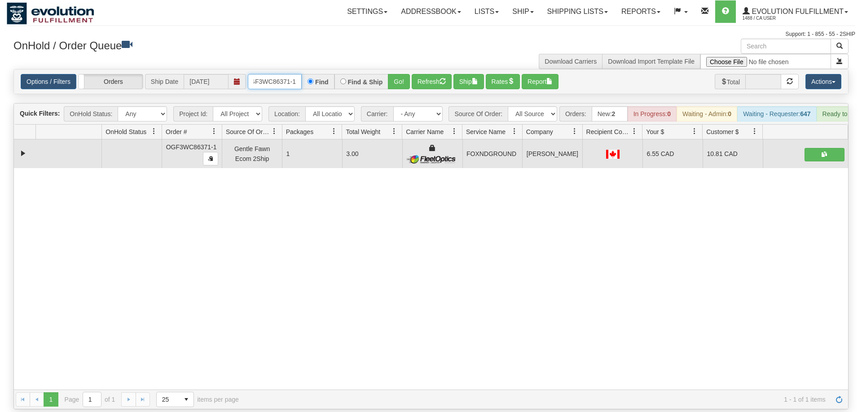
click at [265, 75] on input "OGF3WC86371-1" at bounding box center [275, 81] width 54 height 15
drag, startPoint x: 393, startPoint y: 64, endPoint x: 393, endPoint y: 83, distance: 19.3
click at [393, 83] on div "Is equal to Is not equal to Contains Does not contains CAD USD EUR ZAR [PERSON_…" at bounding box center [431, 239] width 848 height 341
click at [399, 74] on button "Go!" at bounding box center [399, 81] width 22 height 15
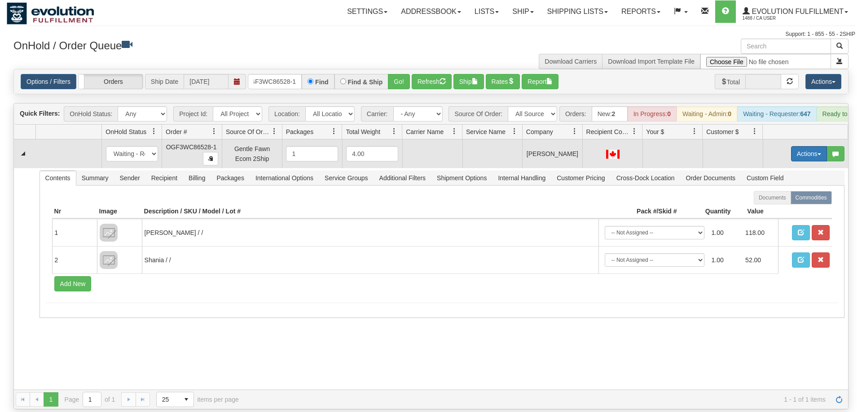
drag, startPoint x: 799, startPoint y: 141, endPoint x: 793, endPoint y: 146, distance: 7.6
click at [799, 146] on button "Actions" at bounding box center [809, 153] width 36 height 15
click at [782, 191] on span "Rate All Services" at bounding box center [790, 194] width 54 height 7
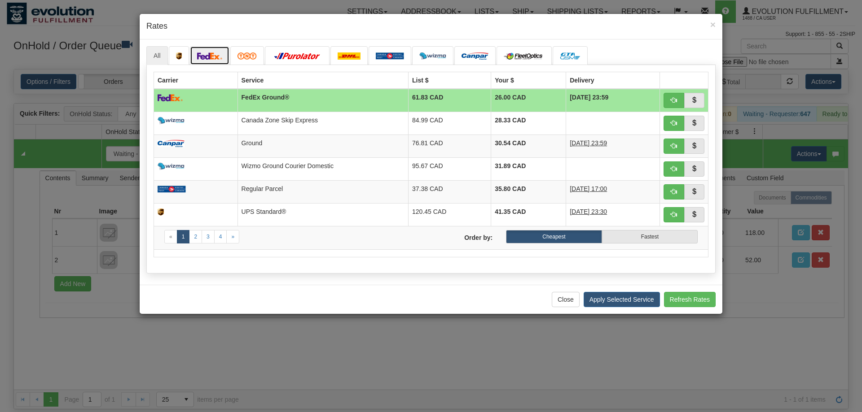
click at [197, 57] on img at bounding box center [209, 56] width 25 height 7
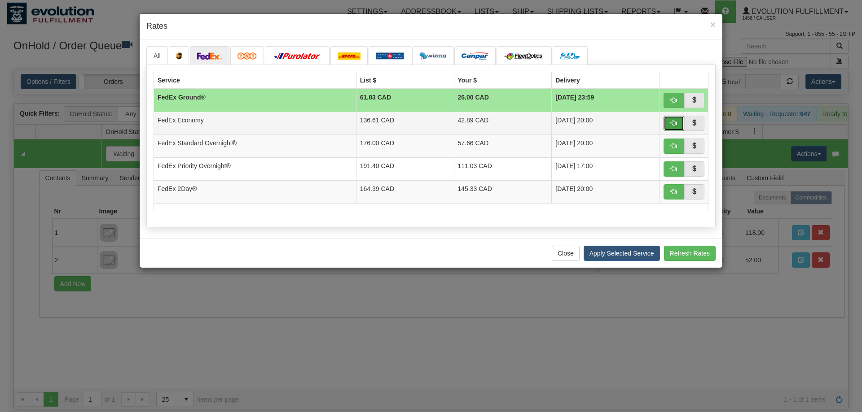
click at [674, 123] on span "button" at bounding box center [674, 123] width 6 height 6
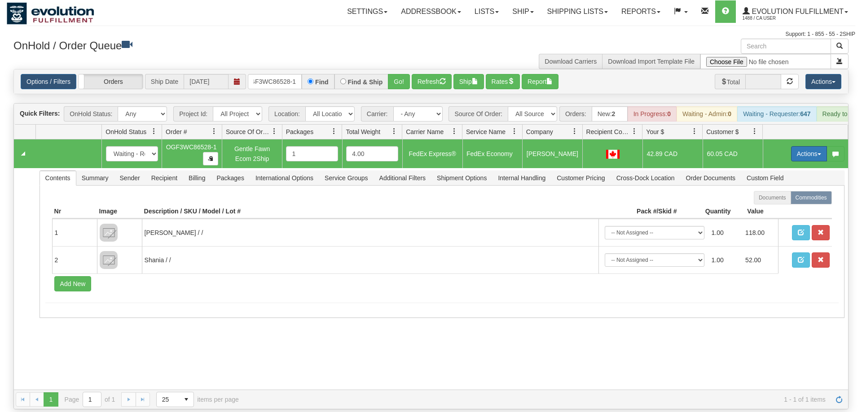
click at [800, 146] on button "Actions" at bounding box center [809, 153] width 36 height 15
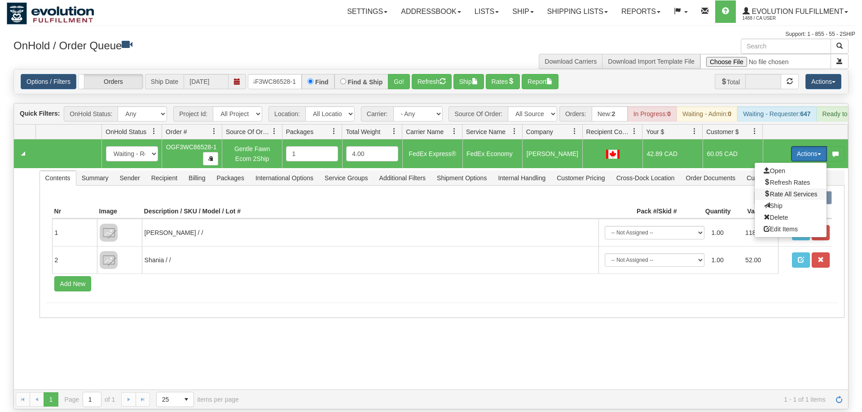
click at [798, 191] on span "Rate All Services" at bounding box center [790, 194] width 54 height 7
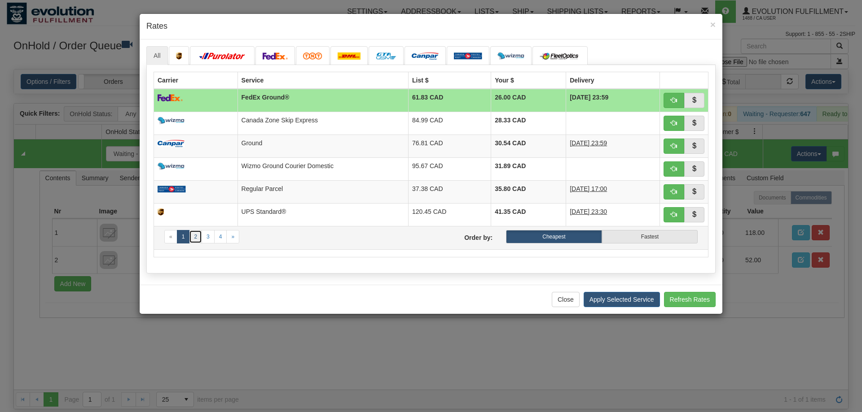
click at [197, 235] on link "2" at bounding box center [195, 236] width 13 height 13
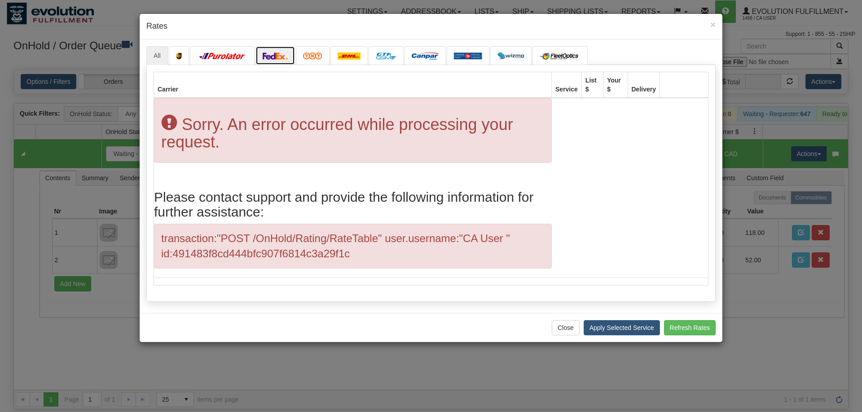
click at [273, 61] on link at bounding box center [274, 55] width 39 height 19
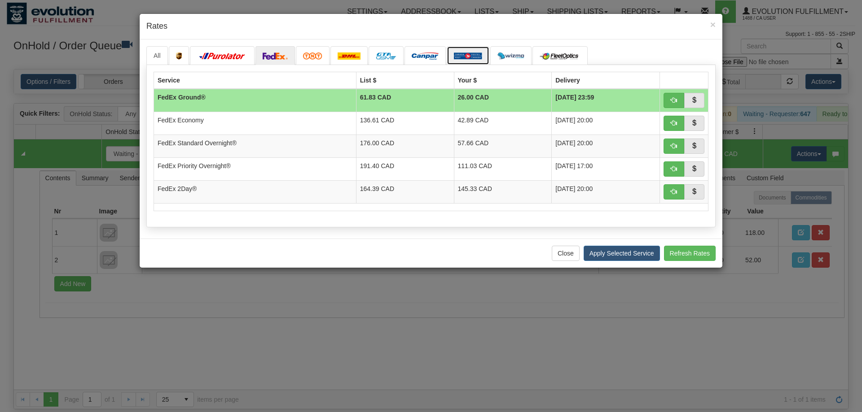
click at [476, 53] on img at bounding box center [468, 56] width 28 height 7
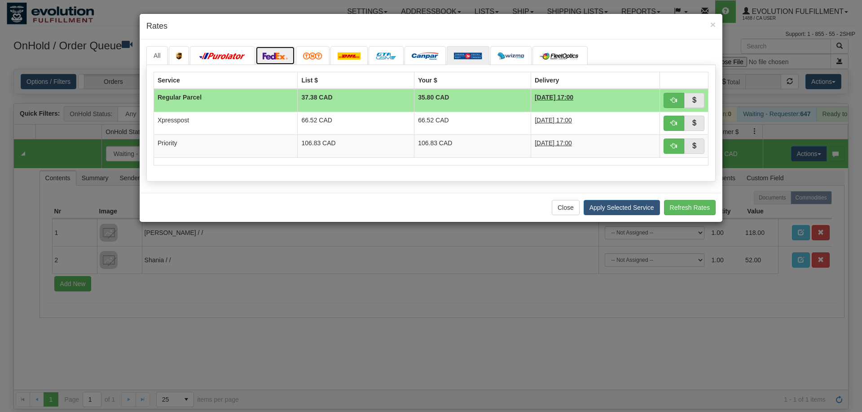
click at [277, 60] on link at bounding box center [274, 55] width 39 height 19
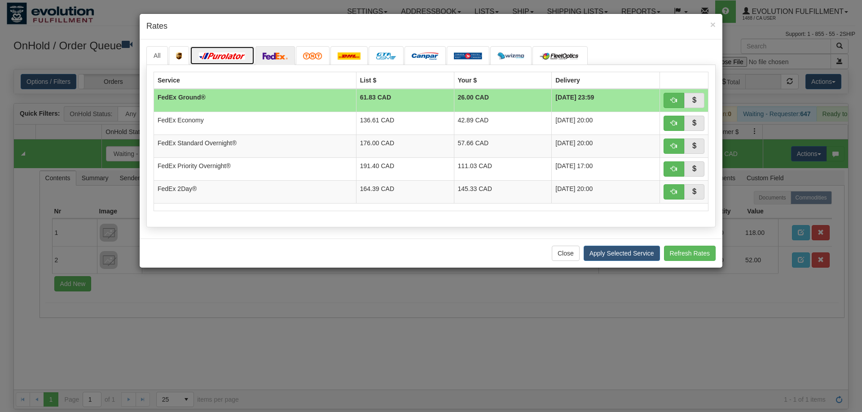
click at [210, 56] on img at bounding box center [222, 56] width 50 height 7
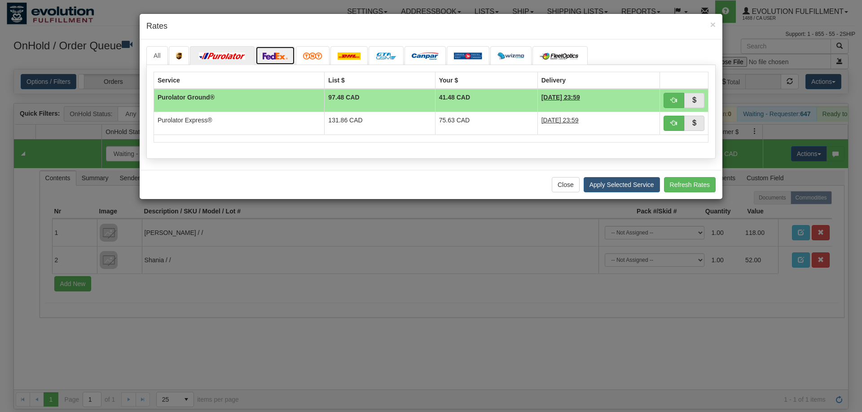
click at [278, 58] on img at bounding box center [275, 56] width 25 height 7
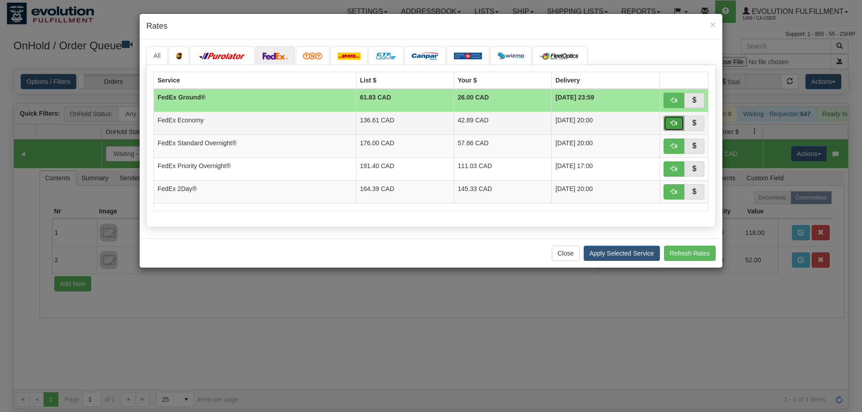
click at [671, 122] on span "button" at bounding box center [674, 123] width 6 height 6
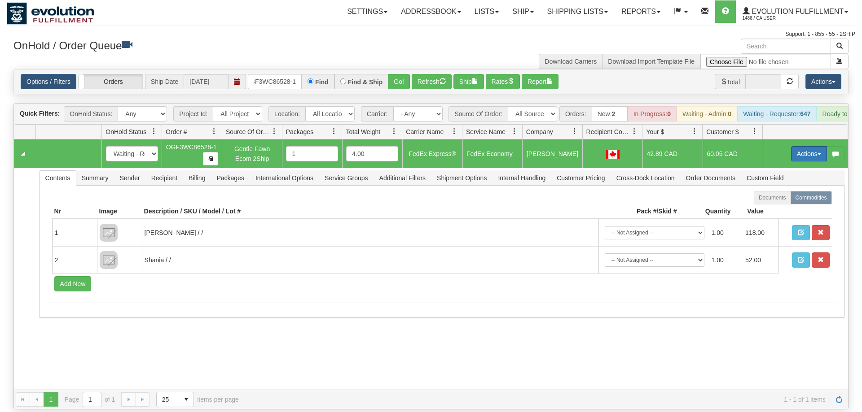
click at [805, 146] on button "Actions" at bounding box center [809, 153] width 36 height 15
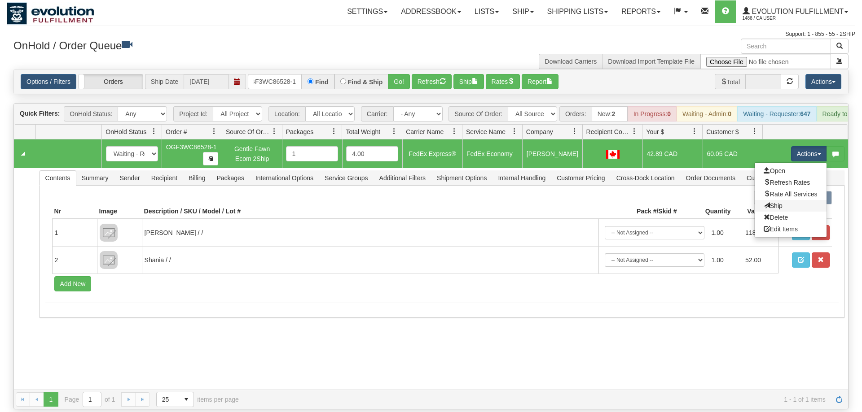
click at [780, 200] on link "Ship" at bounding box center [790, 206] width 72 height 12
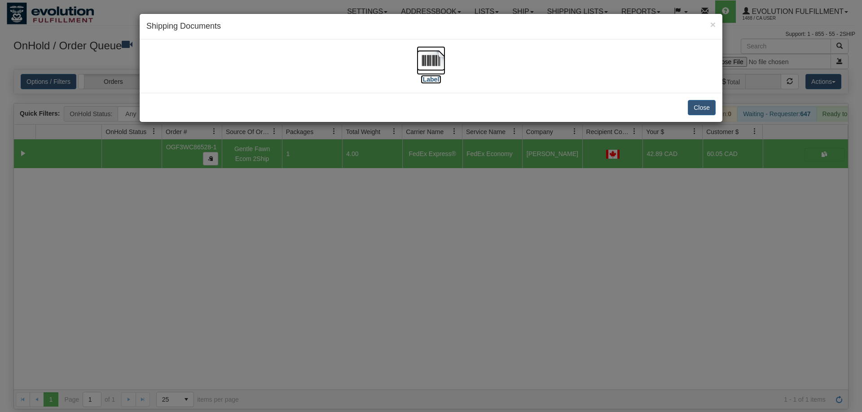
click at [439, 61] on img at bounding box center [430, 60] width 29 height 29
drag, startPoint x: 366, startPoint y: 232, endPoint x: 307, endPoint y: 61, distance: 181.1
click at [367, 224] on div "× Shipping Documents [Label] Close" at bounding box center [431, 206] width 862 height 412
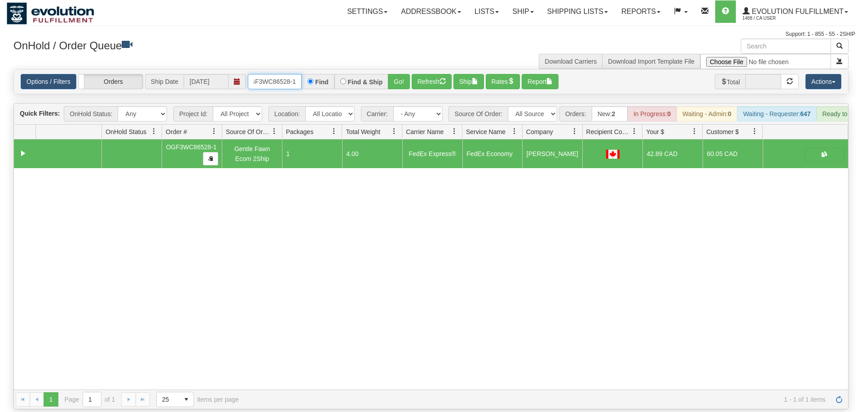
click at [286, 74] on input "OGF3WC86528-1" at bounding box center [275, 81] width 54 height 15
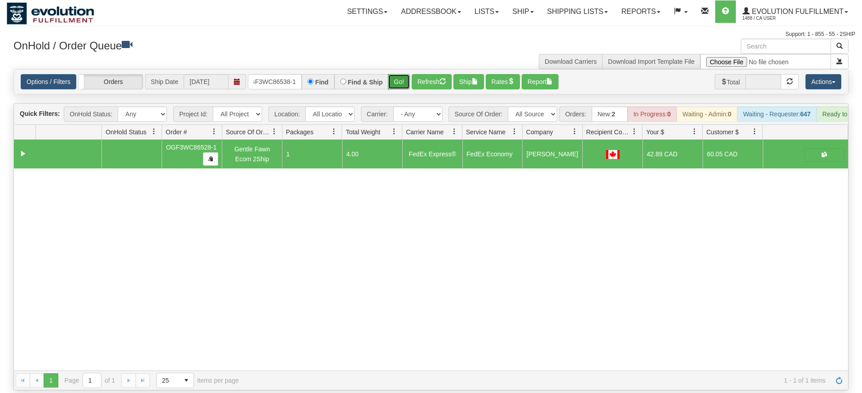
click at [400, 87] on div "Is equal to Is not equal to Contains Does not contains CAD USD EUR ZAR [PERSON_…" at bounding box center [431, 229] width 848 height 321
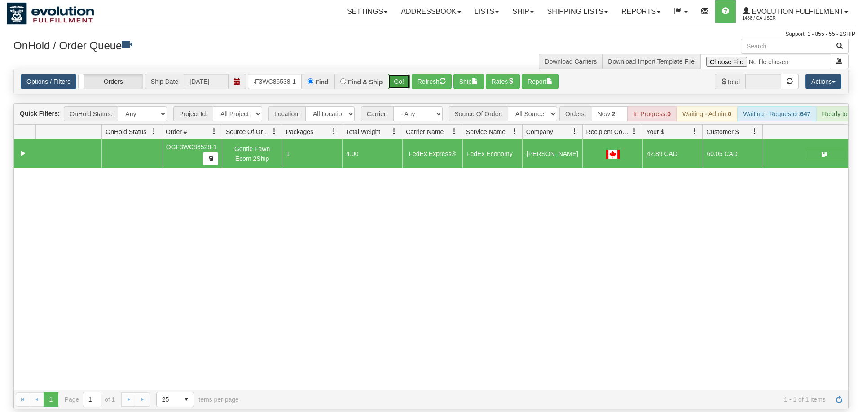
click at [404, 74] on button "Go!" at bounding box center [399, 81] width 22 height 15
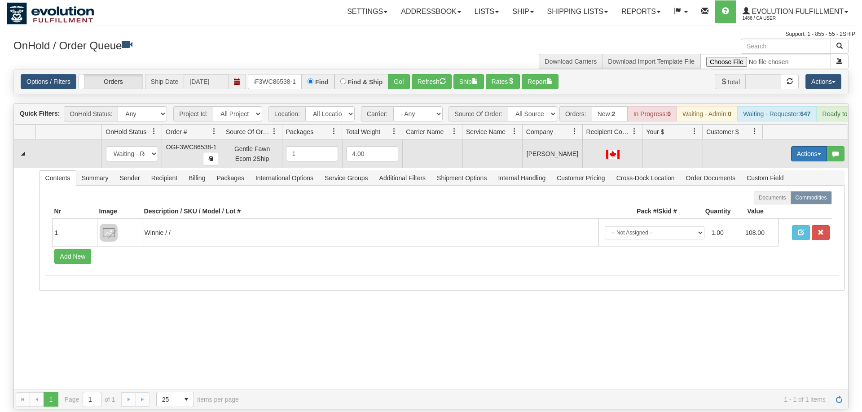
click at [799, 146] on button "Actions" at bounding box center [809, 153] width 36 height 15
click at [772, 191] on span "Rate All Services" at bounding box center [790, 194] width 54 height 7
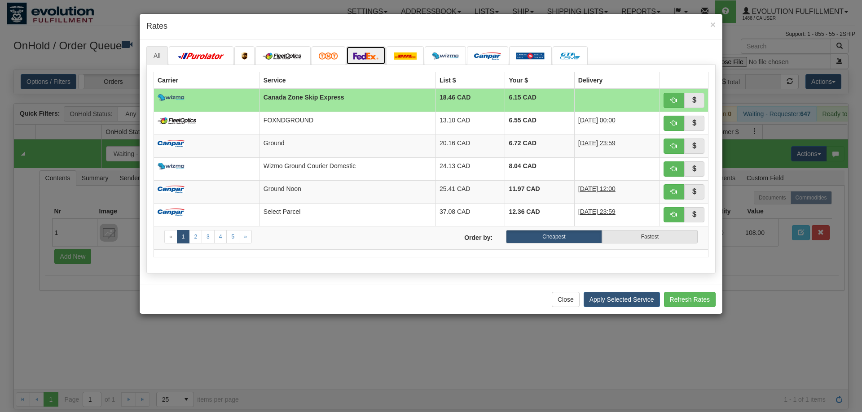
click at [372, 56] on img at bounding box center [365, 56] width 25 height 7
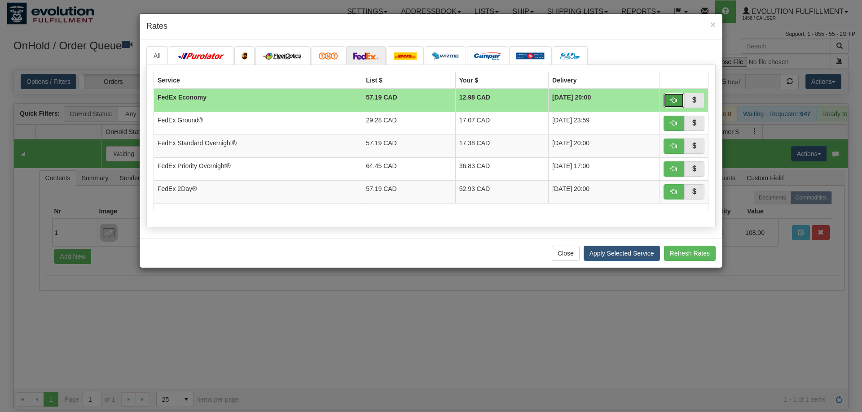
click at [678, 94] on button "button" at bounding box center [673, 100] width 21 height 15
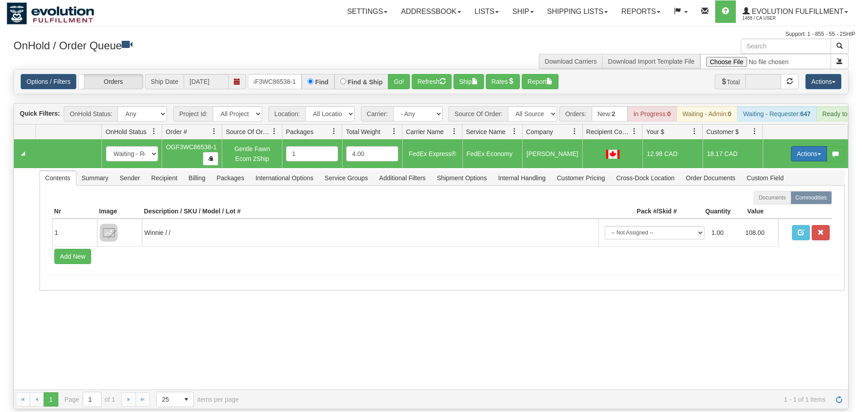
click at [808, 146] on button "Actions" at bounding box center [809, 153] width 36 height 15
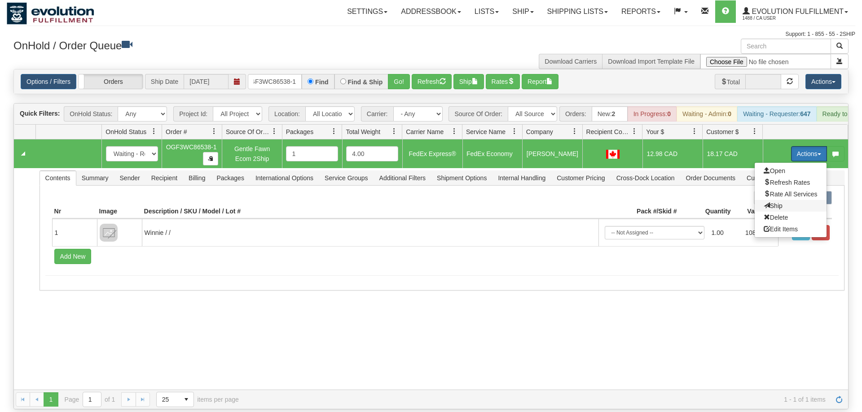
click at [769, 202] on span "Ship" at bounding box center [772, 205] width 19 height 7
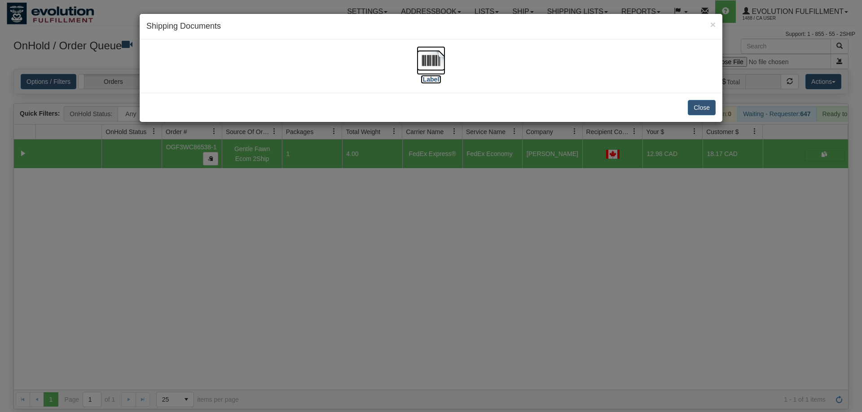
click at [434, 60] on img at bounding box center [430, 60] width 29 height 29
drag, startPoint x: 372, startPoint y: 267, endPoint x: 315, endPoint y: 104, distance: 173.0
click at [372, 265] on div "× Shipping Documents [Label] Close" at bounding box center [431, 206] width 862 height 412
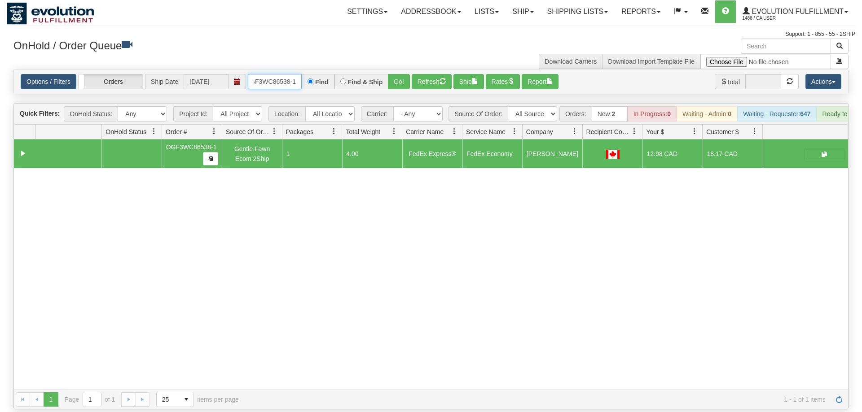
click at [277, 74] on input "OGF3WC86538-1" at bounding box center [275, 81] width 54 height 15
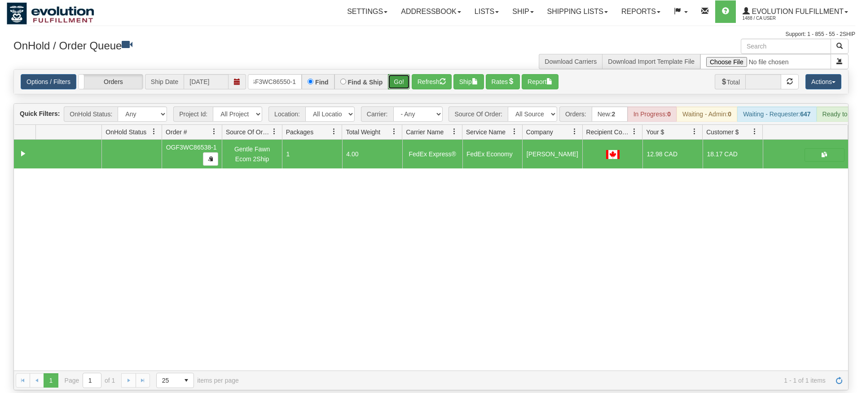
click at [403, 83] on div "Is equal to Is not equal to Contains Does not contains CAD USD EUR ZAR [PERSON_…" at bounding box center [431, 229] width 848 height 321
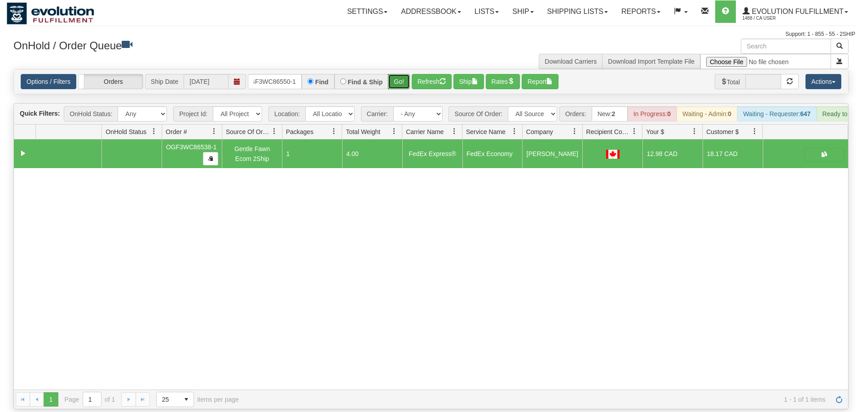
click at [403, 74] on button "Go!" at bounding box center [399, 81] width 22 height 15
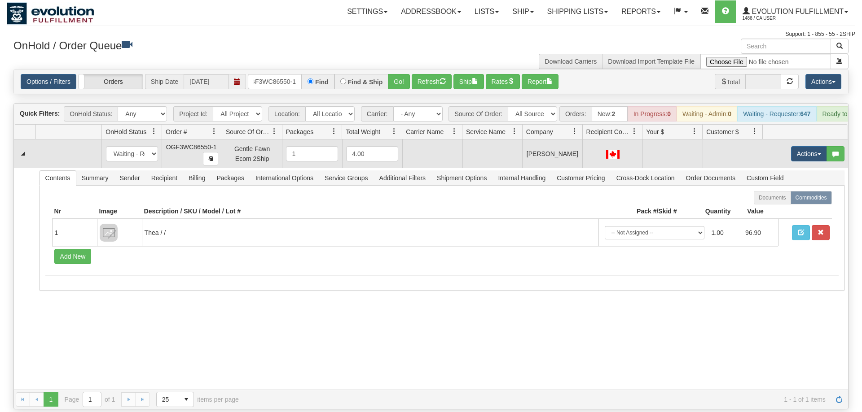
click at [802, 140] on td "Actions Open Refresh Rates Rate All Services Ship Delete Edit Items" at bounding box center [805, 154] width 85 height 29
click at [800, 146] on button "Actions" at bounding box center [809, 153] width 36 height 15
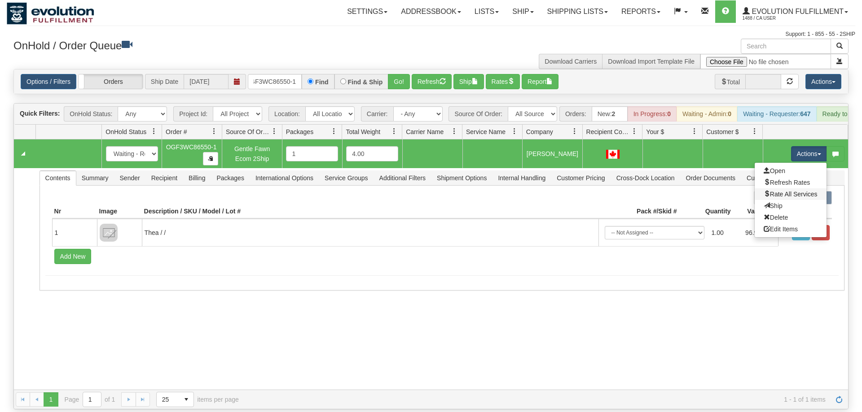
click at [806, 188] on link "Rate All Services" at bounding box center [790, 194] width 72 height 12
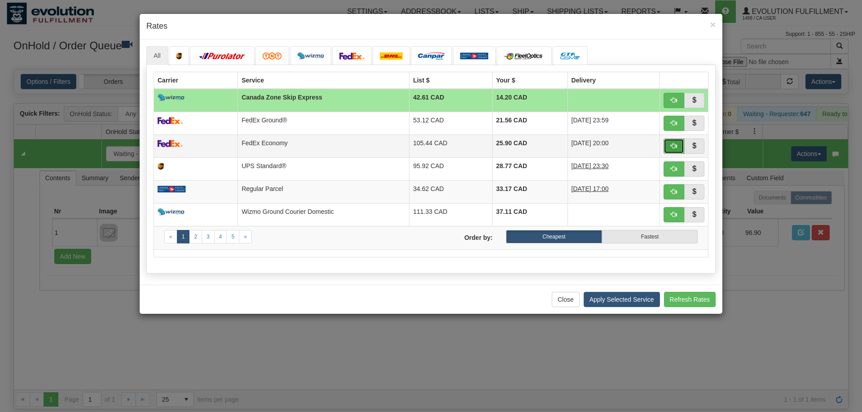
click at [675, 147] on span "button" at bounding box center [674, 146] width 6 height 6
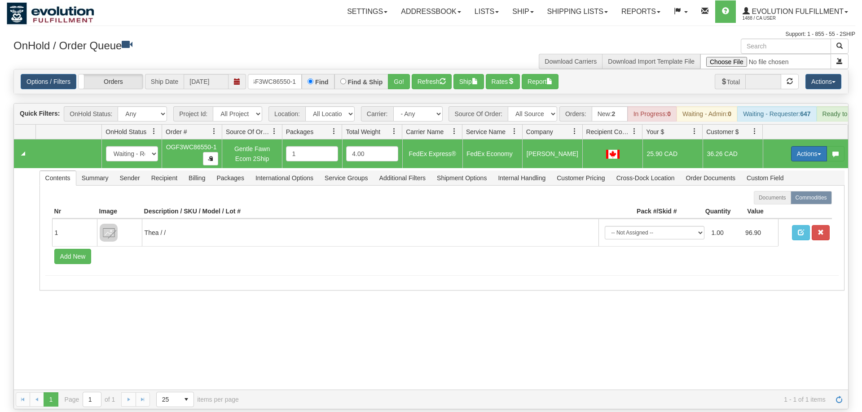
click at [797, 146] on button "Actions" at bounding box center [809, 153] width 36 height 15
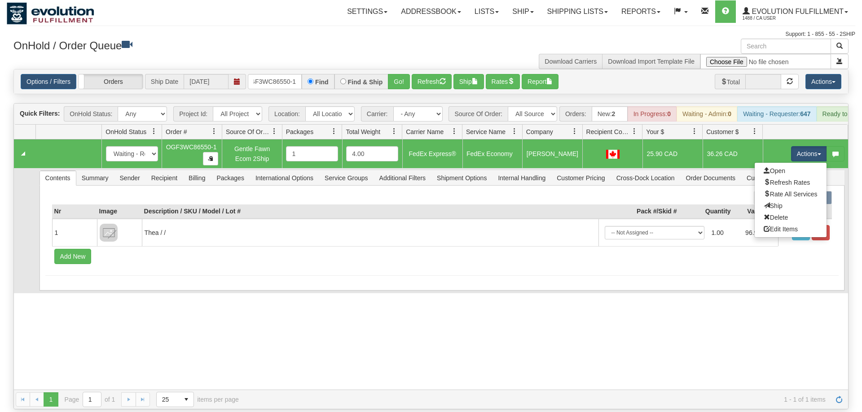
click at [784, 200] on link "Ship" at bounding box center [790, 206] width 72 height 12
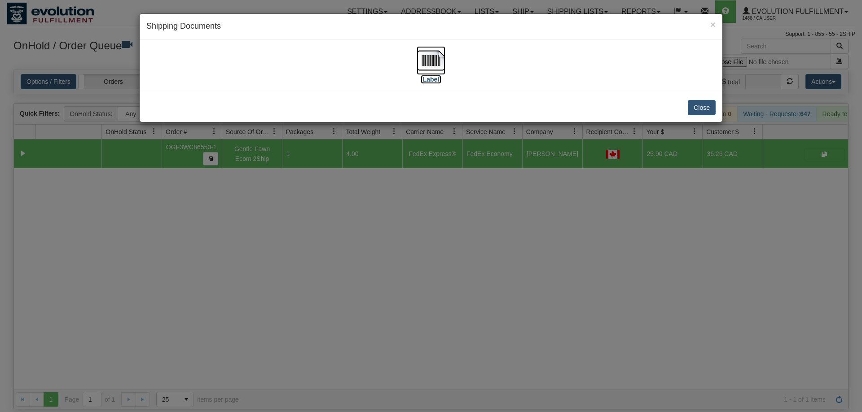
click at [441, 53] on img at bounding box center [430, 60] width 29 height 29
click at [407, 269] on div "× Shipping Documents [Label] Close" at bounding box center [431, 206] width 862 height 412
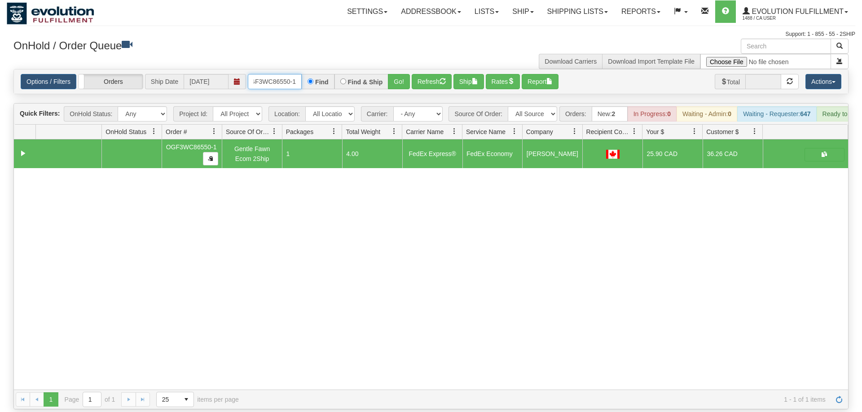
click at [281, 74] on input "OGF3WC86550-1" at bounding box center [275, 81] width 54 height 15
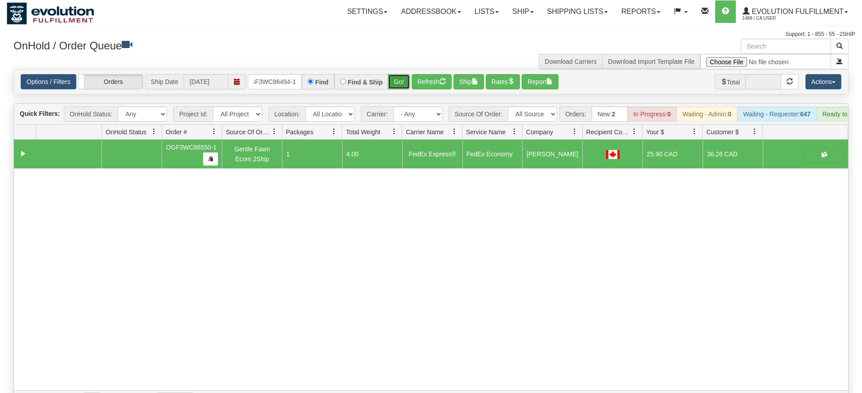
click at [398, 92] on div "Is equal to Is not equal to Contains Does not contains CAD USD EUR ZAR [PERSON_…" at bounding box center [431, 239] width 848 height 341
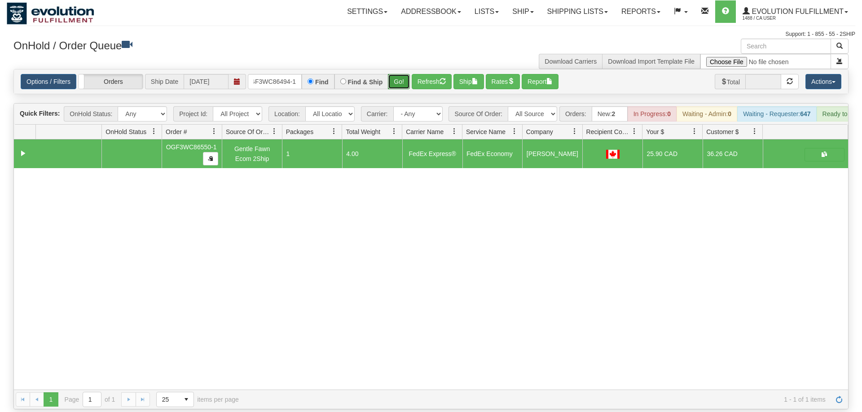
click at [398, 74] on button "Go!" at bounding box center [399, 81] width 22 height 15
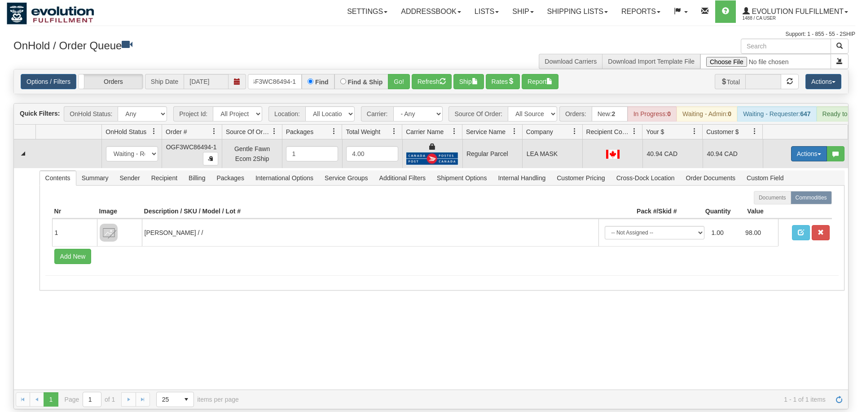
click at [807, 146] on button "Actions" at bounding box center [809, 153] width 36 height 15
click at [784, 191] on span "Rate All Services" at bounding box center [790, 194] width 54 height 7
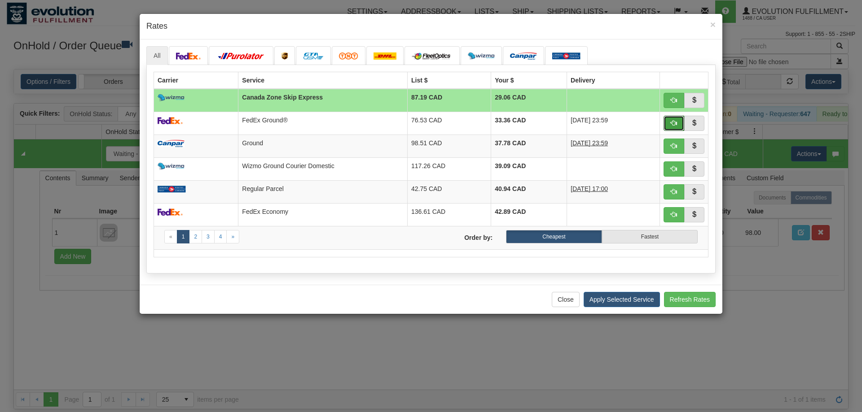
click at [669, 121] on button "button" at bounding box center [673, 123] width 21 height 15
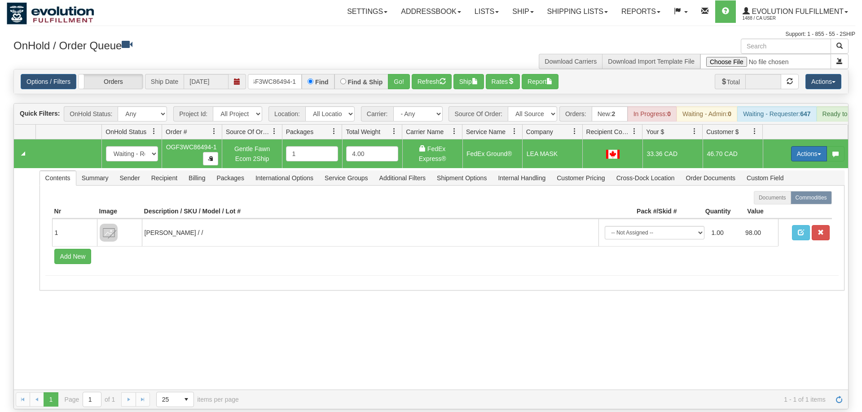
click at [799, 146] on button "Actions" at bounding box center [809, 153] width 36 height 15
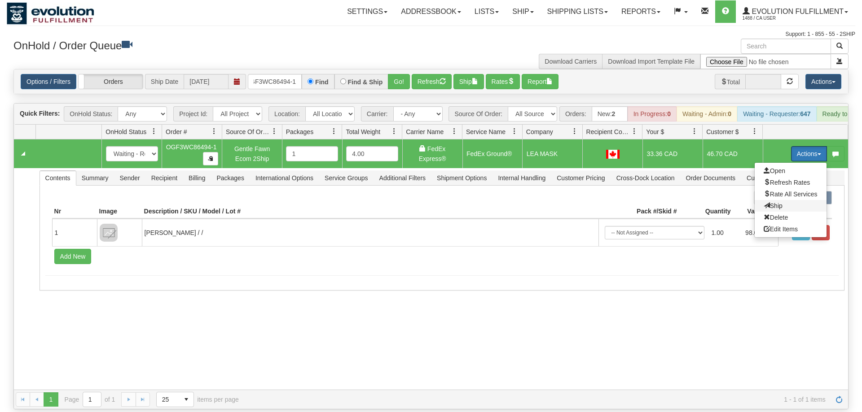
click at [766, 202] on span "Ship" at bounding box center [772, 205] width 19 height 7
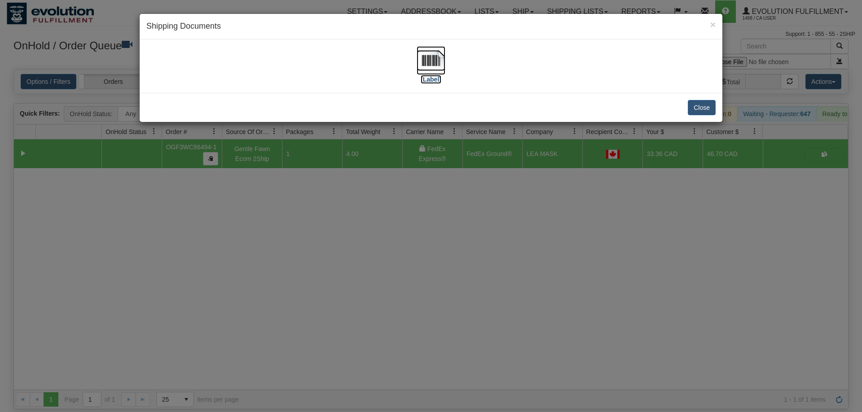
click at [421, 46] on img at bounding box center [430, 60] width 29 height 29
drag, startPoint x: 258, startPoint y: 285, endPoint x: 260, endPoint y: 255, distance: 30.2
click at [260, 274] on div "× Shipping Documents [Label] Close" at bounding box center [431, 206] width 862 height 412
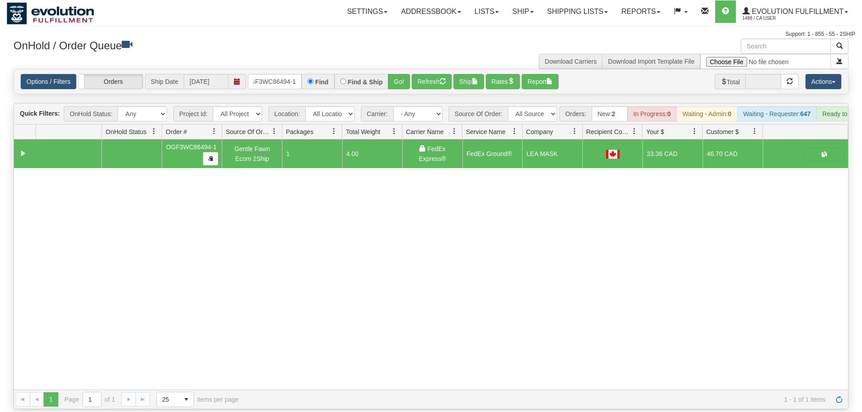
click at [264, 78] on div "Options / Filters Group Shipments Orders Ship Date [DATE] OGF3WC86494-1 Find Fi…" at bounding box center [431, 82] width 834 height 24
click at [273, 74] on input "OGF3WC86494-1" at bounding box center [275, 81] width 54 height 15
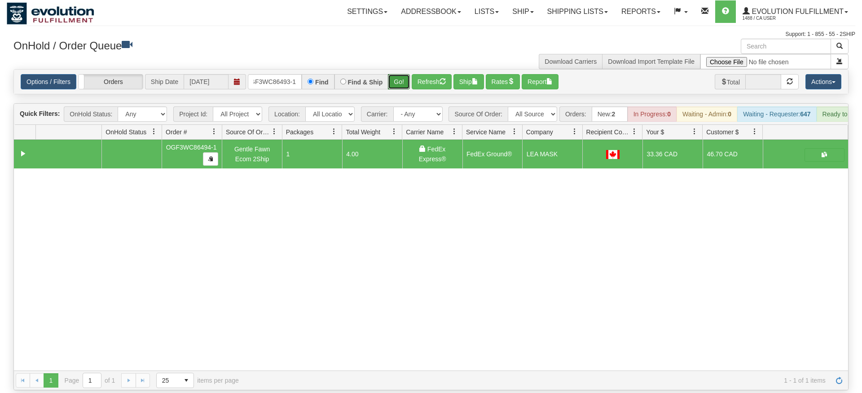
click at [406, 88] on div "Is equal to Is not equal to Contains Does not contains CAD USD EUR ZAR [PERSON_…" at bounding box center [431, 229] width 848 height 321
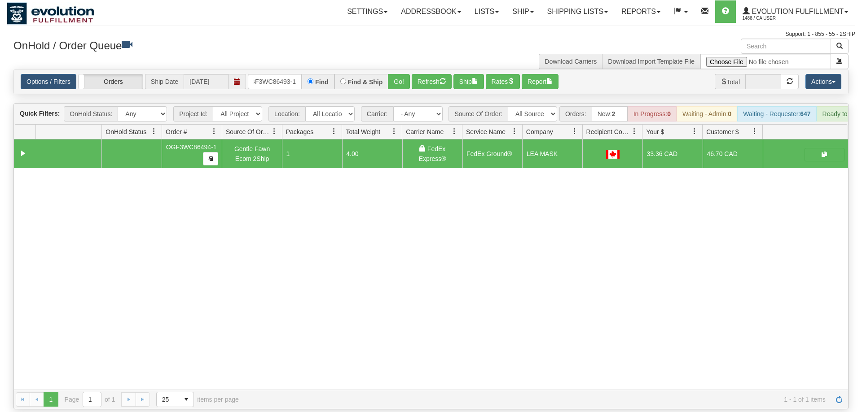
click at [405, 79] on div "Options / Filters Group Shipments Orders Ship Date [DATE] OGF3WC86493-1 Find Fi…" at bounding box center [431, 82] width 834 height 24
click at [405, 74] on button "Go!" at bounding box center [399, 81] width 22 height 15
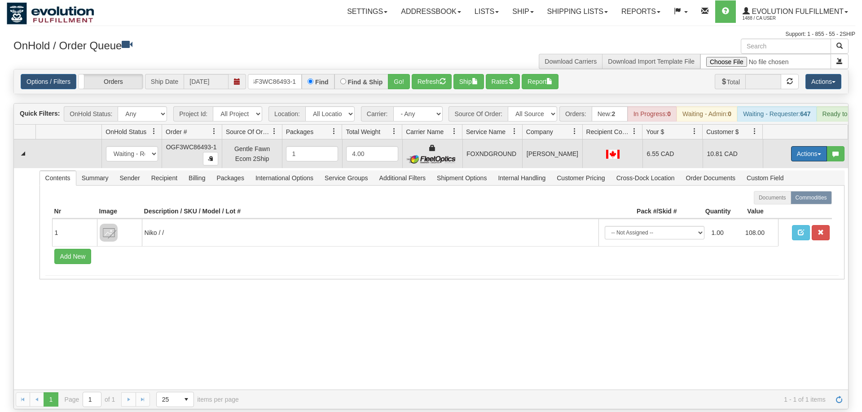
click at [797, 146] on button "Actions" at bounding box center [809, 153] width 36 height 15
click at [778, 202] on span "Ship" at bounding box center [772, 205] width 19 height 7
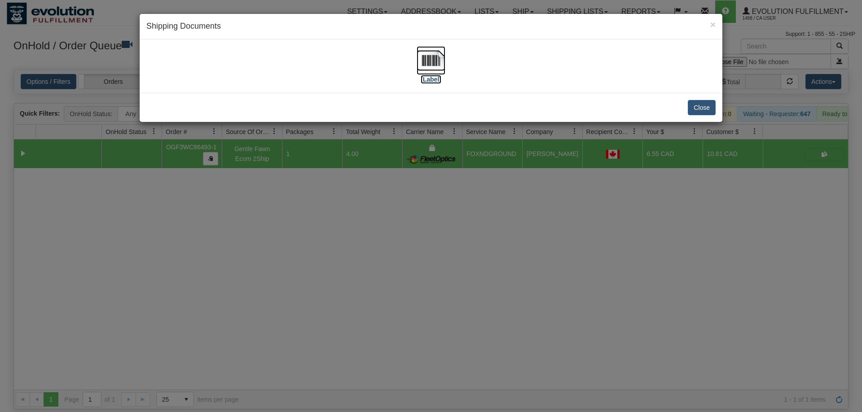
click at [432, 55] on img at bounding box center [430, 60] width 29 height 29
drag, startPoint x: 355, startPoint y: 228, endPoint x: 329, endPoint y: 158, distance: 74.4
click at [355, 226] on div "× Shipping Documents [Label] Close" at bounding box center [431, 206] width 862 height 412
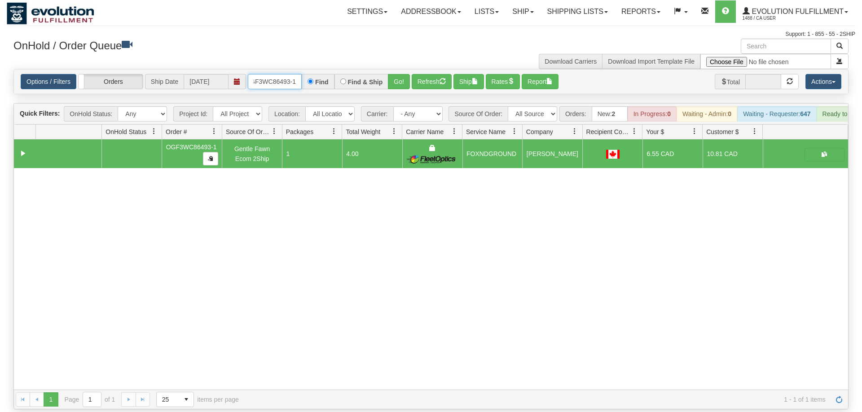
click at [292, 74] on input "OGF3WC86493-1" at bounding box center [275, 81] width 54 height 15
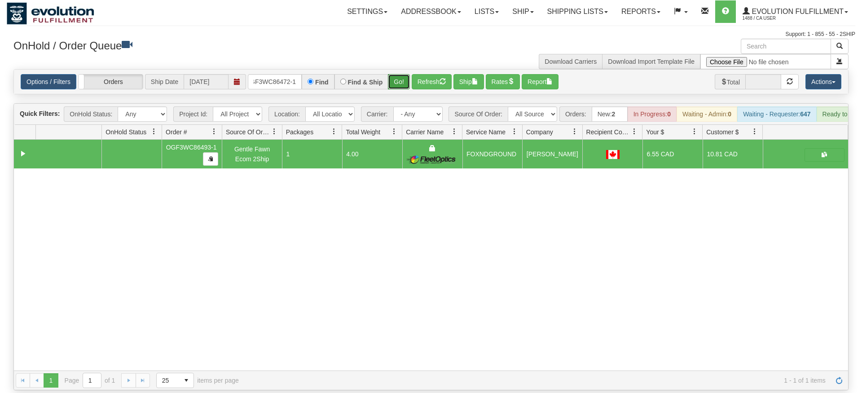
drag, startPoint x: 390, startPoint y: 70, endPoint x: 393, endPoint y: 78, distance: 8.3
click at [390, 88] on div "Is equal to Is not equal to Contains Does not contains CAD USD EUR ZAR [PERSON_…" at bounding box center [431, 229] width 848 height 321
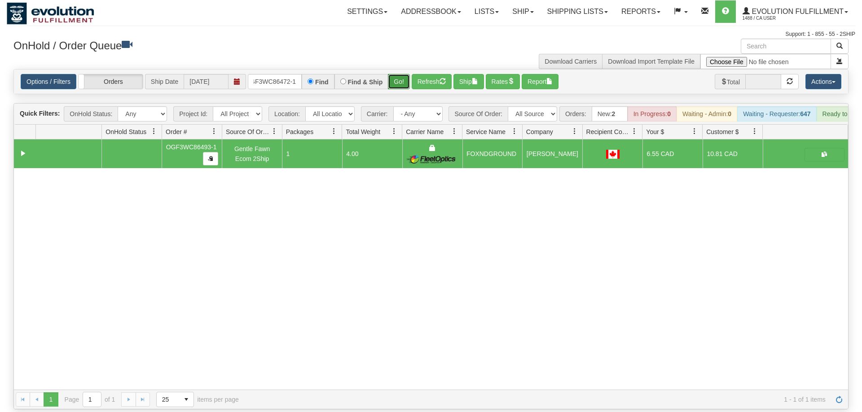
click at [401, 74] on button "Go!" at bounding box center [399, 81] width 22 height 15
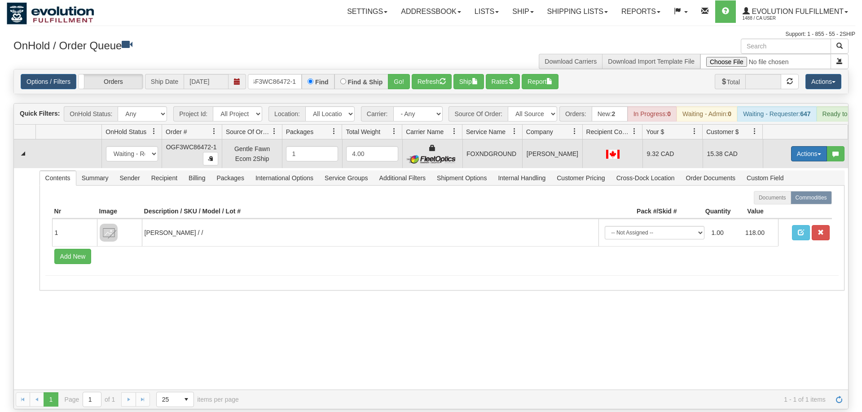
click at [791, 146] on button "Actions" at bounding box center [809, 153] width 36 height 15
click at [780, 202] on span "Ship" at bounding box center [772, 205] width 19 height 7
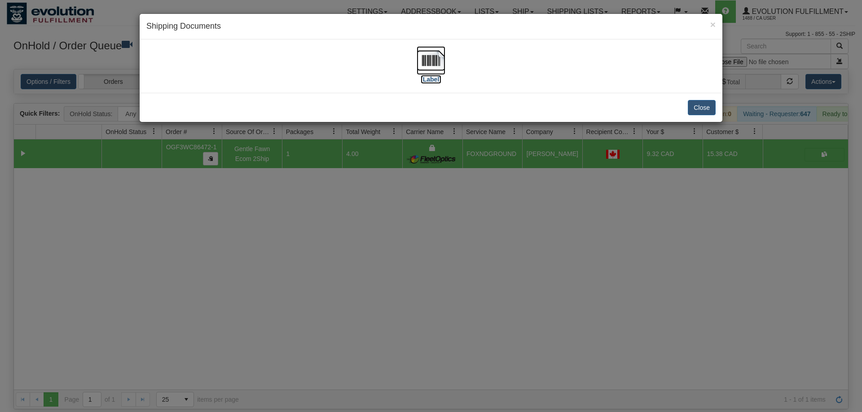
click at [420, 66] on img at bounding box center [430, 60] width 29 height 29
drag, startPoint x: 392, startPoint y: 131, endPoint x: 359, endPoint y: 101, distance: 45.1
click at [392, 130] on div "× Shipping Documents [Label] Close" at bounding box center [431, 206] width 862 height 412
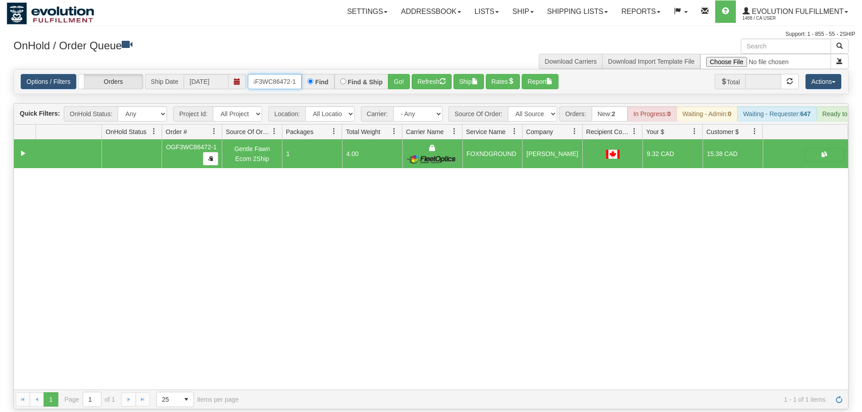
click at [278, 74] on input "OGF3WC86472-1" at bounding box center [275, 81] width 54 height 15
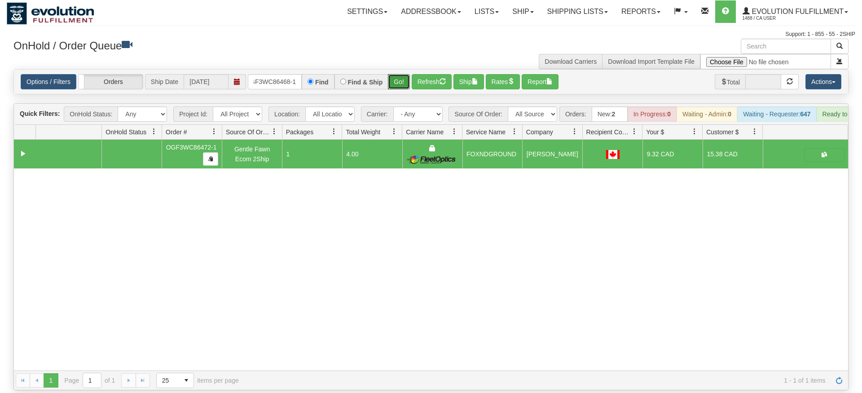
drag, startPoint x: 403, startPoint y: 70, endPoint x: 406, endPoint y: 79, distance: 8.5
click at [403, 88] on div "Is equal to Is not equal to Contains Does not contains CAD USD EUR ZAR [PERSON_…" at bounding box center [431, 229] width 848 height 321
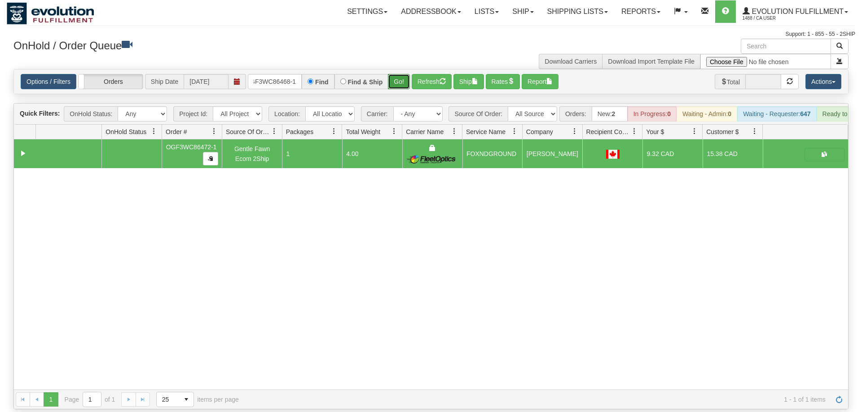
click at [407, 74] on button "Go!" at bounding box center [399, 81] width 22 height 15
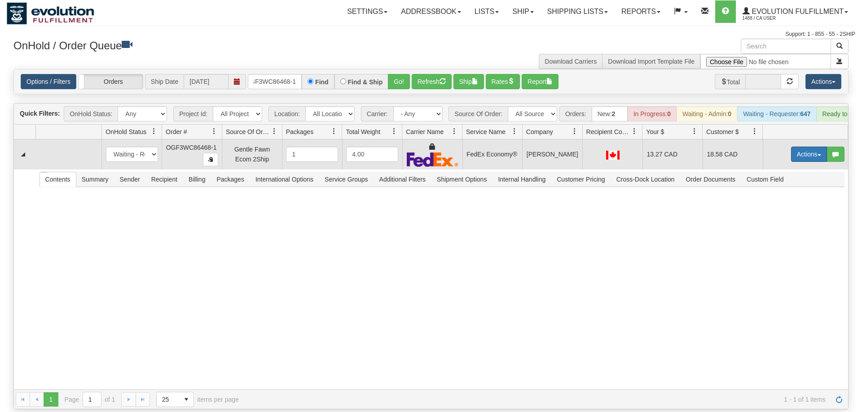
click at [795, 147] on button "Actions" at bounding box center [809, 154] width 36 height 15
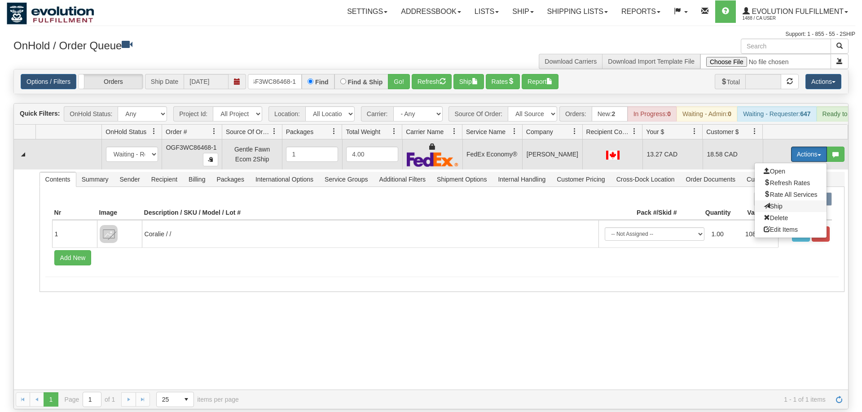
click at [778, 203] on span "Ship" at bounding box center [772, 206] width 19 height 7
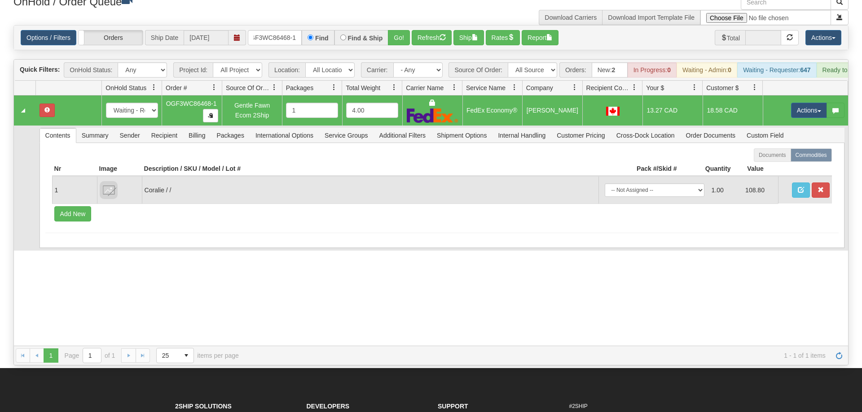
scroll to position [46, 0]
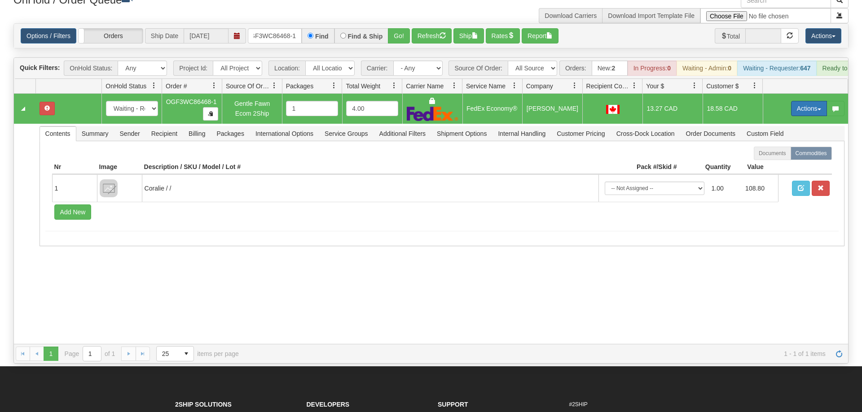
click at [812, 101] on button "Actions" at bounding box center [809, 108] width 36 height 15
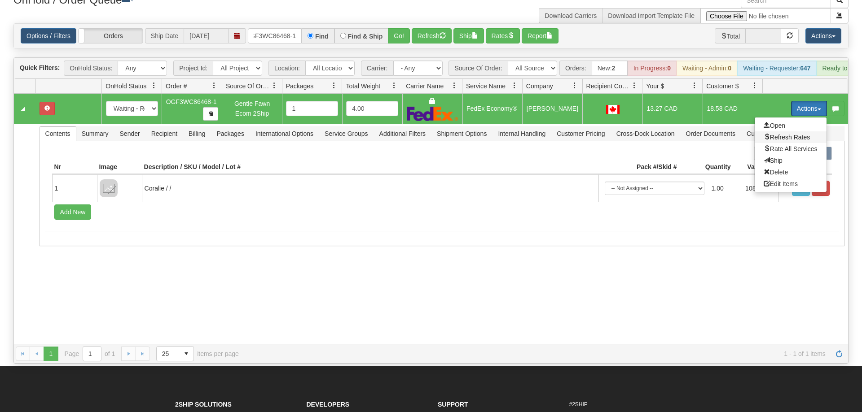
click at [790, 134] on span "Refresh Rates" at bounding box center [786, 137] width 46 height 7
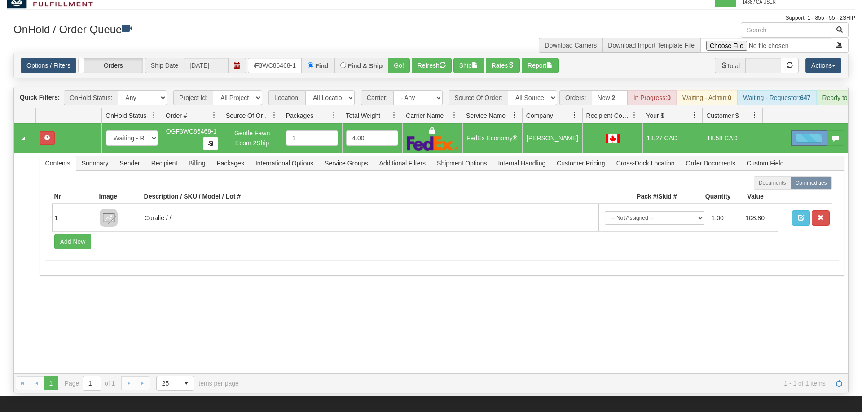
scroll to position [0, 0]
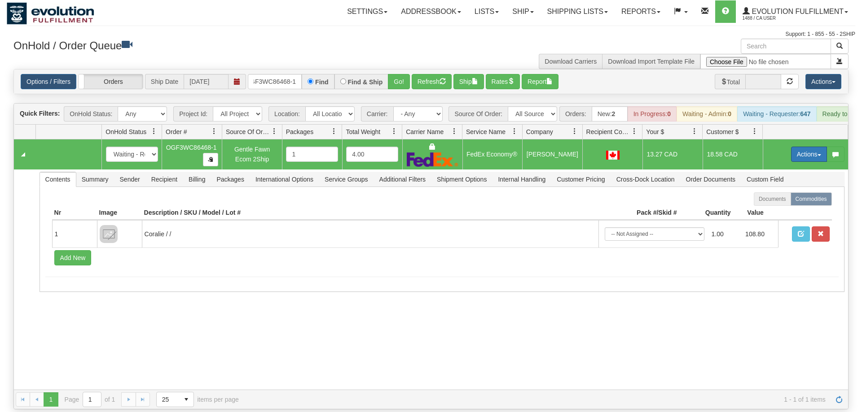
click at [803, 147] on button "Actions" at bounding box center [809, 154] width 36 height 15
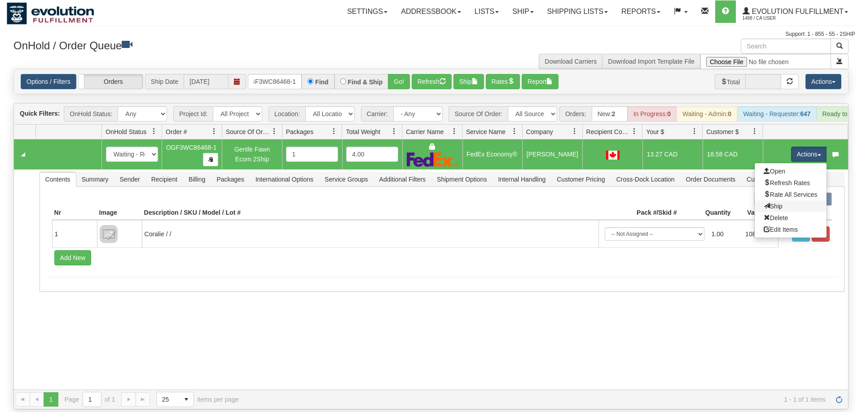
click at [790, 201] on link "Ship" at bounding box center [790, 207] width 72 height 12
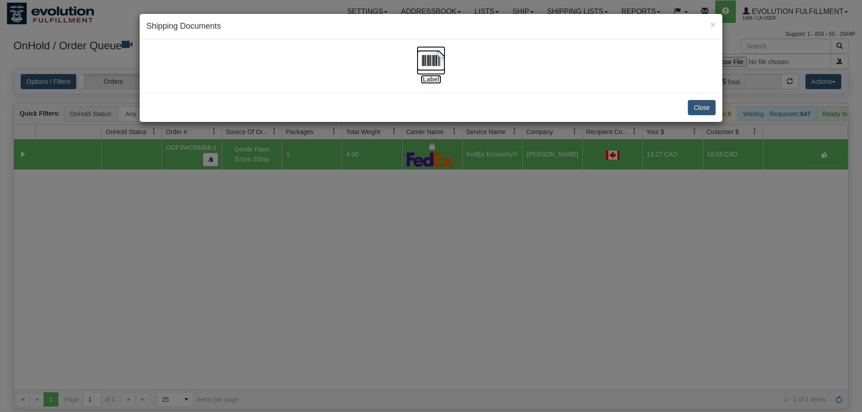
click at [430, 61] on img at bounding box center [430, 60] width 29 height 29
drag, startPoint x: 402, startPoint y: 297, endPoint x: 293, endPoint y: 97, distance: 227.4
click at [402, 295] on div "× Shipping Documents [Label] Close" at bounding box center [431, 206] width 862 height 412
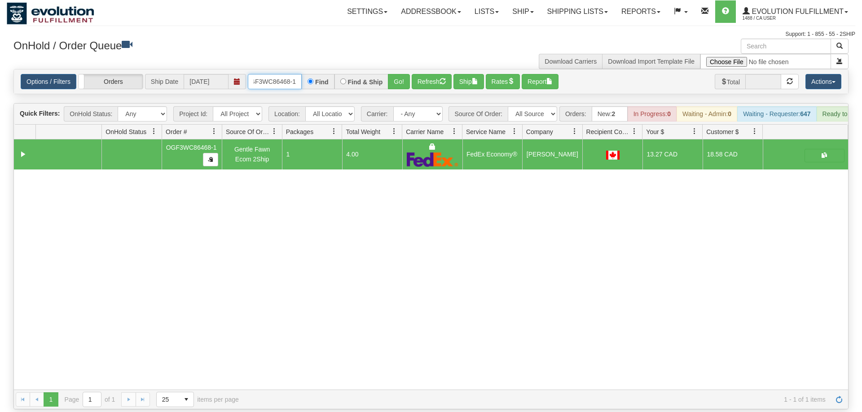
click at [289, 74] on input "OGF3WC86468-1" at bounding box center [275, 81] width 54 height 15
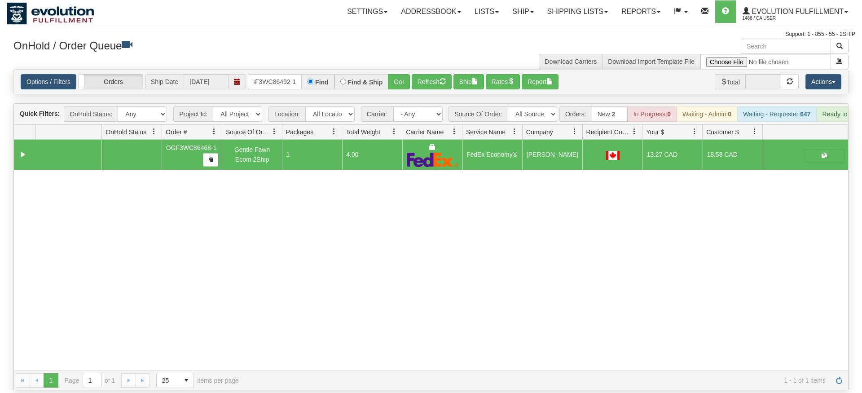
click at [394, 80] on div "Options / Filters Group Shipments Orders Ship Date [DATE] OGF3WC86492-1 Find Fi…" at bounding box center [431, 82] width 834 height 24
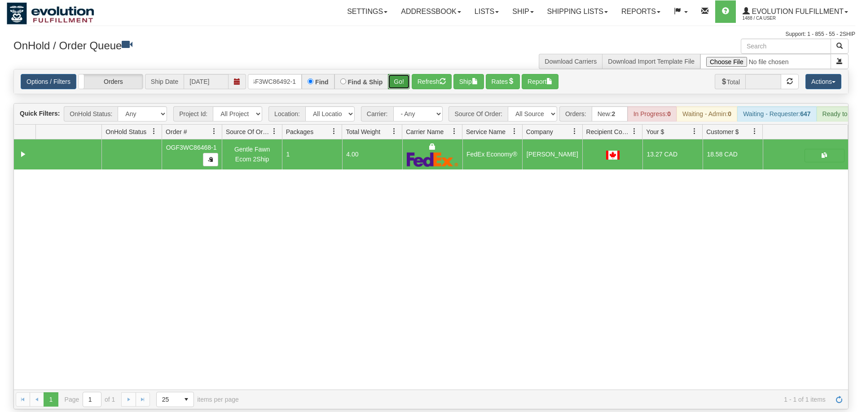
click at [399, 74] on button "Go!" at bounding box center [399, 81] width 22 height 15
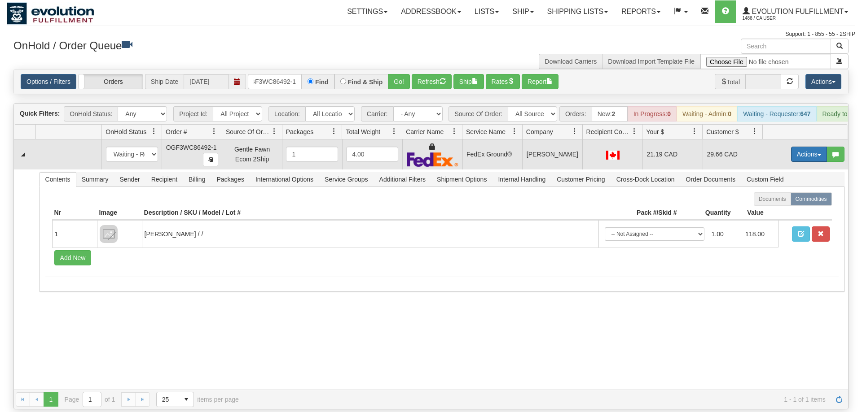
click at [807, 147] on button "Actions" at bounding box center [809, 154] width 36 height 15
click at [778, 203] on span "Ship" at bounding box center [772, 206] width 19 height 7
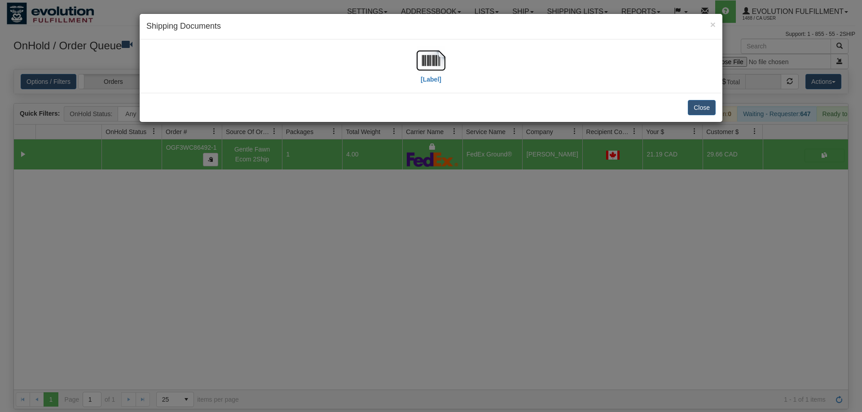
click at [446, 66] on div "[Label]" at bounding box center [430, 66] width 569 height 40
click at [437, 66] on img at bounding box center [430, 60] width 29 height 29
click at [232, 170] on div "× Shipping Documents [Label] Close" at bounding box center [431, 206] width 862 height 412
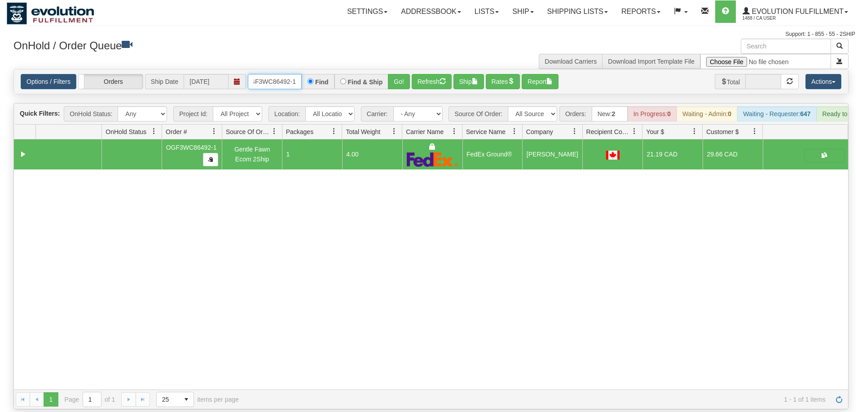
click at [274, 74] on input "OGF3WC86492-1" at bounding box center [275, 81] width 54 height 15
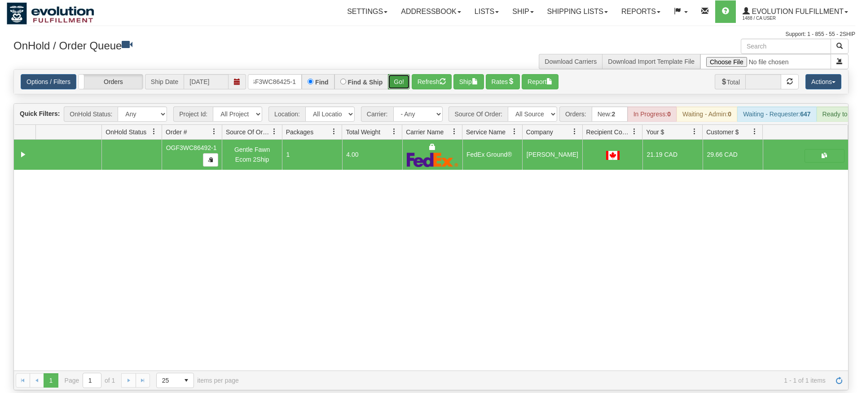
drag, startPoint x: 396, startPoint y: 87, endPoint x: 399, endPoint y: 71, distance: 15.9
click at [397, 87] on div "Is equal to Is not equal to Contains Does not contains CAD USD EUR ZAR [PERSON_…" at bounding box center [431, 229] width 848 height 321
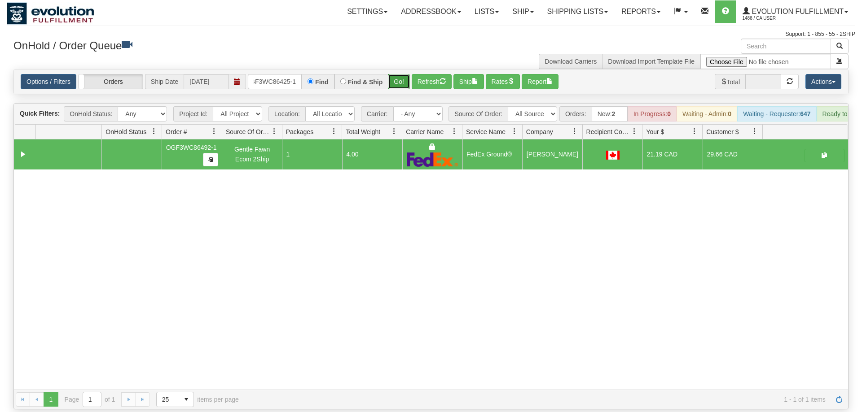
click at [399, 74] on button "Go!" at bounding box center [399, 81] width 22 height 15
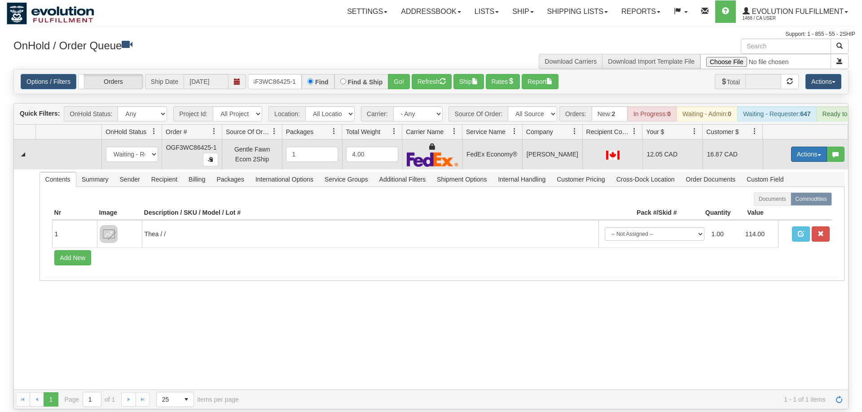
click at [800, 147] on button "Actions" at bounding box center [809, 154] width 36 height 15
click at [772, 203] on span "Ship" at bounding box center [772, 206] width 19 height 7
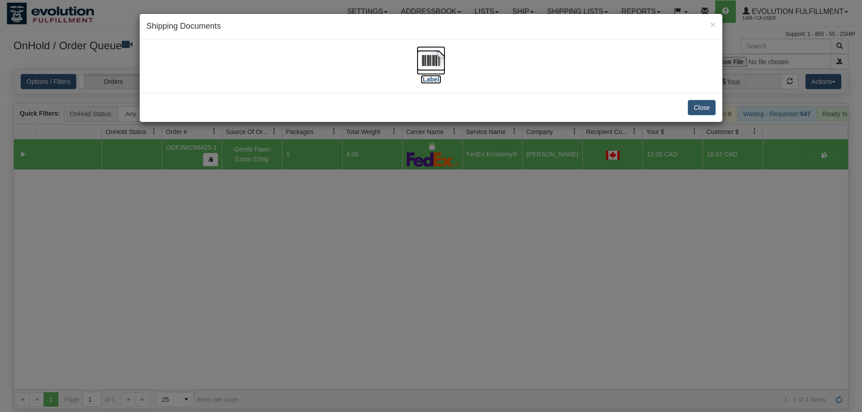
click at [435, 55] on img at bounding box center [430, 60] width 29 height 29
click at [286, 169] on div "× Shipping Documents [Label] Close" at bounding box center [431, 206] width 862 height 412
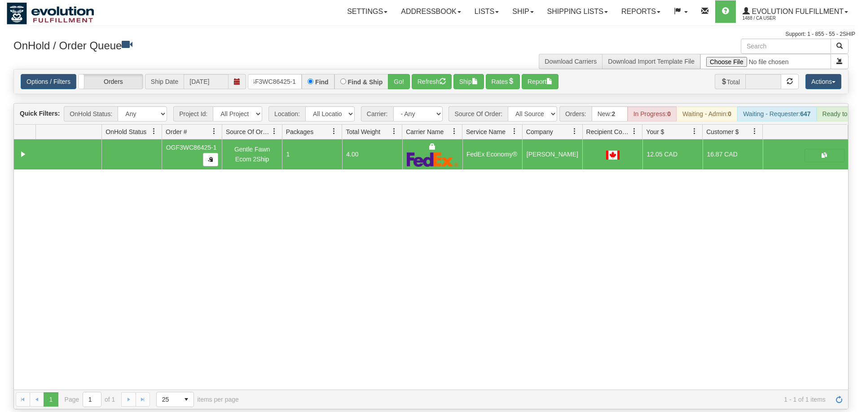
click at [268, 70] on div "Options / Filters Group Shipments Orders Ship Date [DATE] OGF3WC86425-1 Find Fi…" at bounding box center [431, 82] width 834 height 24
click at [273, 74] on input "OGF3WC86425-1" at bounding box center [275, 81] width 54 height 15
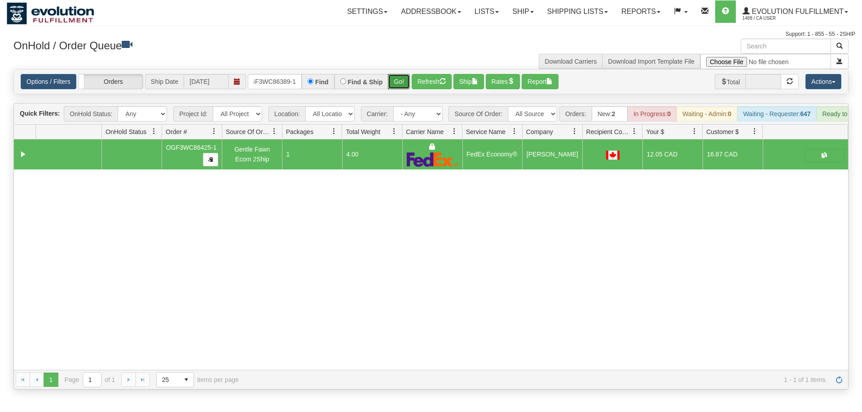
click at [404, 92] on div "Is equal to Is not equal to Contains Does not contains CAD USD EUR ZAR [PERSON_…" at bounding box center [431, 229] width 848 height 321
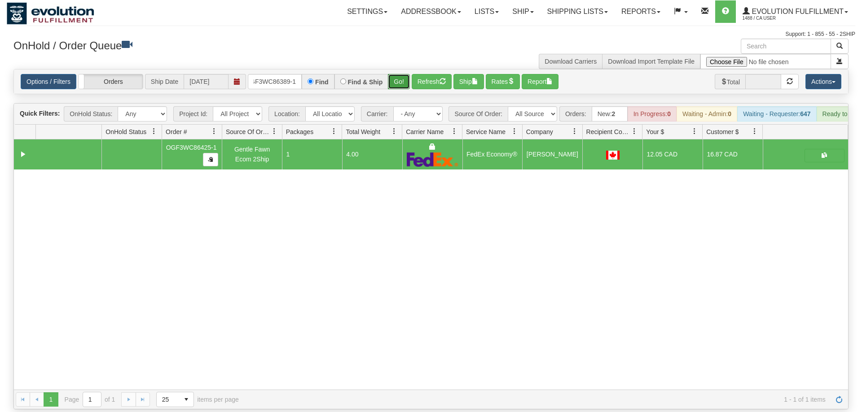
click at [398, 74] on button "Go!" at bounding box center [399, 81] width 22 height 15
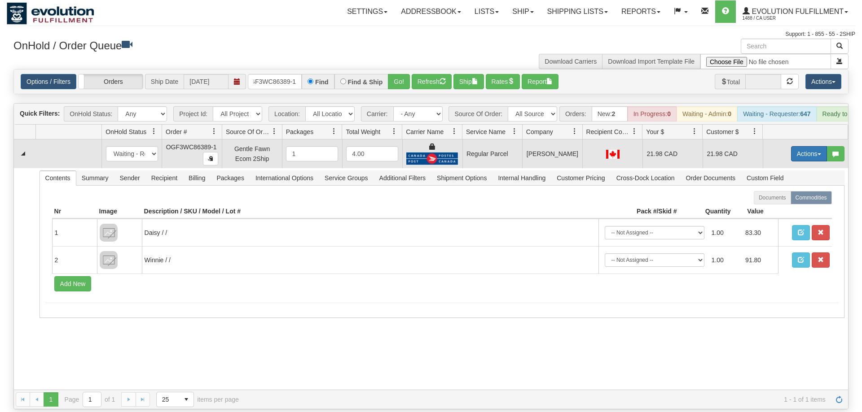
click at [811, 146] on button "Actions" at bounding box center [809, 153] width 36 height 15
click at [790, 191] on span "Rate All Services" at bounding box center [790, 194] width 54 height 7
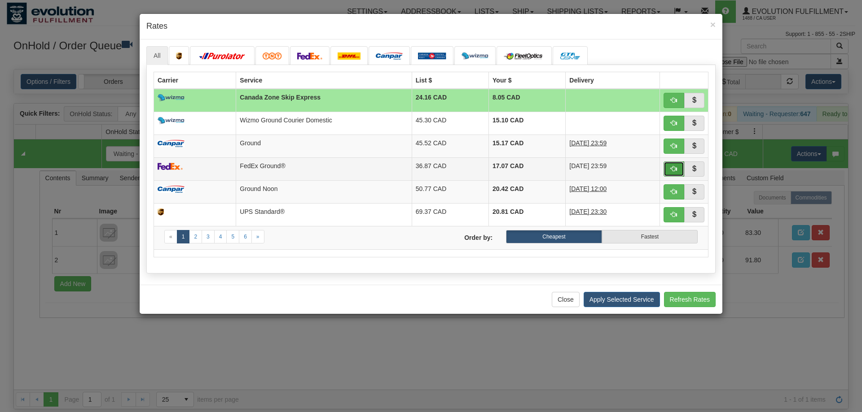
click at [670, 167] on button "button" at bounding box center [673, 169] width 21 height 15
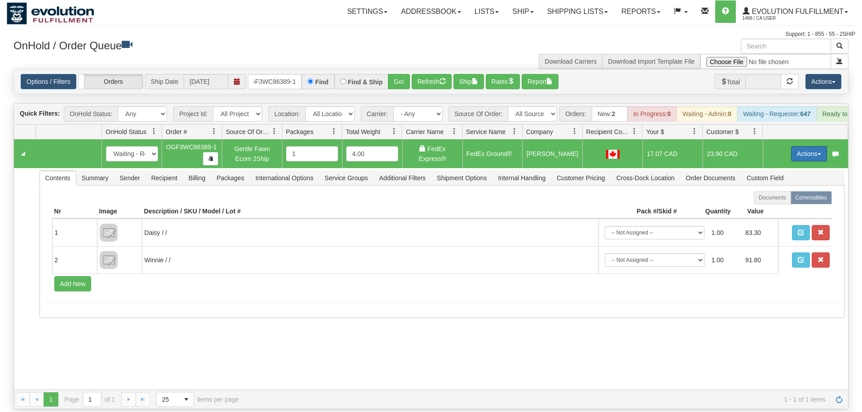
click at [807, 146] on button "Actions" at bounding box center [809, 153] width 36 height 15
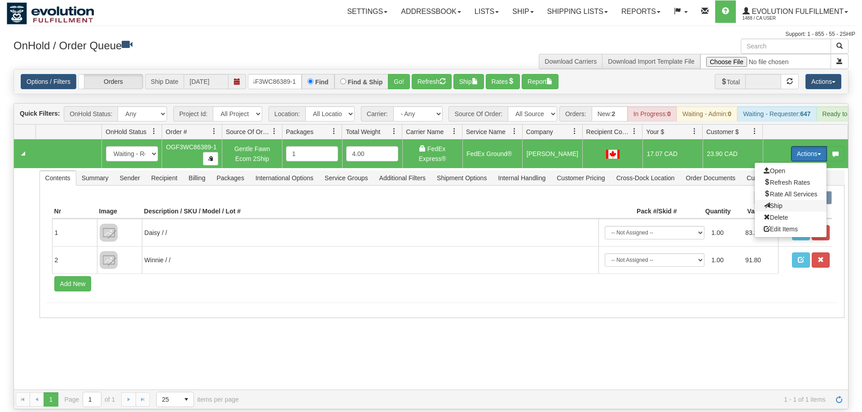
click at [780, 202] on span "Ship" at bounding box center [772, 205] width 19 height 7
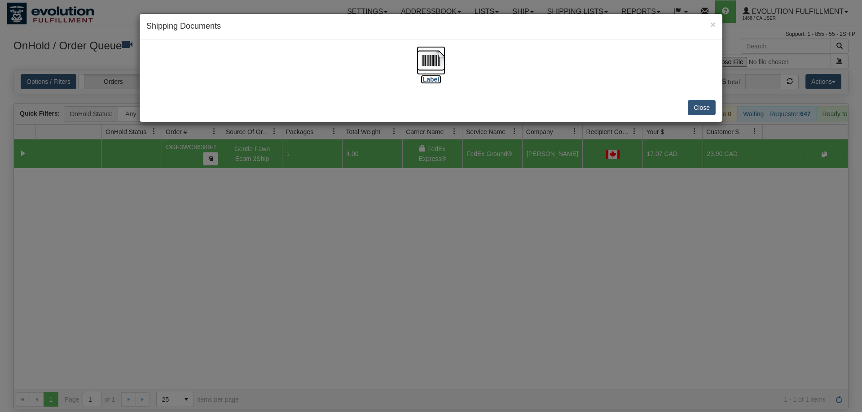
click at [436, 70] on img at bounding box center [430, 60] width 29 height 29
click at [301, 203] on div "× Shipping Documents [Label] Close" at bounding box center [431, 206] width 862 height 412
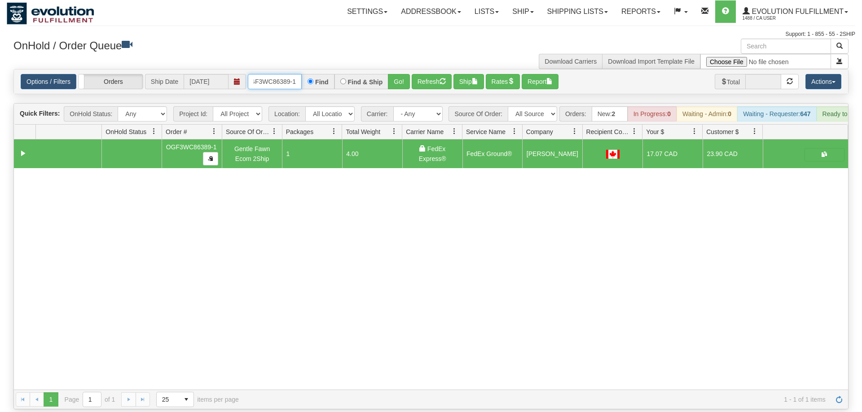
click at [286, 74] on input "OGF3WC86389-1" at bounding box center [275, 81] width 54 height 15
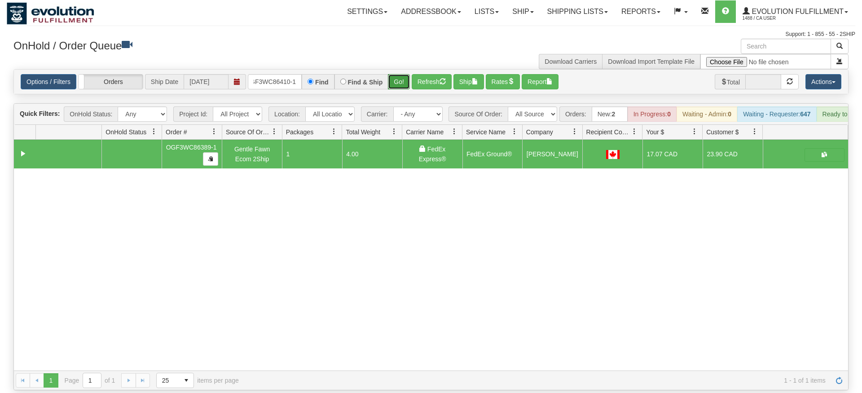
drag, startPoint x: 405, startPoint y: 66, endPoint x: 404, endPoint y: 86, distance: 19.8
click at [404, 86] on div "Is equal to Is not equal to Contains Does not contains CAD USD EUR ZAR [PERSON_…" at bounding box center [431, 229] width 848 height 321
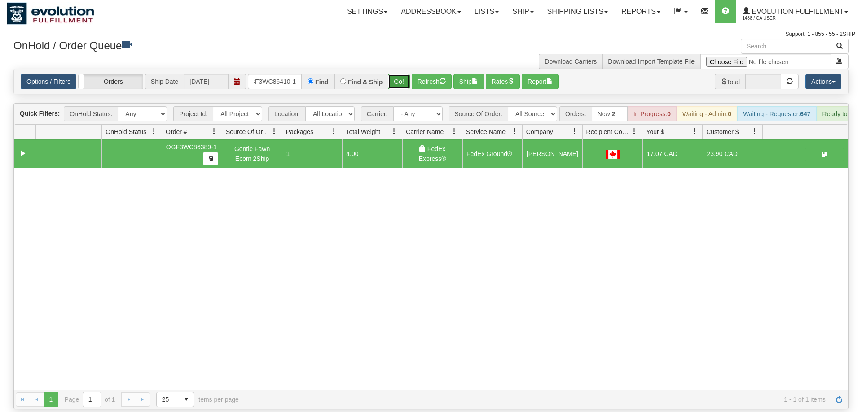
click at [400, 74] on button "Go!" at bounding box center [399, 81] width 22 height 15
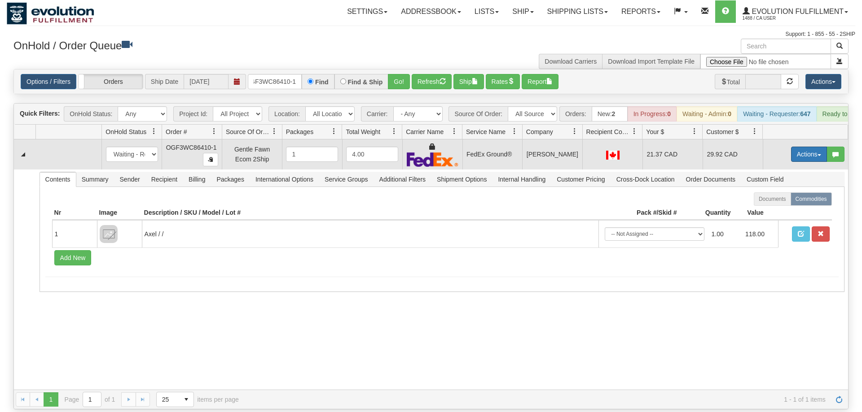
click at [811, 147] on button "Actions" at bounding box center [809, 154] width 36 height 15
click at [782, 201] on link "Ship" at bounding box center [790, 207] width 72 height 12
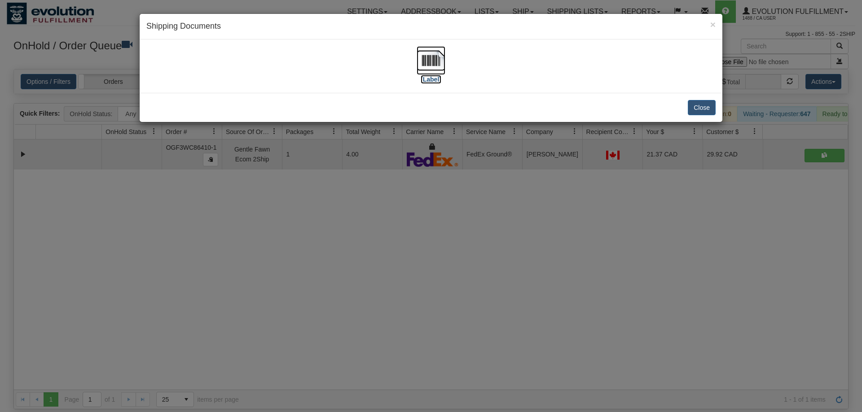
click at [440, 61] on img at bounding box center [430, 60] width 29 height 29
click at [407, 271] on div "× Shipping Documents [Label] Close" at bounding box center [431, 206] width 862 height 412
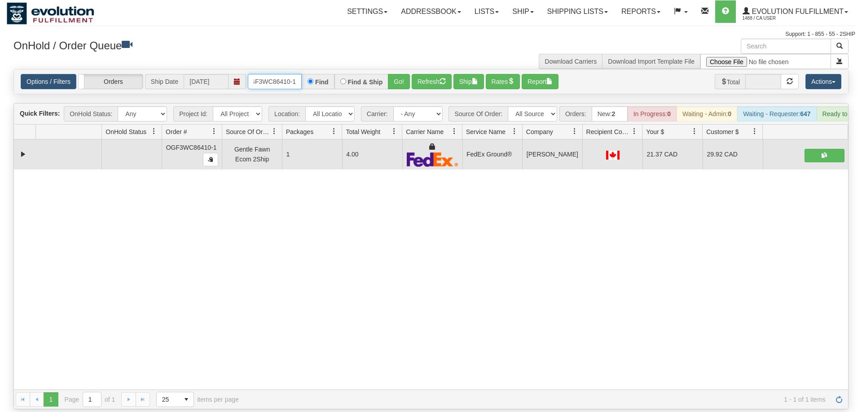
click at [294, 74] on input "OGF3WC86410-1" at bounding box center [275, 81] width 54 height 15
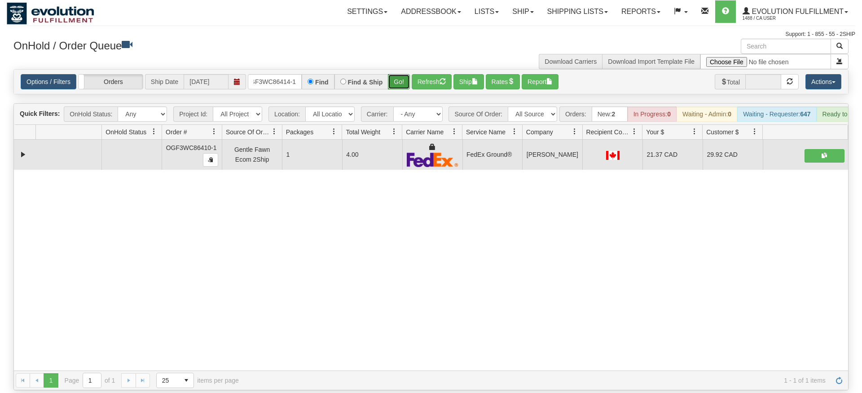
drag, startPoint x: 393, startPoint y: 69, endPoint x: 394, endPoint y: 87, distance: 17.5
click at [394, 87] on div "Is equal to Is not equal to Contains Does not contains CAD USD EUR ZAR [PERSON_…" at bounding box center [431, 229] width 848 height 321
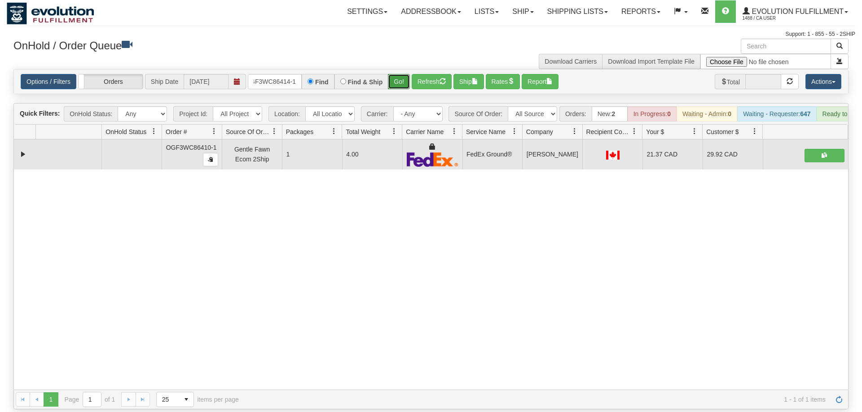
click at [400, 74] on button "Go!" at bounding box center [399, 81] width 22 height 15
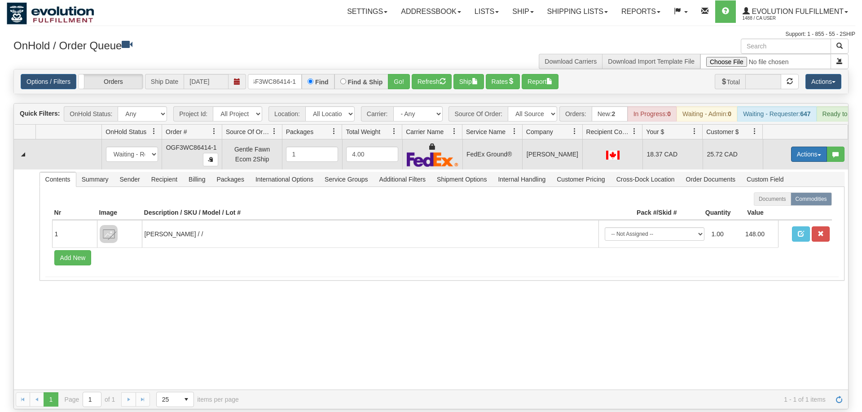
click at [807, 147] on button "Actions" at bounding box center [809, 154] width 36 height 15
click at [766, 203] on span "Ship" at bounding box center [772, 206] width 19 height 7
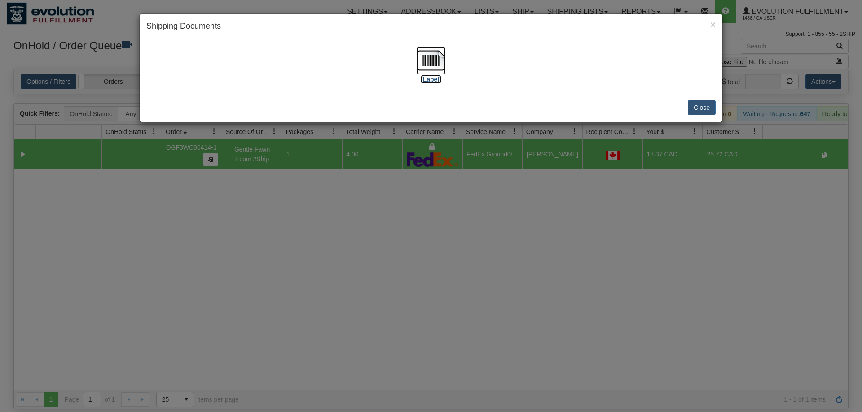
click at [421, 58] on img at bounding box center [430, 60] width 29 height 29
click at [279, 298] on div "× Shipping Documents [Label] Close" at bounding box center [431, 206] width 862 height 412
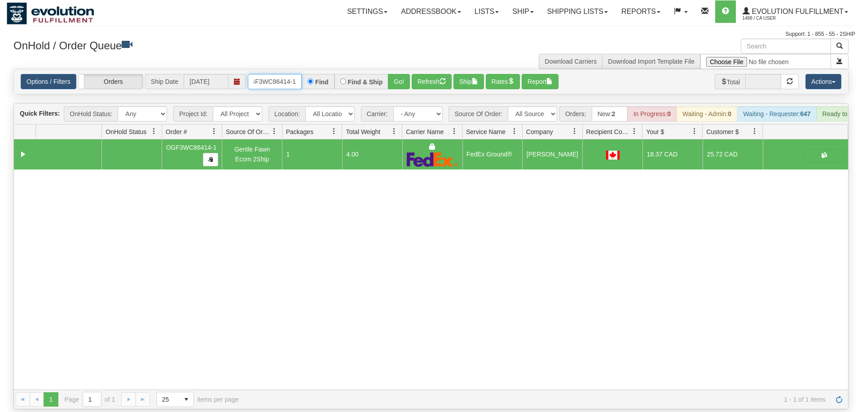
click at [281, 74] on input "OGF3WC86414-1" at bounding box center [275, 81] width 54 height 15
click at [409, 265] on div "31588575 EVOLUTION V3 91027015 91027016 OGF3WC86414-1 Gentle Fawn Ecom 2Ship 1 …" at bounding box center [431, 265] width 834 height 250
click at [266, 74] on input "OGF3WC86414-1" at bounding box center [275, 81] width 54 height 15
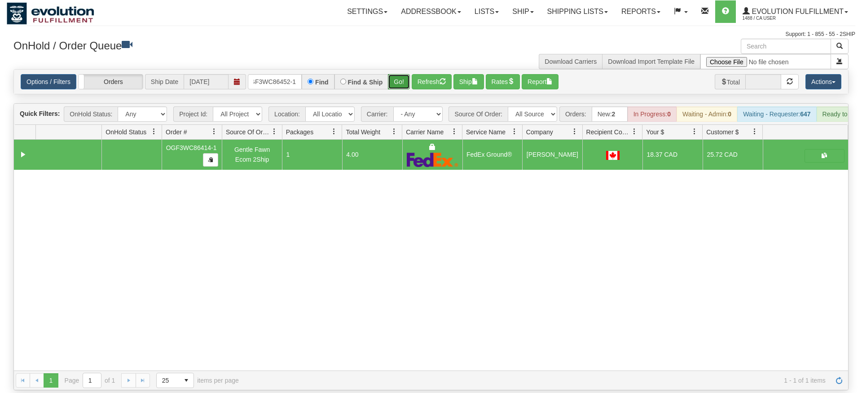
drag, startPoint x: 401, startPoint y: 64, endPoint x: 403, endPoint y: 71, distance: 7.0
click at [401, 84] on div "Is equal to Is not equal to Contains Does not contains CAD USD EUR ZAR [PERSON_…" at bounding box center [431, 229] width 848 height 321
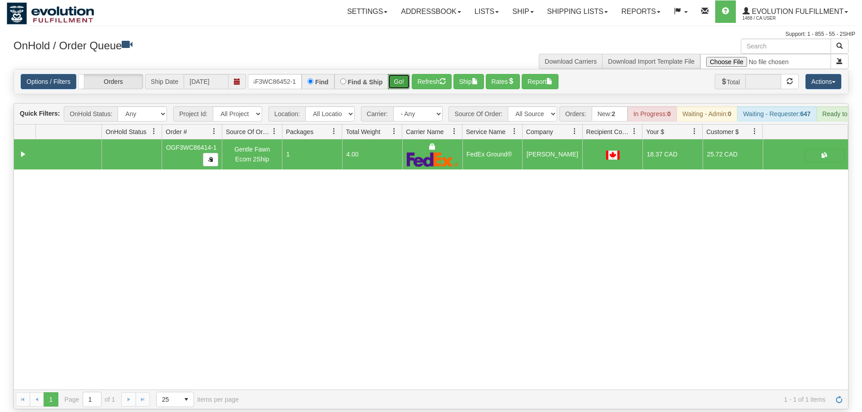
click at [403, 74] on button "Go!" at bounding box center [399, 81] width 22 height 15
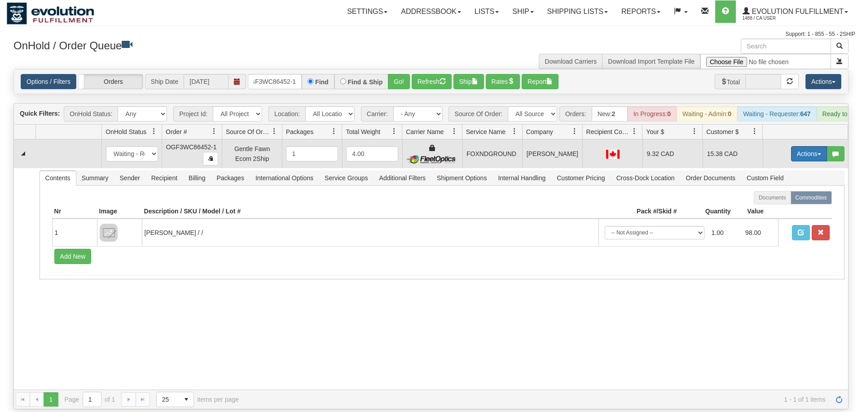
click at [814, 146] on button "Actions" at bounding box center [809, 153] width 36 height 15
click at [772, 202] on span "Ship" at bounding box center [772, 205] width 19 height 7
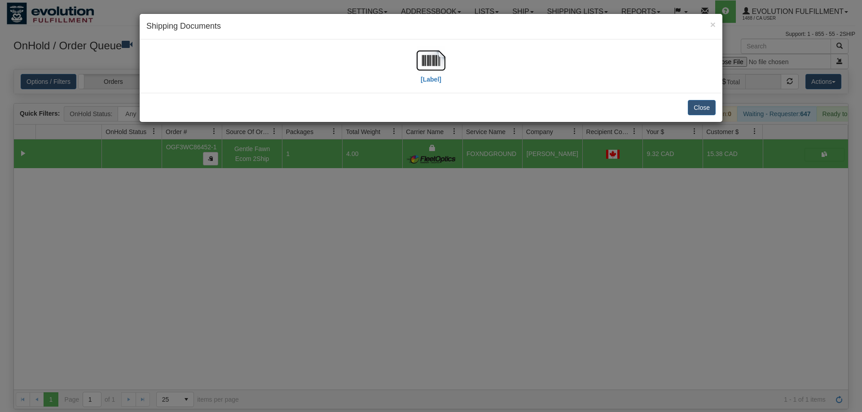
click at [416, 65] on div "[Label]" at bounding box center [430, 66] width 569 height 40
click at [417, 65] on img at bounding box center [430, 60] width 29 height 29
drag, startPoint x: 307, startPoint y: 308, endPoint x: 193, endPoint y: 91, distance: 245.5
click at [311, 295] on div "× Shipping Documents [Label] Close" at bounding box center [431, 206] width 862 height 412
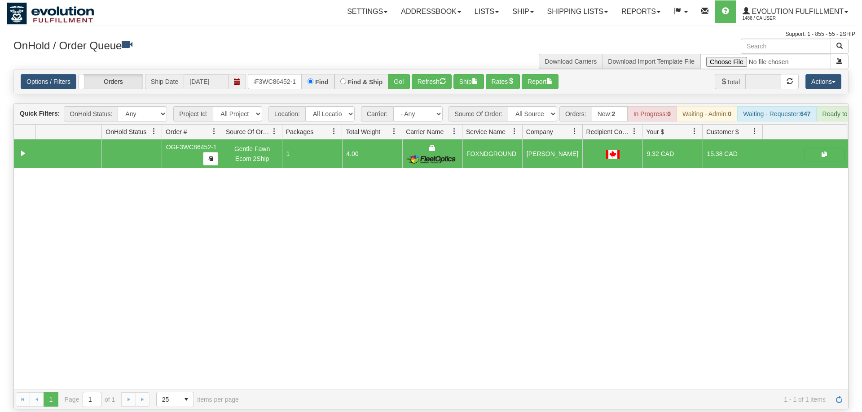
click at [265, 77] on div "Options / Filters Group Shipments Orders Ship Date [DATE] OGF3WC86452-1 Find Fi…" at bounding box center [431, 82] width 834 height 24
click at [265, 75] on input "OGF3WC86452-1" at bounding box center [275, 81] width 54 height 15
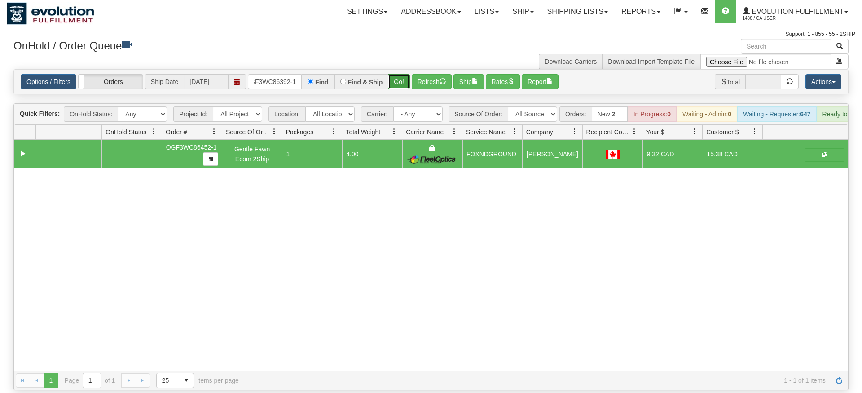
click at [402, 93] on div "Is equal to Is not equal to Contains Does not contains CAD USD EUR ZAR [PERSON_…" at bounding box center [431, 229] width 848 height 321
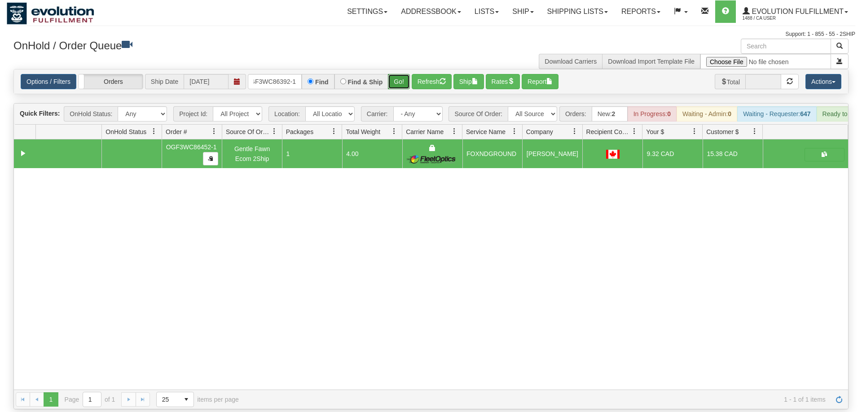
click at [404, 76] on button "Go!" at bounding box center [399, 81] width 22 height 15
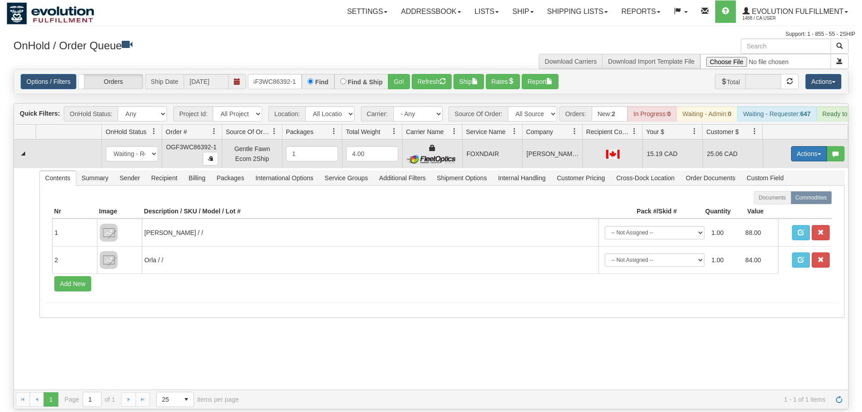
click at [802, 147] on button "Actions" at bounding box center [809, 153] width 36 height 15
click at [768, 202] on span "Ship" at bounding box center [772, 205] width 19 height 7
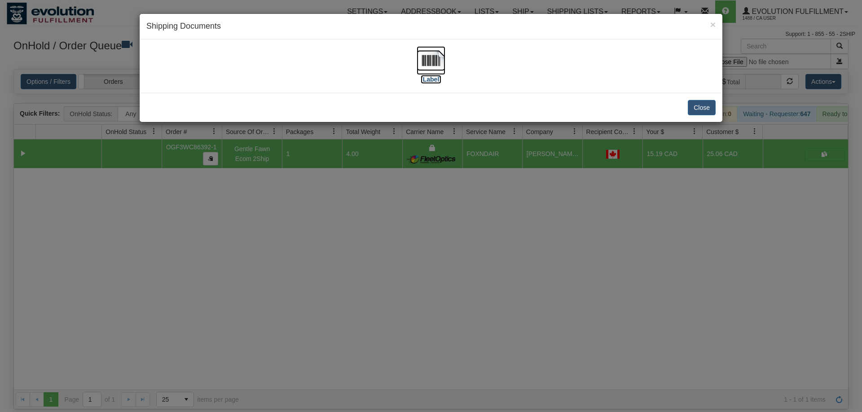
click at [428, 69] on img at bounding box center [430, 60] width 29 height 29
click at [342, 205] on div "× Shipping Documents [Label] Close" at bounding box center [431, 206] width 862 height 412
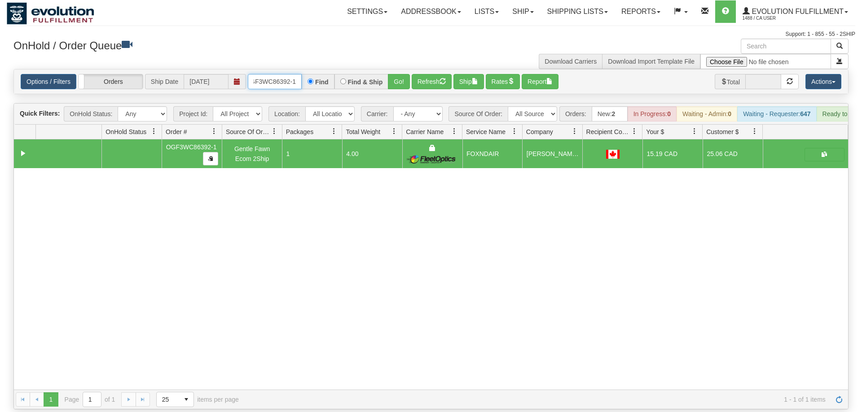
click at [266, 74] on input "OGF3WC86392-1" at bounding box center [275, 81] width 54 height 15
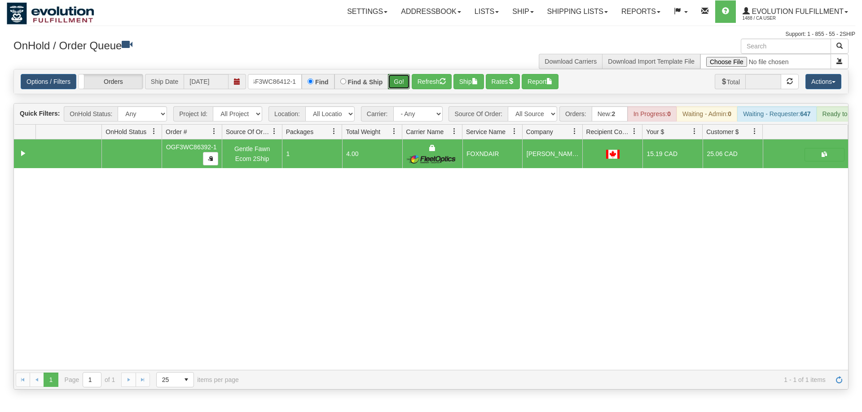
click at [406, 84] on div "Is equal to Is not equal to Contains Does not contains CAD USD EUR ZAR [PERSON_…" at bounding box center [431, 229] width 848 height 321
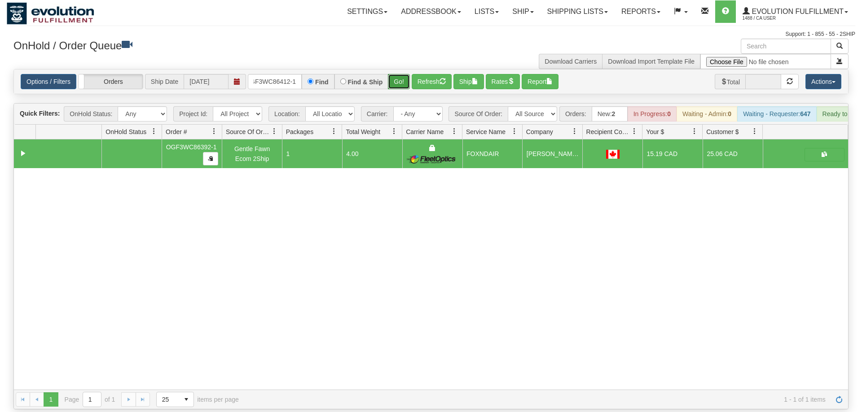
click at [400, 74] on button "Go!" at bounding box center [399, 81] width 22 height 15
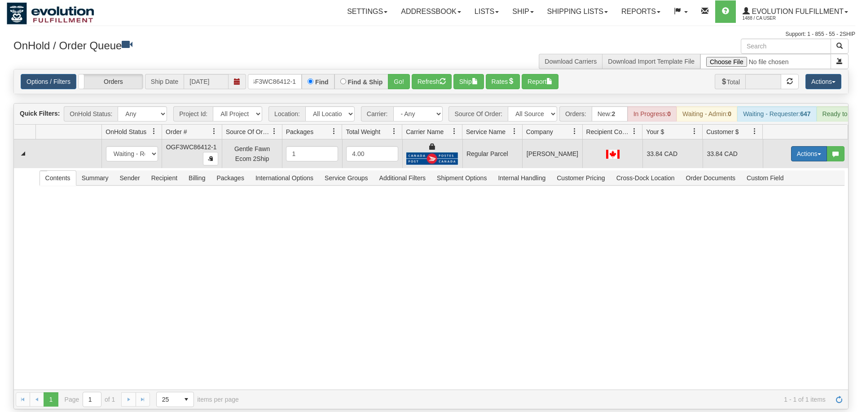
click at [797, 146] on button "Actions" at bounding box center [809, 153] width 36 height 15
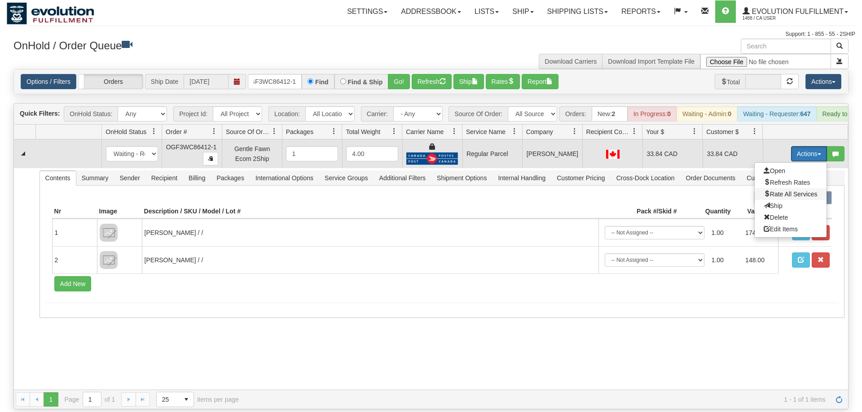
click at [778, 191] on span "Rate All Services" at bounding box center [790, 194] width 54 height 7
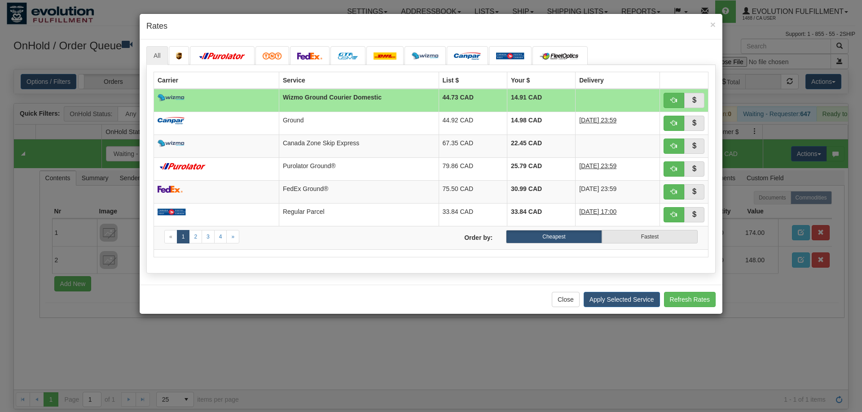
click at [148, 288] on div "Close Apply Selected Service Refresh Rates" at bounding box center [431, 299] width 583 height 29
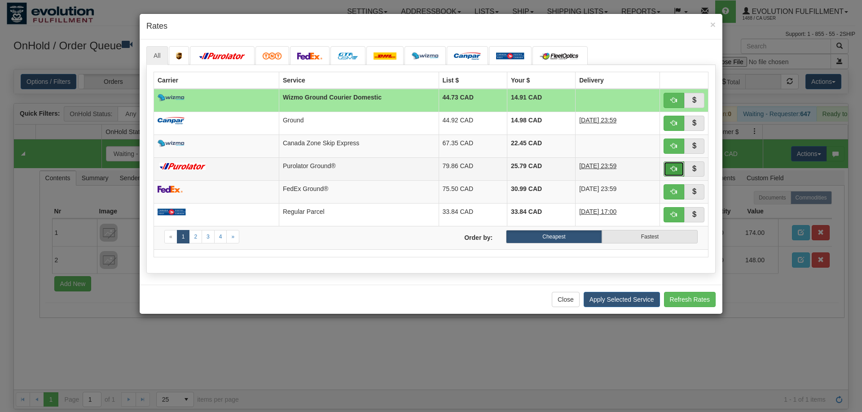
click at [666, 170] on button "button" at bounding box center [673, 169] width 21 height 15
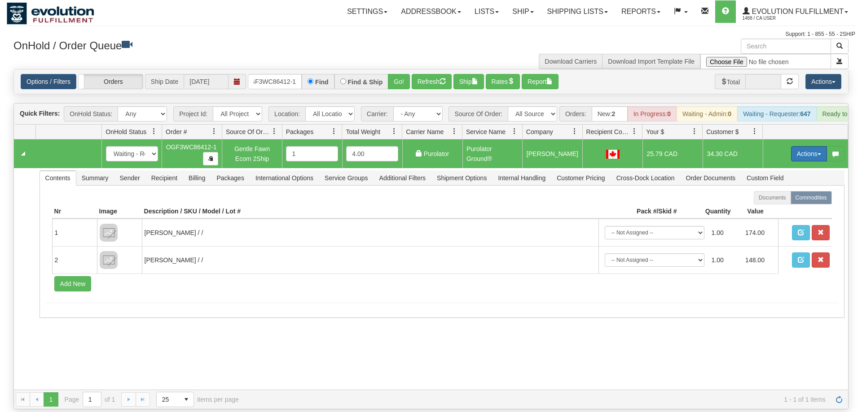
drag, startPoint x: 809, startPoint y: 142, endPoint x: 792, endPoint y: 156, distance: 21.4
click at [809, 146] on button "Actions" at bounding box center [809, 153] width 36 height 15
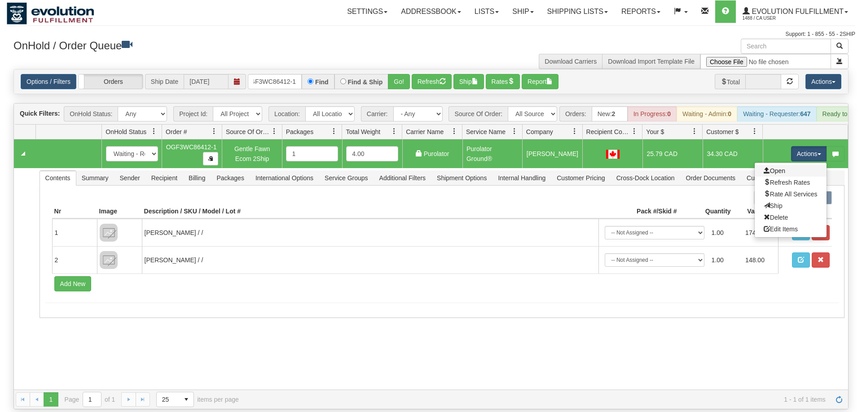
click at [785, 165] on link "Open" at bounding box center [790, 171] width 72 height 12
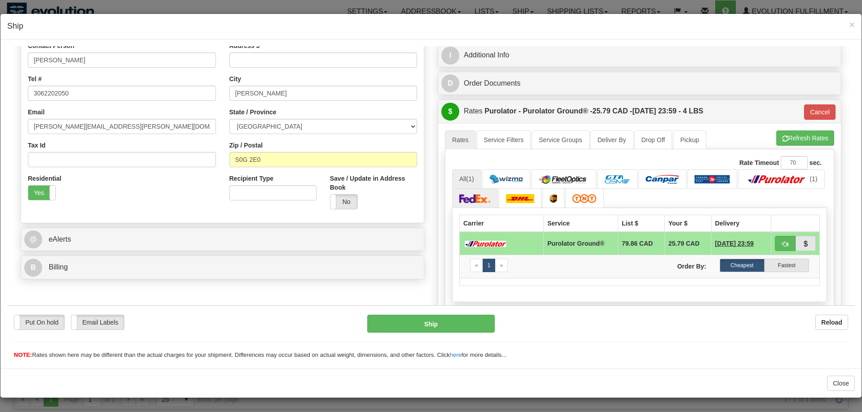
scroll to position [294, 0]
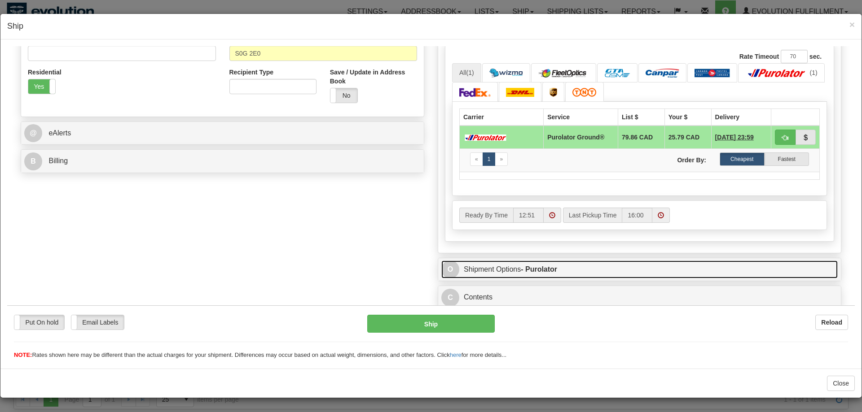
click at [514, 269] on link "O Shipment Options - Purolator" at bounding box center [639, 269] width 396 height 18
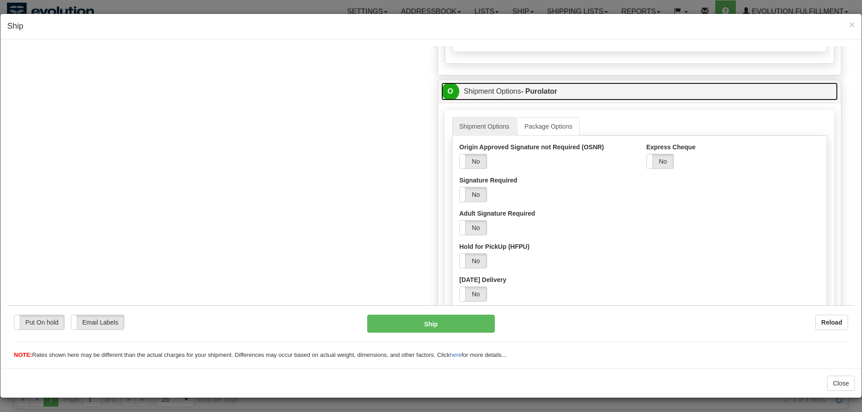
scroll to position [479, 0]
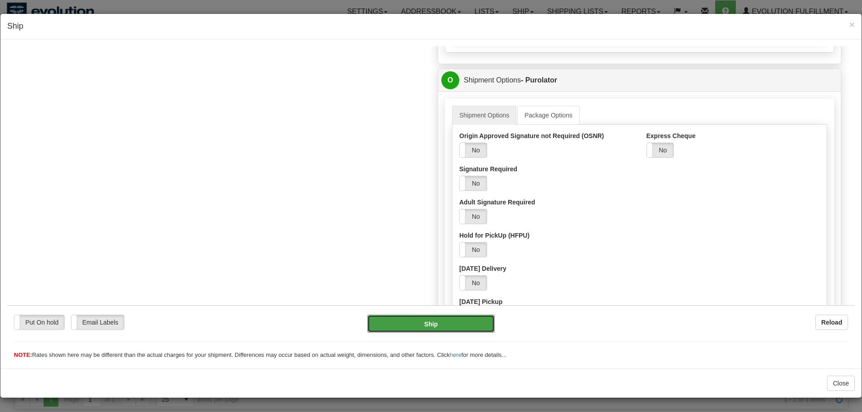
click at [448, 327] on button "Ship" at bounding box center [431, 324] width 128 height 18
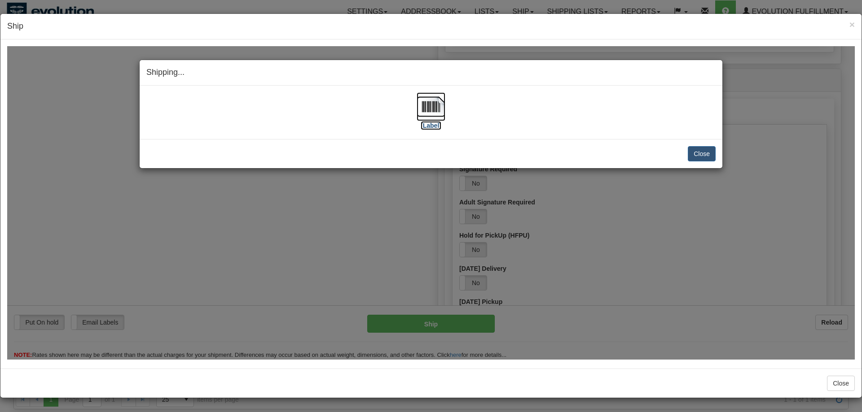
click at [430, 121] on label "[Label]" at bounding box center [431, 125] width 21 height 9
click at [700, 149] on button "Close" at bounding box center [702, 153] width 28 height 15
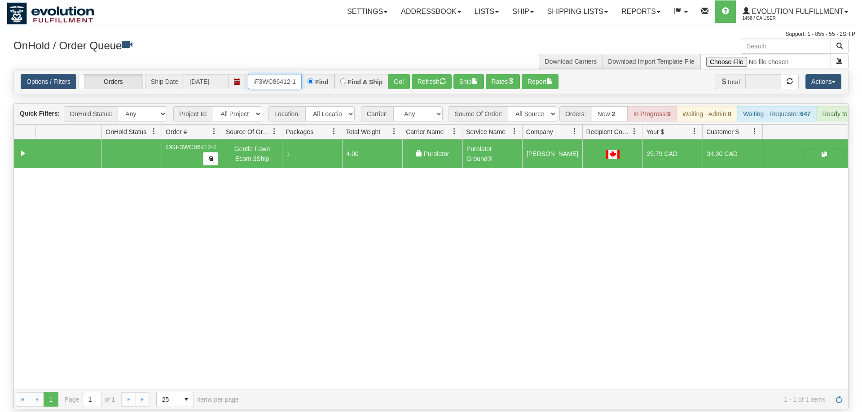
click at [275, 74] on input "OGF3WC86412-1" at bounding box center [275, 81] width 54 height 15
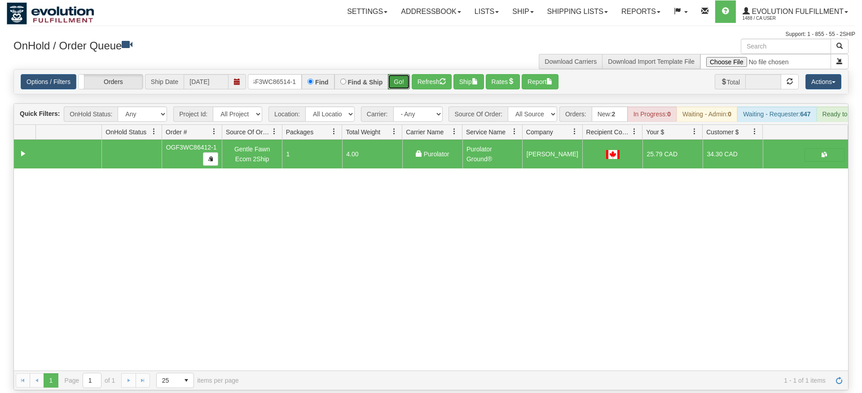
drag, startPoint x: 407, startPoint y: 72, endPoint x: 407, endPoint y: 89, distance: 17.1
click at [408, 91] on div "Is equal to Is not equal to Contains Does not contains CAD USD EUR ZAR [PERSON_…" at bounding box center [431, 229] width 848 height 321
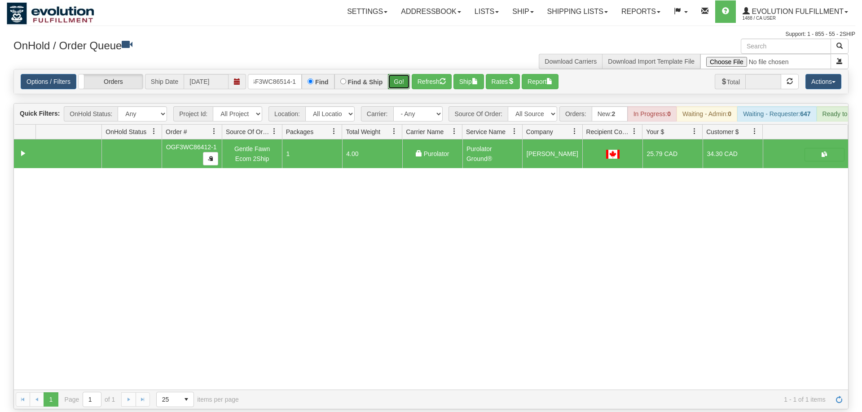
click at [401, 74] on button "Go!" at bounding box center [399, 81] width 22 height 15
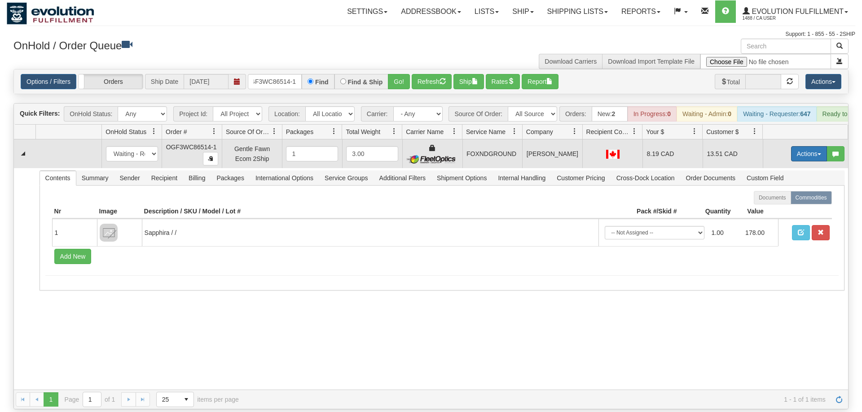
click at [811, 146] on button "Actions" at bounding box center [809, 153] width 36 height 15
click at [782, 200] on link "Ship" at bounding box center [790, 206] width 72 height 12
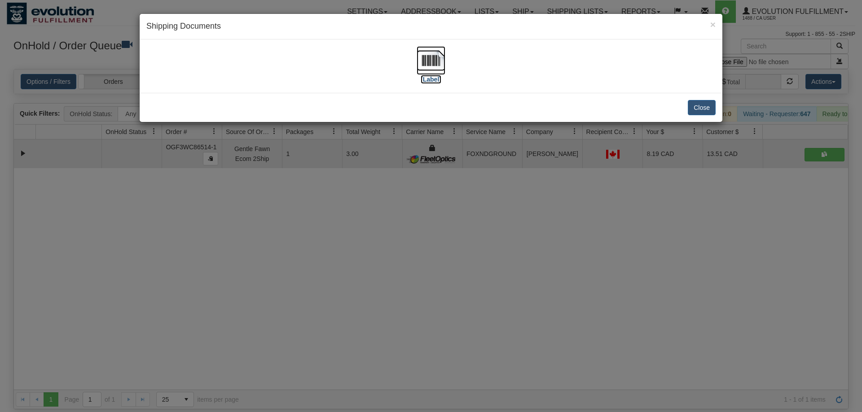
click at [428, 64] on img at bounding box center [430, 60] width 29 height 29
drag, startPoint x: 267, startPoint y: 330, endPoint x: 239, endPoint y: 127, distance: 205.3
click at [270, 312] on div "× Shipping Documents [Label] Close" at bounding box center [431, 206] width 862 height 412
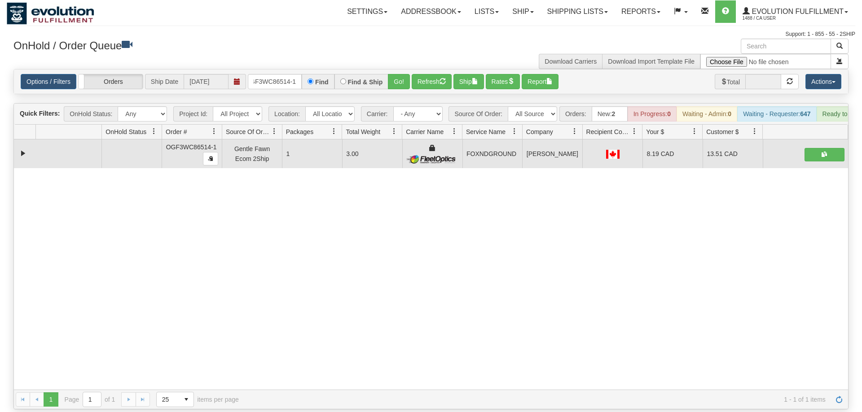
click at [280, 79] on div "Options / Filters Group Shipments Orders Ship Date [DATE] OGF3WC86514-1 Find Fi…" at bounding box center [431, 82] width 834 height 24
click at [281, 74] on input "OGF3WC86514-1" at bounding box center [275, 81] width 54 height 15
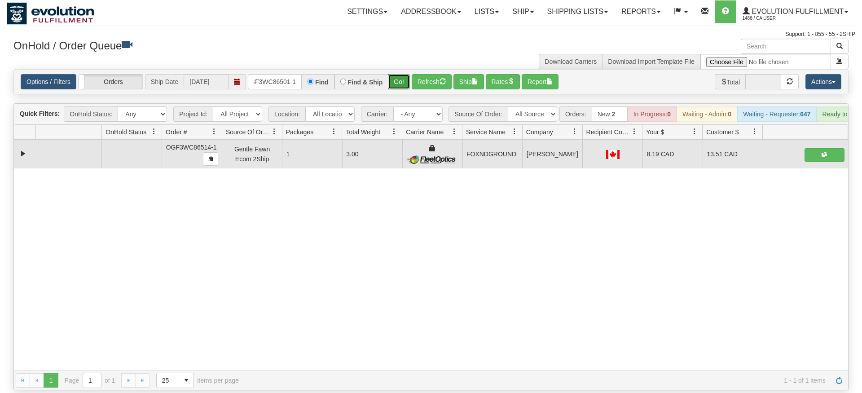
click at [402, 89] on div "Is equal to Is not equal to Contains Does not contains CAD USD EUR ZAR [PERSON_…" at bounding box center [431, 229] width 848 height 321
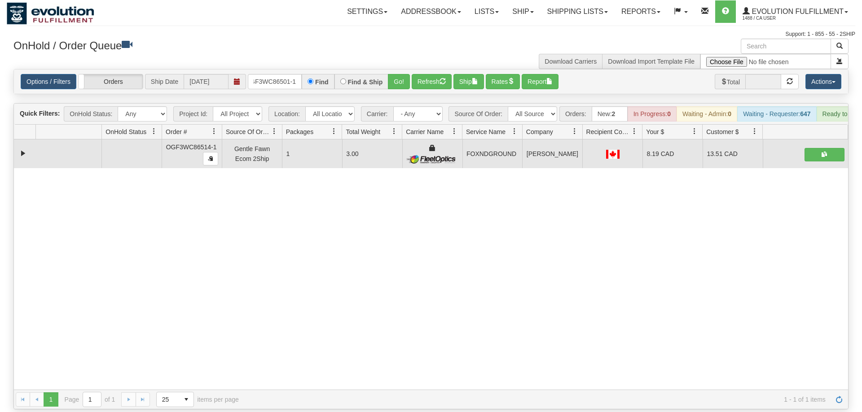
click at [388, 74] on div "Find & Ship" at bounding box center [361, 81] width 54 height 15
click at [408, 74] on button "Go!" at bounding box center [399, 81] width 22 height 15
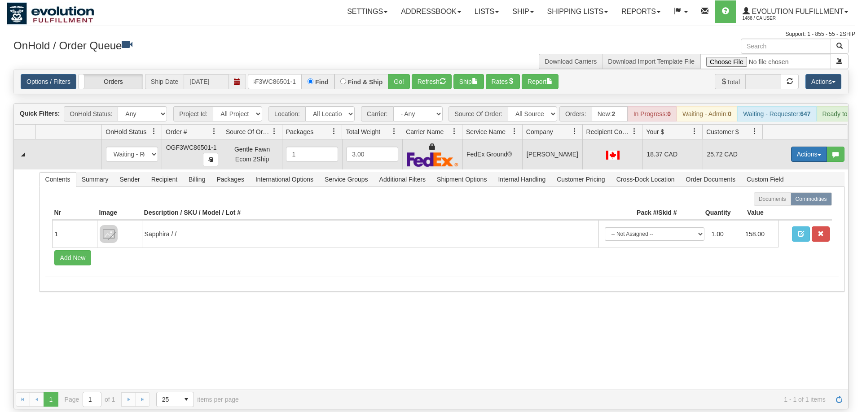
click at [808, 147] on button "Actions" at bounding box center [809, 154] width 36 height 15
click at [777, 203] on span "Ship" at bounding box center [772, 206] width 19 height 7
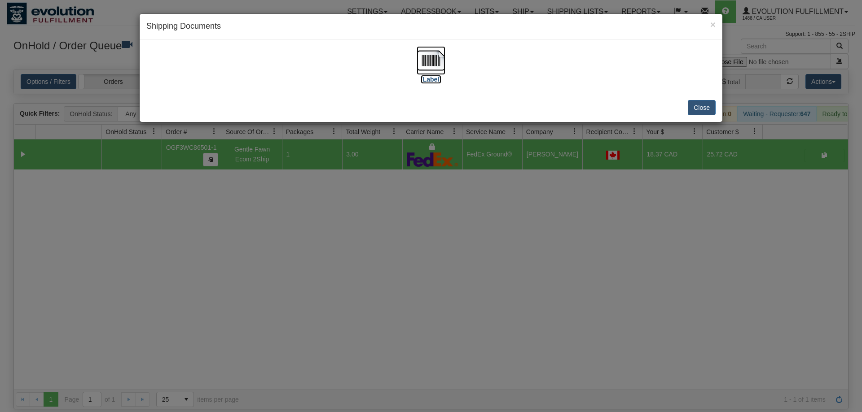
click at [417, 62] on img at bounding box center [430, 60] width 29 height 29
drag, startPoint x: 309, startPoint y: 192, endPoint x: 302, endPoint y: 125, distance: 66.9
click at [309, 189] on div "× Shipping Documents [Label] Close" at bounding box center [431, 206] width 862 height 412
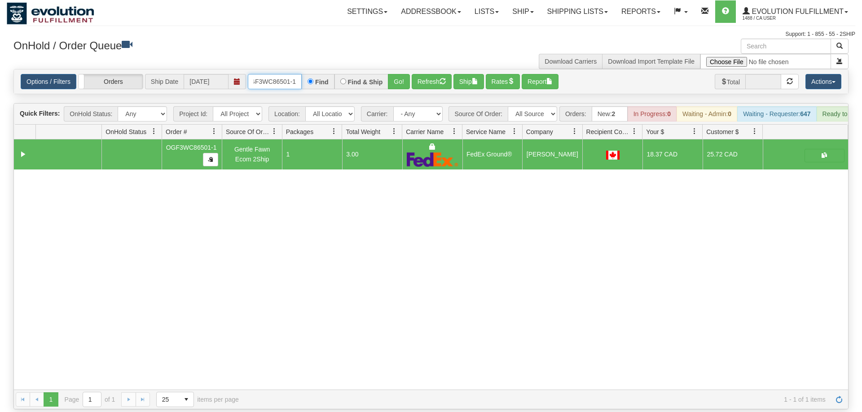
click at [281, 74] on input "OGF3WC86501-1" at bounding box center [275, 81] width 54 height 15
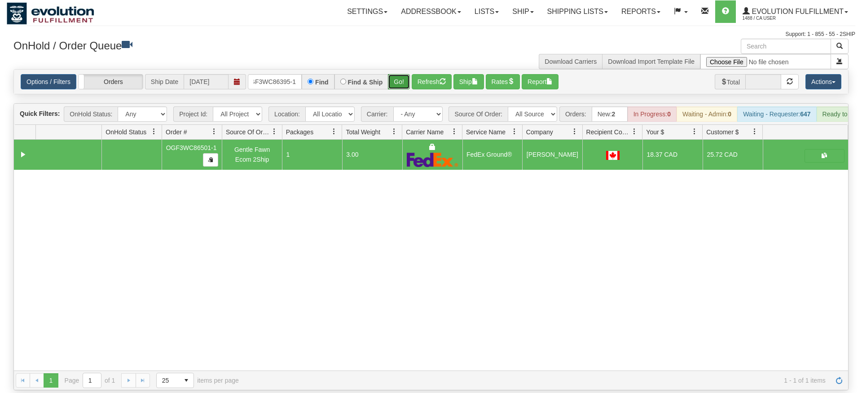
click at [403, 88] on div "Is equal to Is not equal to Contains Does not contains CAD USD EUR ZAR [PERSON_…" at bounding box center [431, 229] width 848 height 321
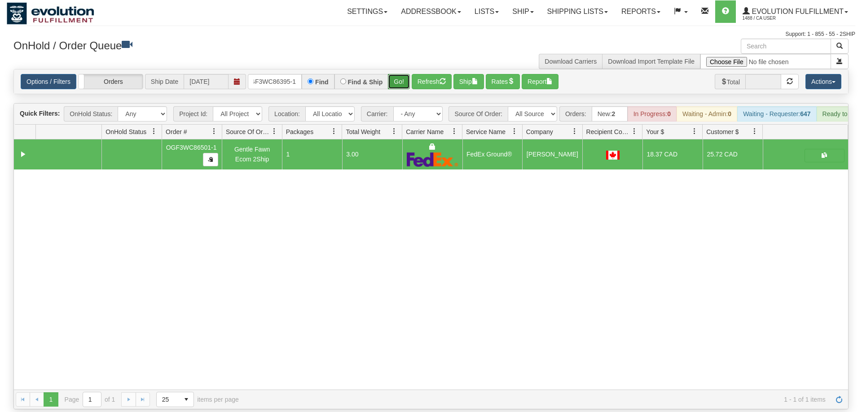
click at [402, 74] on button "Go!" at bounding box center [399, 81] width 22 height 15
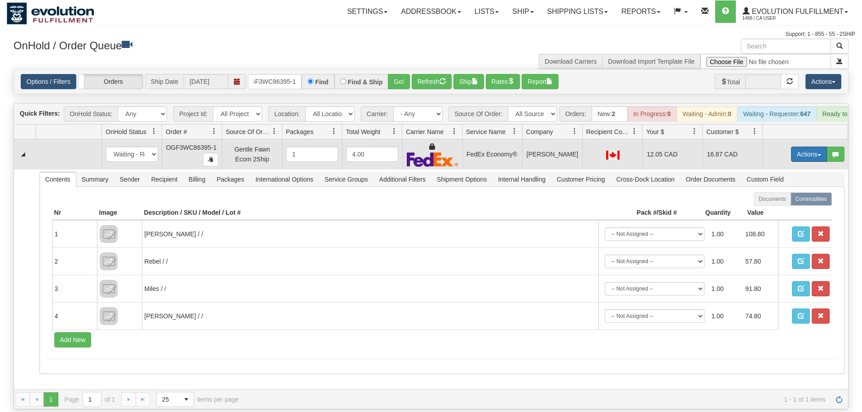
click at [797, 147] on button "Actions" at bounding box center [809, 154] width 36 height 15
click at [769, 203] on span "Ship" at bounding box center [772, 206] width 19 height 7
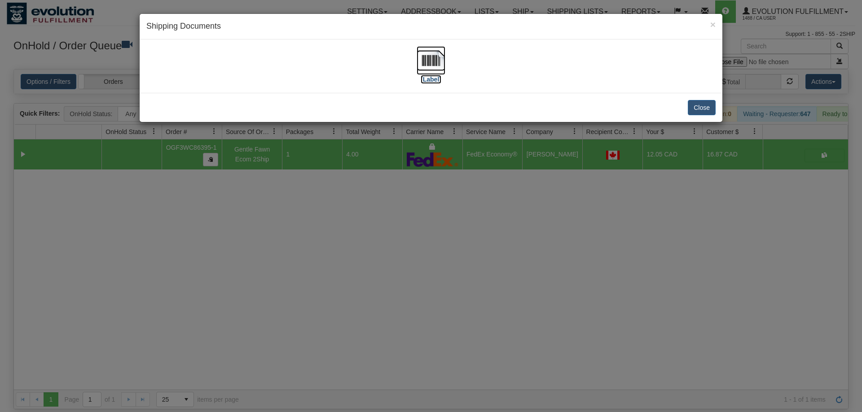
click at [431, 65] on img at bounding box center [430, 60] width 29 height 29
click at [347, 253] on div "× Shipping Documents [Label] Close" at bounding box center [431, 206] width 862 height 412
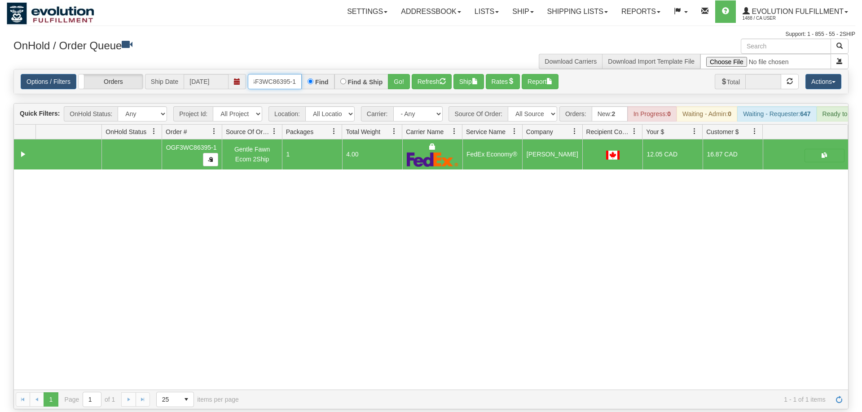
click at [273, 74] on input "OGF3WC86395-1" at bounding box center [275, 81] width 54 height 15
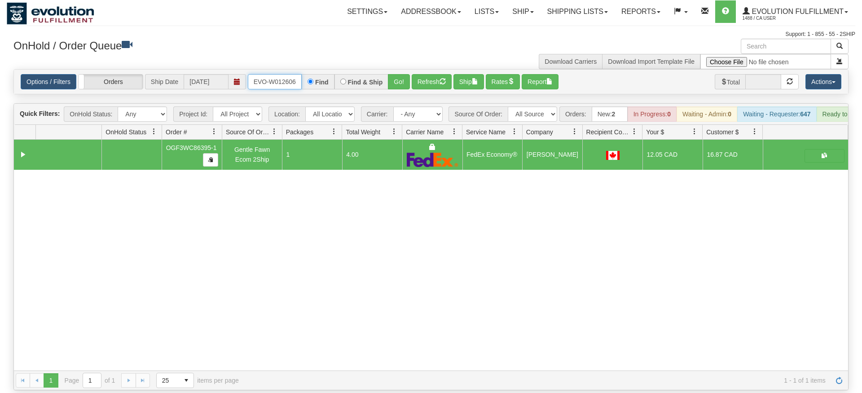
type input "ORSCEVO-W012606"
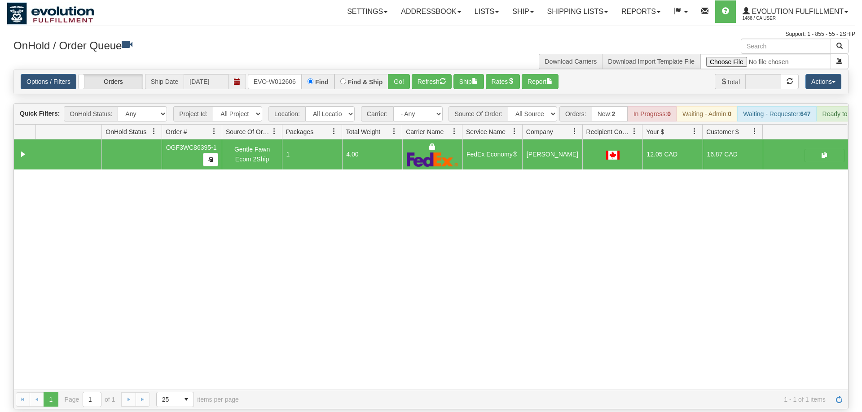
drag, startPoint x: 158, startPoint y: 234, endPoint x: 220, endPoint y: 141, distance: 111.8
click at [179, 206] on div "31588692 EVOLUTION V3 91027222 91027224 OGF3WC86395-1 Gentle Fawn Ecom 2Ship 1 …" at bounding box center [431, 265] width 834 height 250
click at [278, 74] on input "ORSCEVO-W012606" at bounding box center [275, 81] width 54 height 15
type input "ORSCEVO-W012606"
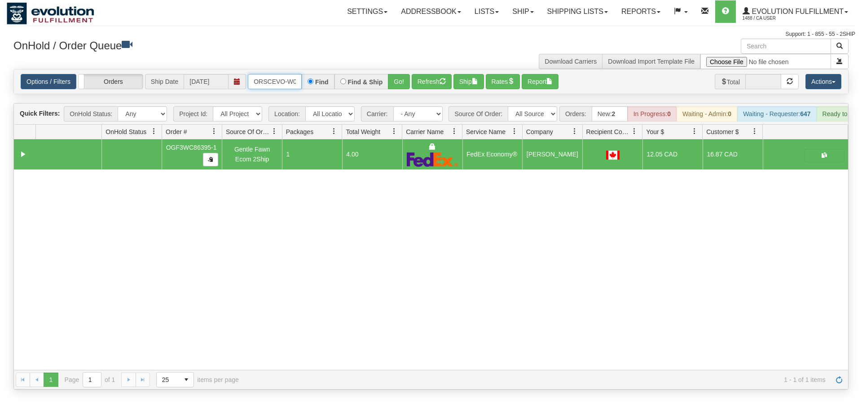
scroll to position [0, 18]
click at [400, 80] on div "Options / Filters Group Shipments Orders Ship Date [DATE] ORSCEVO-W012606 Find …" at bounding box center [431, 82] width 834 height 24
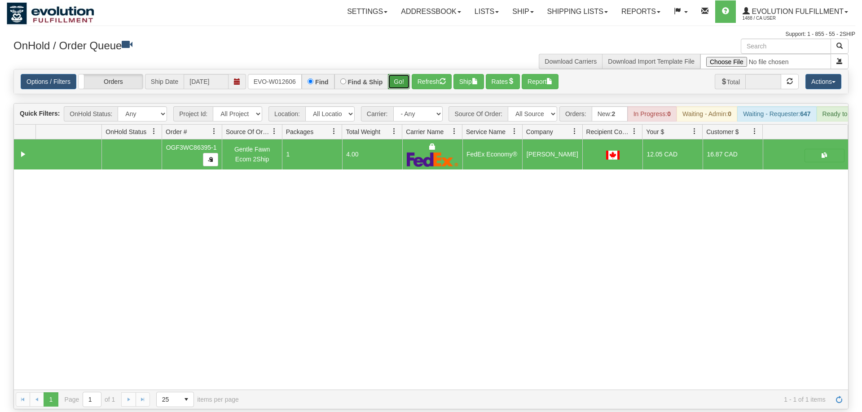
click at [399, 74] on button "Go!" at bounding box center [399, 81] width 22 height 15
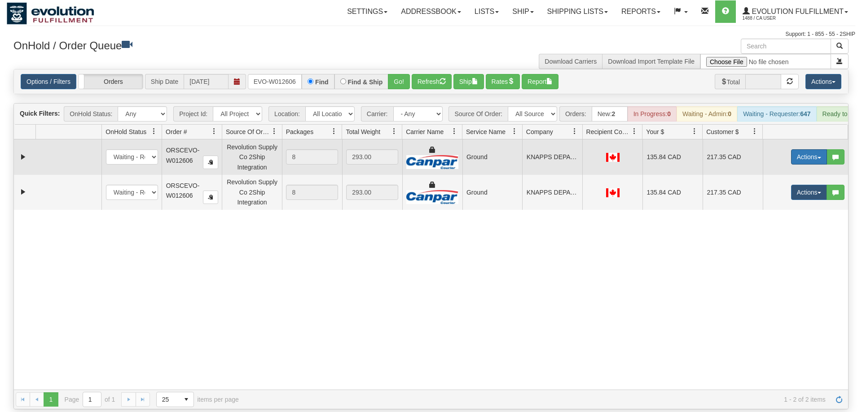
click at [805, 149] on button "Actions" at bounding box center [809, 156] width 36 height 15
click at [766, 206] on span "Ship" at bounding box center [772, 209] width 19 height 7
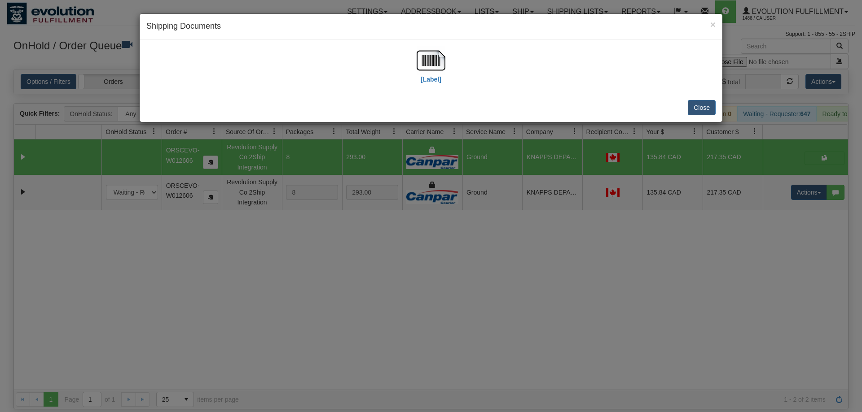
click at [433, 294] on div "× Shipping Documents [Label] Close" at bounding box center [431, 206] width 862 height 412
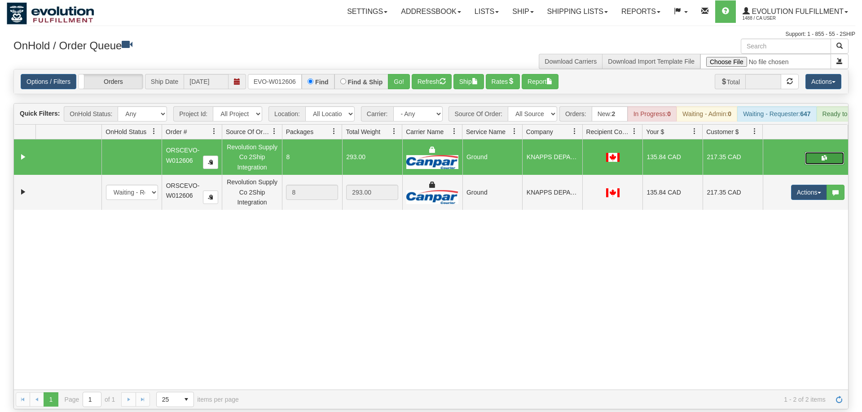
click at [834, 152] on button "button" at bounding box center [824, 158] width 40 height 13
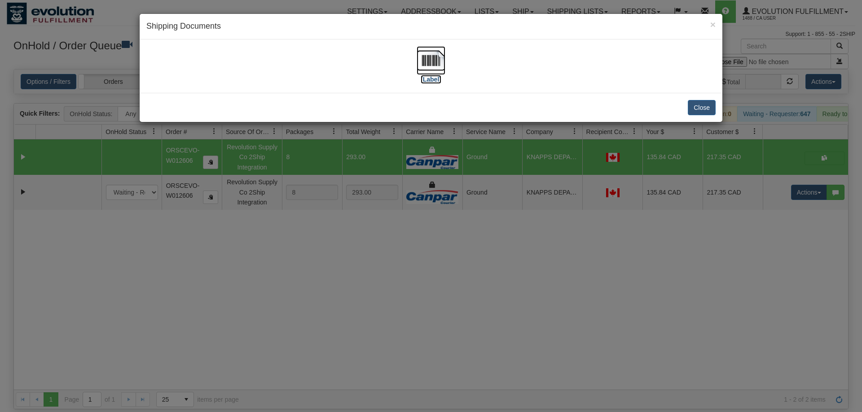
click at [421, 83] on label "[Label]" at bounding box center [431, 79] width 21 height 9
